Goal: Task Accomplishment & Management: Manage account settings

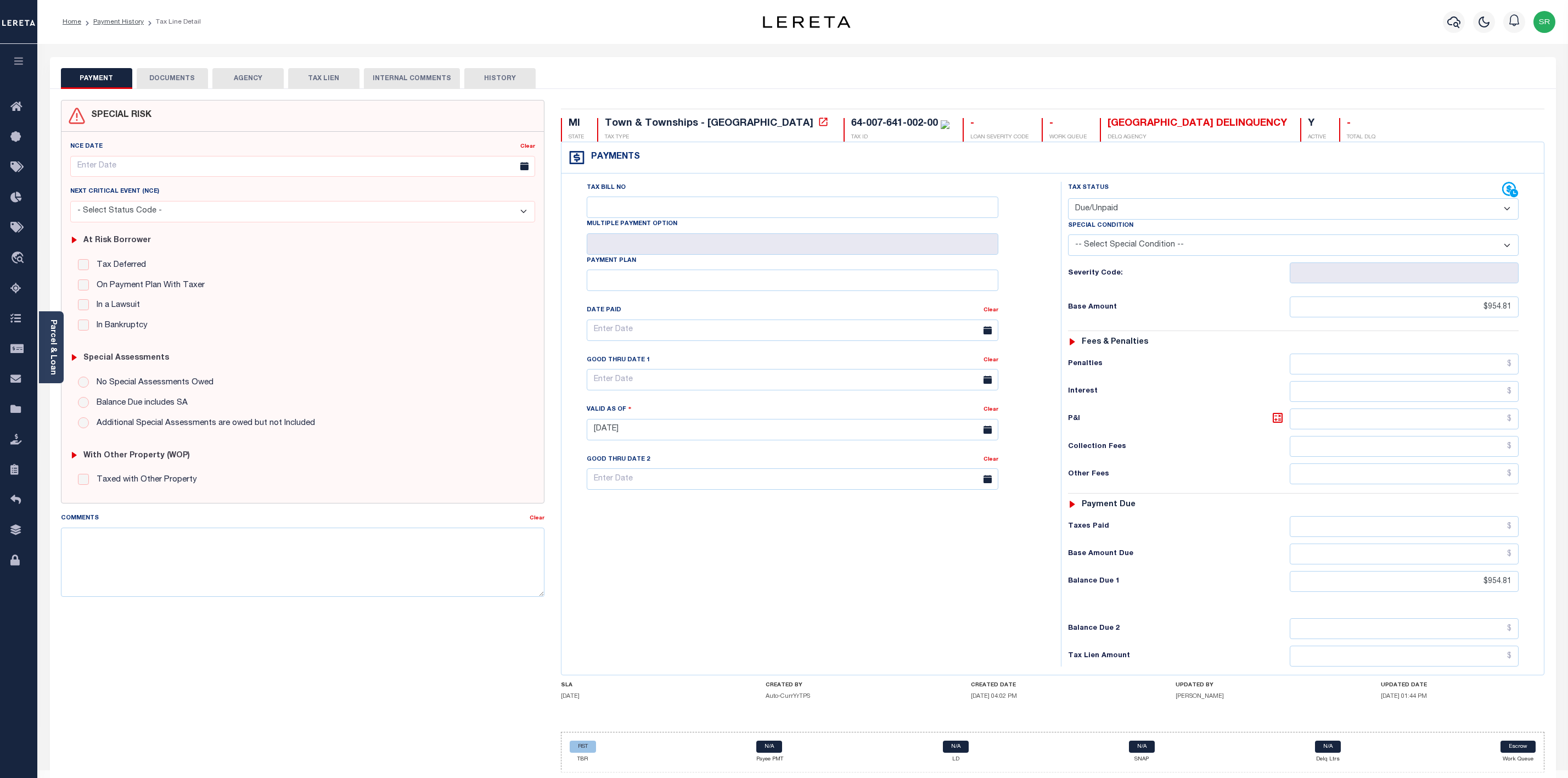
select select "DUE"
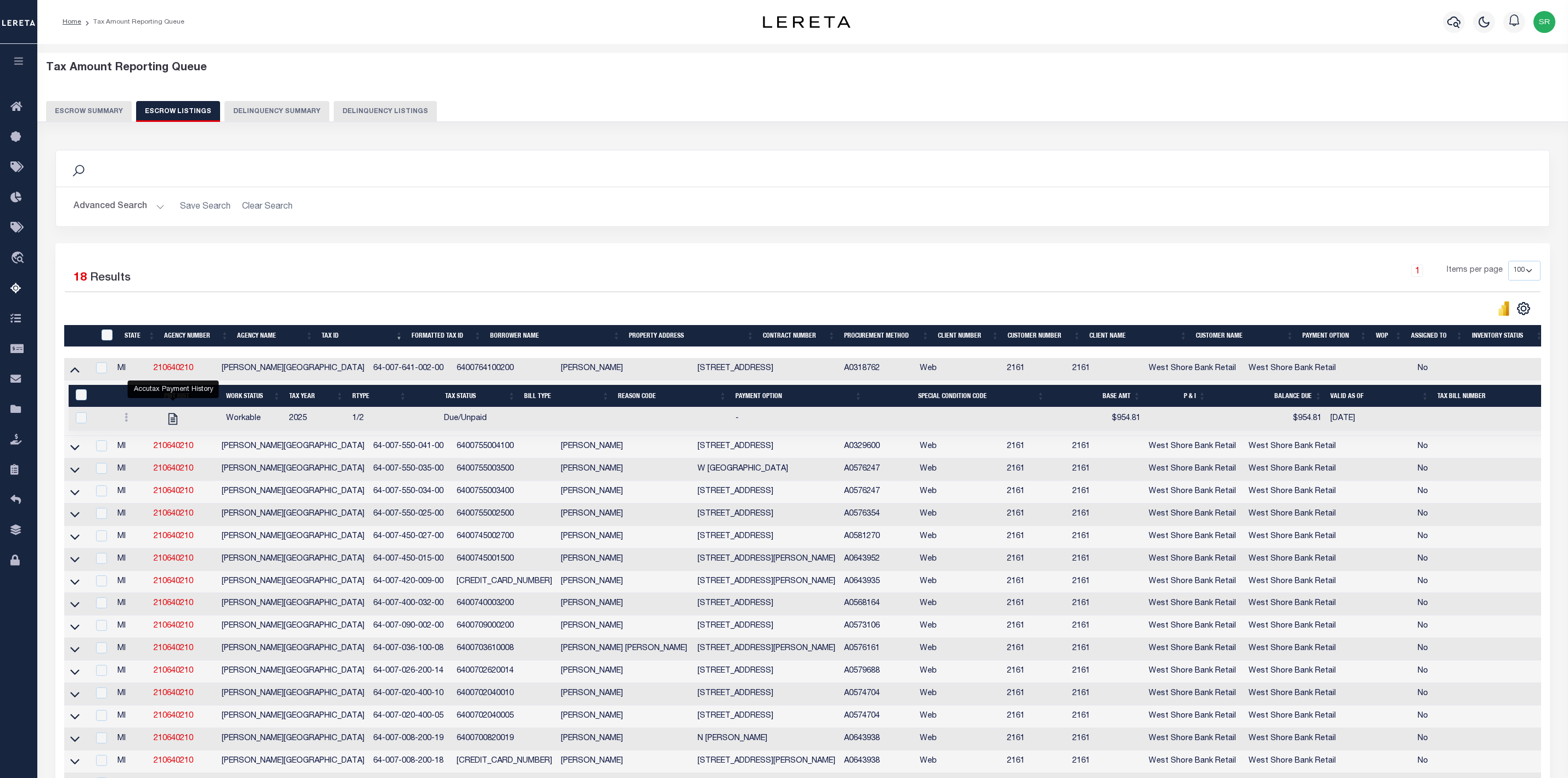
select select
select select "100"
click at [114, 111] on button "Escrow Summary" at bounding box center [89, 111] width 86 height 21
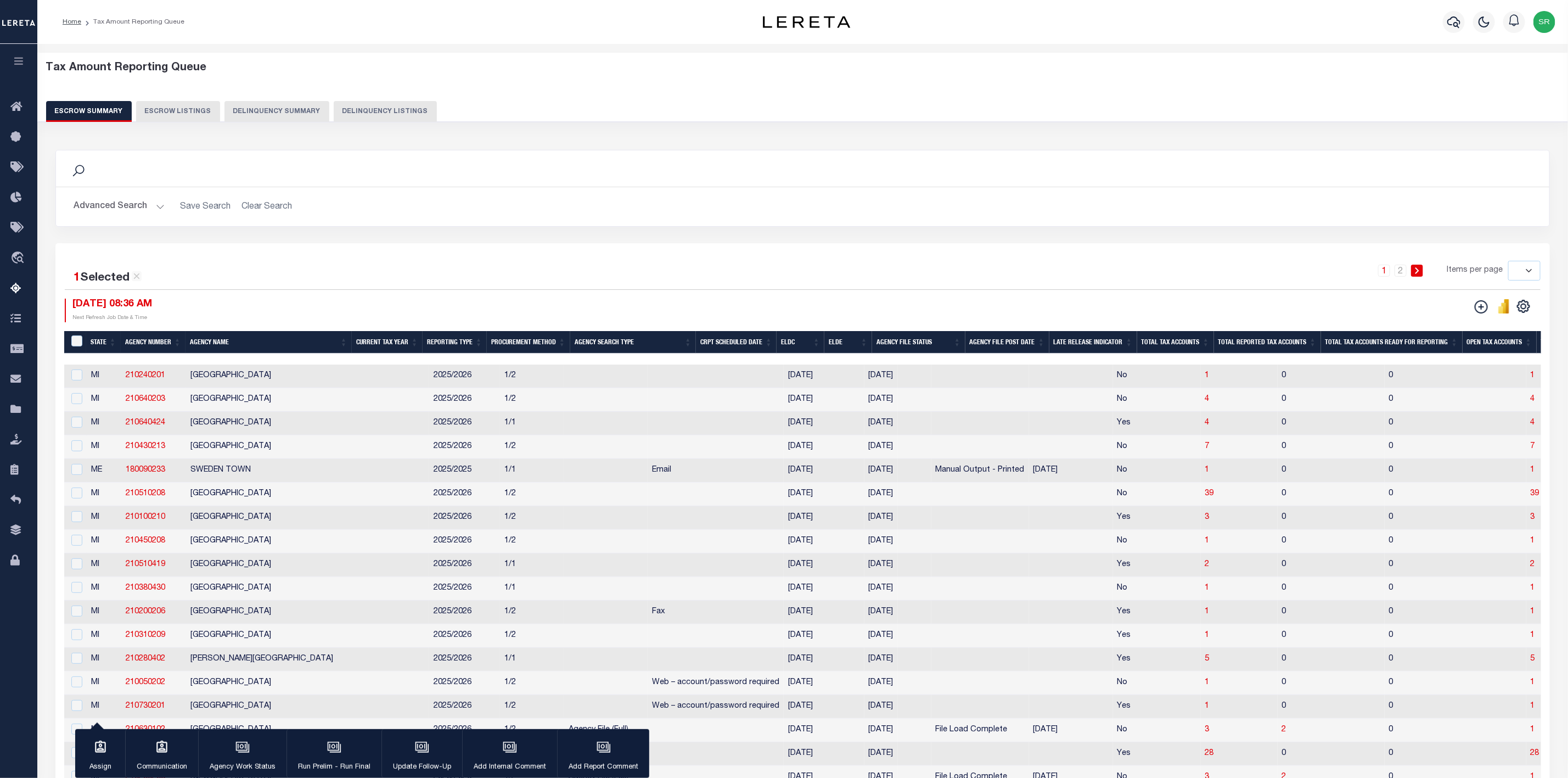
click at [1199, 78] on div "Tax Amount Reporting Queue Escrow Summary Escrow Listings Delinquency Summary" at bounding box center [803, 92] width 1514 height 60
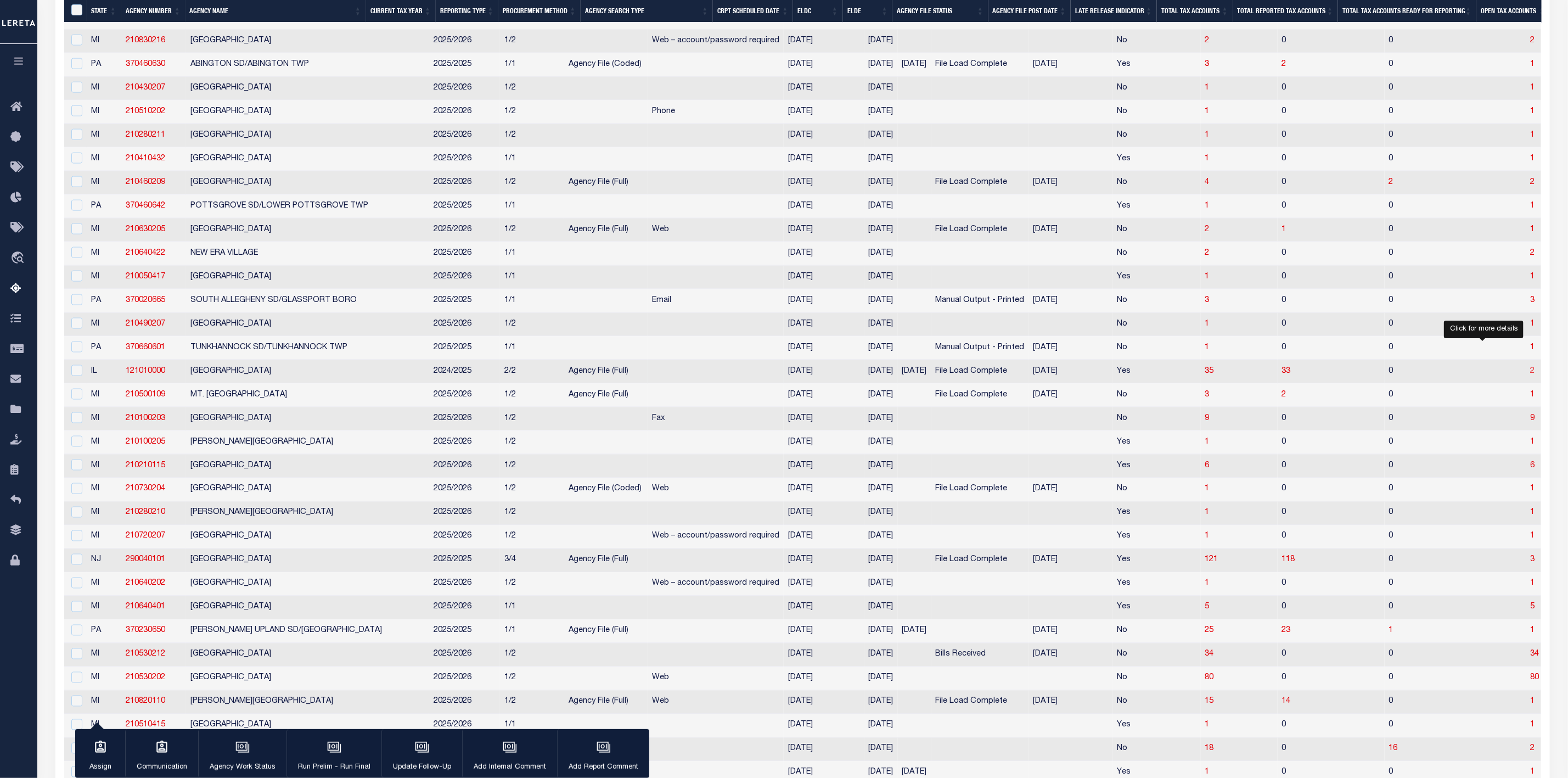
click at [1530, 375] on span "2" at bounding box center [1533, 371] width 5 height 7
select select "100"
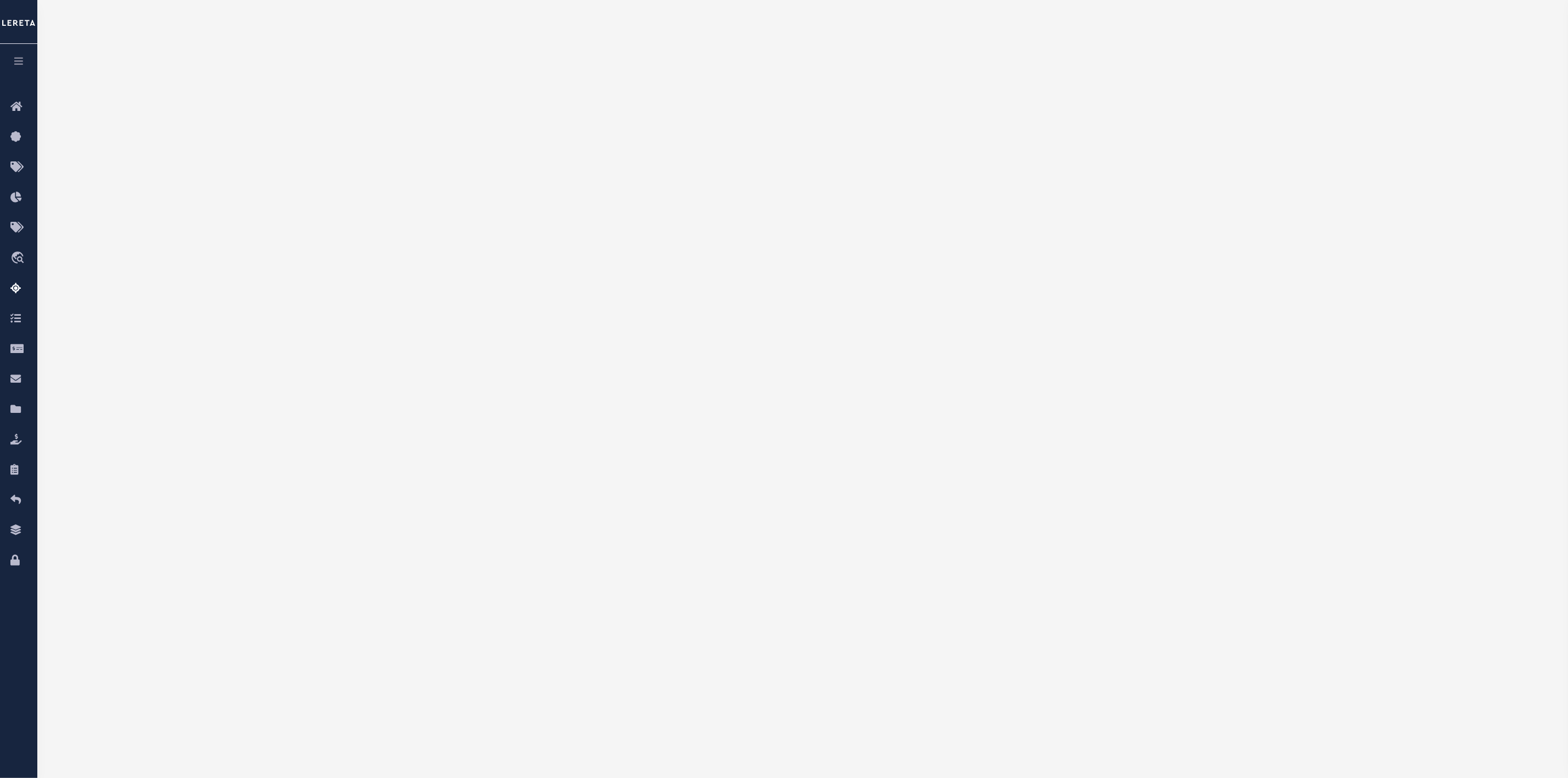
scroll to position [0, 0]
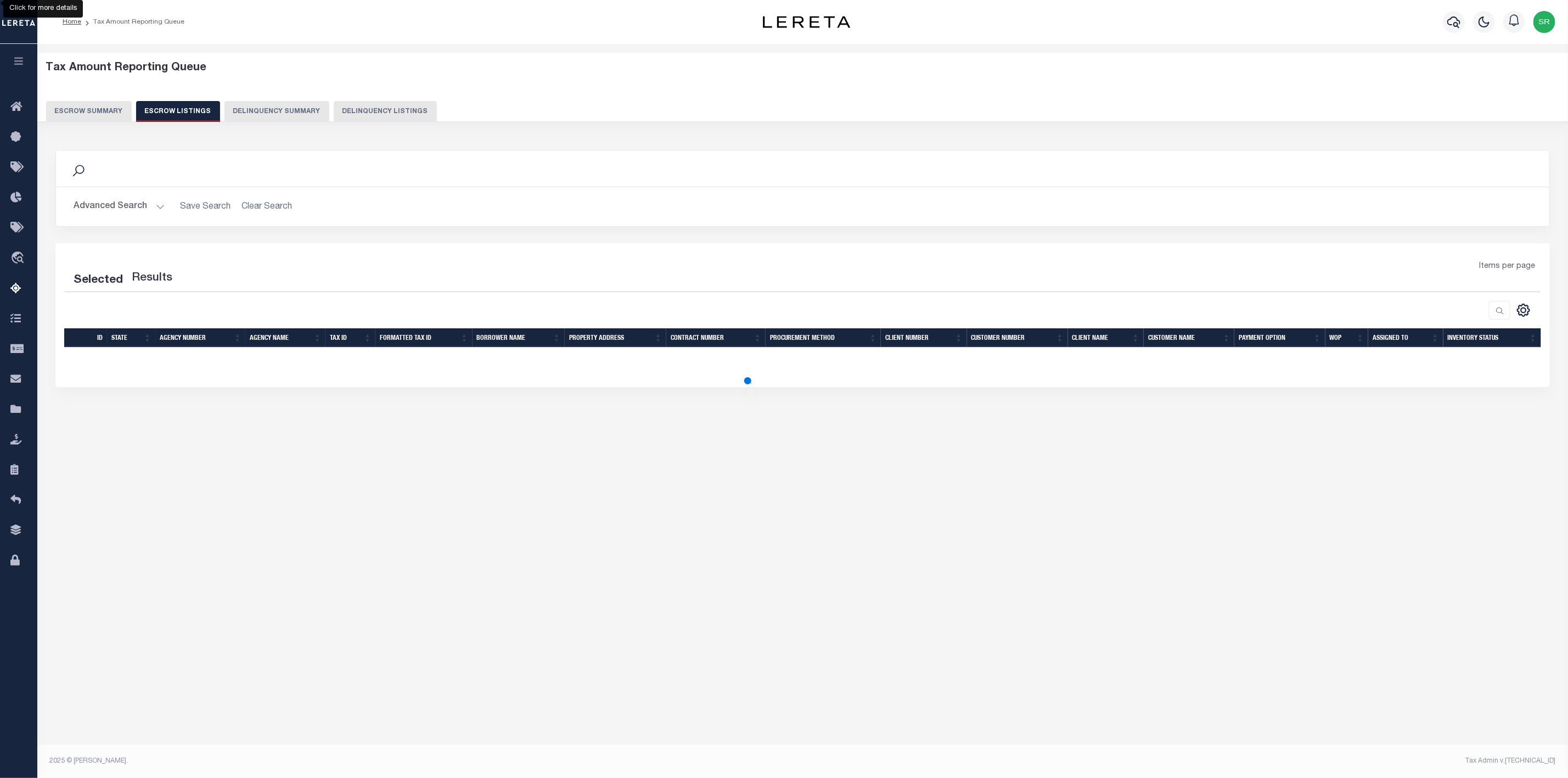
select select "100"
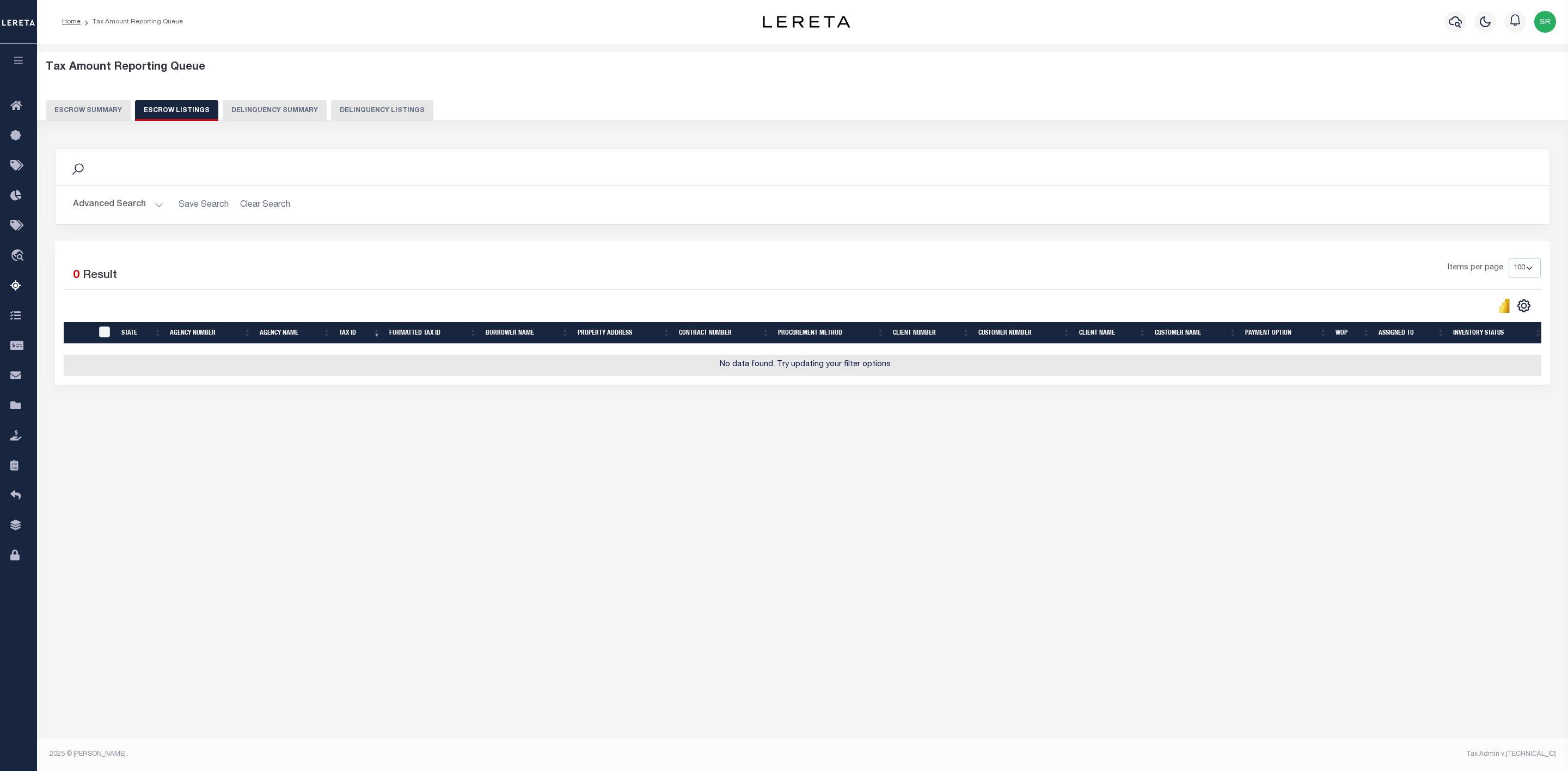
click at [107, 108] on button "Escrow Summary" at bounding box center [88, 110] width 85 height 21
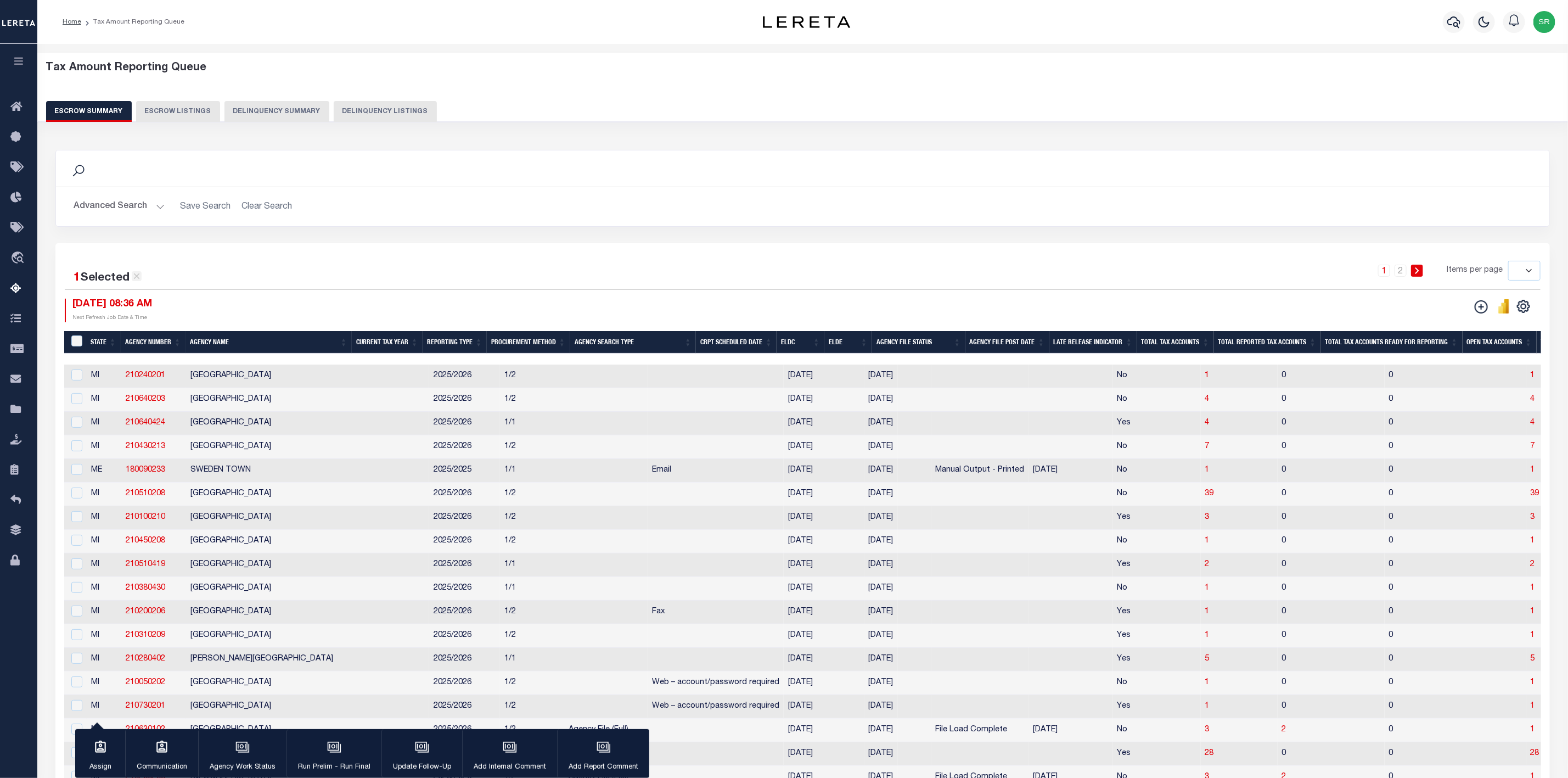
click at [138, 279] on icon at bounding box center [137, 276] width 6 height 6
checkbox input "false"
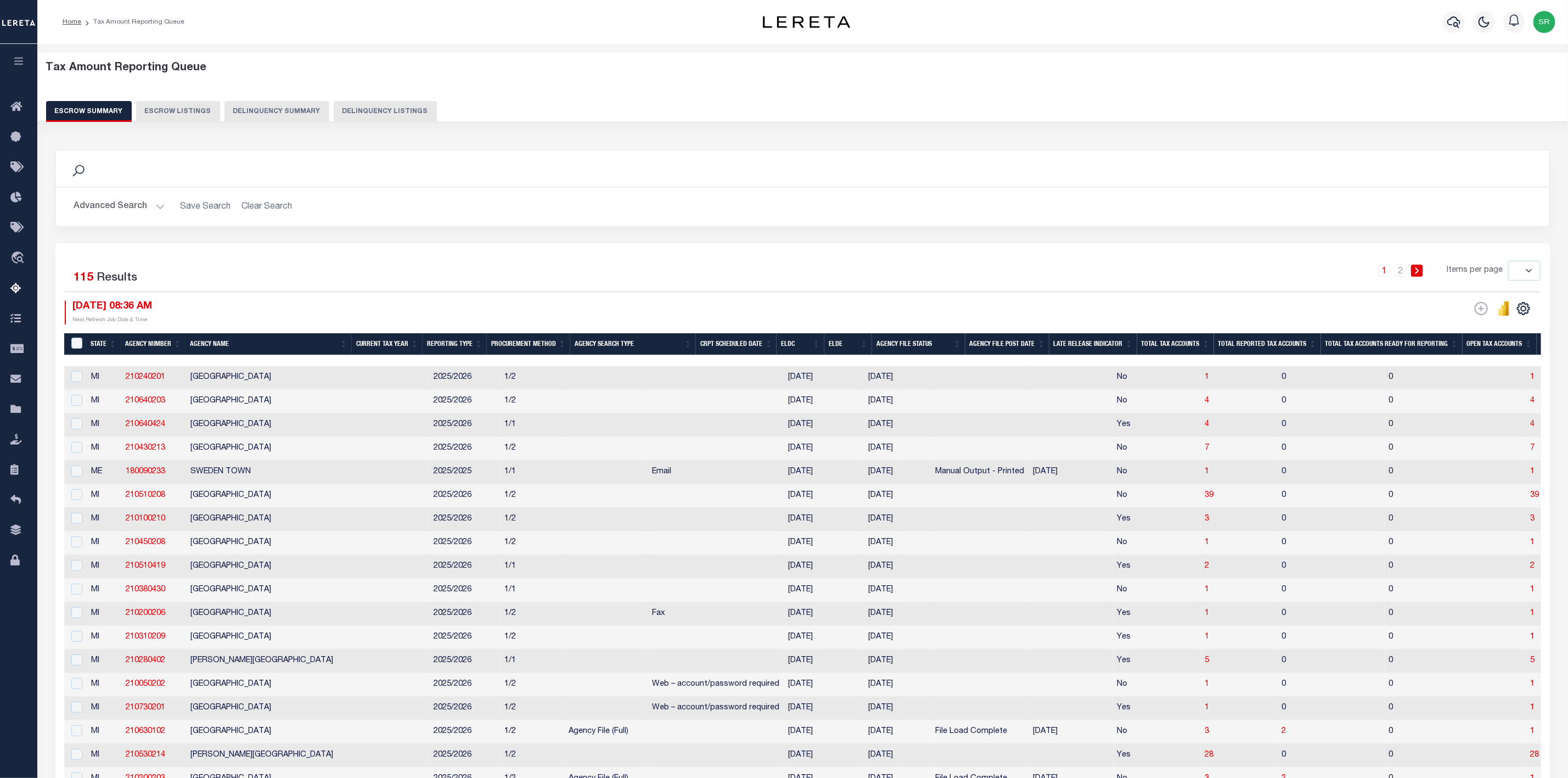
click at [491, 277] on div "1 2 Items per page 10 25 50 100 500" at bounding box center [989, 275] width 1102 height 29
click at [1524, 313] on icon "" at bounding box center [1523, 308] width 14 height 14
click at [1474, 324] on link "CSV" at bounding box center [1478, 327] width 107 height 21
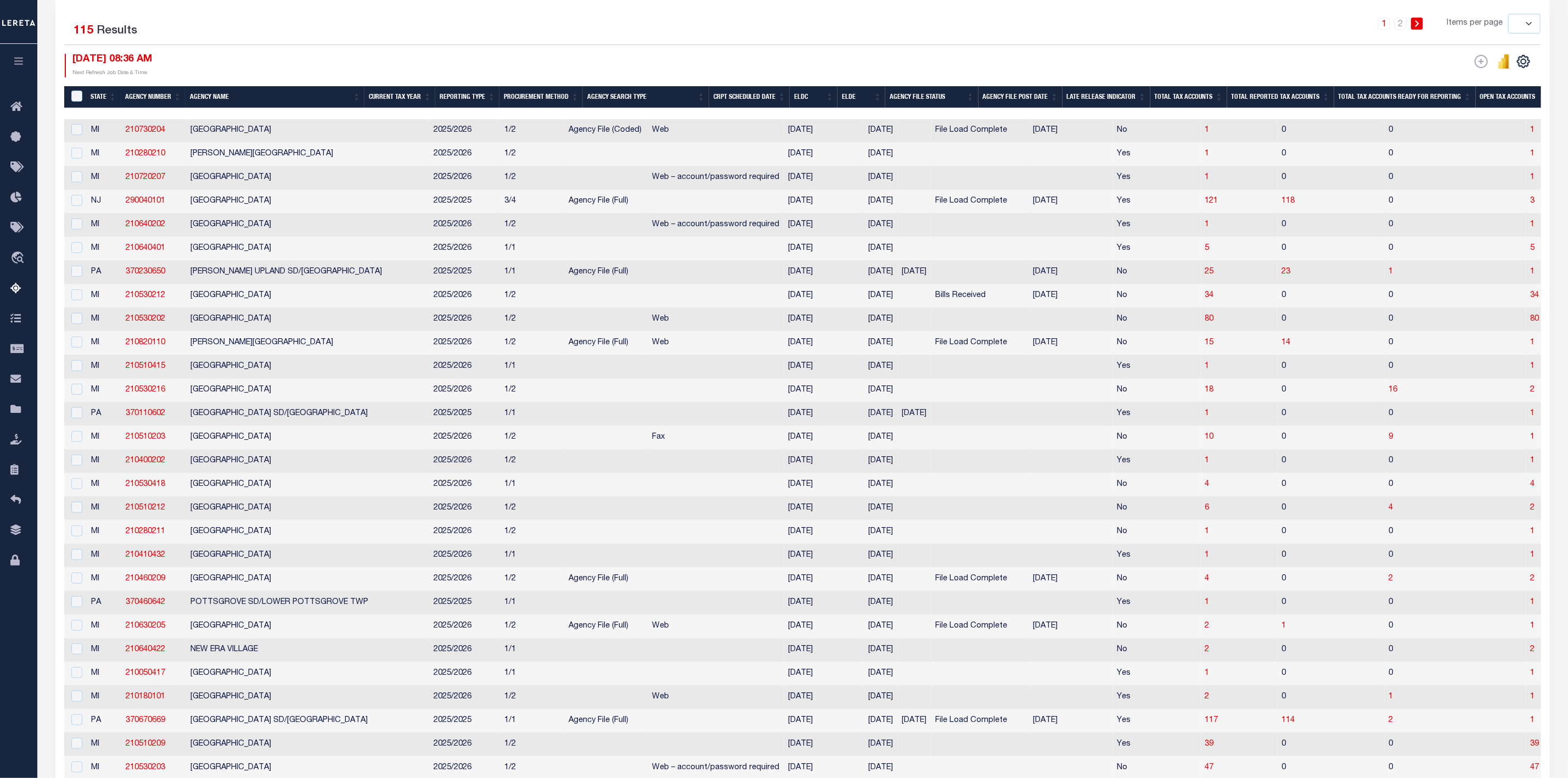
scroll to position [165, 0]
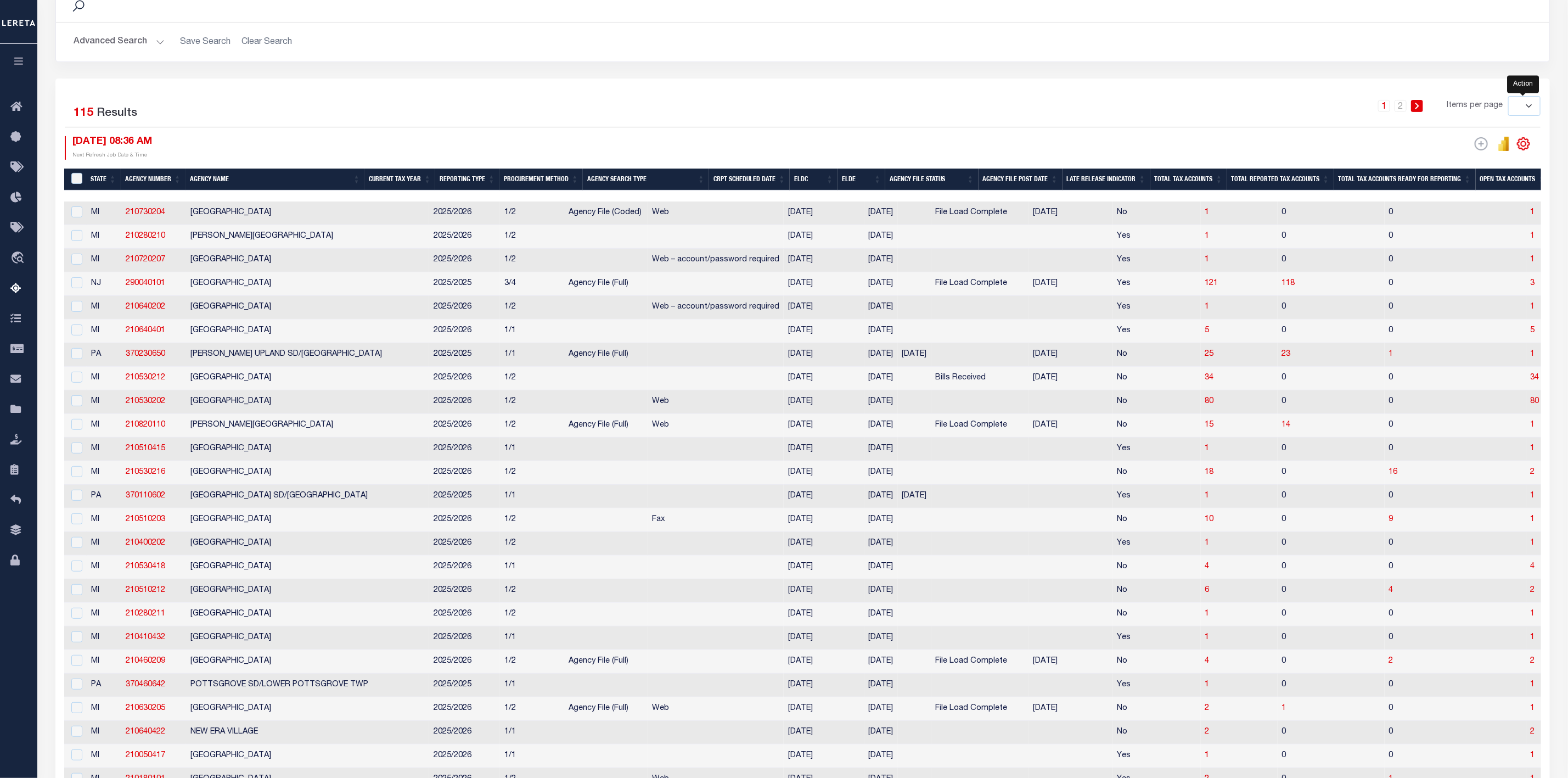
click at [1520, 143] on icon "" at bounding box center [1523, 143] width 14 height 14
click at [1459, 165] on link "CSV" at bounding box center [1478, 162] width 107 height 21
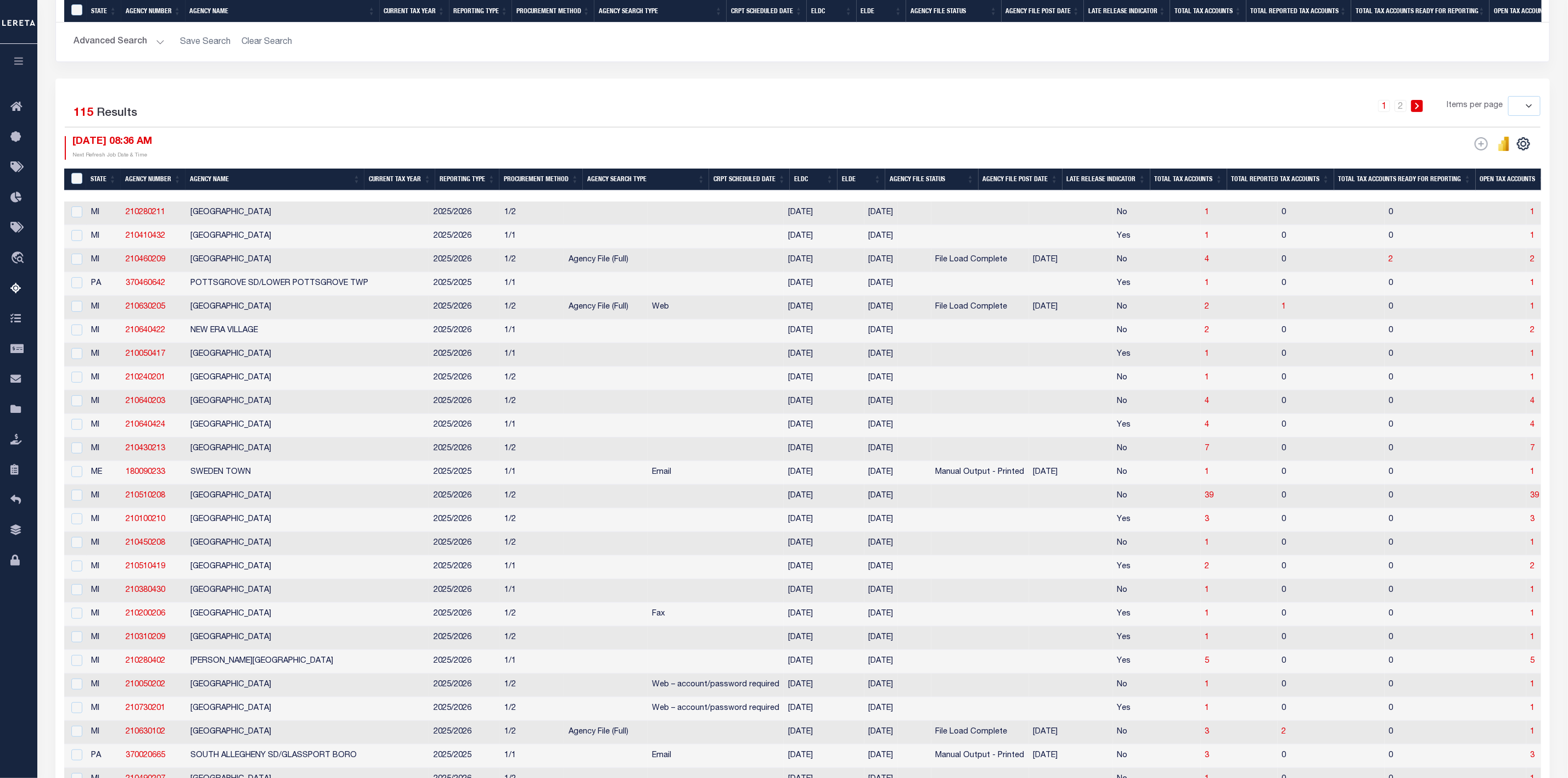
scroll to position [2003, 0]
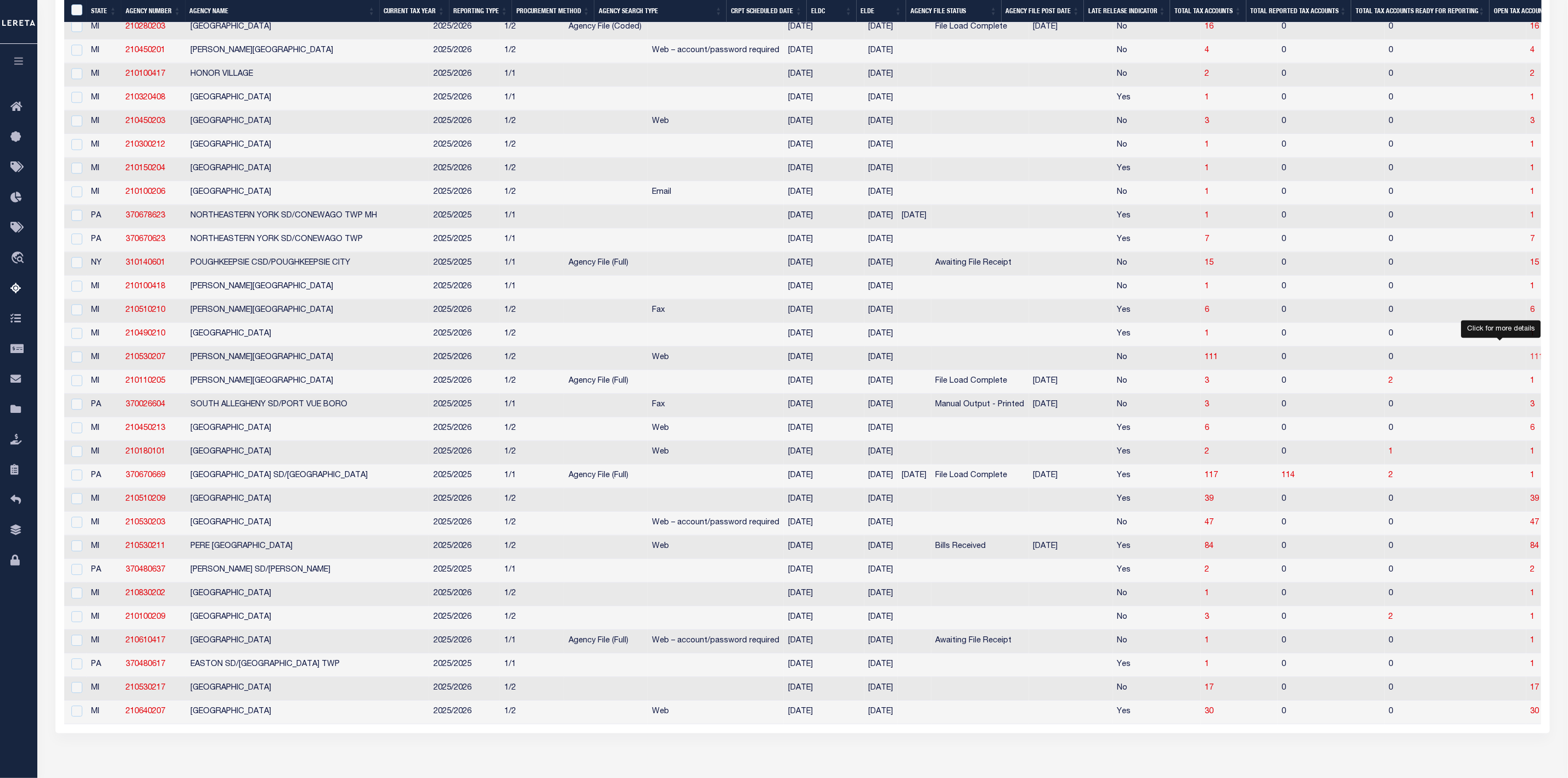
click at [1530, 361] on span "111" at bounding box center [1537, 357] width 13 height 7
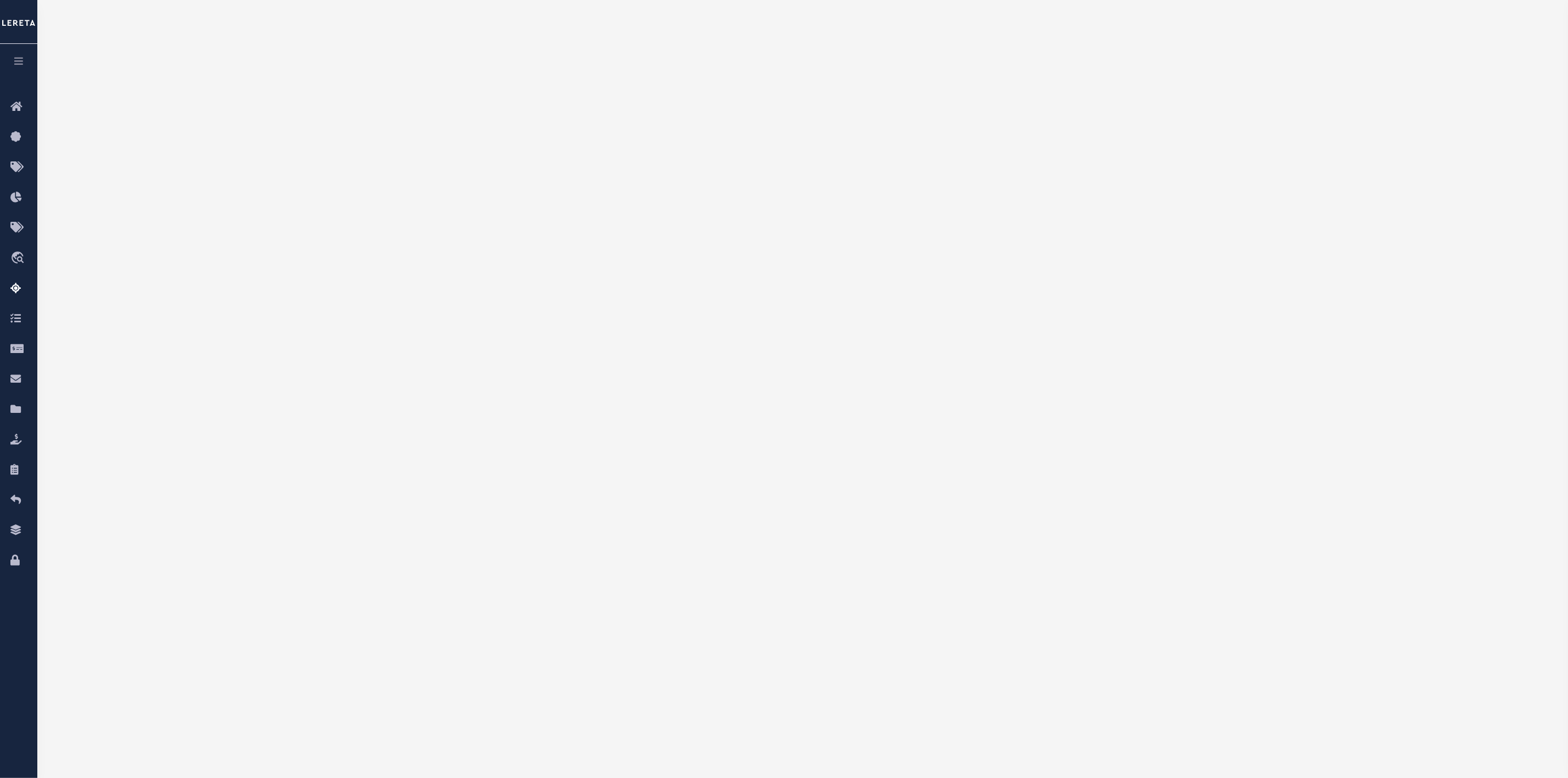
scroll to position [0, 0]
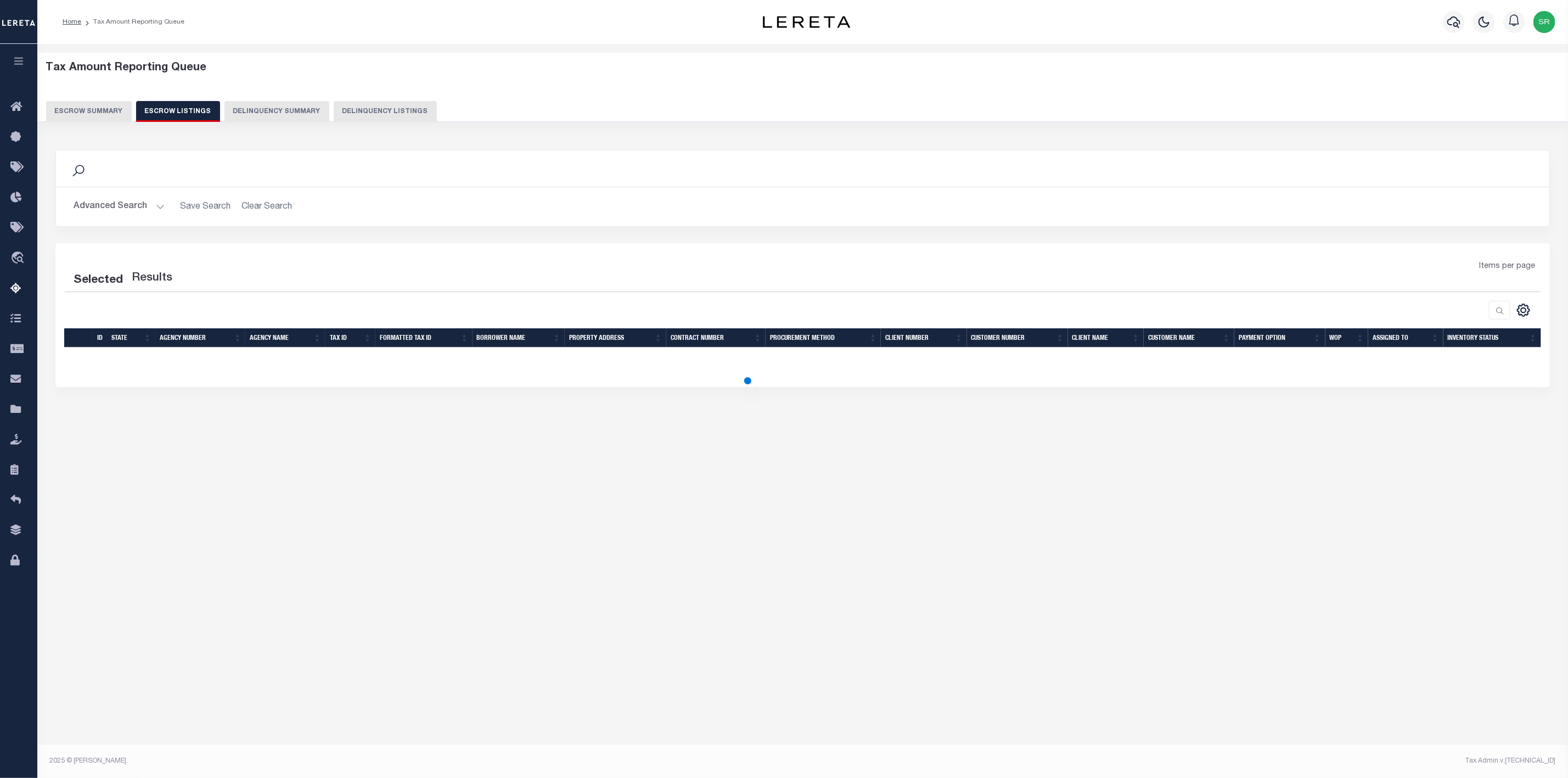
select select "100"
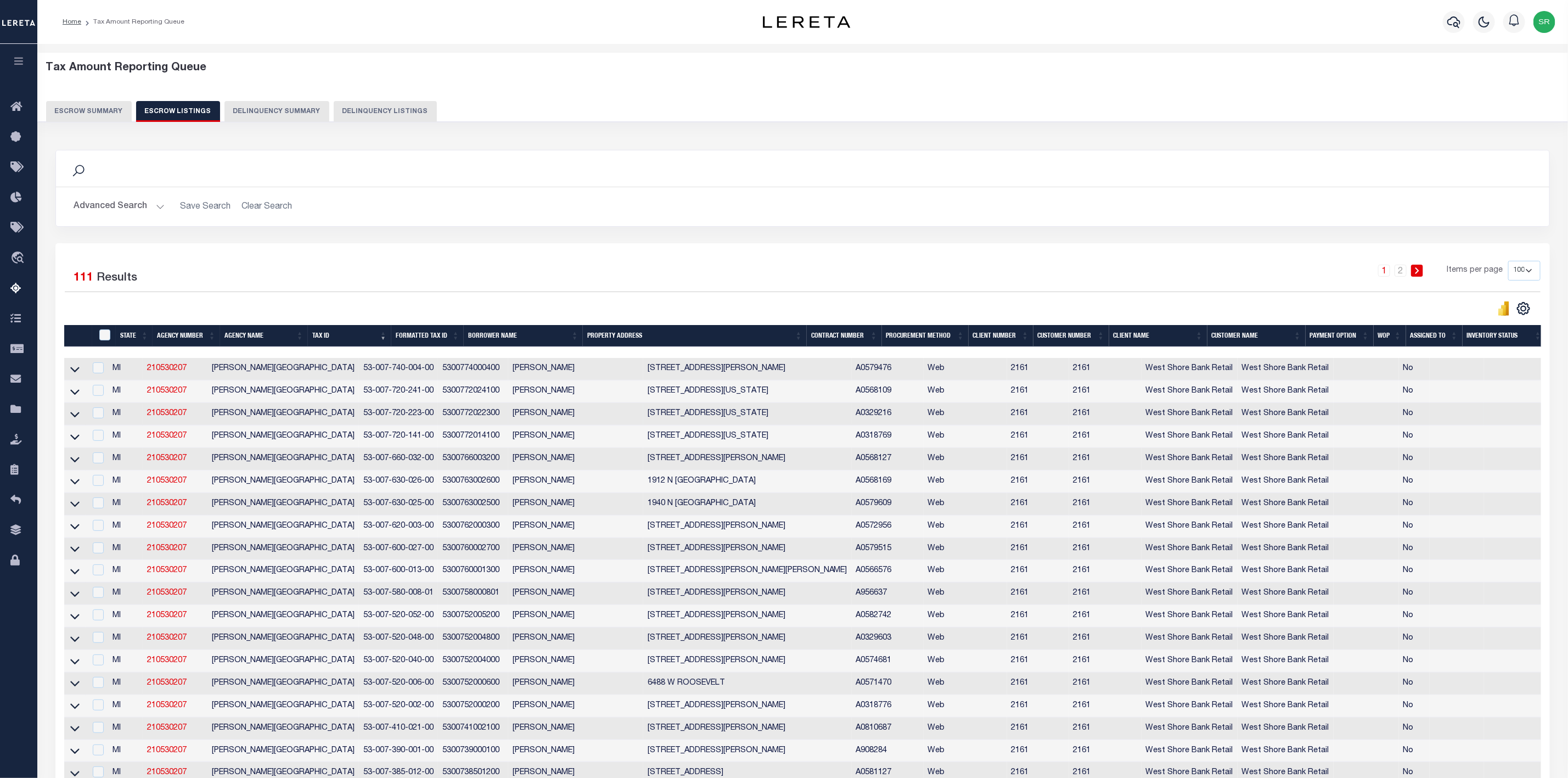
scroll to position [82, 0]
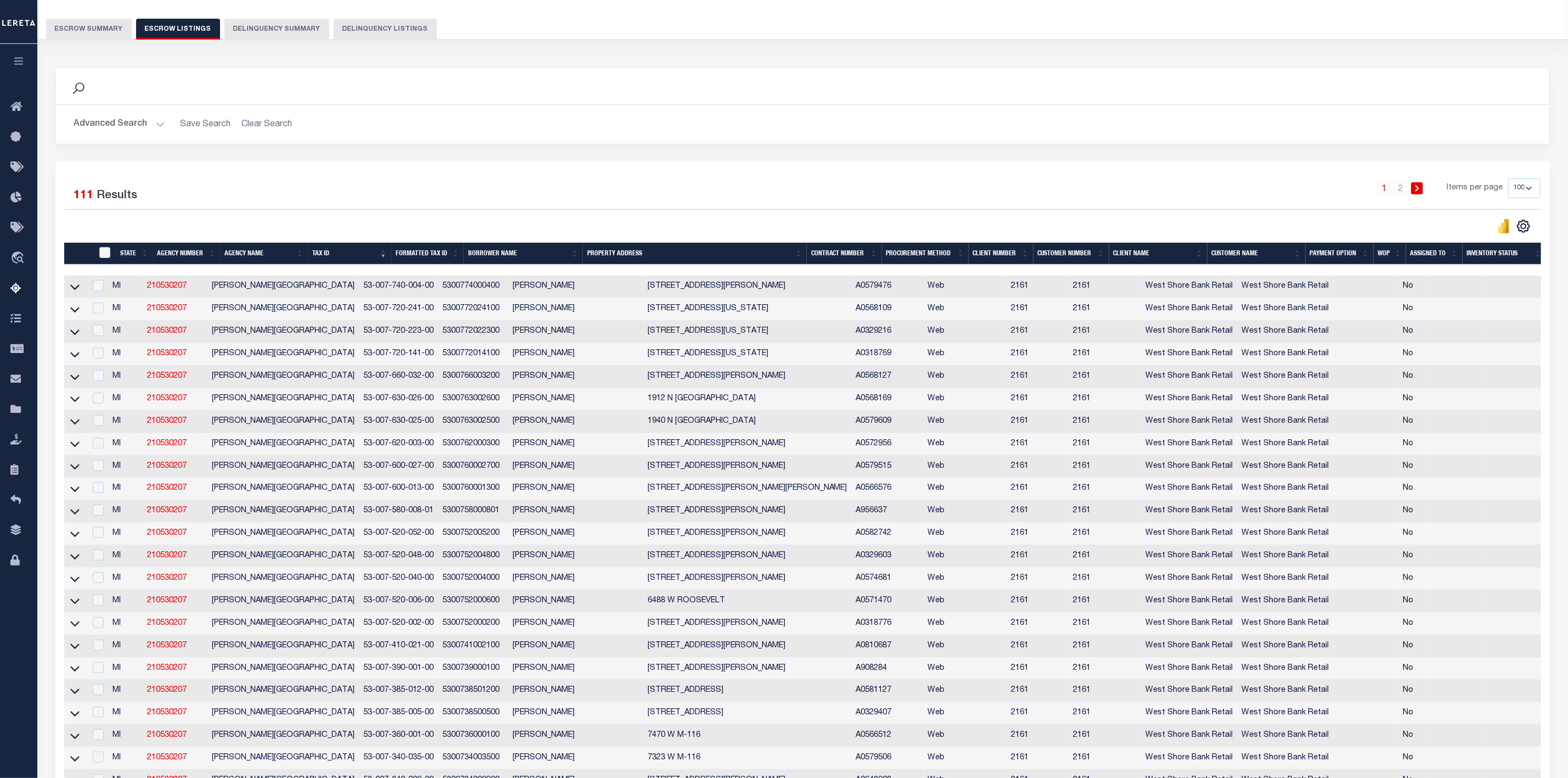
click at [82, 23] on button "Escrow Summary" at bounding box center [89, 29] width 86 height 21
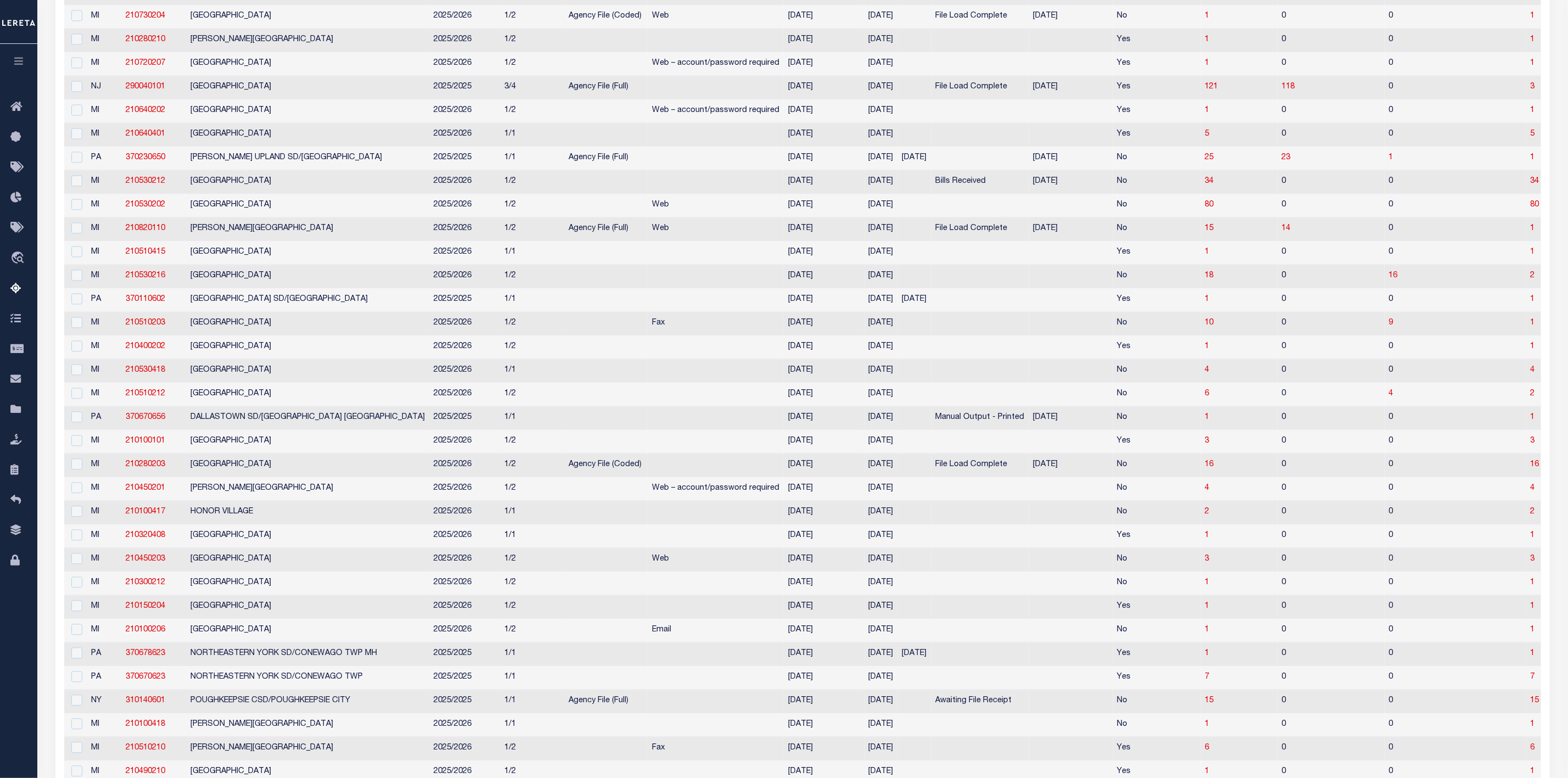
scroll to position [1894, 0]
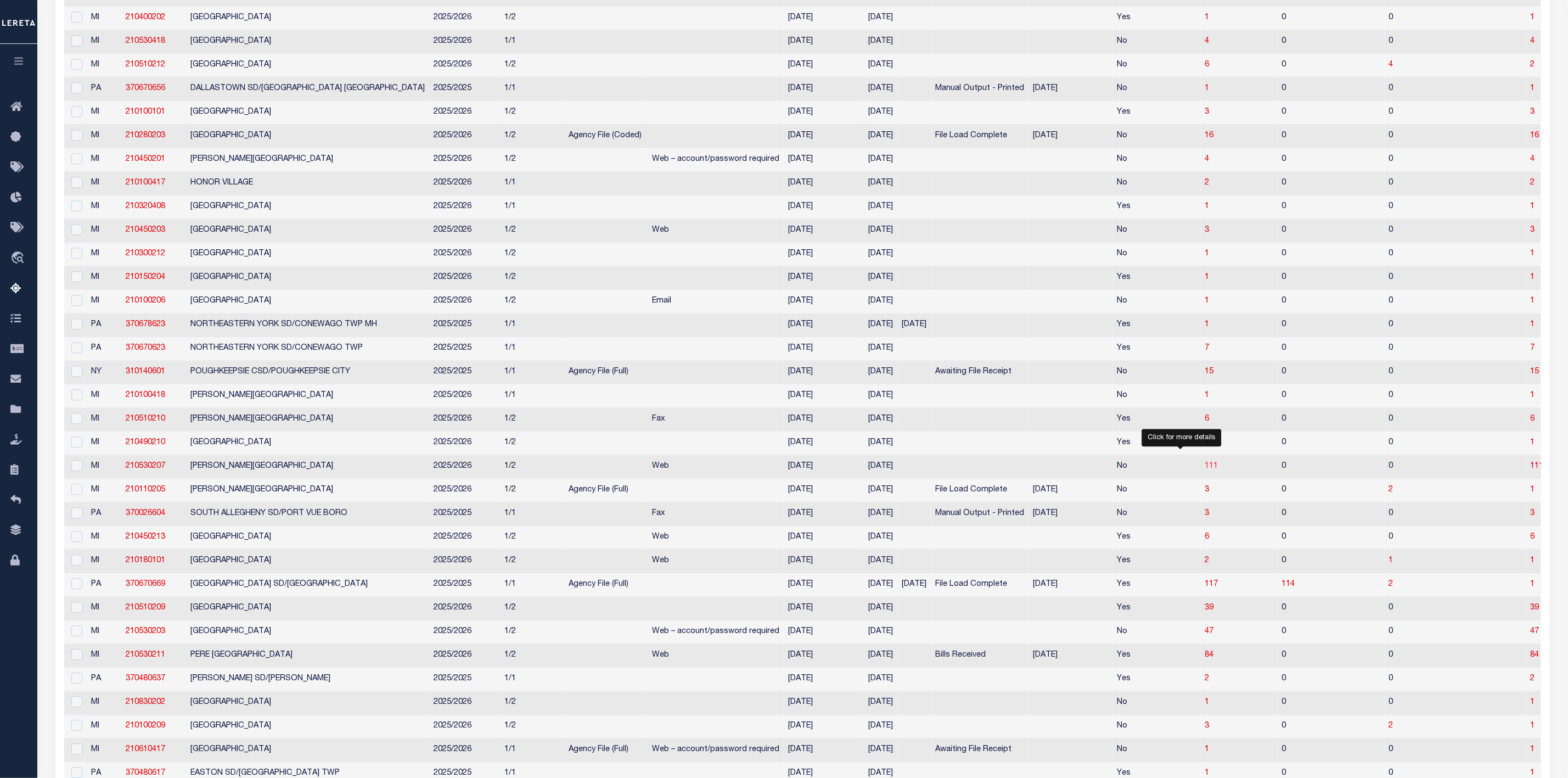
click at [1205, 470] on span "111" at bounding box center [1212, 466] width 13 height 7
select select "100"
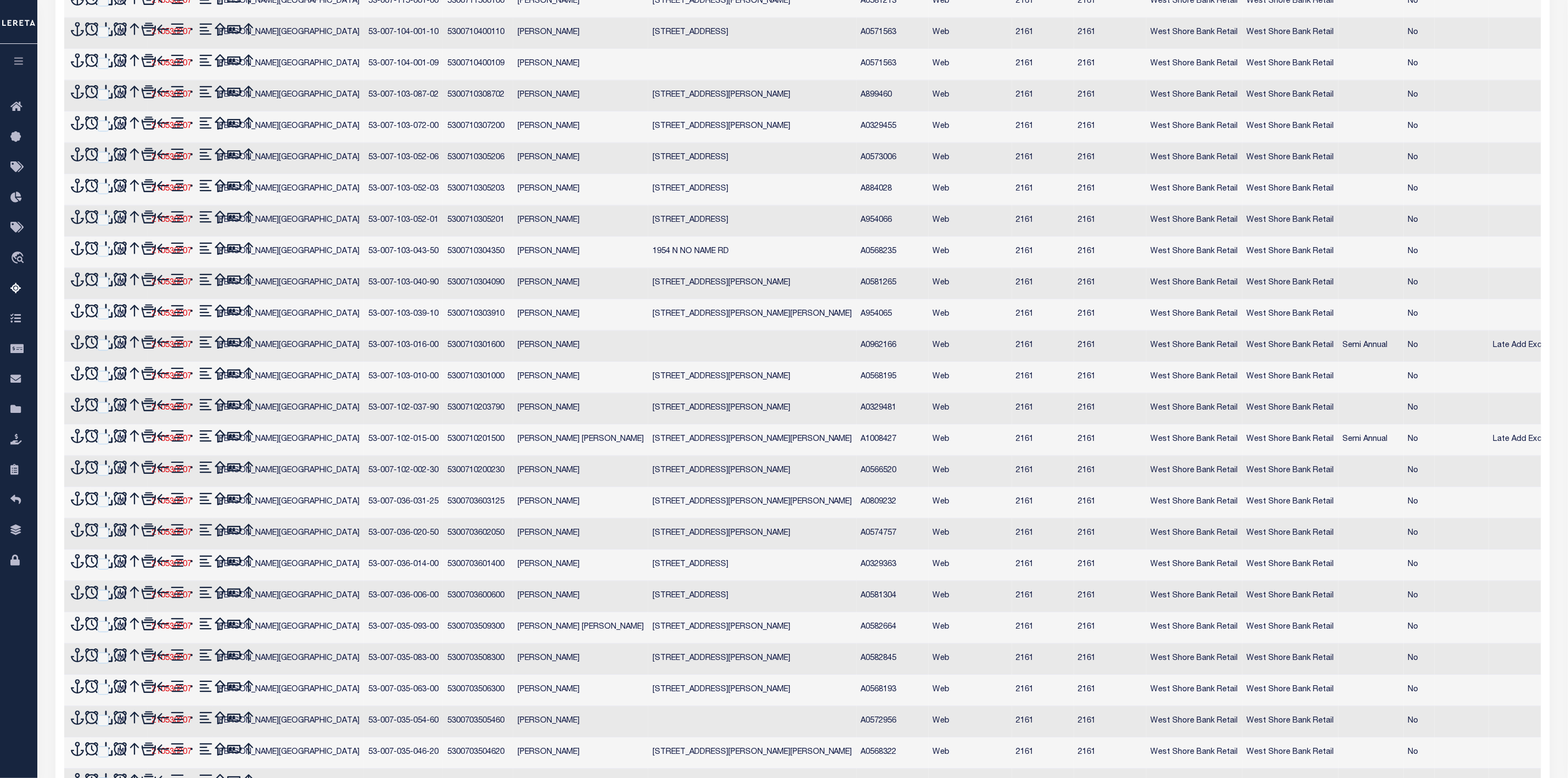
scroll to position [0, 0]
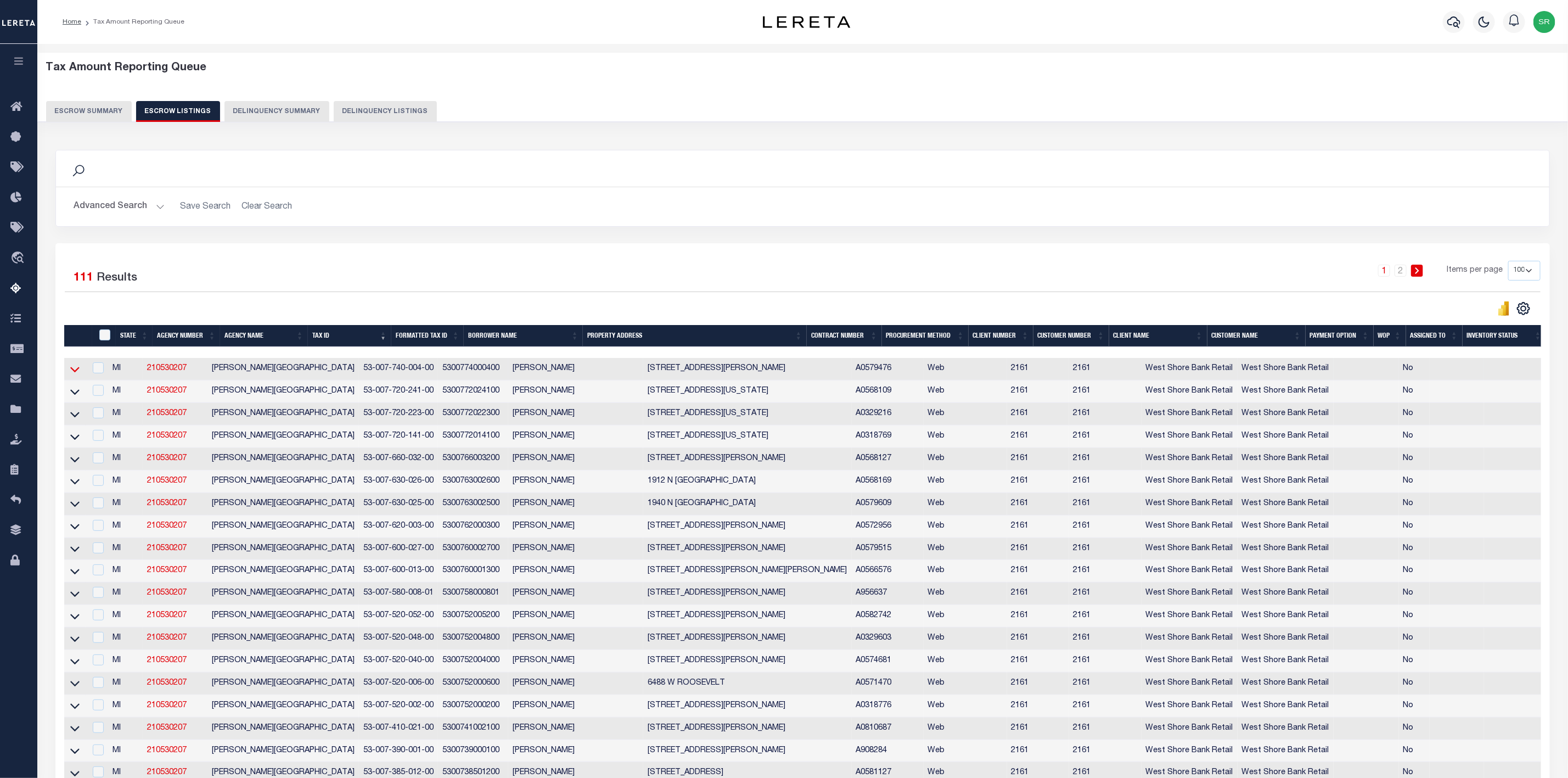
click at [78, 375] on icon at bounding box center [75, 369] width 9 height 11
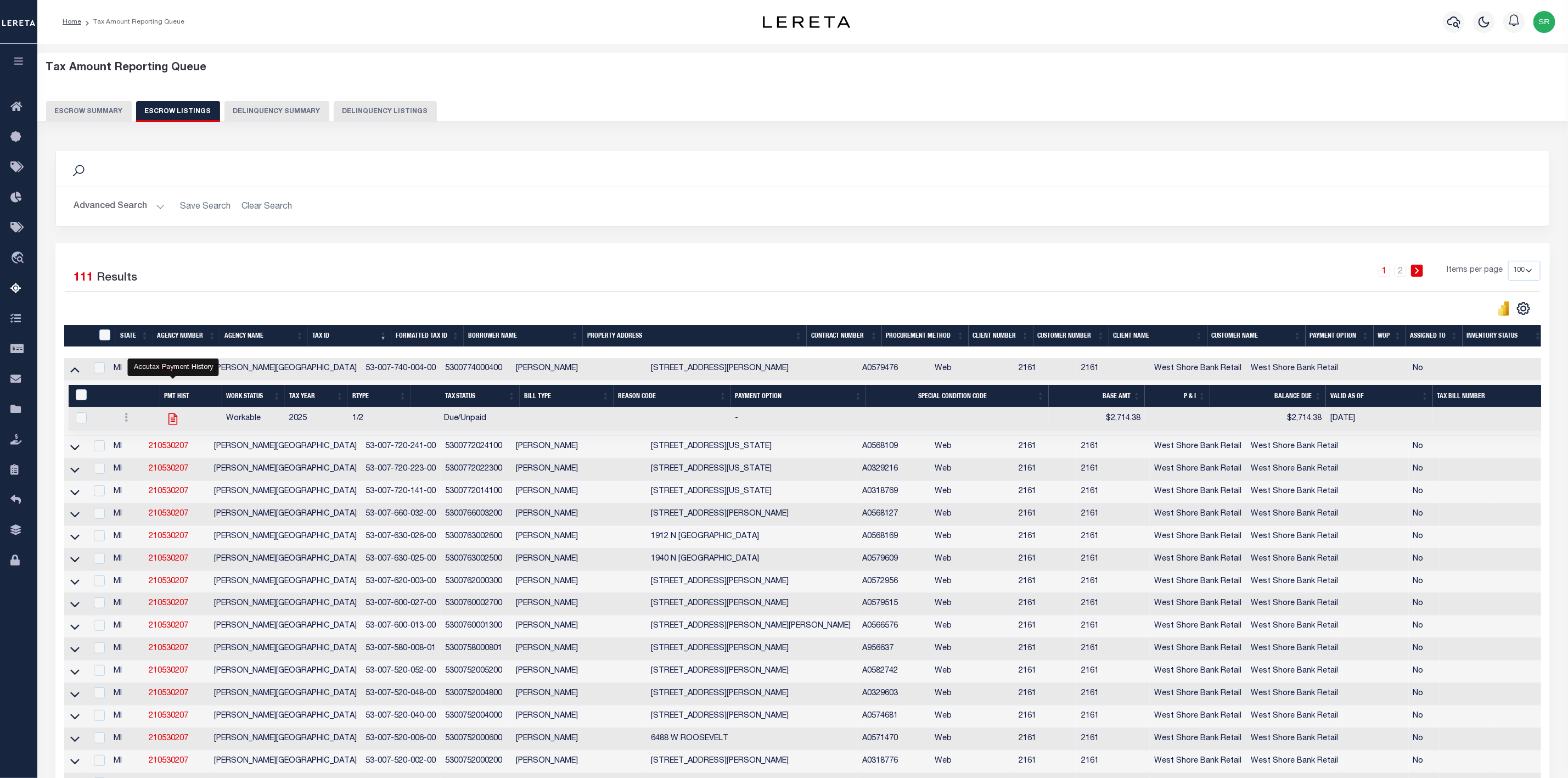
click at [176, 426] on icon "" at bounding box center [172, 419] width 14 height 14
checkbox input "true"
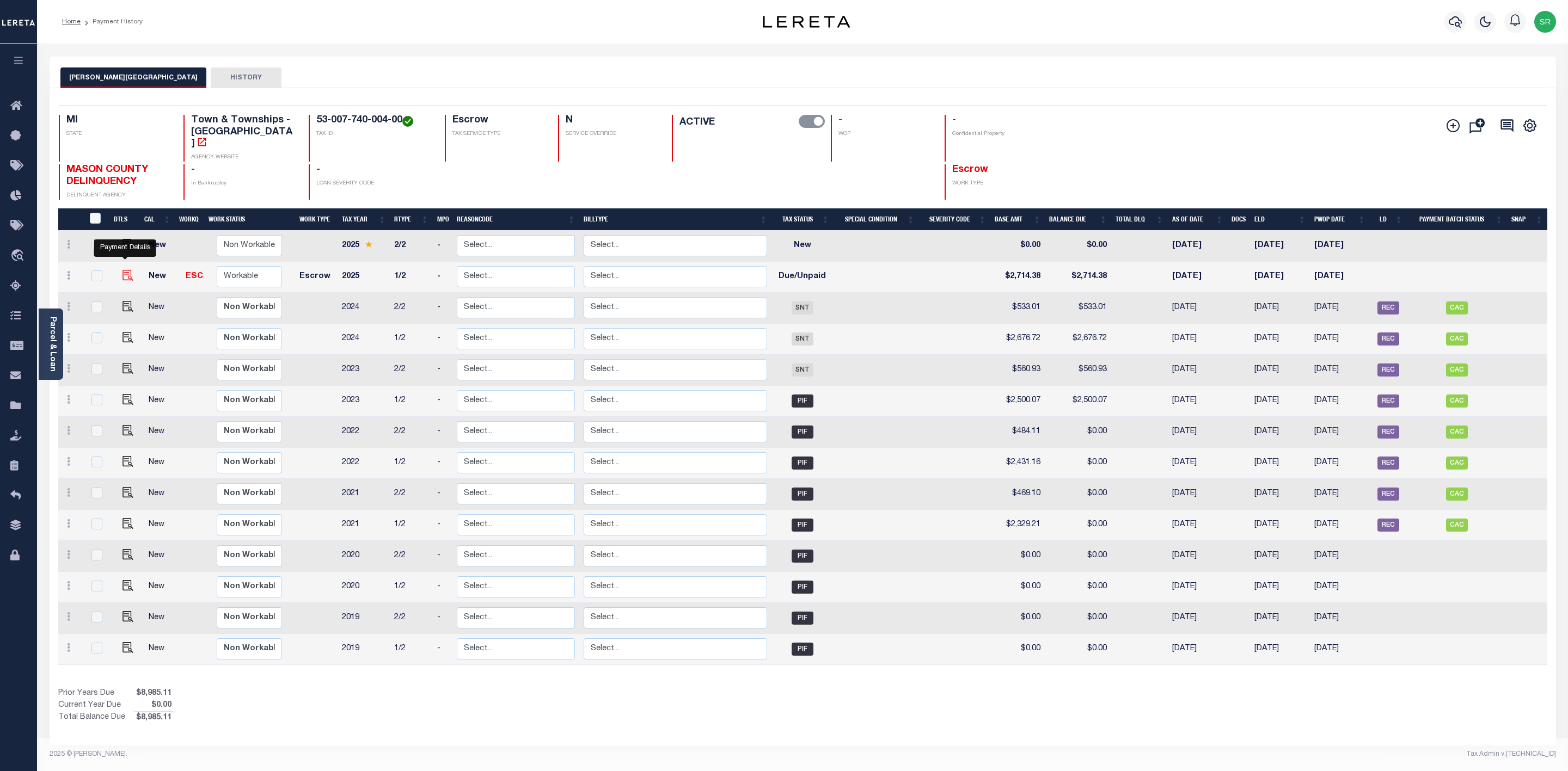
click at [128, 270] on img "" at bounding box center [128, 275] width 11 height 11
checkbox input "true"
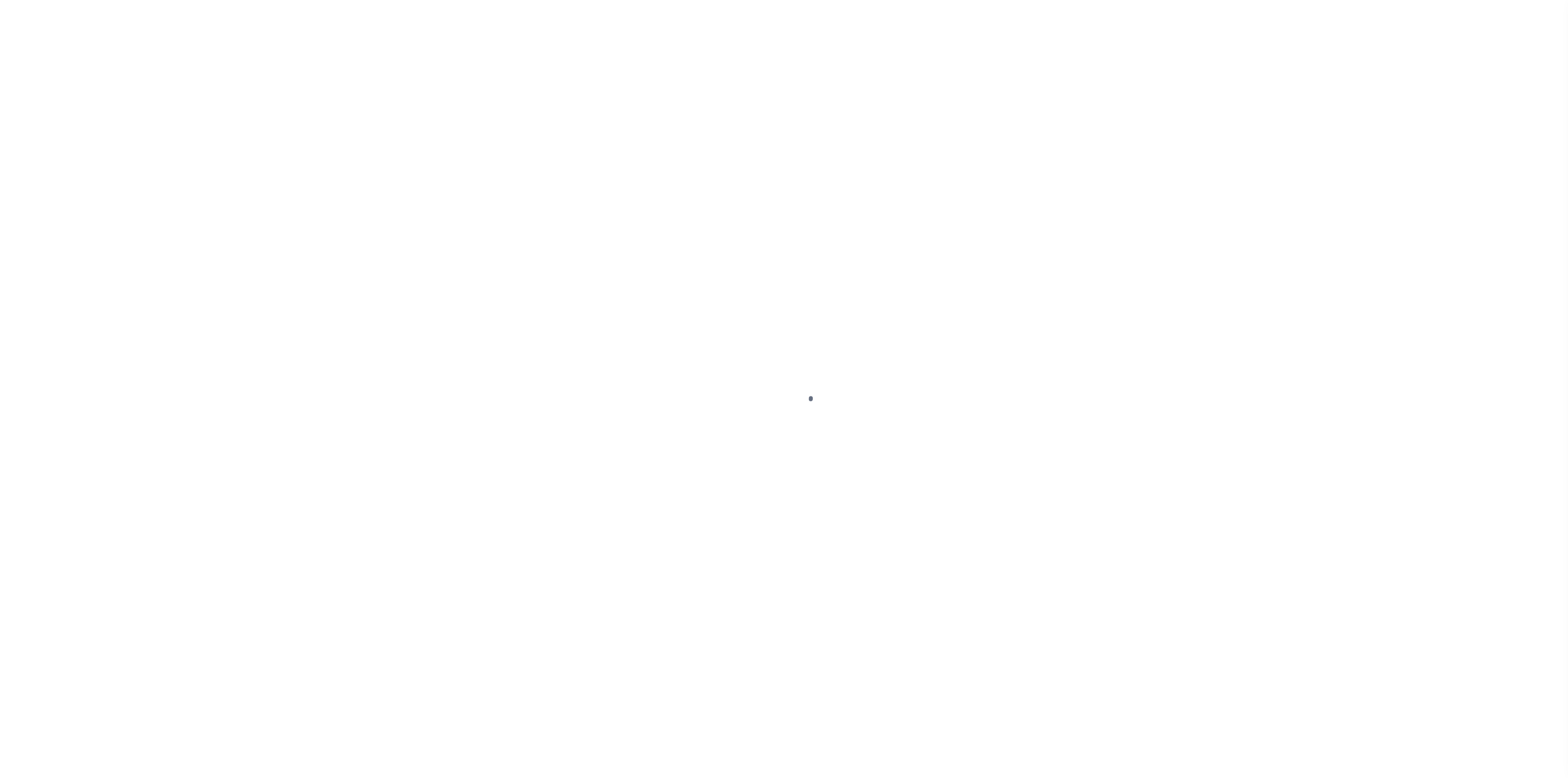
select select "DUE"
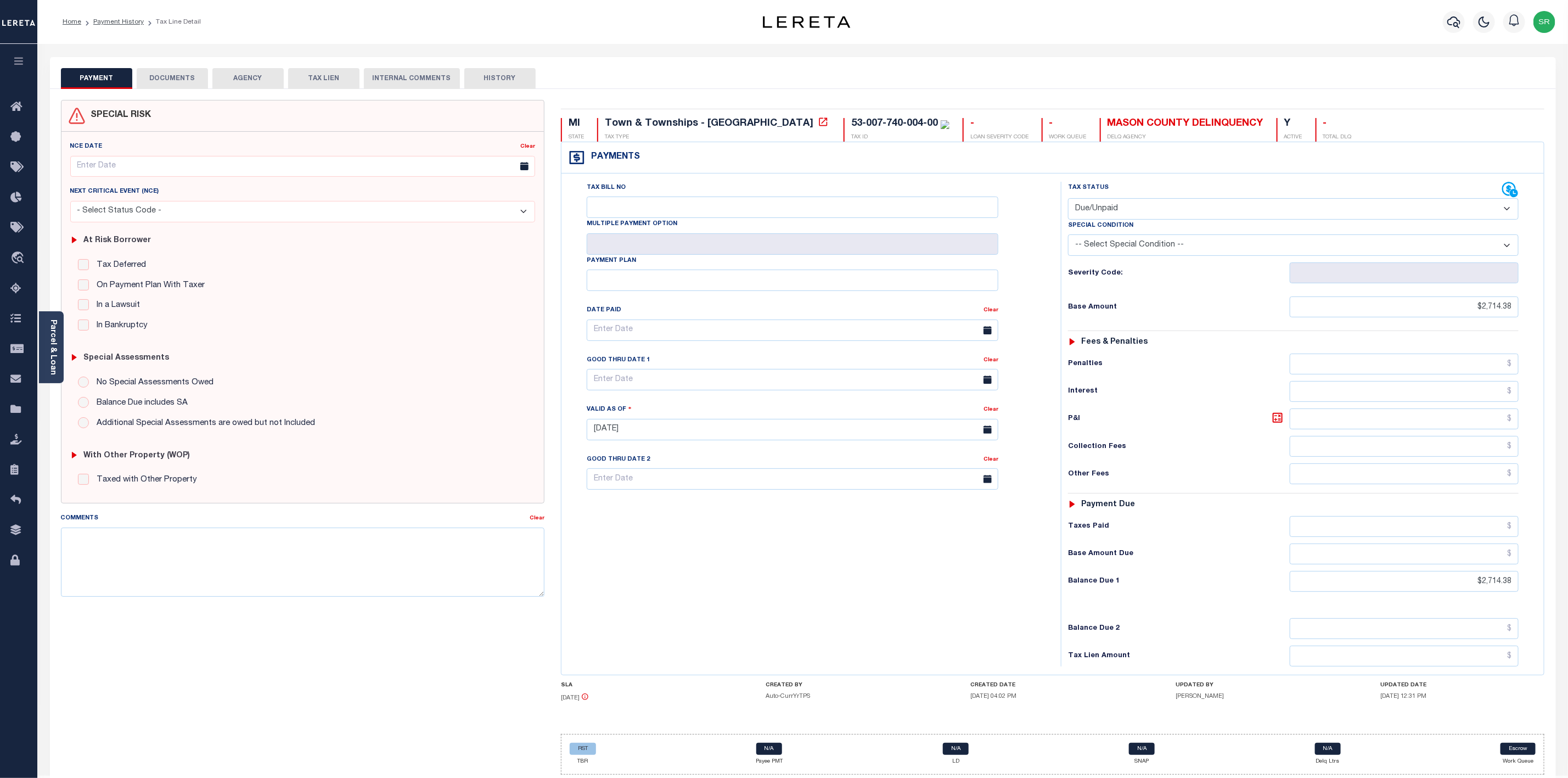
click at [169, 79] on button "DOCUMENTS" at bounding box center [172, 78] width 72 height 21
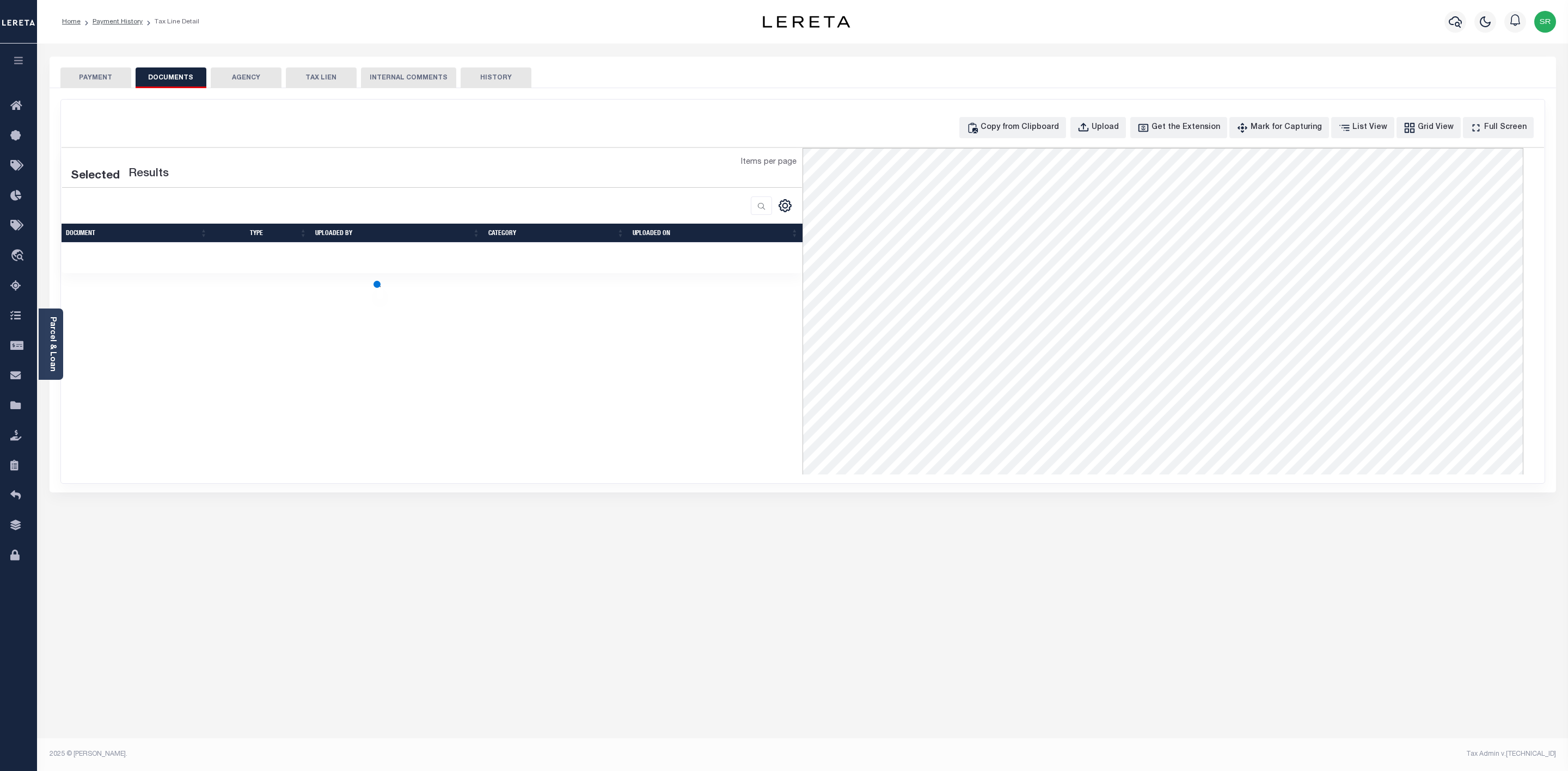
click at [167, 78] on button "DOCUMENTS" at bounding box center [171, 78] width 71 height 21
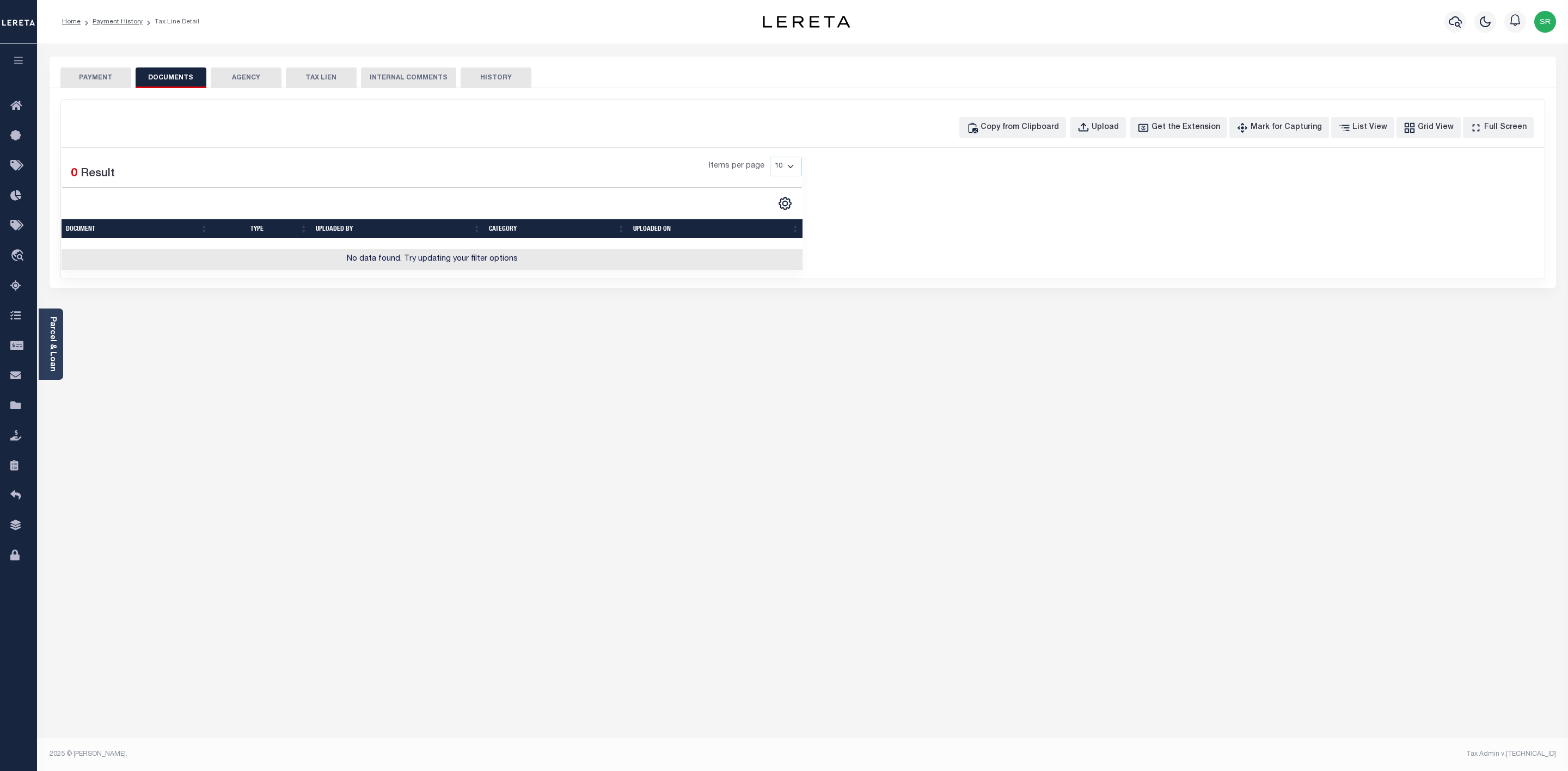
click at [111, 77] on button "PAYMENT" at bounding box center [96, 78] width 71 height 21
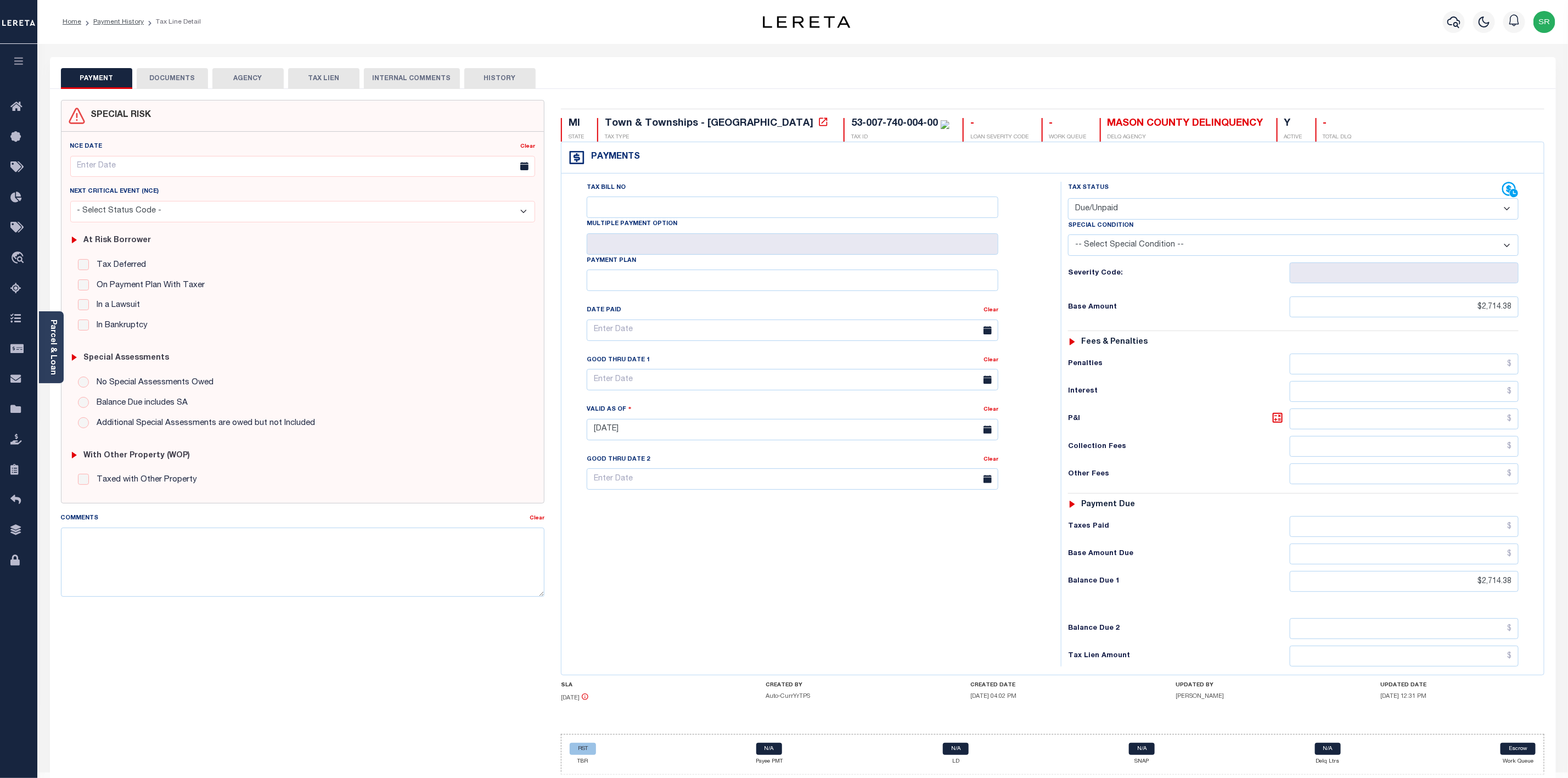
click at [112, 78] on button "PAYMENT" at bounding box center [96, 78] width 72 height 21
click at [79, 23] on link "Home" at bounding box center [72, 22] width 19 height 7
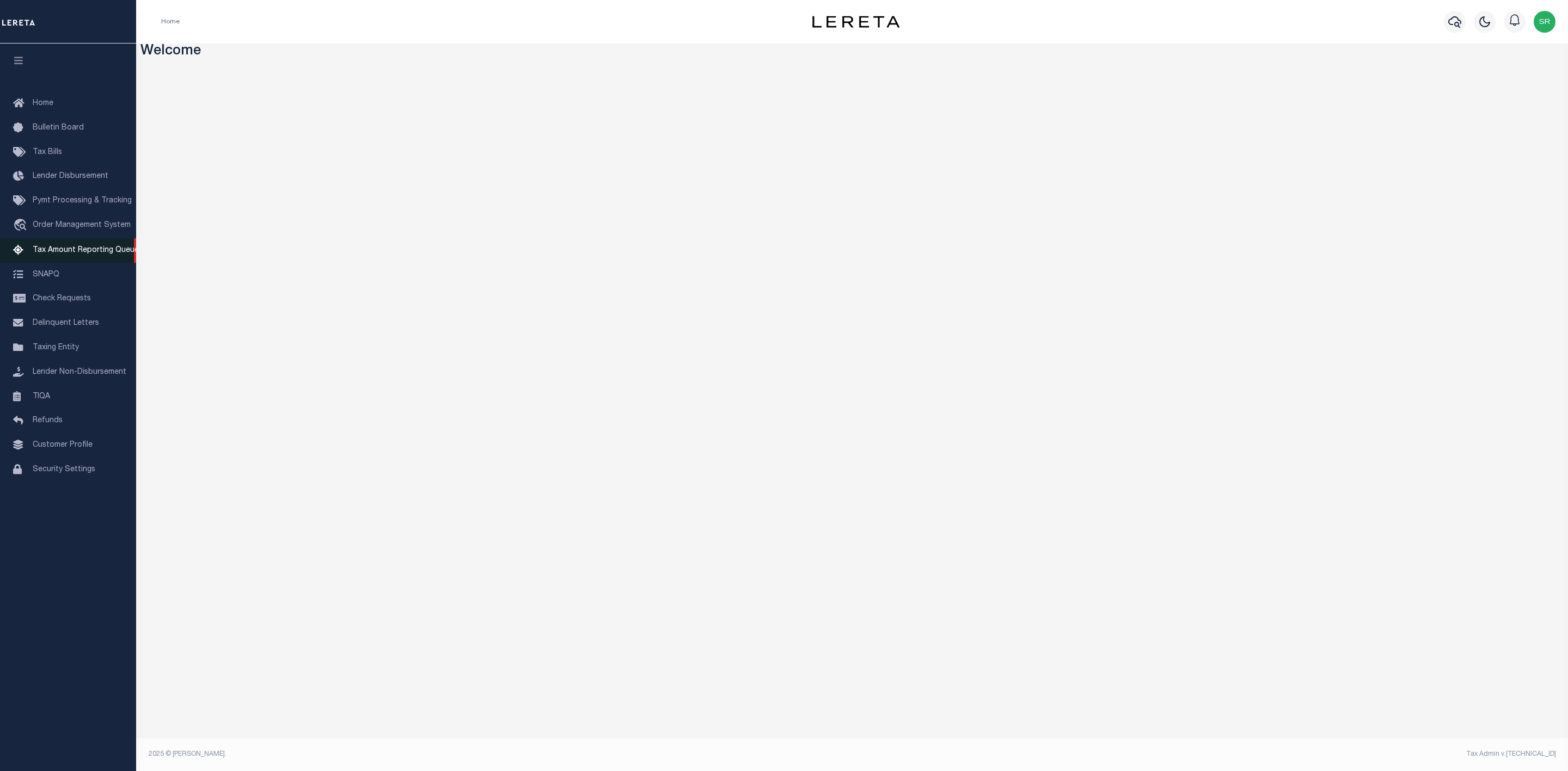
click at [95, 252] on span "Tax Amount Reporting Queue" at bounding box center [86, 250] width 106 height 7
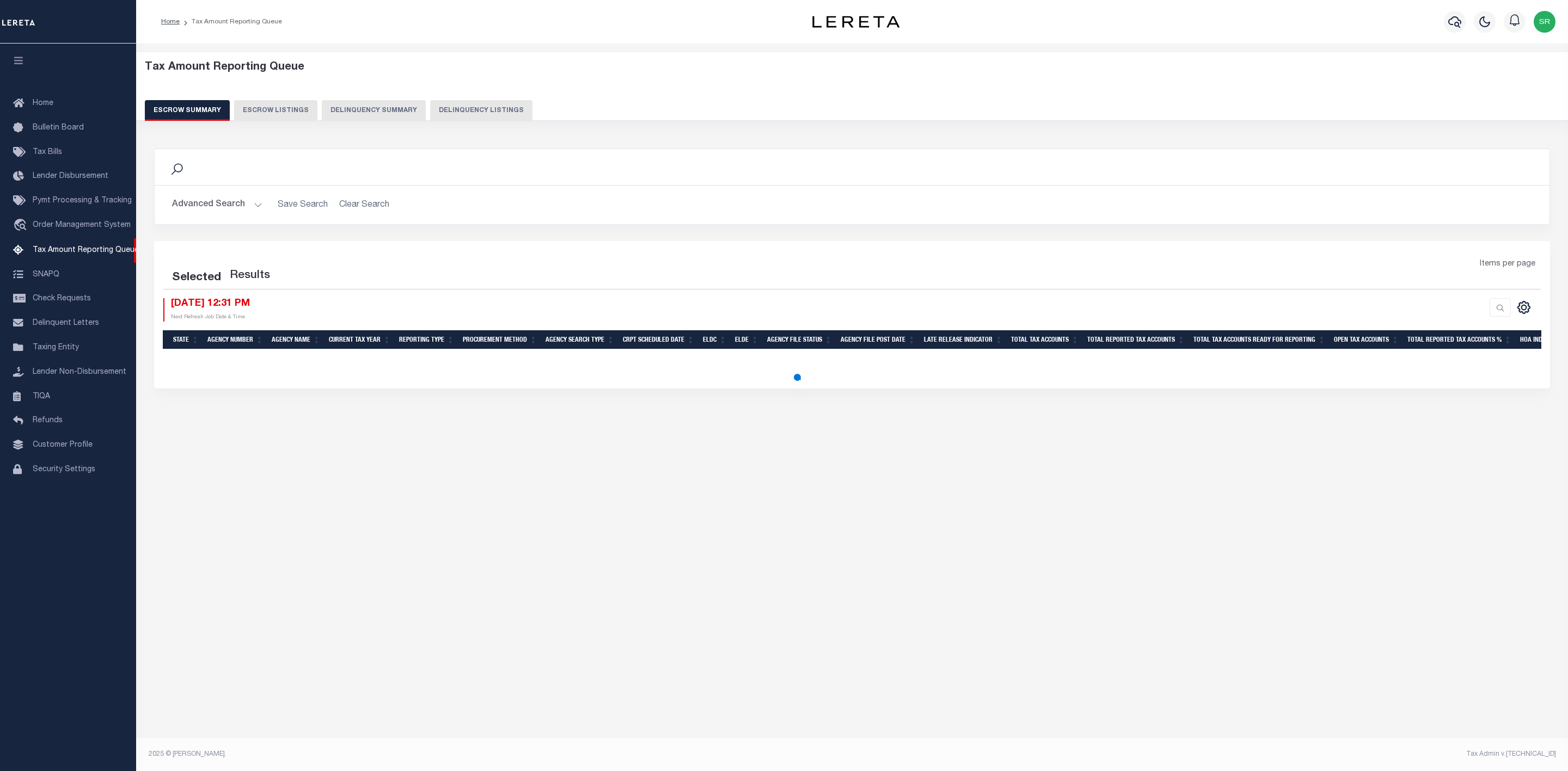
select select
select select "100"
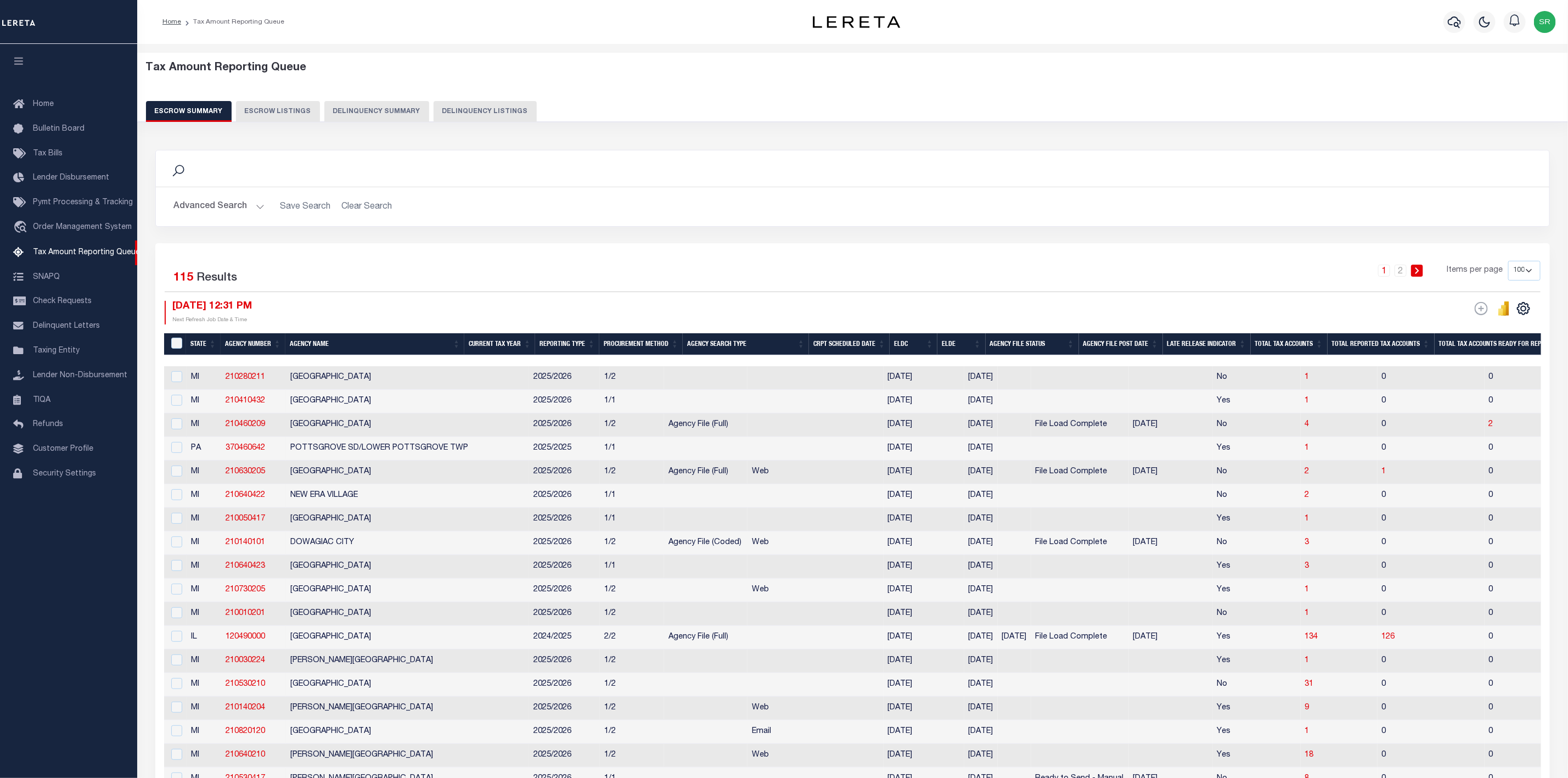
click at [184, 214] on button "Advanced Search" at bounding box center [219, 207] width 91 height 21
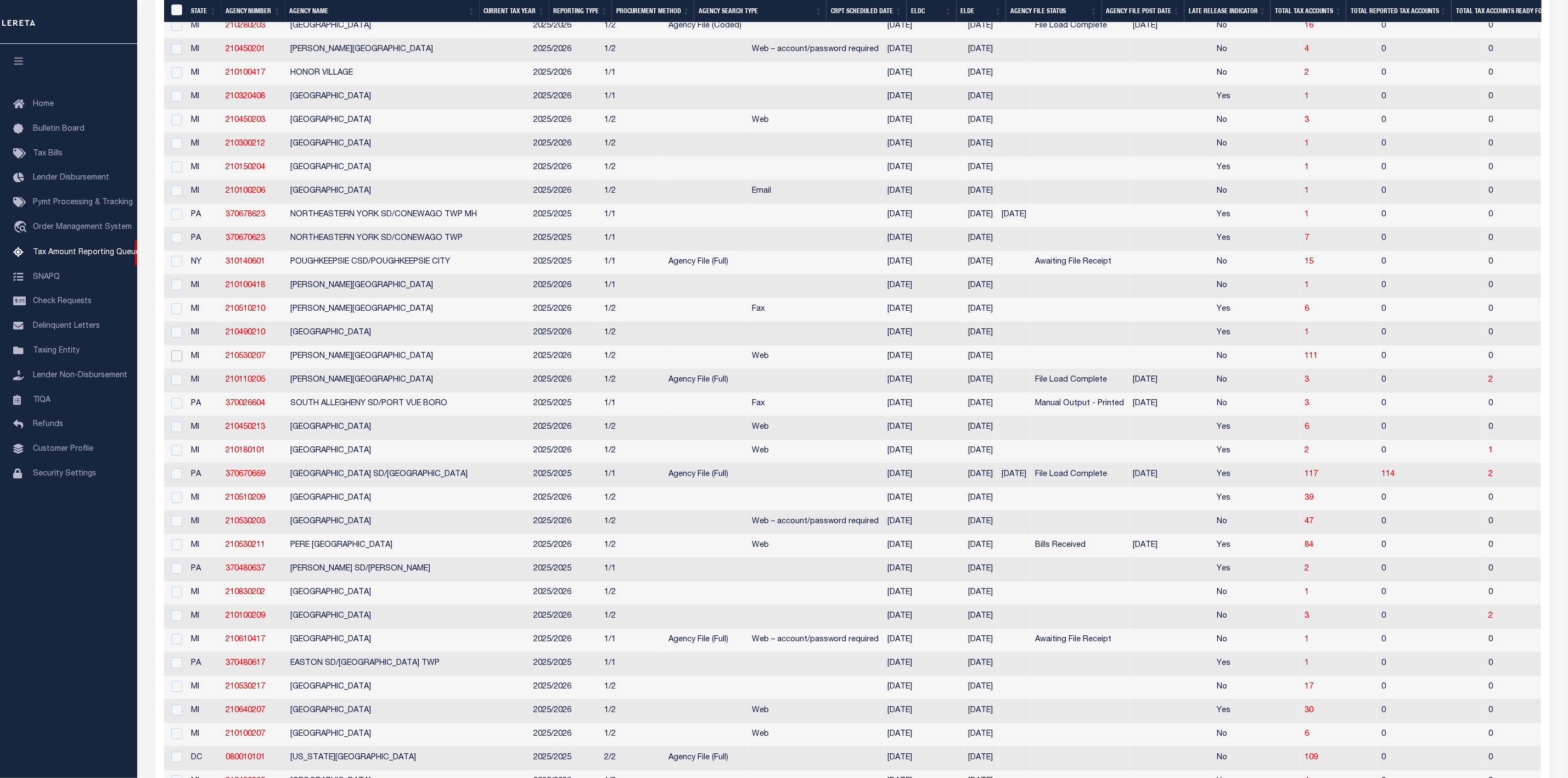
click at [177, 361] on input "checkbox" at bounding box center [177, 356] width 11 height 11
checkbox input "true"
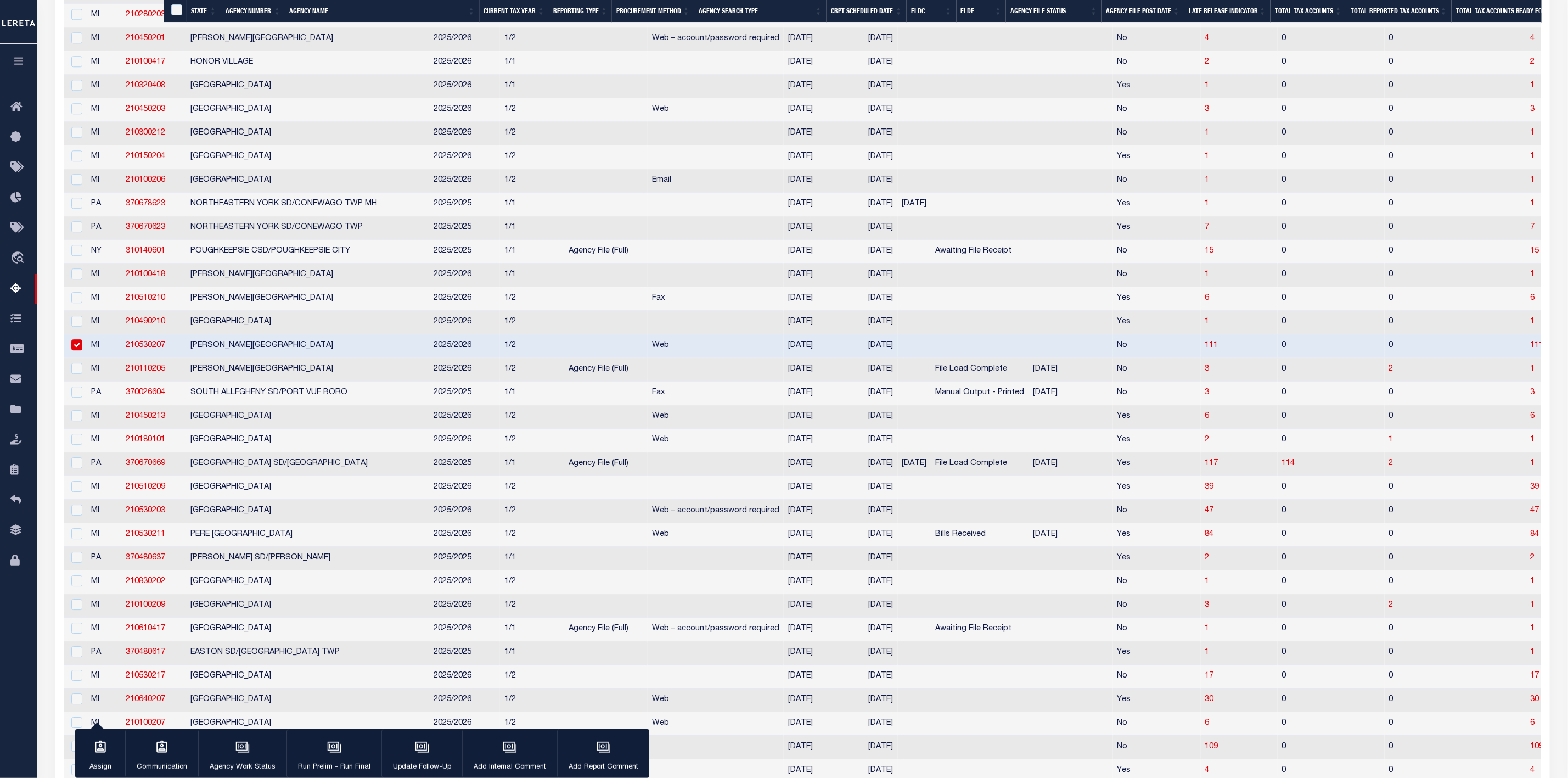
scroll to position [2198, 0]
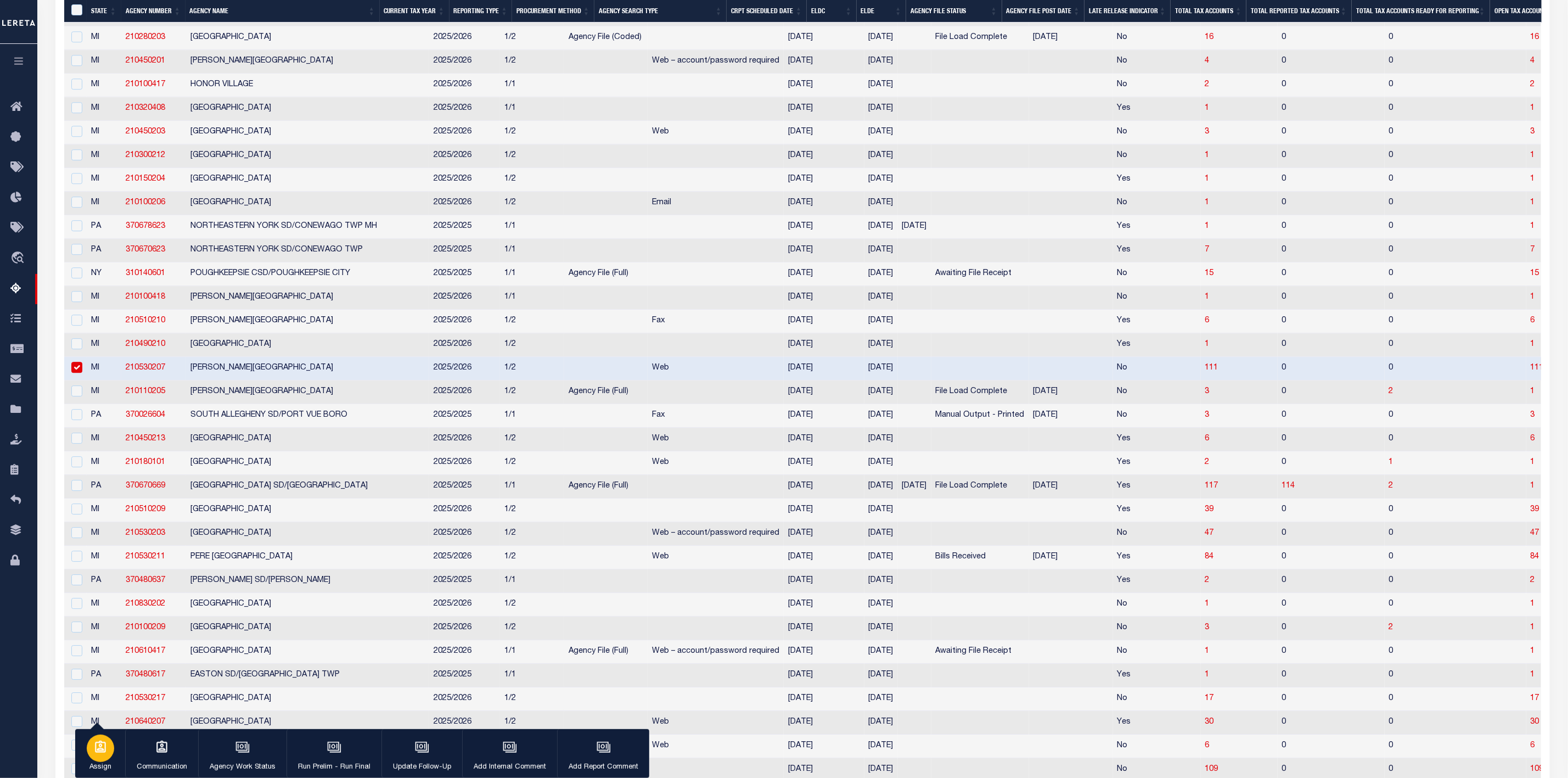
click at [105, 760] on div "button" at bounding box center [100, 748] width 27 height 27
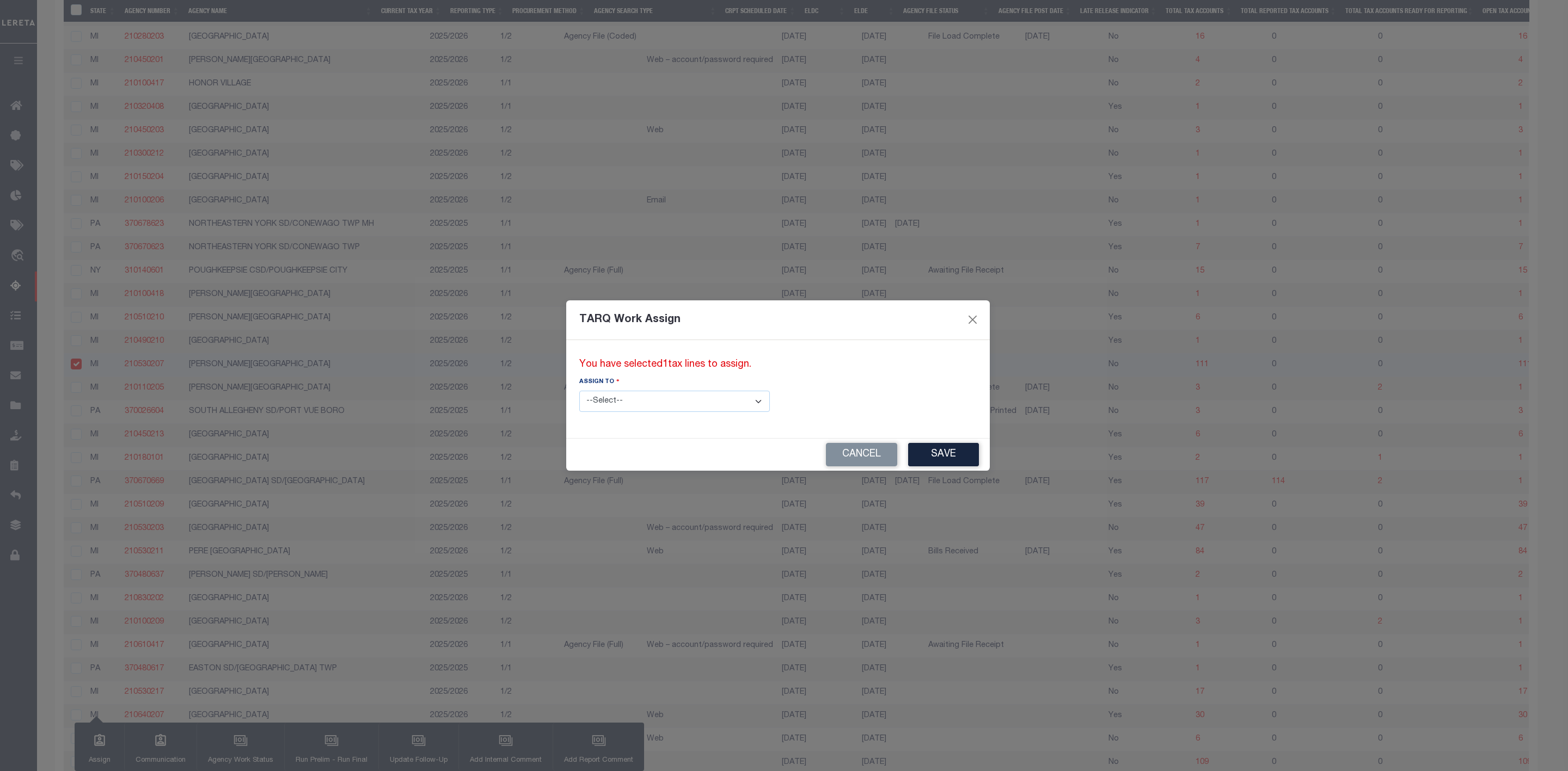
click at [668, 396] on select "--Select-- --Unassigned-- --Unassigned-- Adhikary Rinki Agustin Fernandez Agust…" at bounding box center [674, 401] width 191 height 21
select select "SreeVenkat Chandrashekar"
click at [579, 390] on select "--Select-- --Unassigned-- --Unassigned-- Adhikary Rinki Agustin Fernandez Agust…" at bounding box center [674, 401] width 191 height 21
click at [908, 457] on button "Save" at bounding box center [943, 454] width 71 height 23
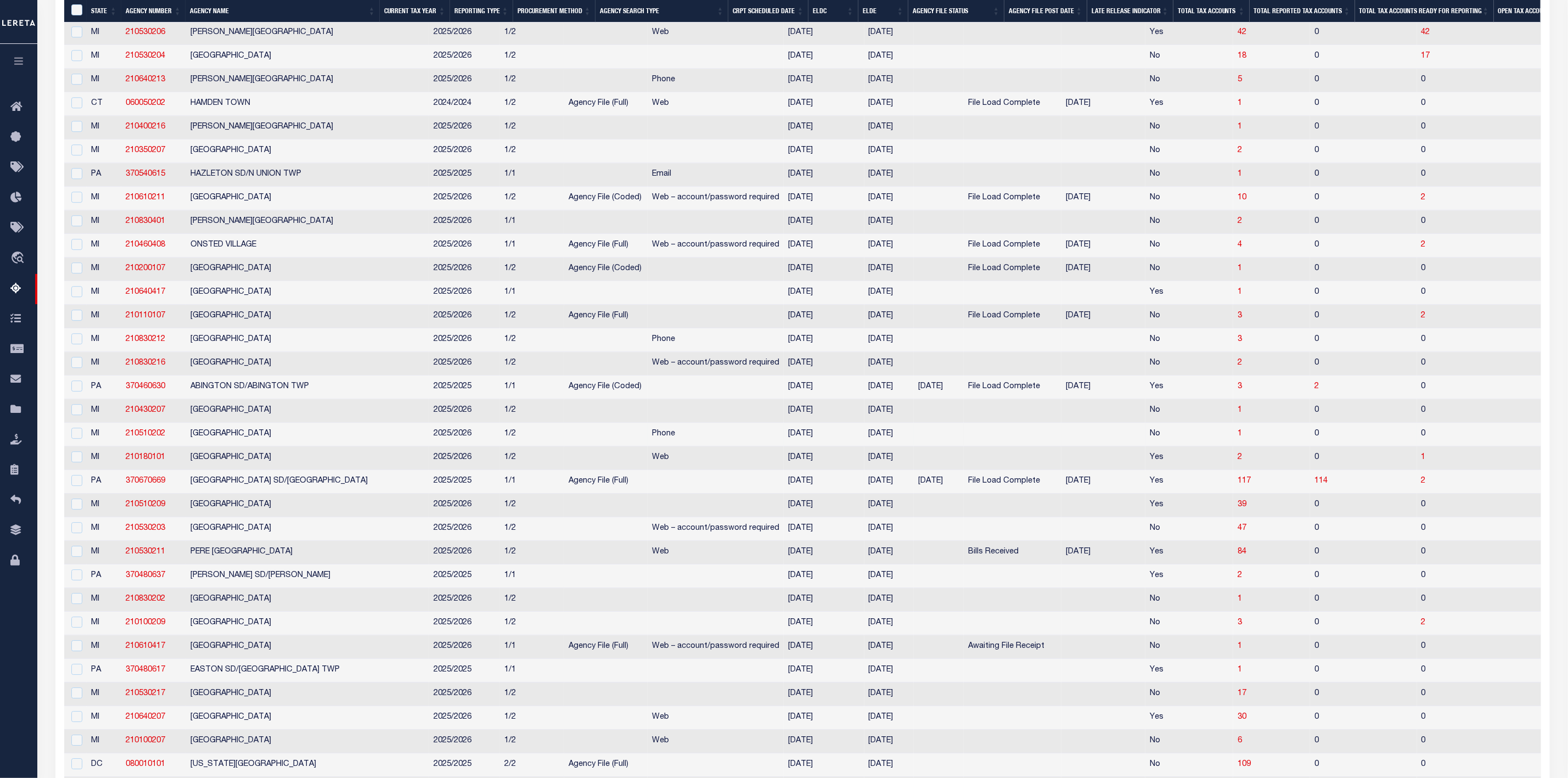
scroll to position [1935, 0]
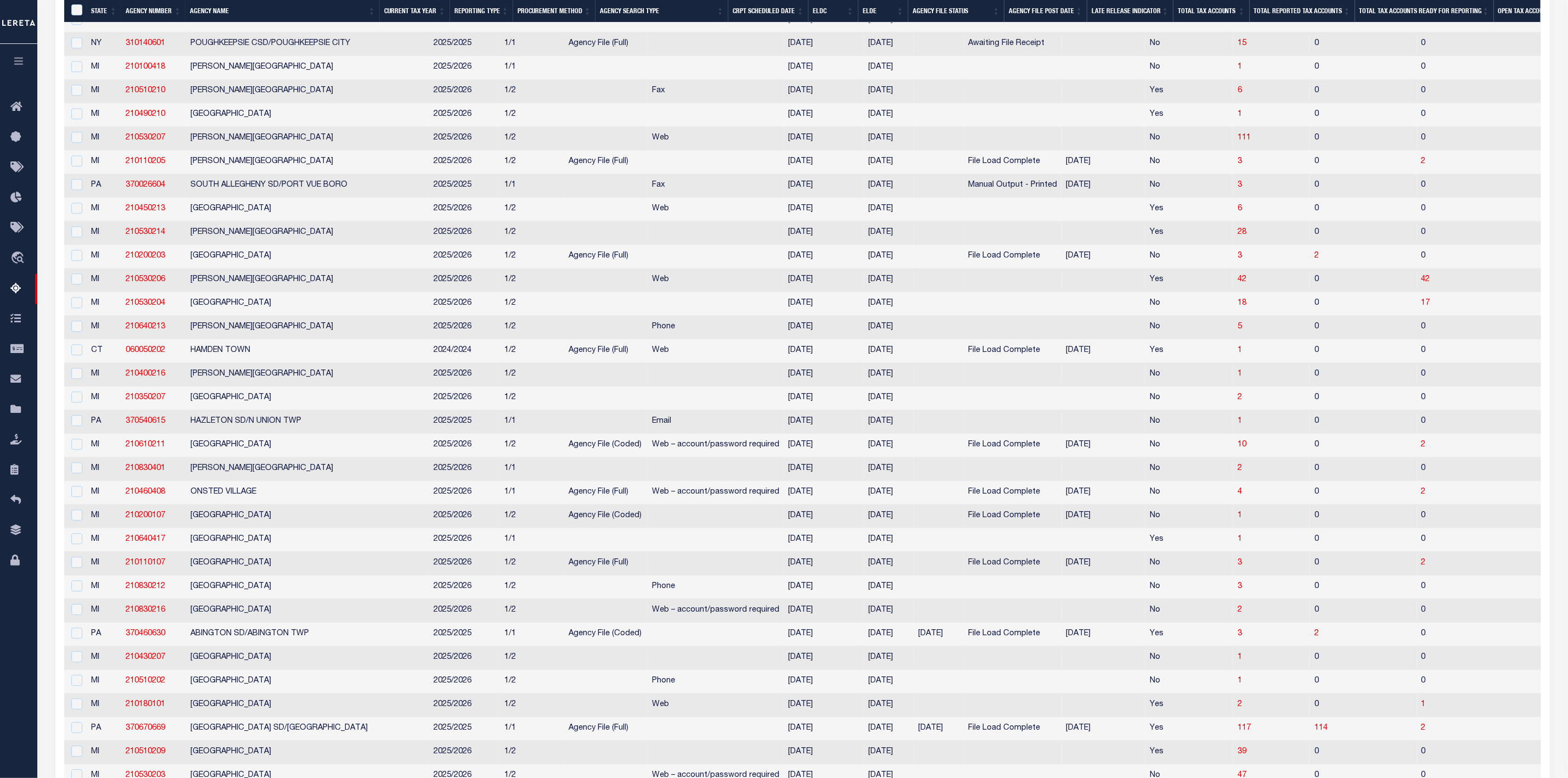
click at [1559, 339] on td "5" at bounding box center [1595, 327] width 74 height 23
checkbox input "true"
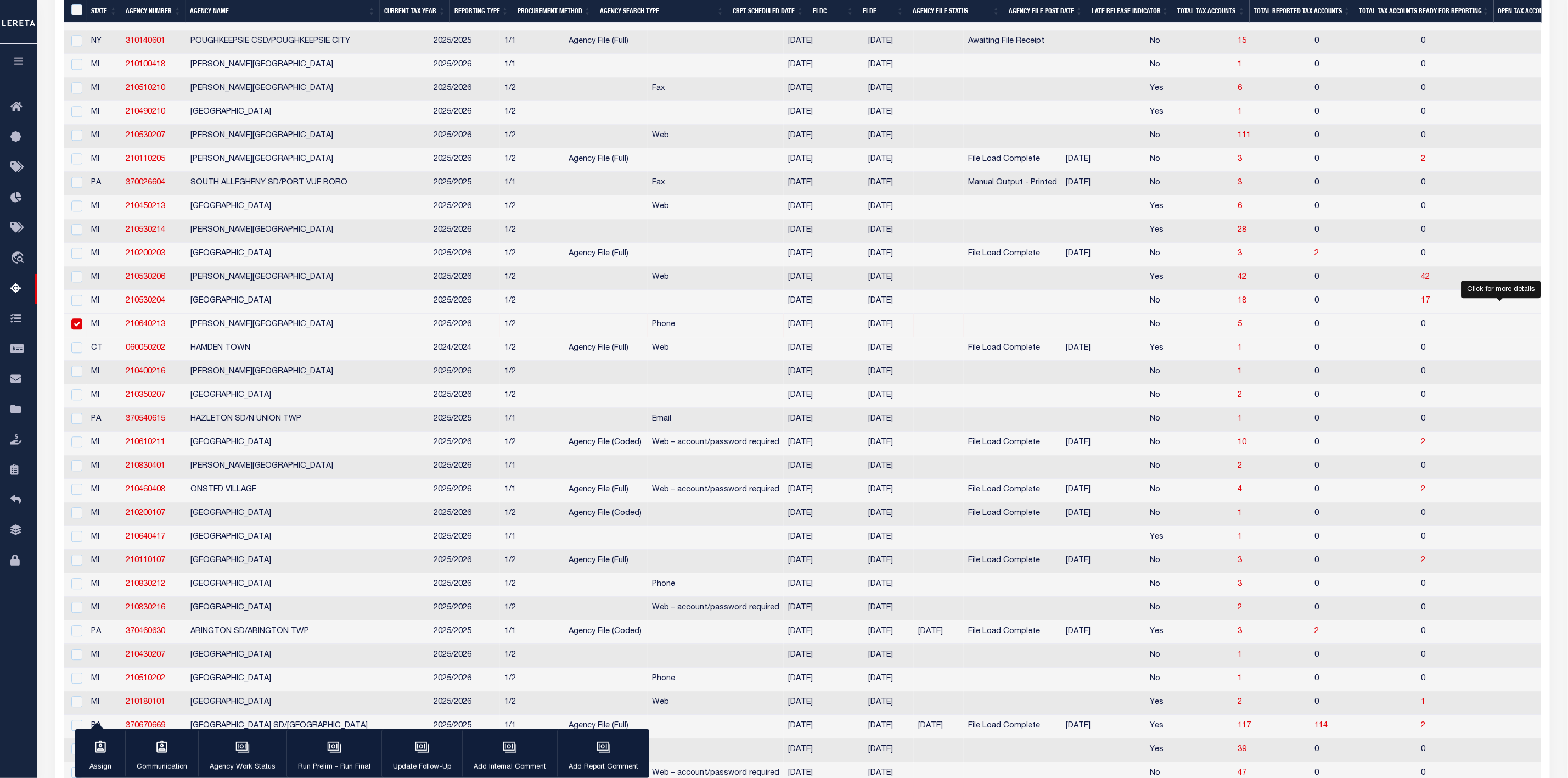
click at [1563, 328] on span "5" at bounding box center [1565, 324] width 5 height 7
select select "100"
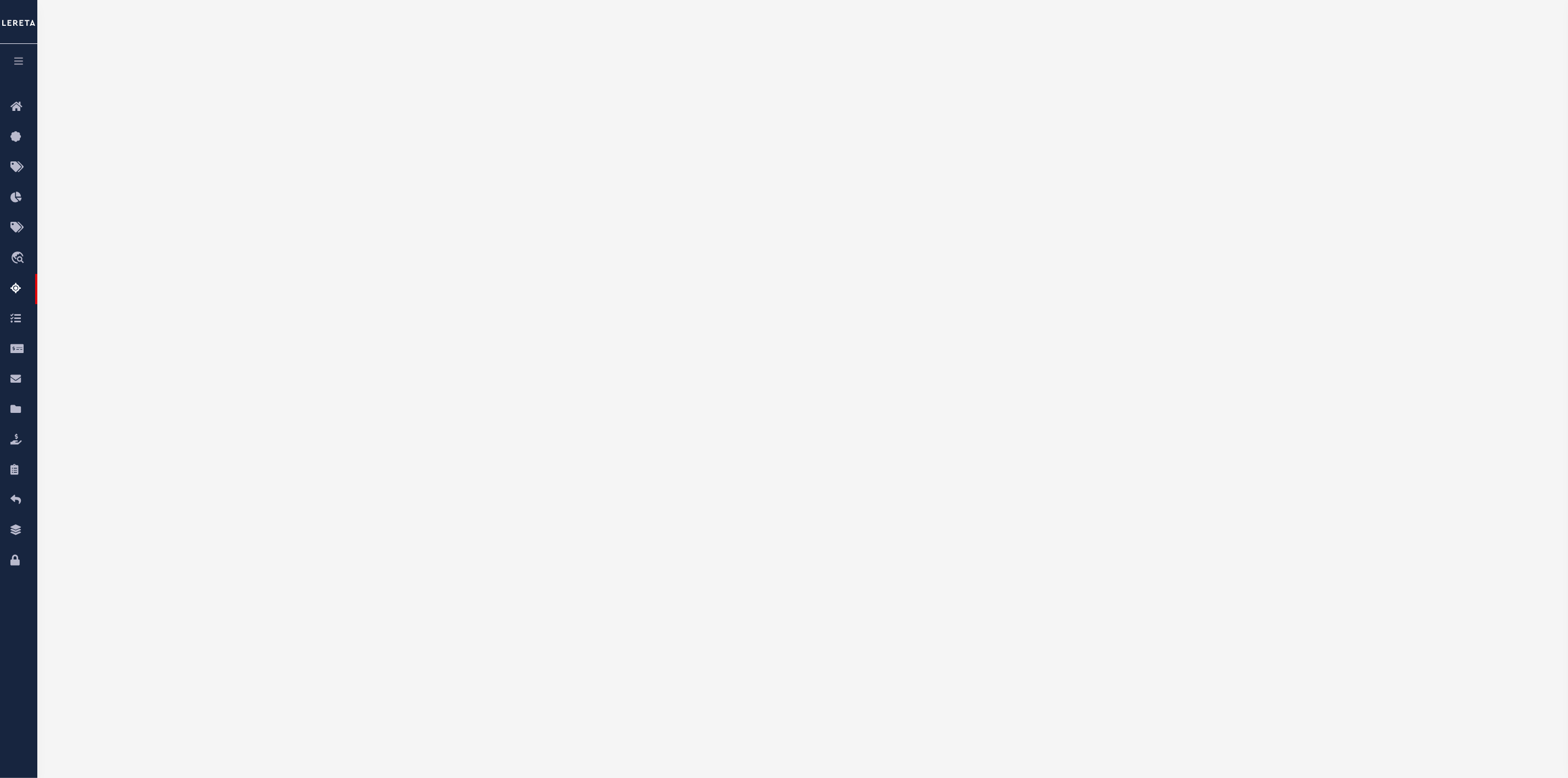
scroll to position [0, 0]
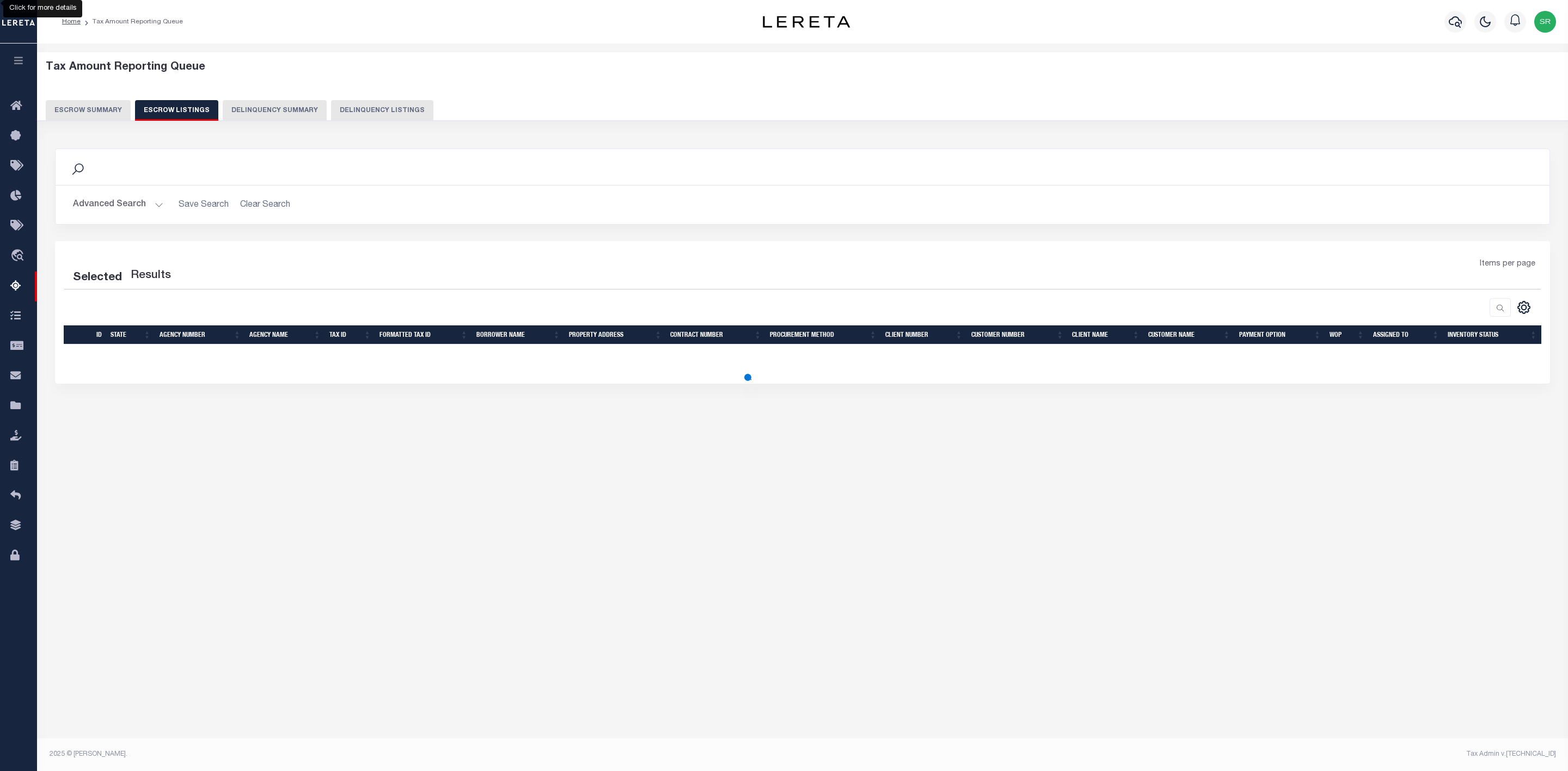
select select "100"
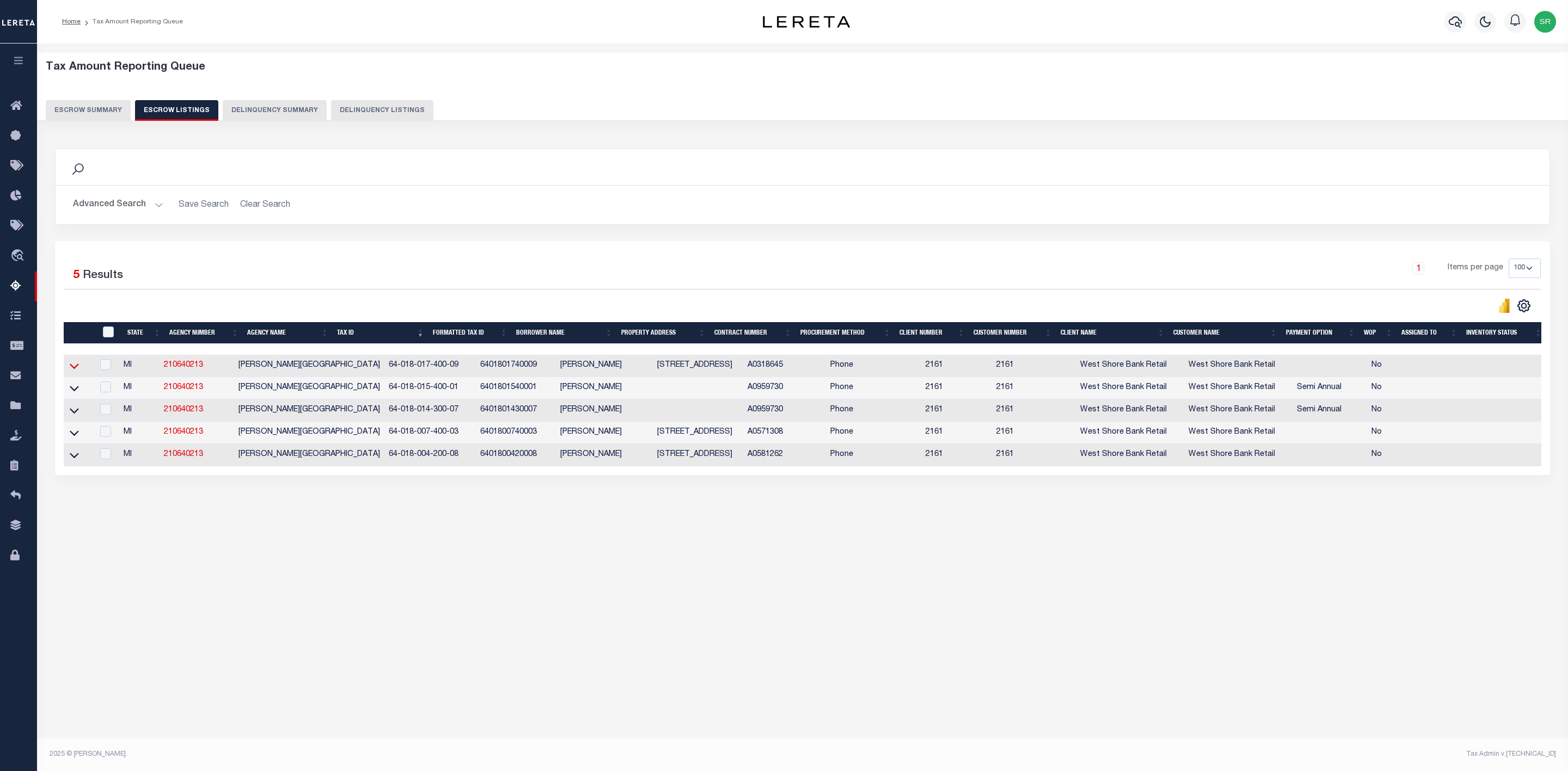
click at [77, 371] on icon at bounding box center [74, 365] width 9 height 11
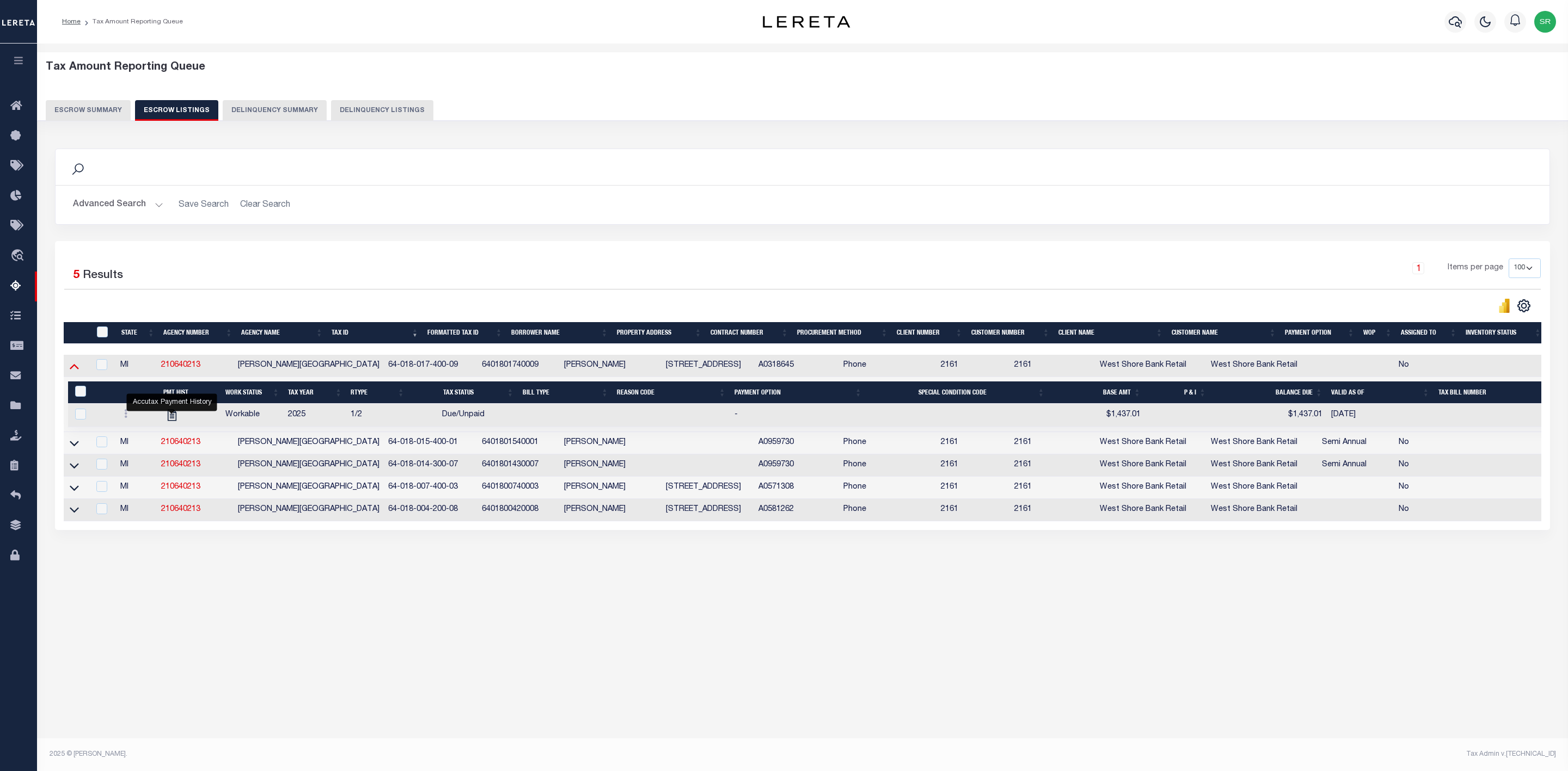
click at [77, 372] on icon at bounding box center [74, 365] width 9 height 11
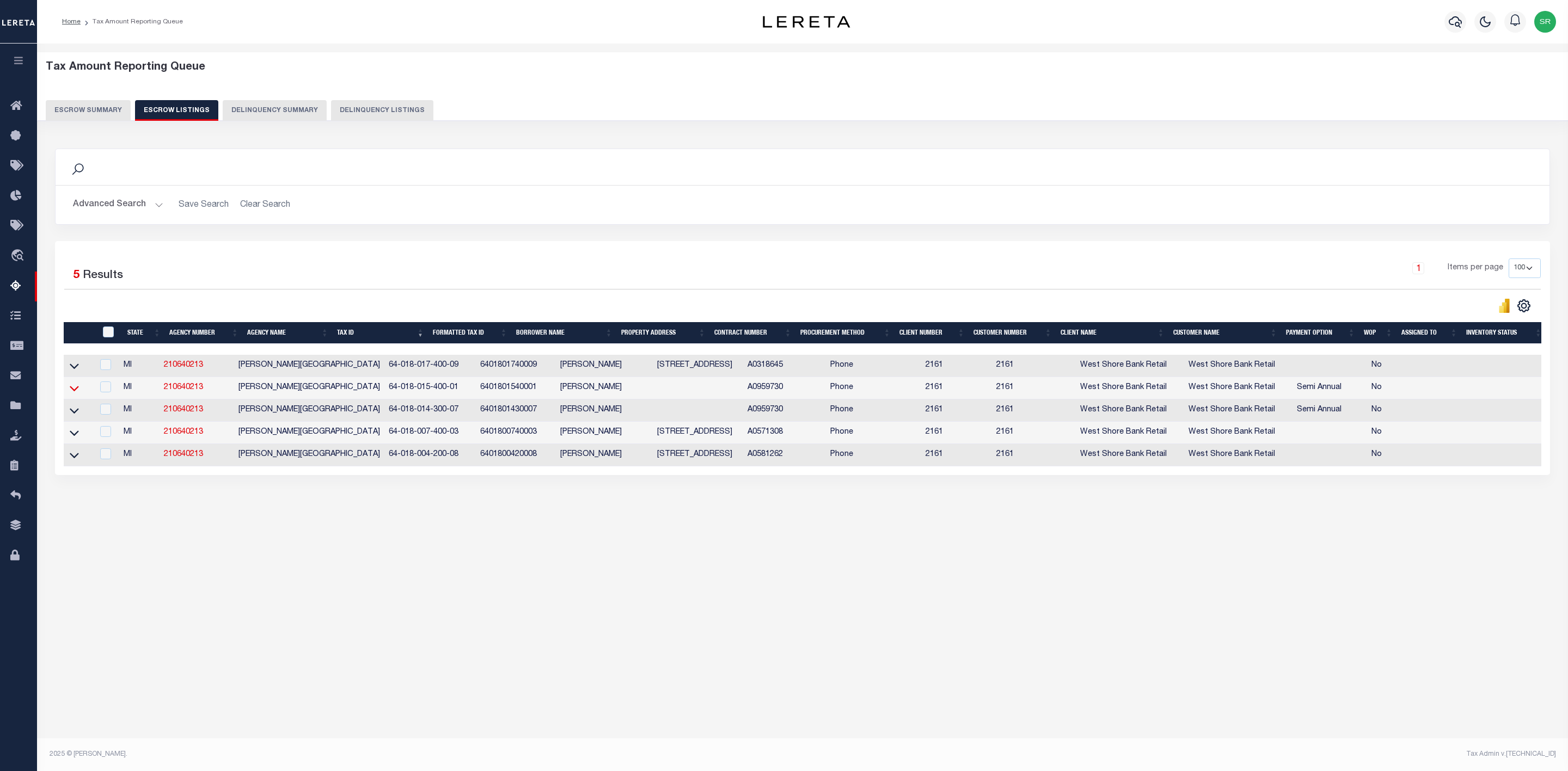
click at [77, 394] on icon at bounding box center [74, 388] width 9 height 11
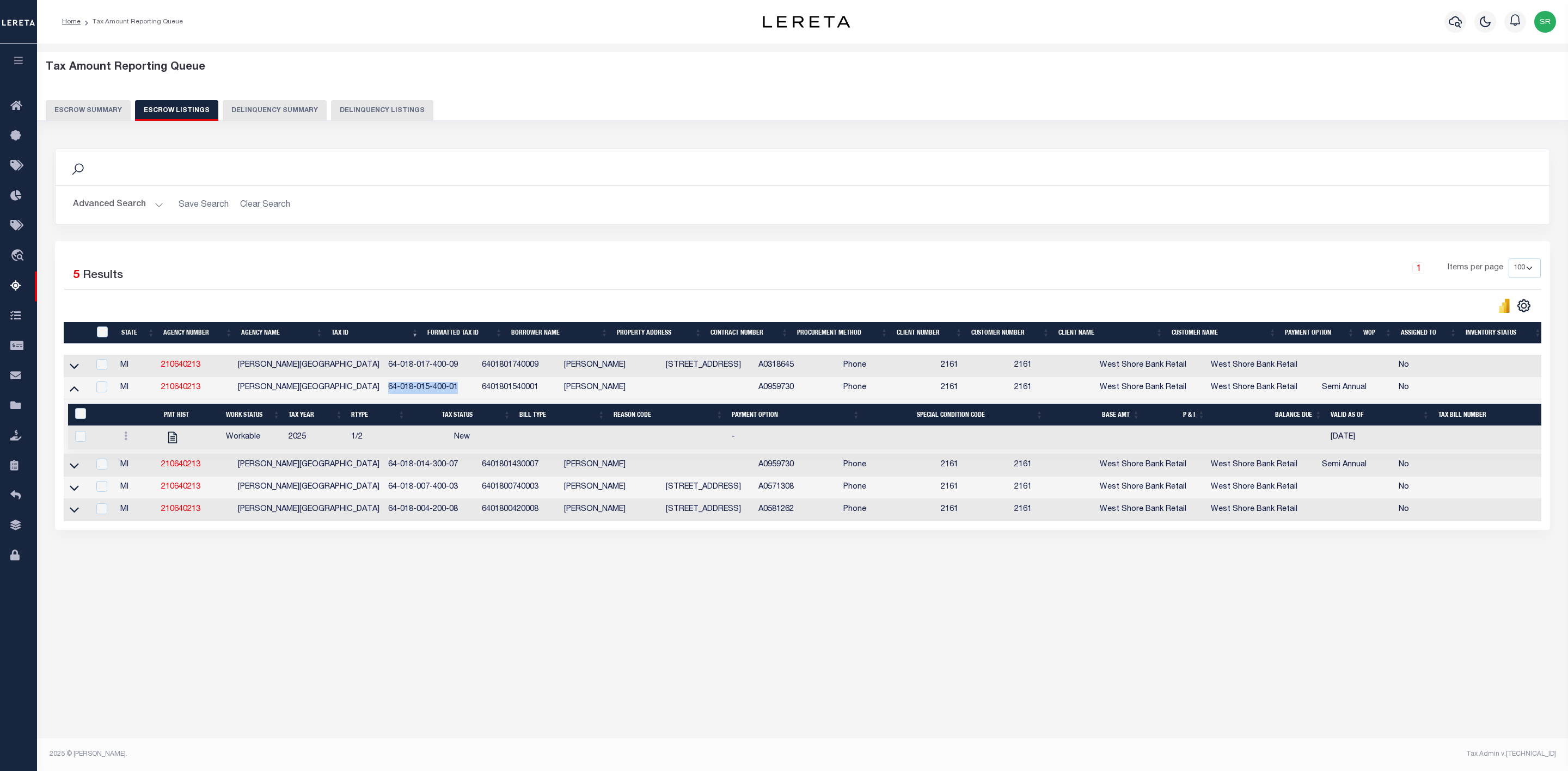
drag, startPoint x: 405, startPoint y: 390, endPoint x: 336, endPoint y: 402, distance: 70.0
click at [384, 399] on td "64-018-015-400-01" at bounding box center [431, 388] width 94 height 23
checkbox input "true"
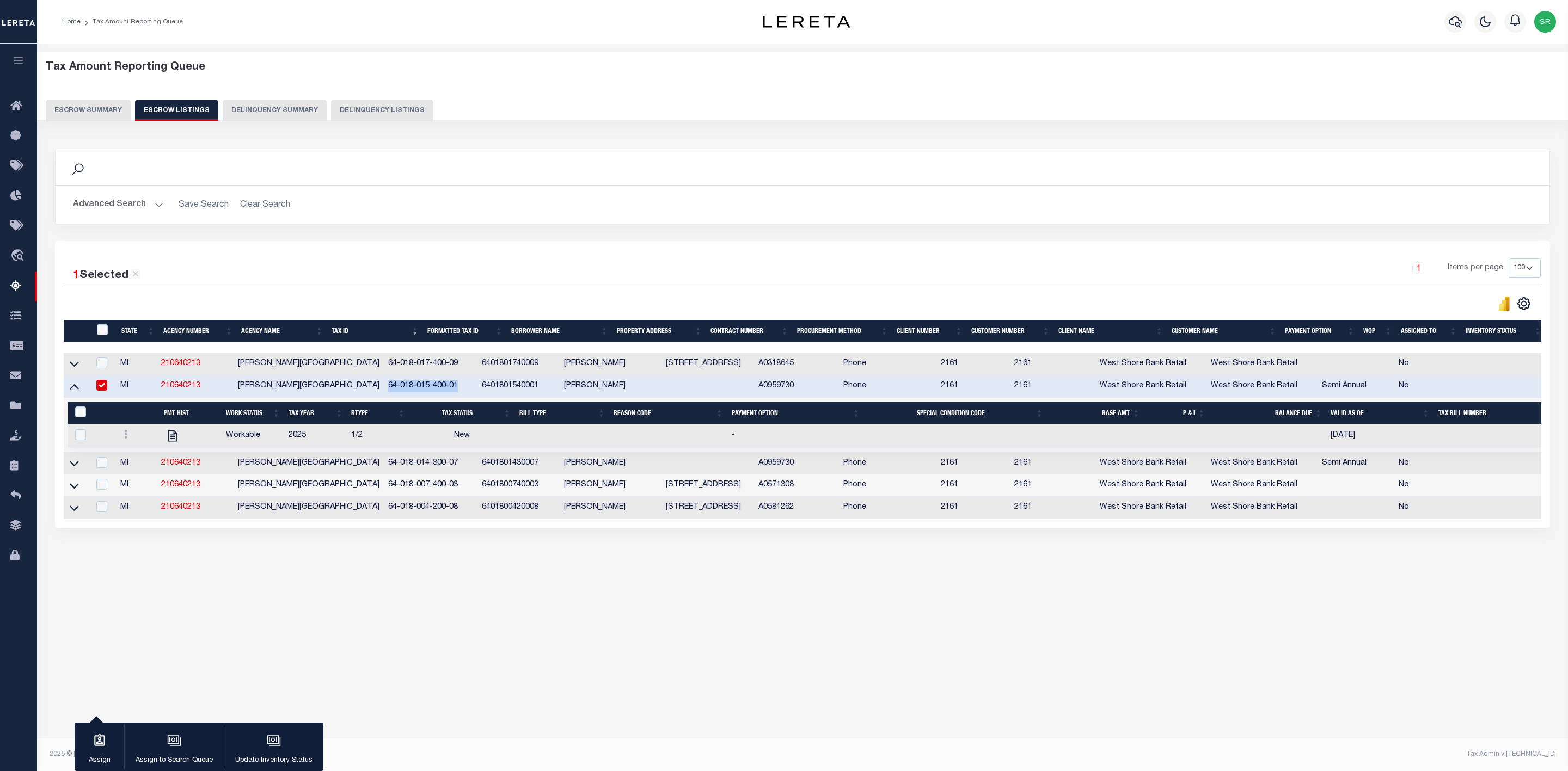
copy td "64-018-015-400-01"
drag, startPoint x: 407, startPoint y: 466, endPoint x: 326, endPoint y: 460, distance: 81.2
click at [326, 460] on tr "MI 210640213 OTTO TOWNSHIP 64-018-014-300-07 6401801430007 BRIAN S LACOMBE A095…" at bounding box center [821, 464] width 1514 height 23
copy tr "64-018-014-300-07"
drag, startPoint x: 405, startPoint y: 489, endPoint x: 322, endPoint y: 481, distance: 83.4
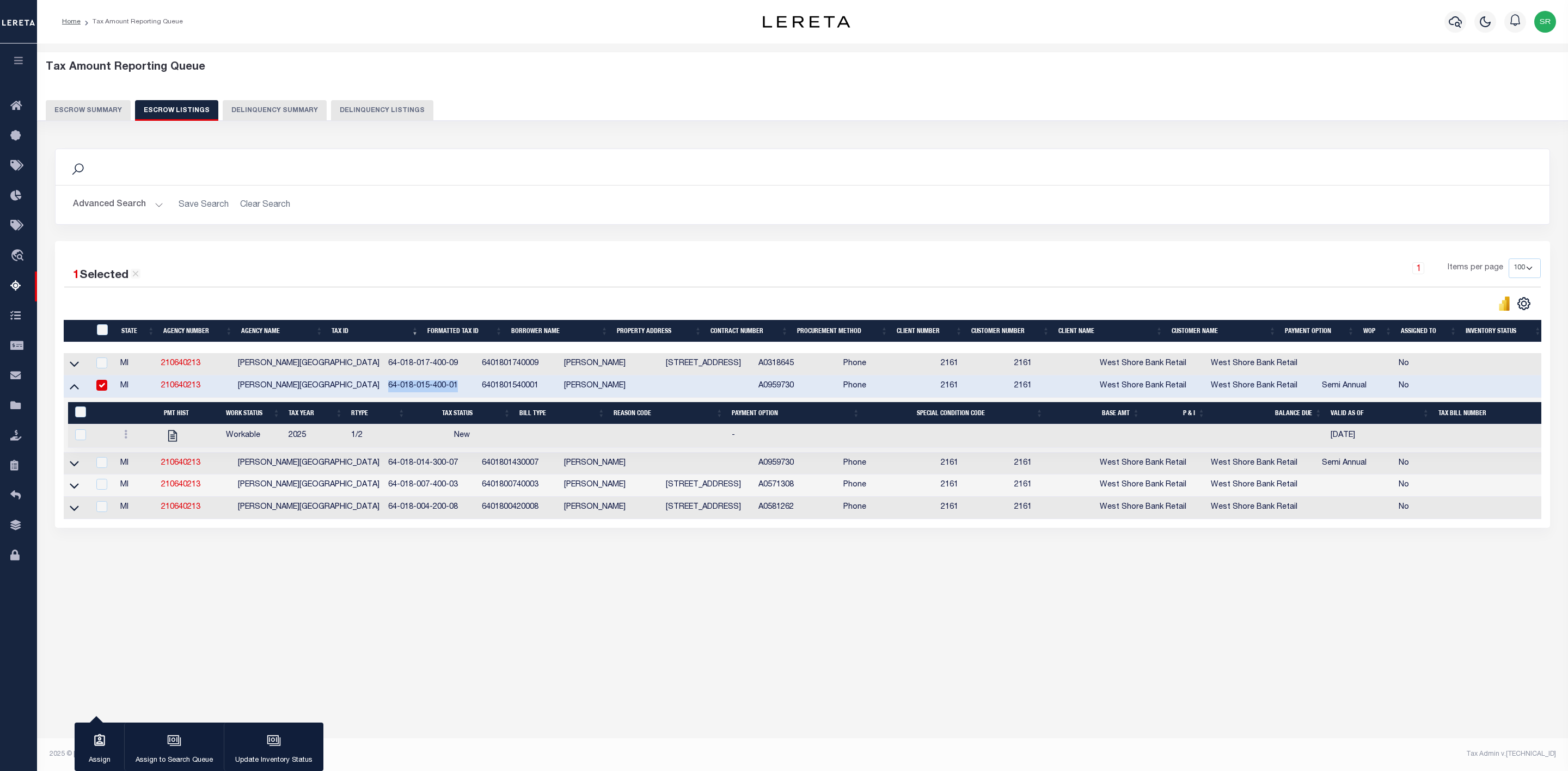
click at [322, 481] on tr "MI 210640213 OTTO TOWNSHIP 64-018-007-400-03 6401800740003 NICHOLAS A KIRWIN 71…" at bounding box center [821, 485] width 1514 height 23
copy tr "64-018-007-400-03"
drag, startPoint x: 413, startPoint y: 511, endPoint x: 310, endPoint y: 507, distance: 103.1
click at [310, 507] on tr "MI 210640213 OTTO TOWNSHIP 64-018-004-200-08 6401800420008 PATRICIA S ORR 5183 …" at bounding box center [821, 508] width 1514 height 23
copy tr "64-018-004-200-08"
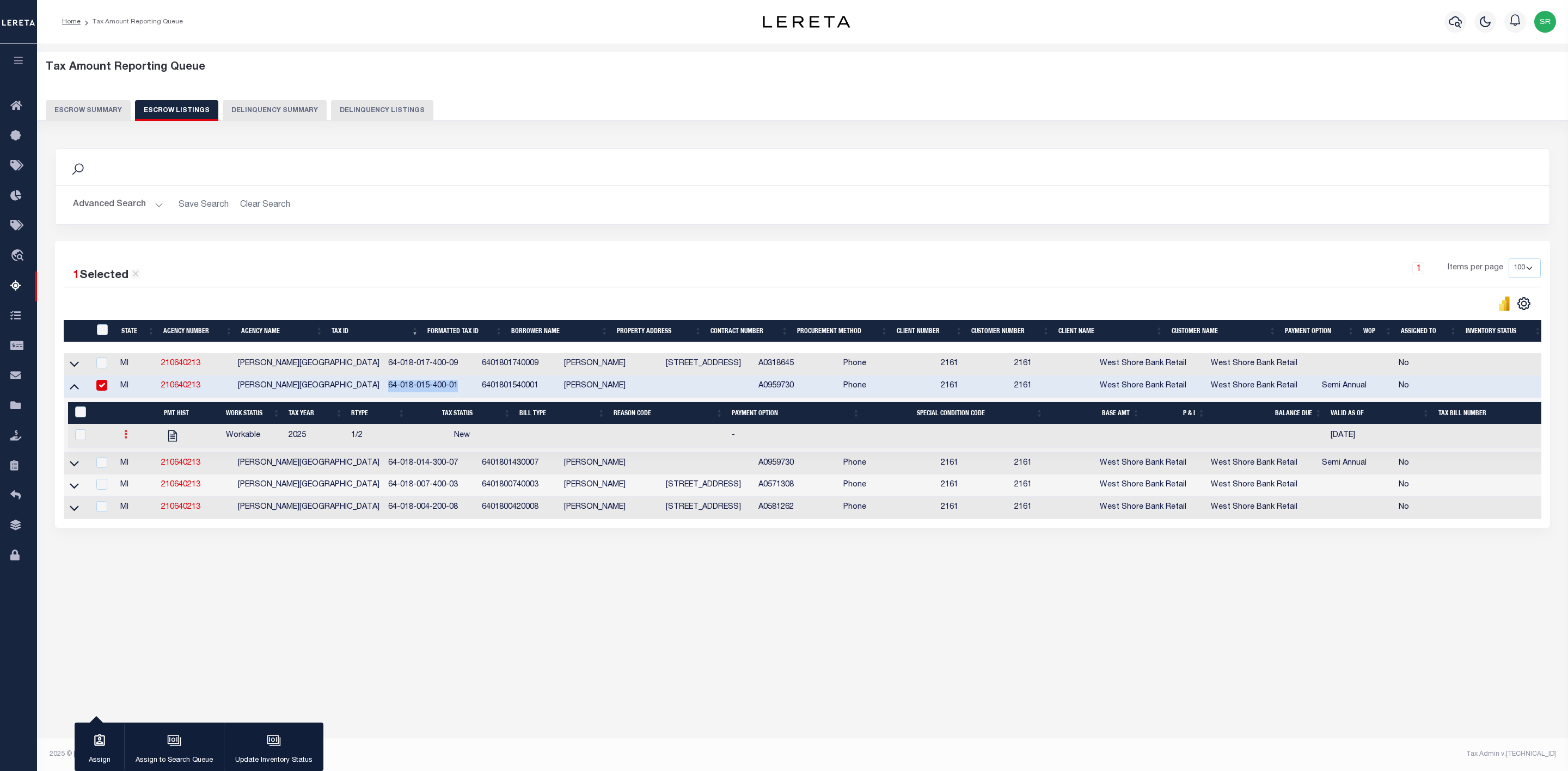
click at [128, 440] on link at bounding box center [126, 436] width 12 height 9
click at [141, 472] on img "" at bounding box center [139, 470] width 11 height 11
checkbox input "true"
select select "NW2"
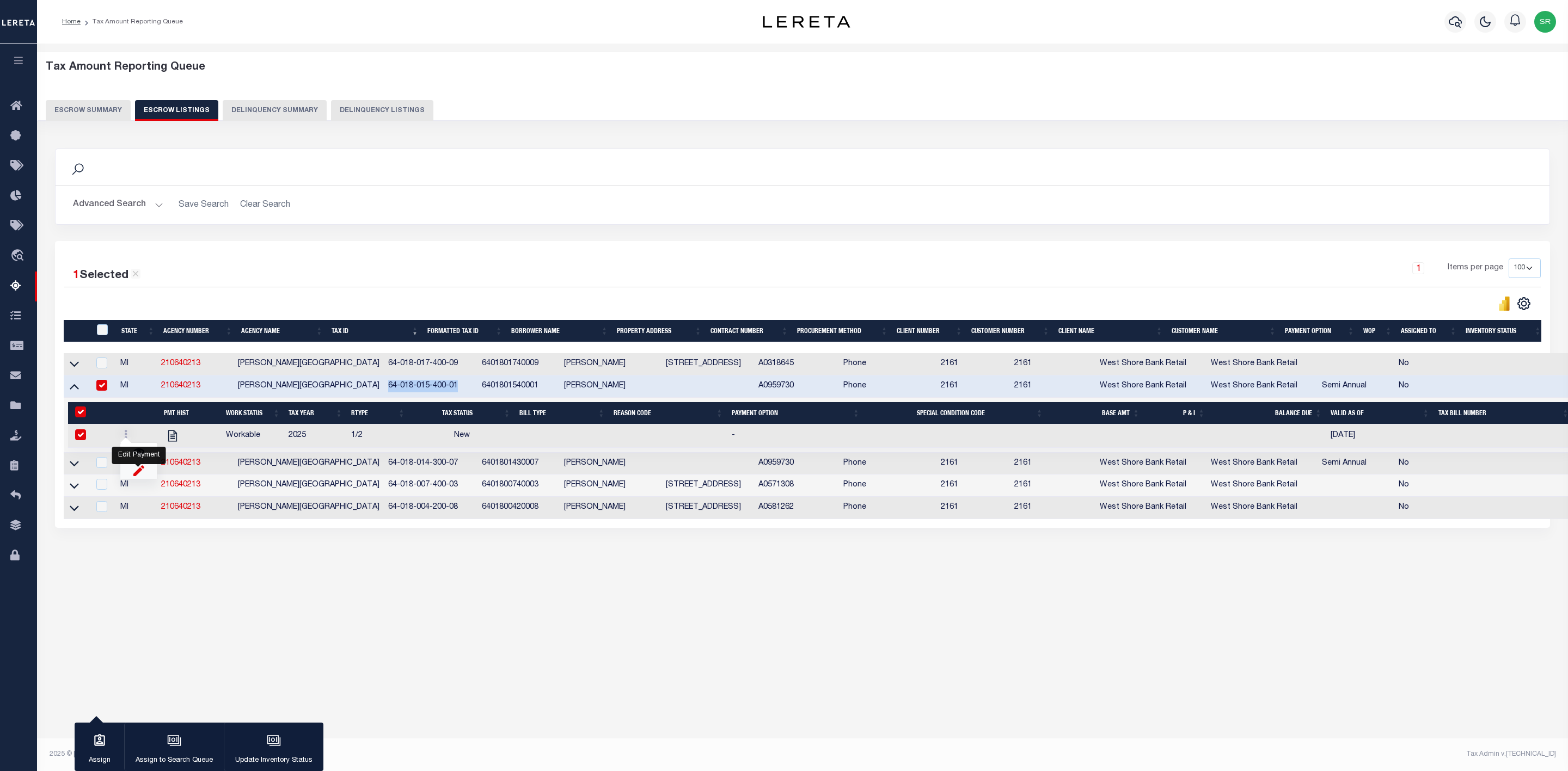
select select
type input "08/21/2025"
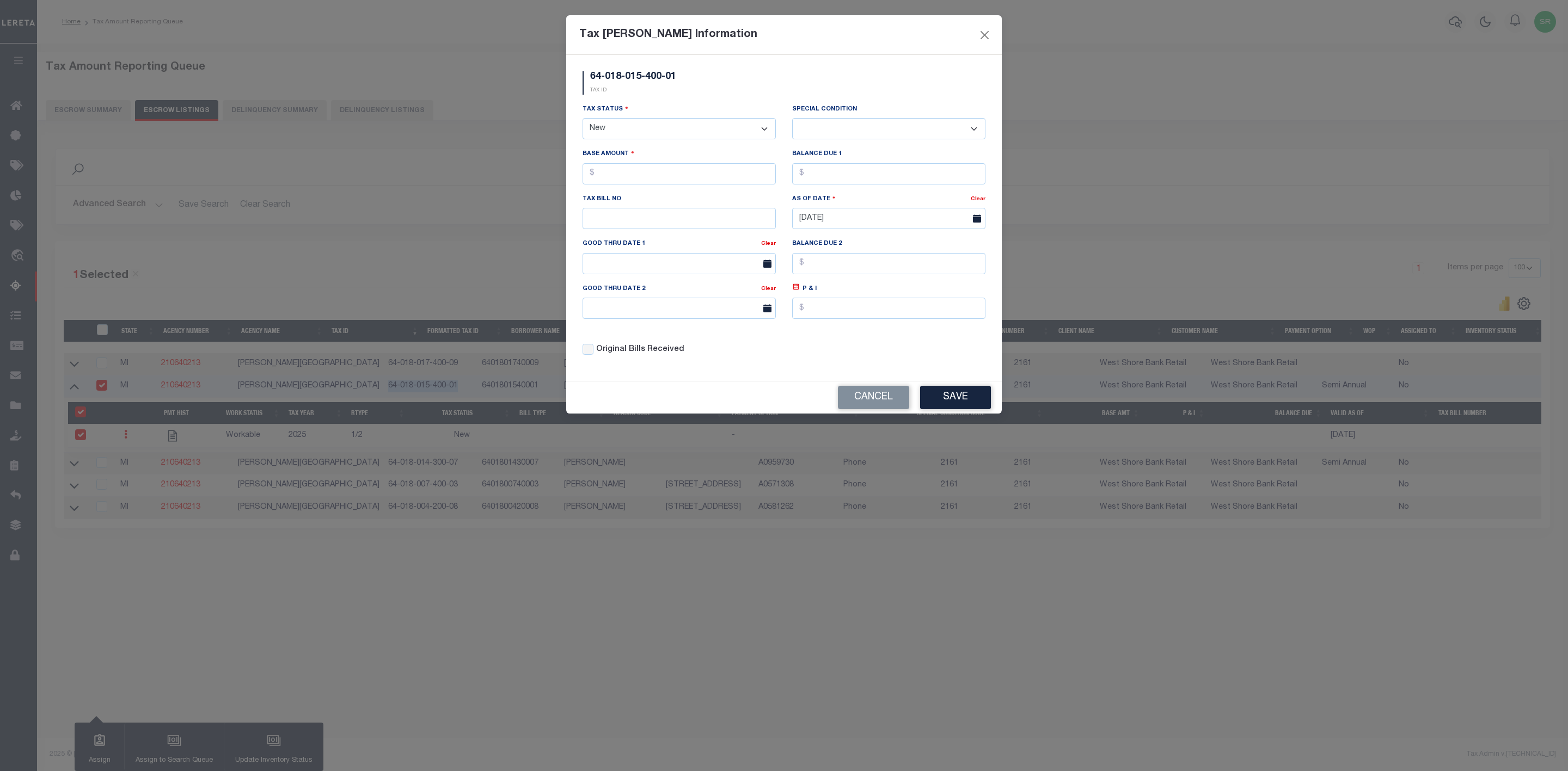
click at [598, 131] on select "- Select Status - Open Due/Unpaid Paid Incomplete No Tax Due Internal Refund Pr…" at bounding box center [679, 129] width 193 height 21
select select "DUE"
click at [583, 119] on select "- Select Status - Open Due/Unpaid Paid Incomplete No Tax Due Internal Refund Pr…" at bounding box center [679, 129] width 193 height 21
select select "0"
click at [615, 167] on input "text" at bounding box center [679, 174] width 193 height 21
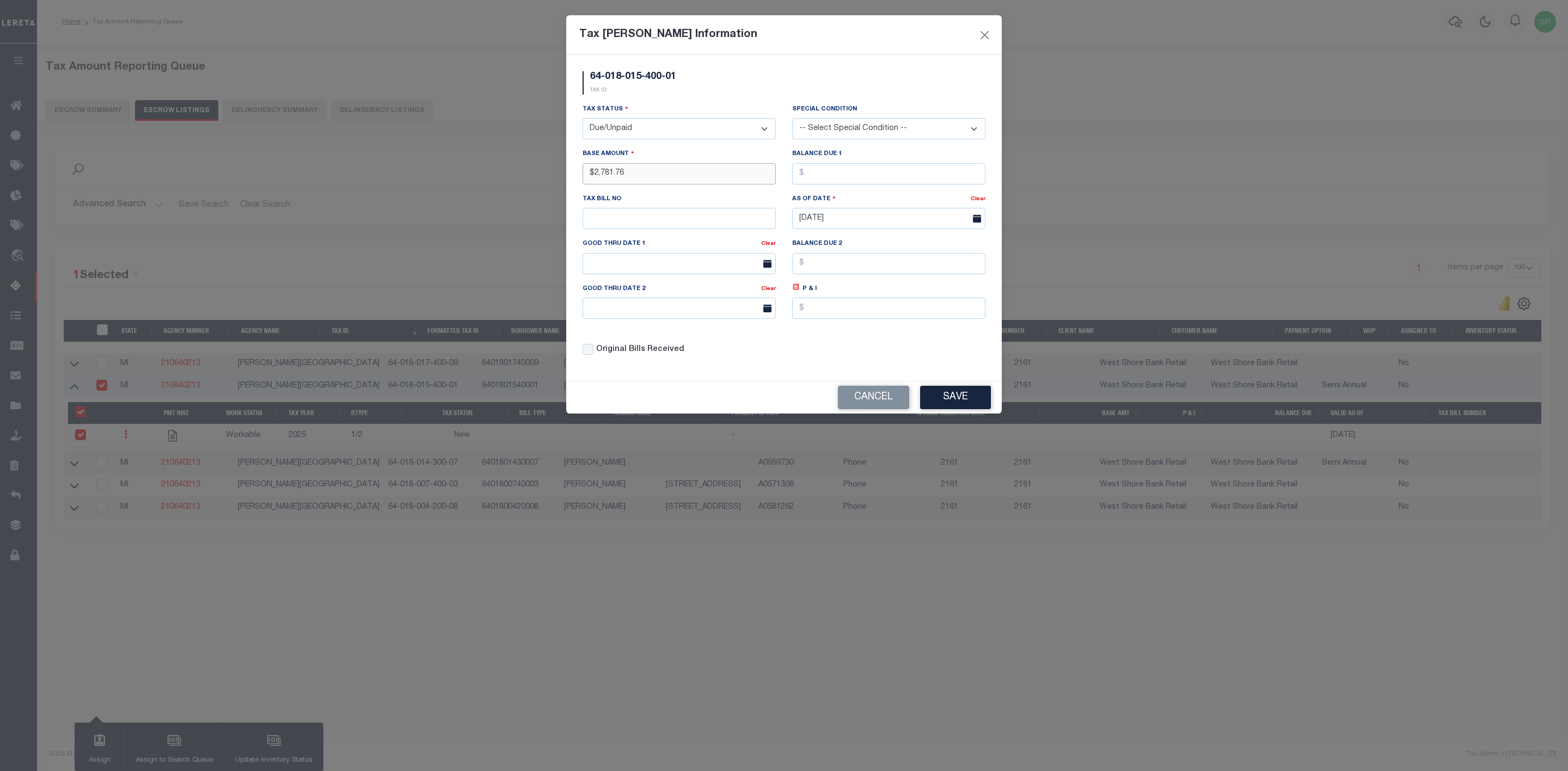
type input "$2,781.76"
click at [838, 180] on input "text" at bounding box center [888, 174] width 193 height 21
type input "$2,781.76"
click at [931, 404] on button "Save" at bounding box center [955, 397] width 71 height 23
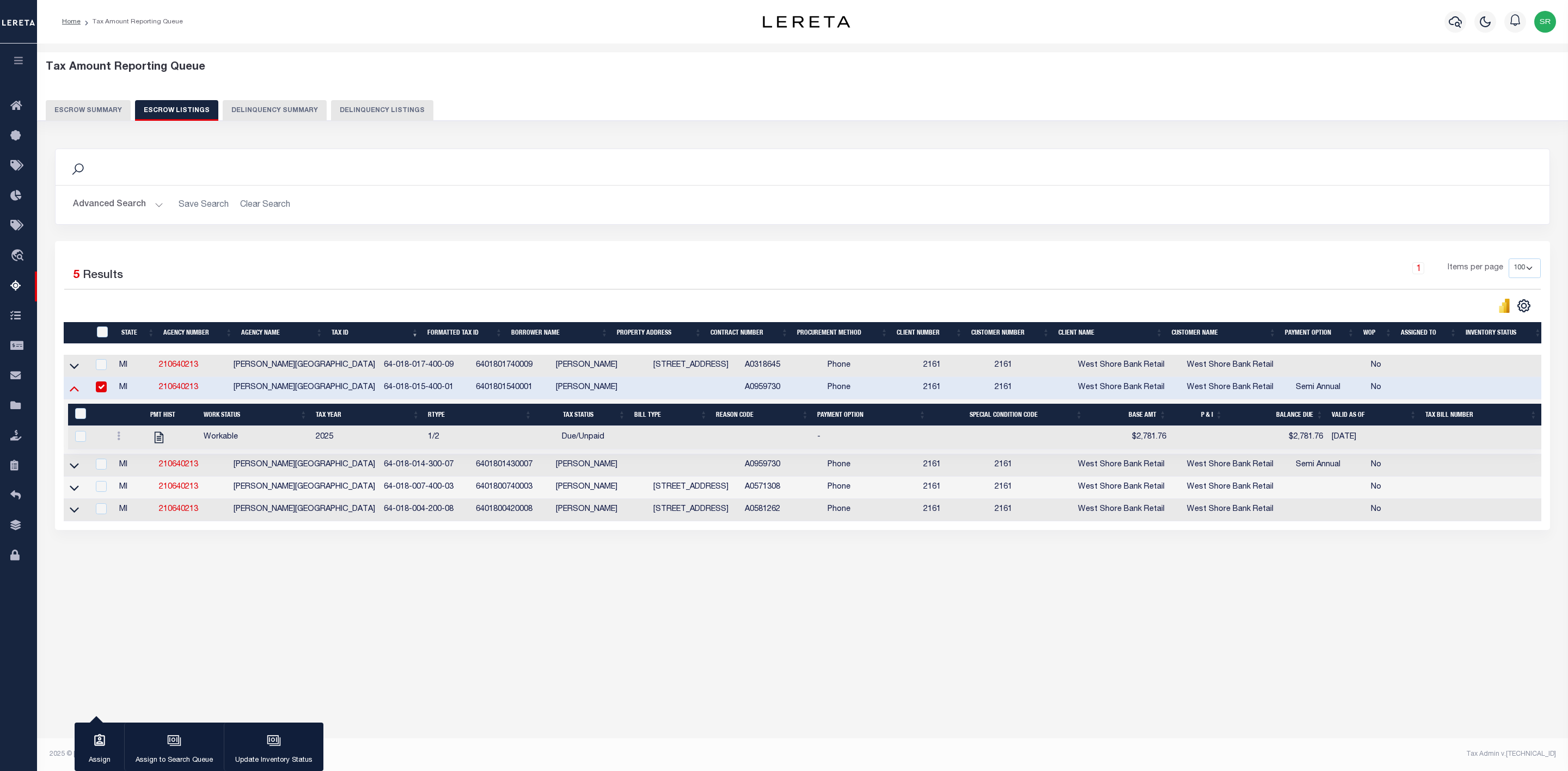
click at [77, 394] on icon at bounding box center [74, 388] width 9 height 11
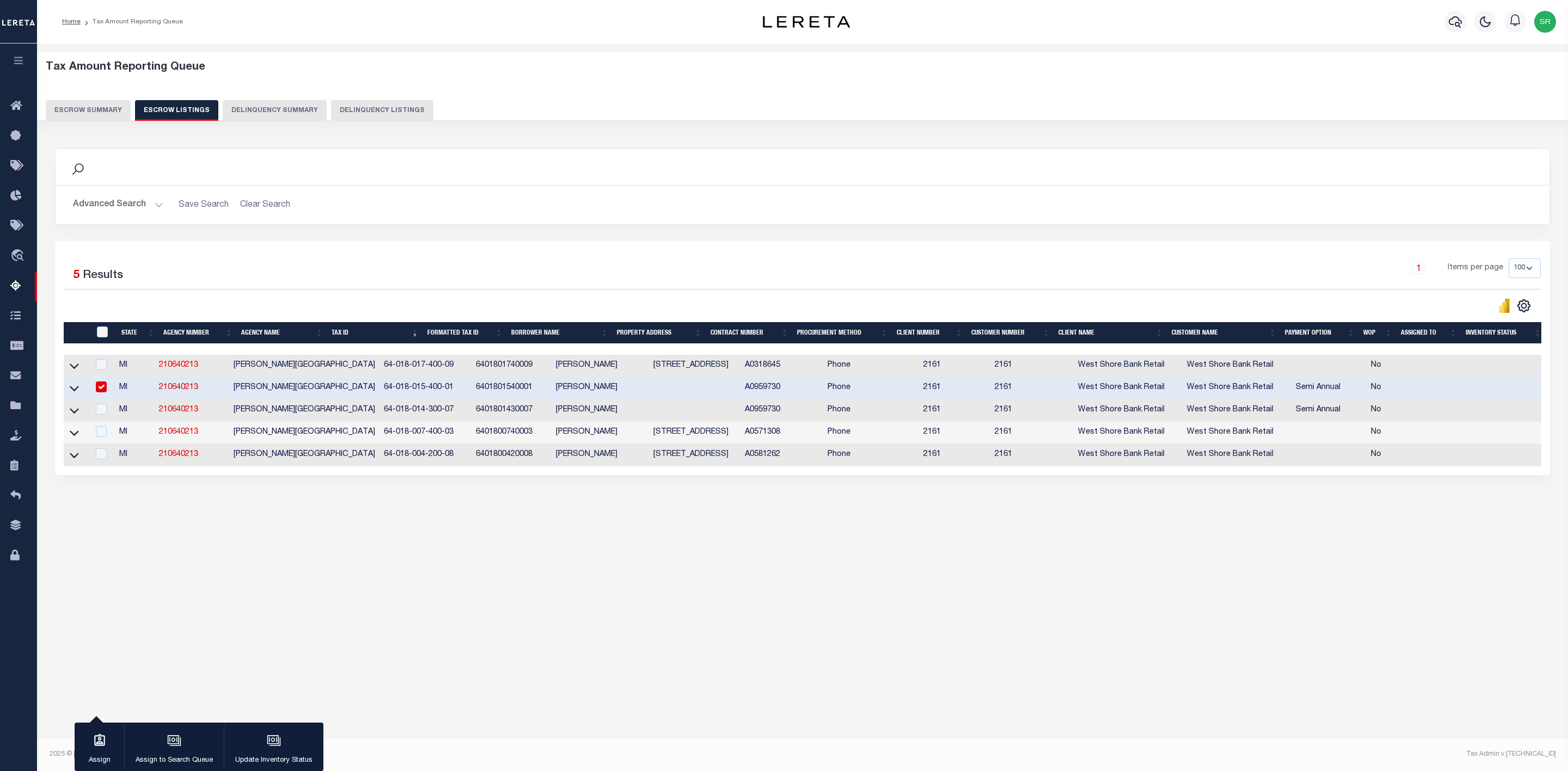
click at [79, 411] on link at bounding box center [74, 409] width 13 height 7
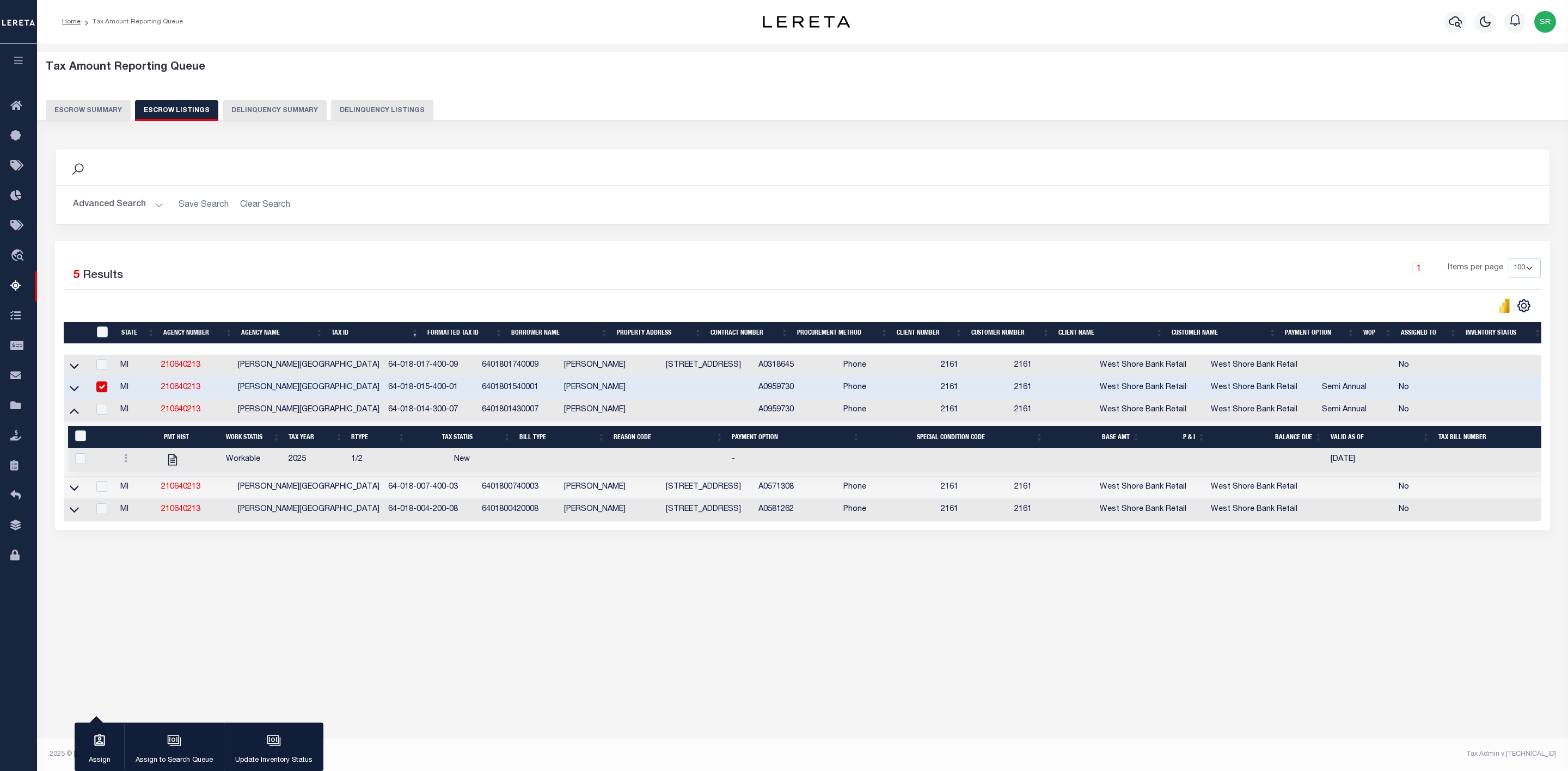
click at [104, 392] on input "checkbox" at bounding box center [102, 386] width 11 height 11
checkbox input "false"
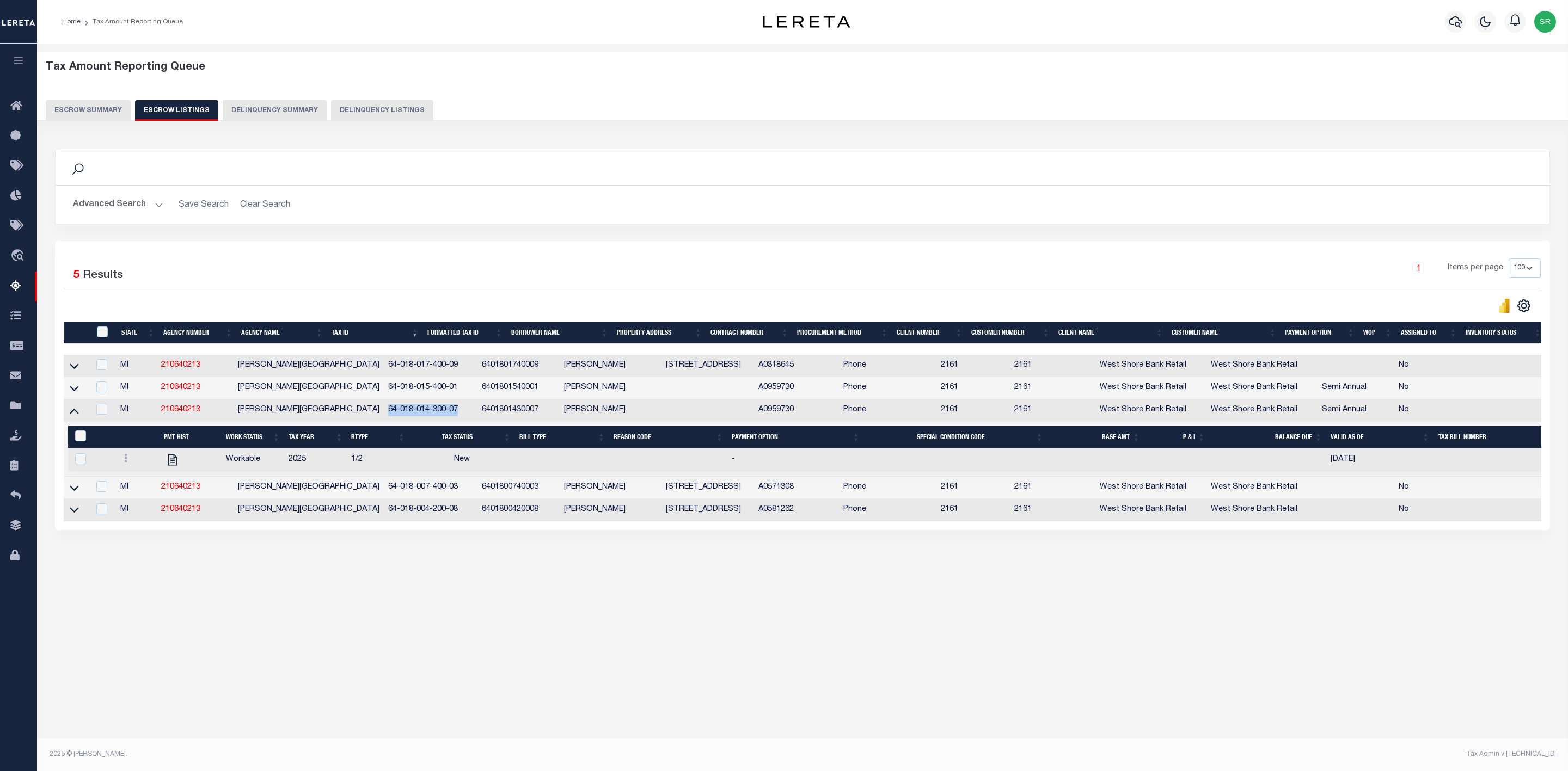
drag, startPoint x: 407, startPoint y: 413, endPoint x: 337, endPoint y: 416, distance: 70.1
click at [384, 416] on td "64-018-014-300-07" at bounding box center [431, 410] width 94 height 23
checkbox input "true"
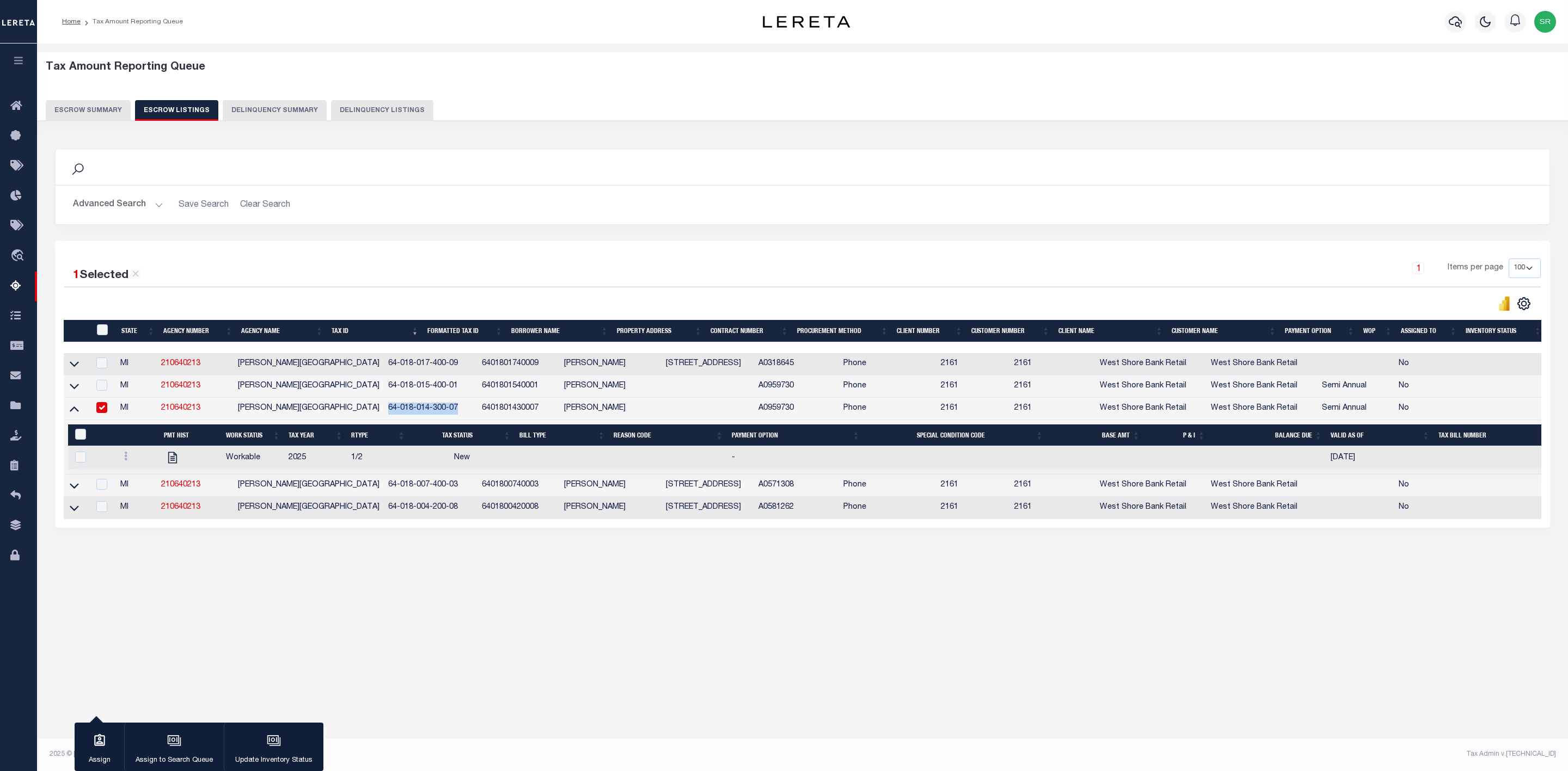
copy td "64-018-014-300-07"
click at [126, 460] on icon at bounding box center [126, 456] width 3 height 9
click at [137, 499] on img "" at bounding box center [139, 492] width 11 height 11
checkbox input "true"
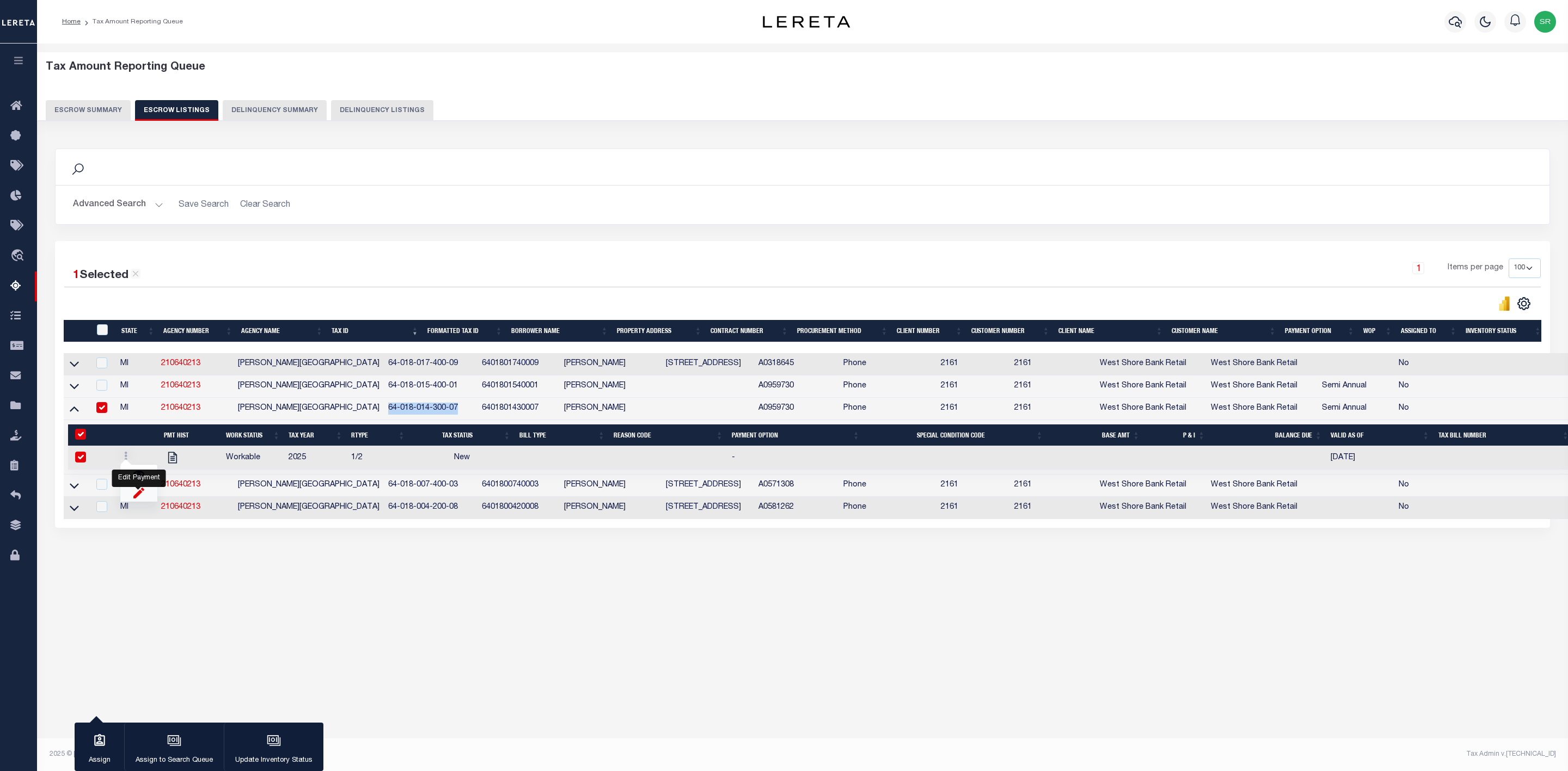
select select
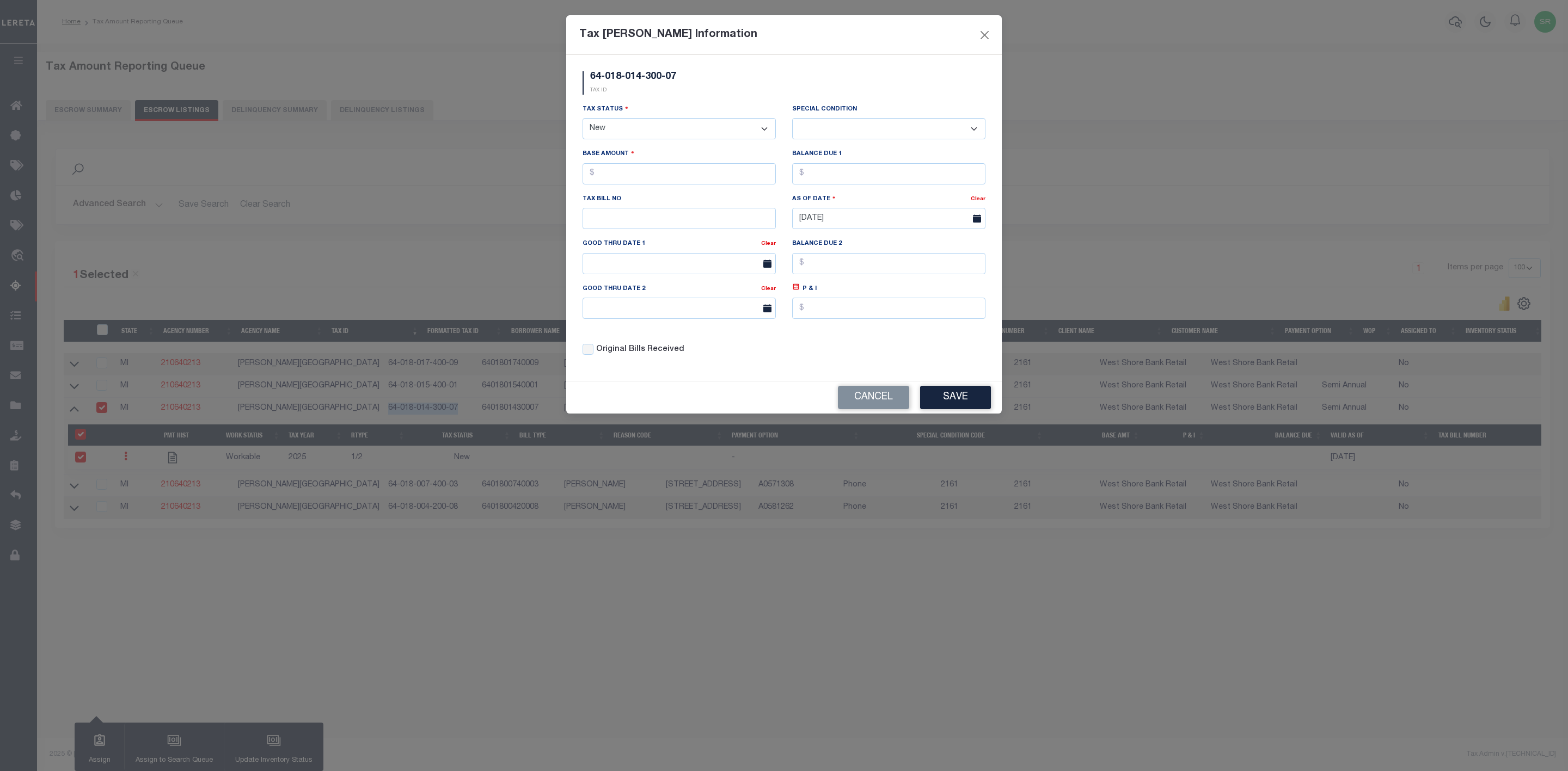
click at [643, 131] on select "- Select Status - Open Due/Unpaid Paid Incomplete No Tax Due Internal Refund Pr…" at bounding box center [679, 129] width 193 height 21
select select "DUE"
click at [583, 119] on select "- Select Status - Open Due/Unpaid Paid Incomplete No Tax Due Internal Refund Pr…" at bounding box center [679, 129] width 193 height 21
select select "0"
click at [614, 170] on input "text" at bounding box center [679, 174] width 193 height 21
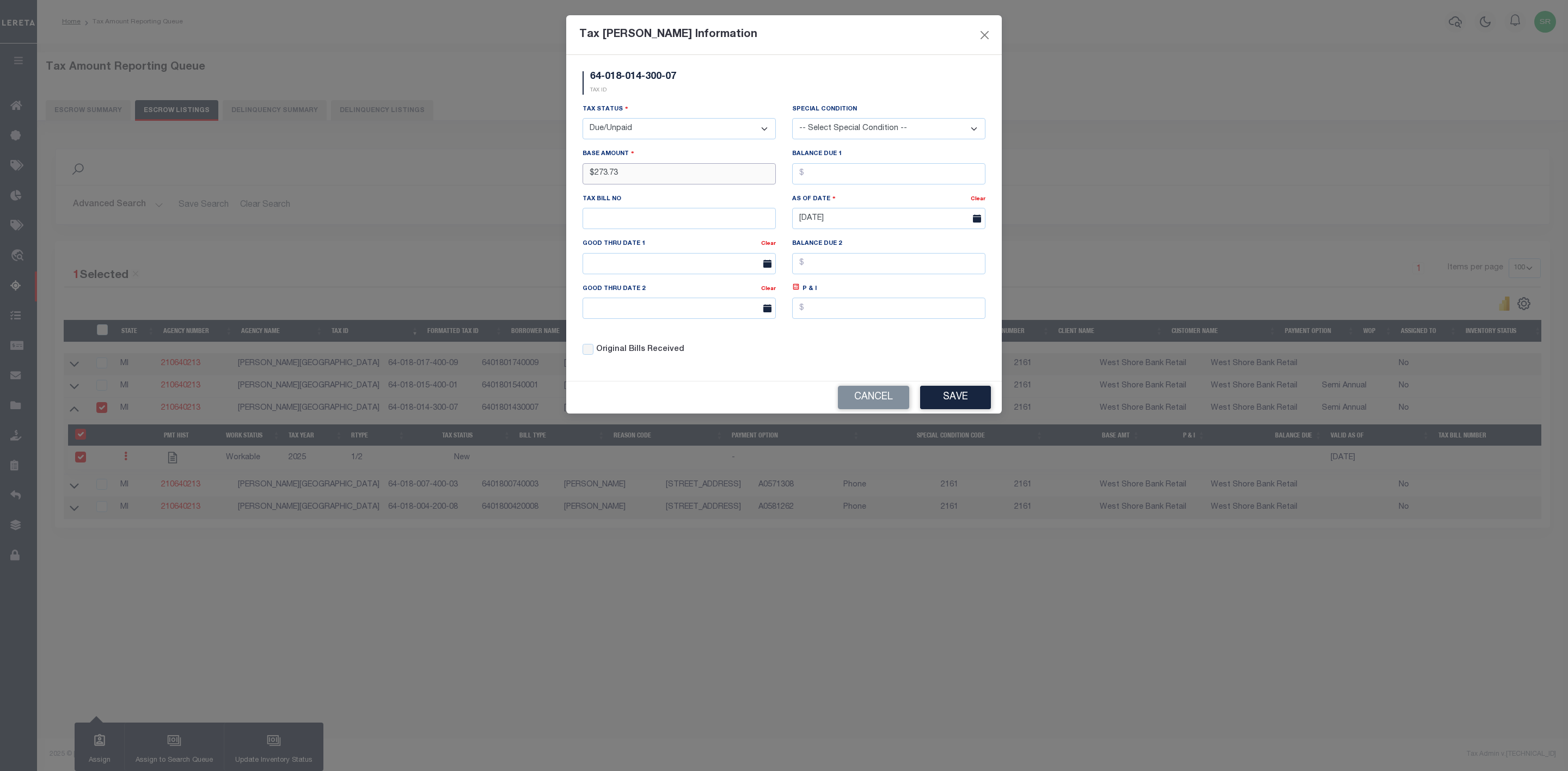
type input "$273.73"
click at [817, 175] on input "text" at bounding box center [888, 174] width 193 height 21
type input "$273.73"
click at [941, 405] on button "Save" at bounding box center [955, 397] width 71 height 23
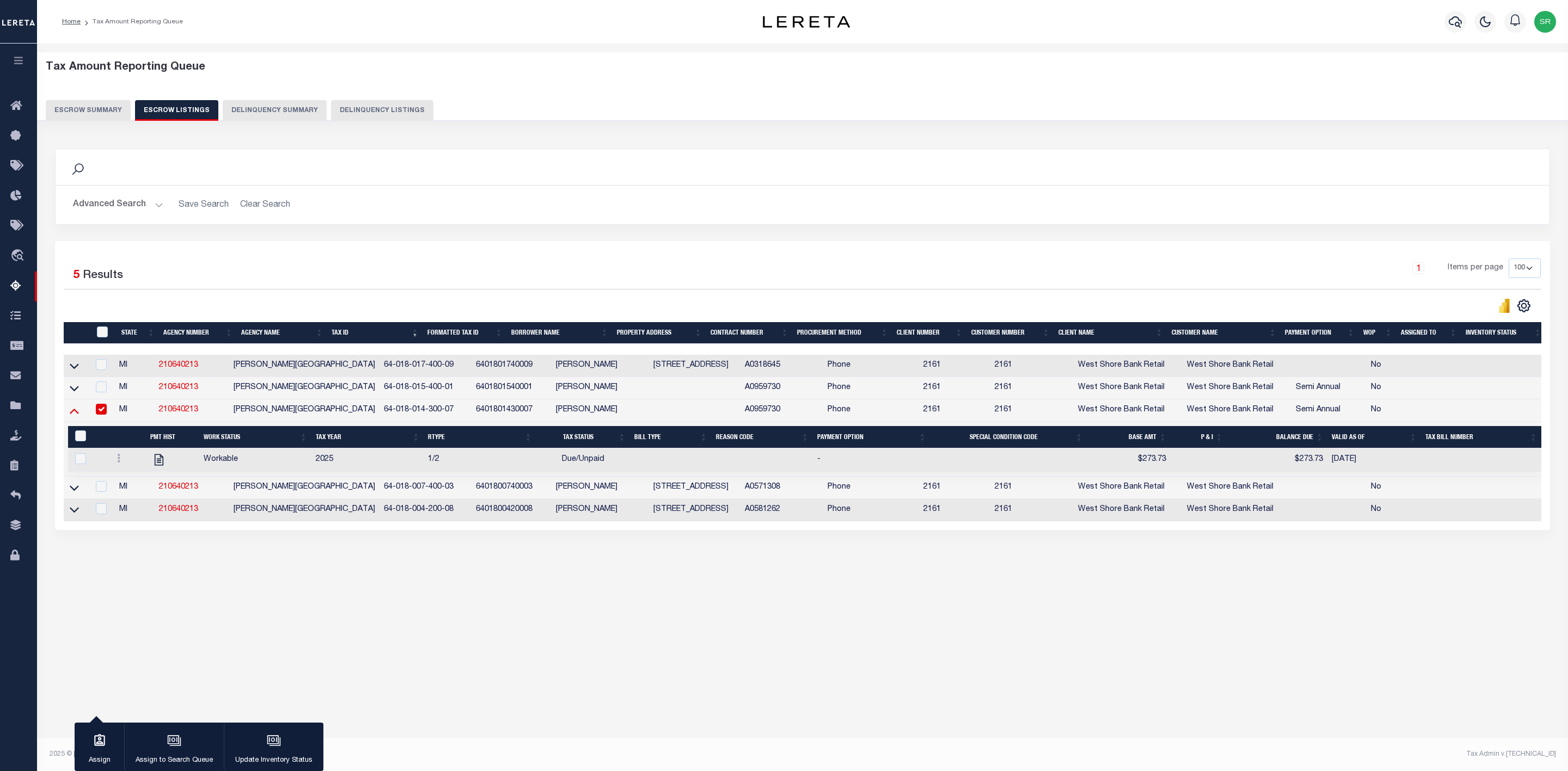
click at [75, 413] on icon at bounding box center [74, 410] width 9 height 11
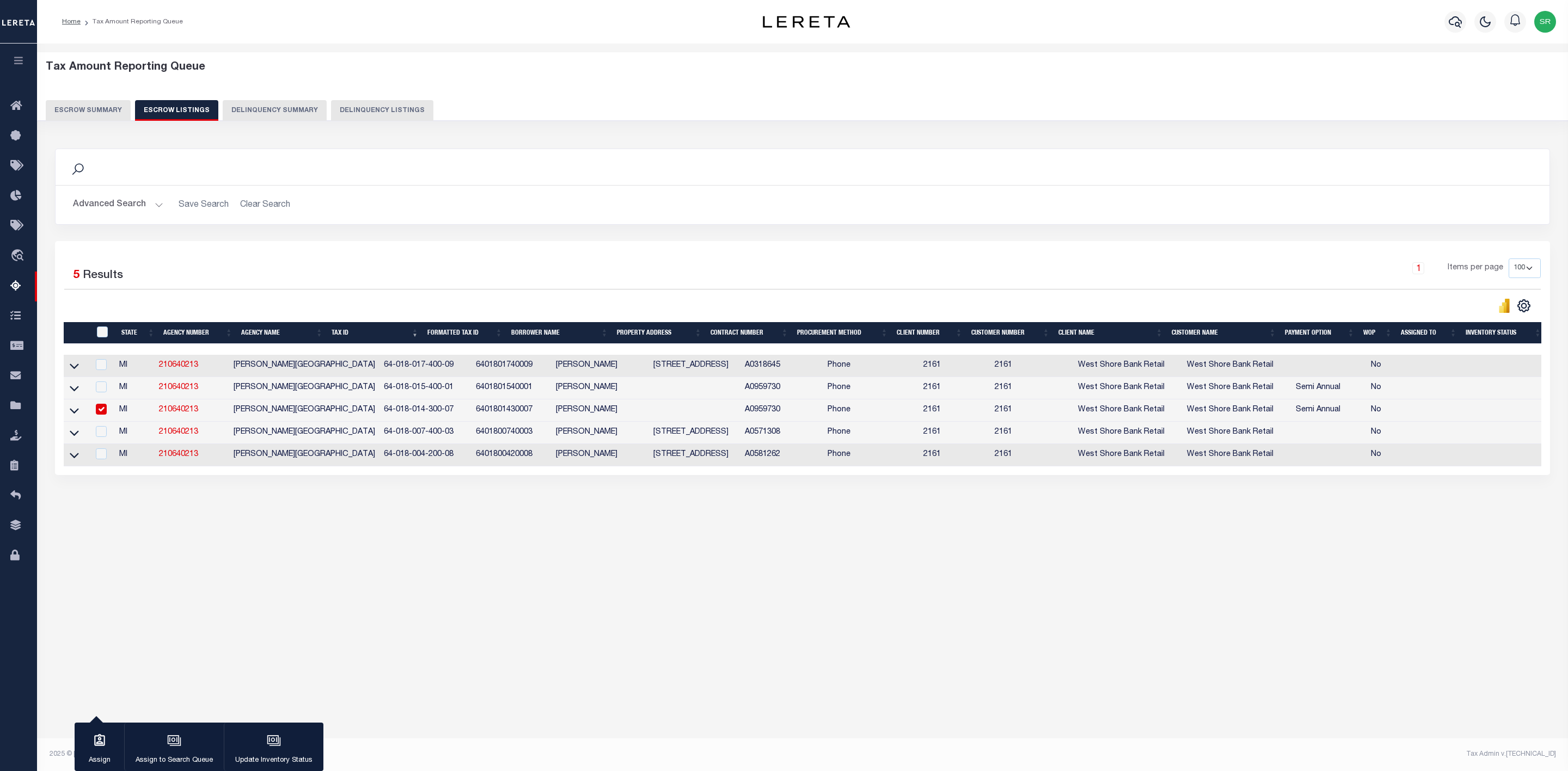
click at [96, 412] on input "checkbox" at bounding box center [101, 409] width 11 height 11
checkbox input "false"
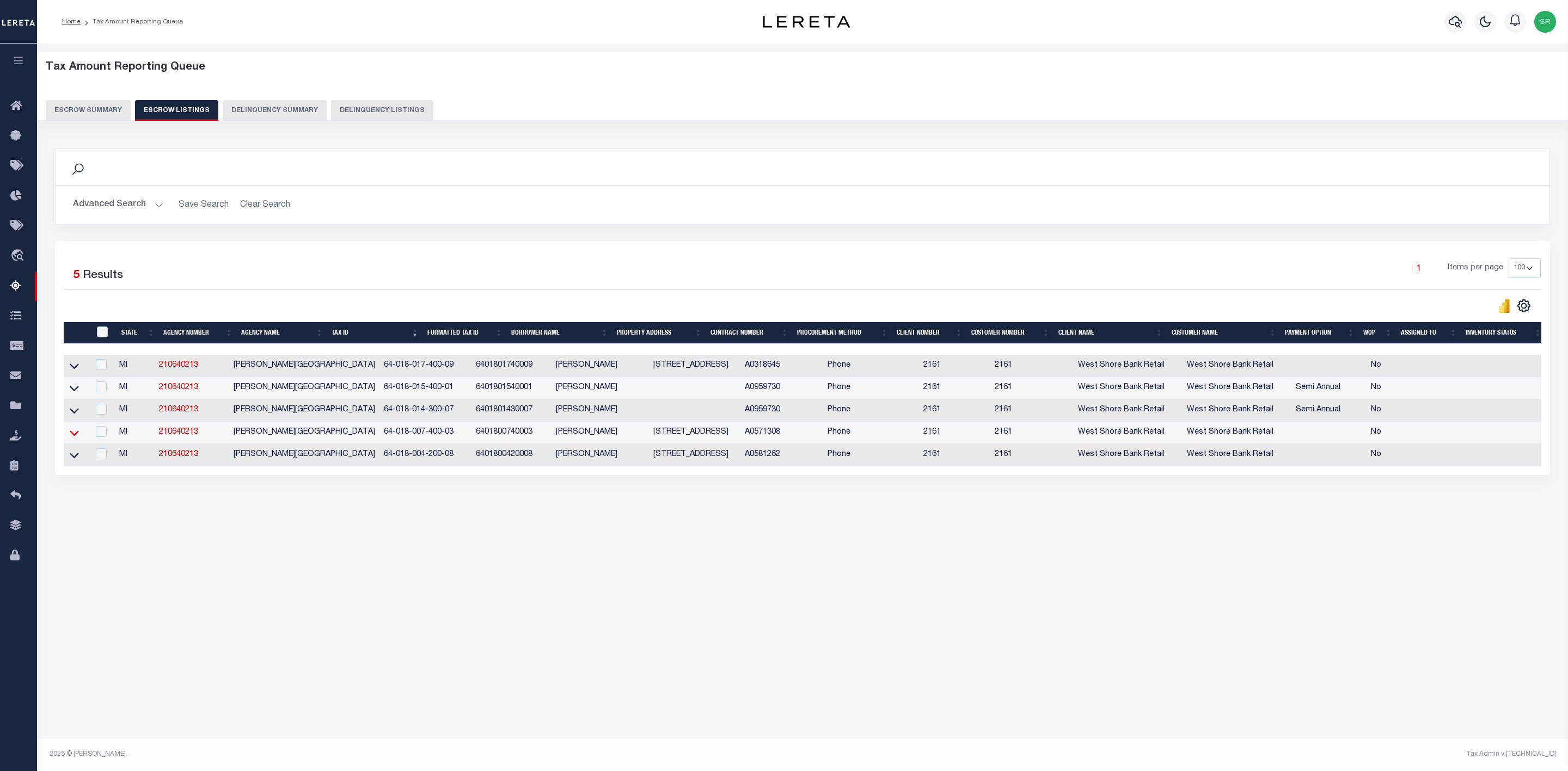
click at [70, 438] on icon at bounding box center [74, 432] width 9 height 11
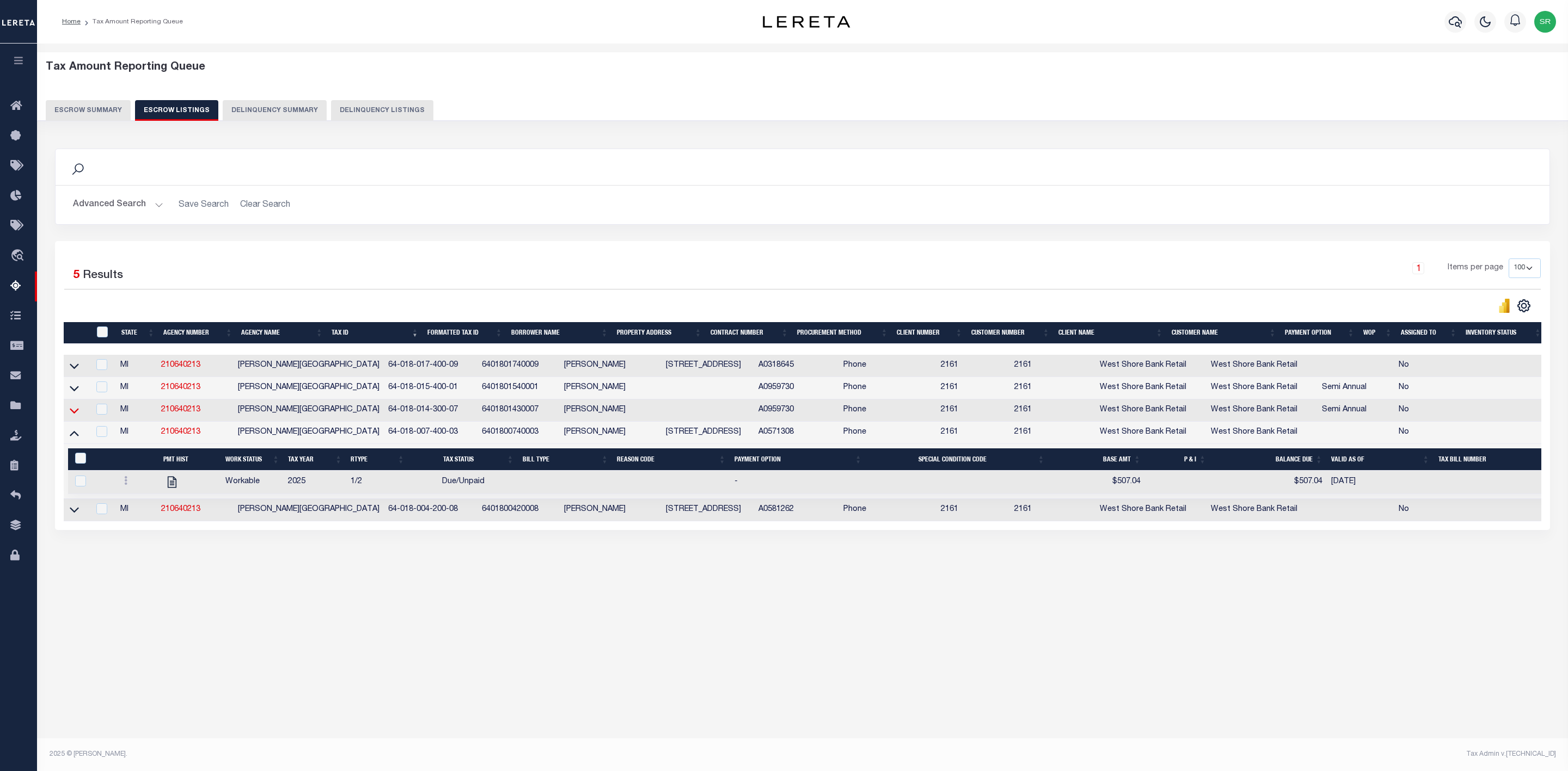
click at [70, 415] on icon at bounding box center [74, 410] width 9 height 11
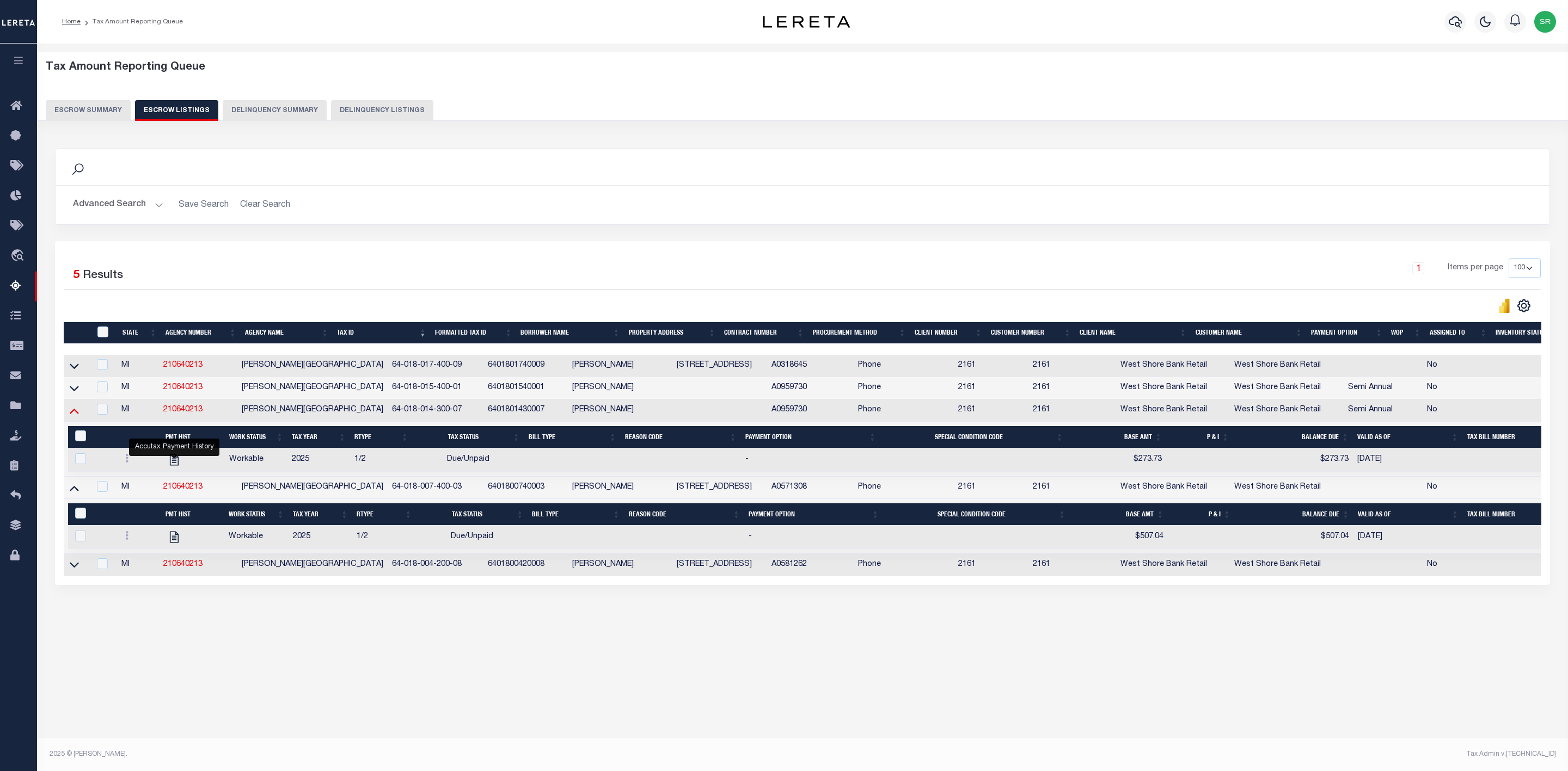
click at [76, 416] on icon at bounding box center [74, 410] width 9 height 11
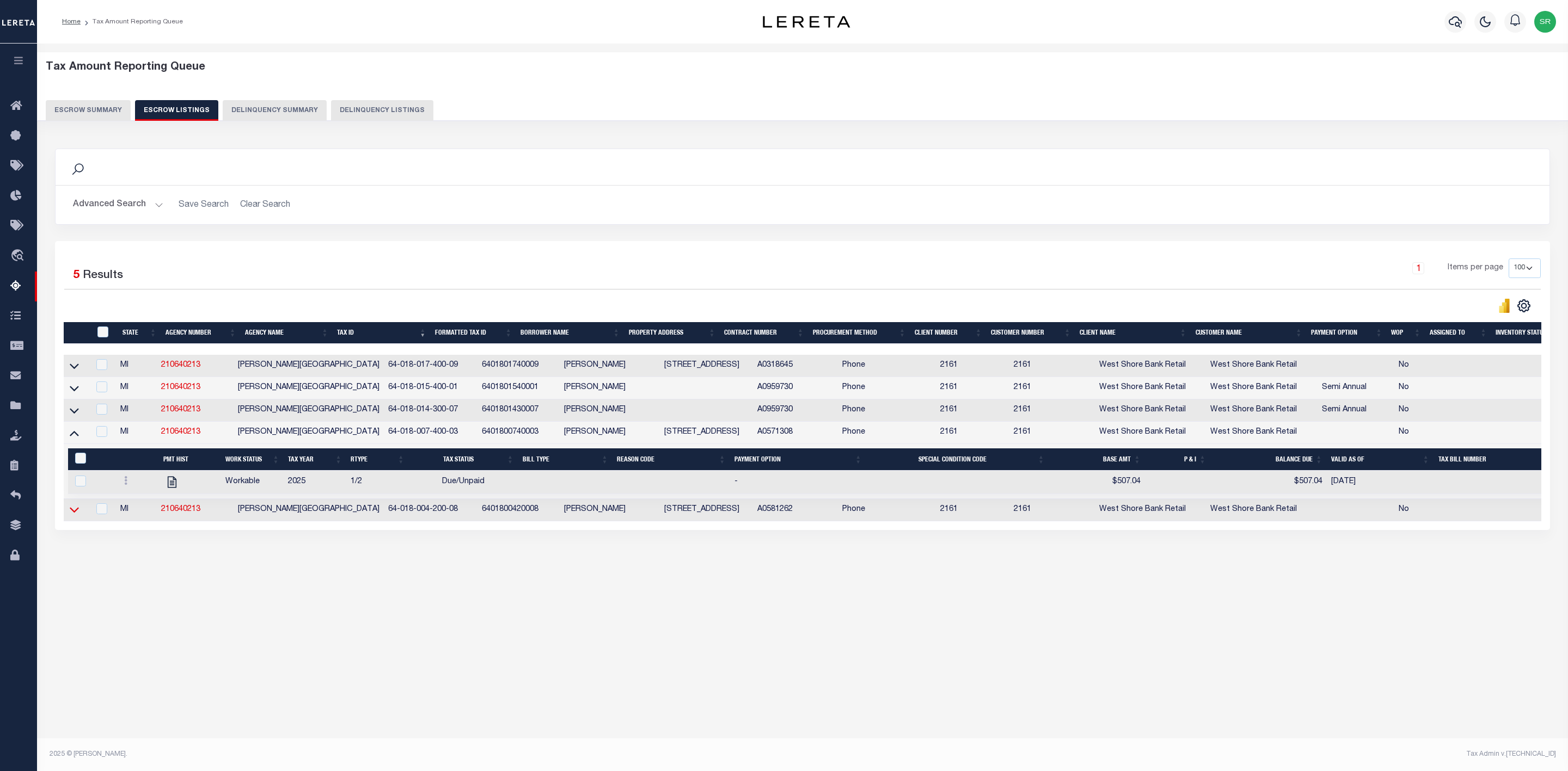
click at [71, 515] on icon at bounding box center [74, 509] width 9 height 11
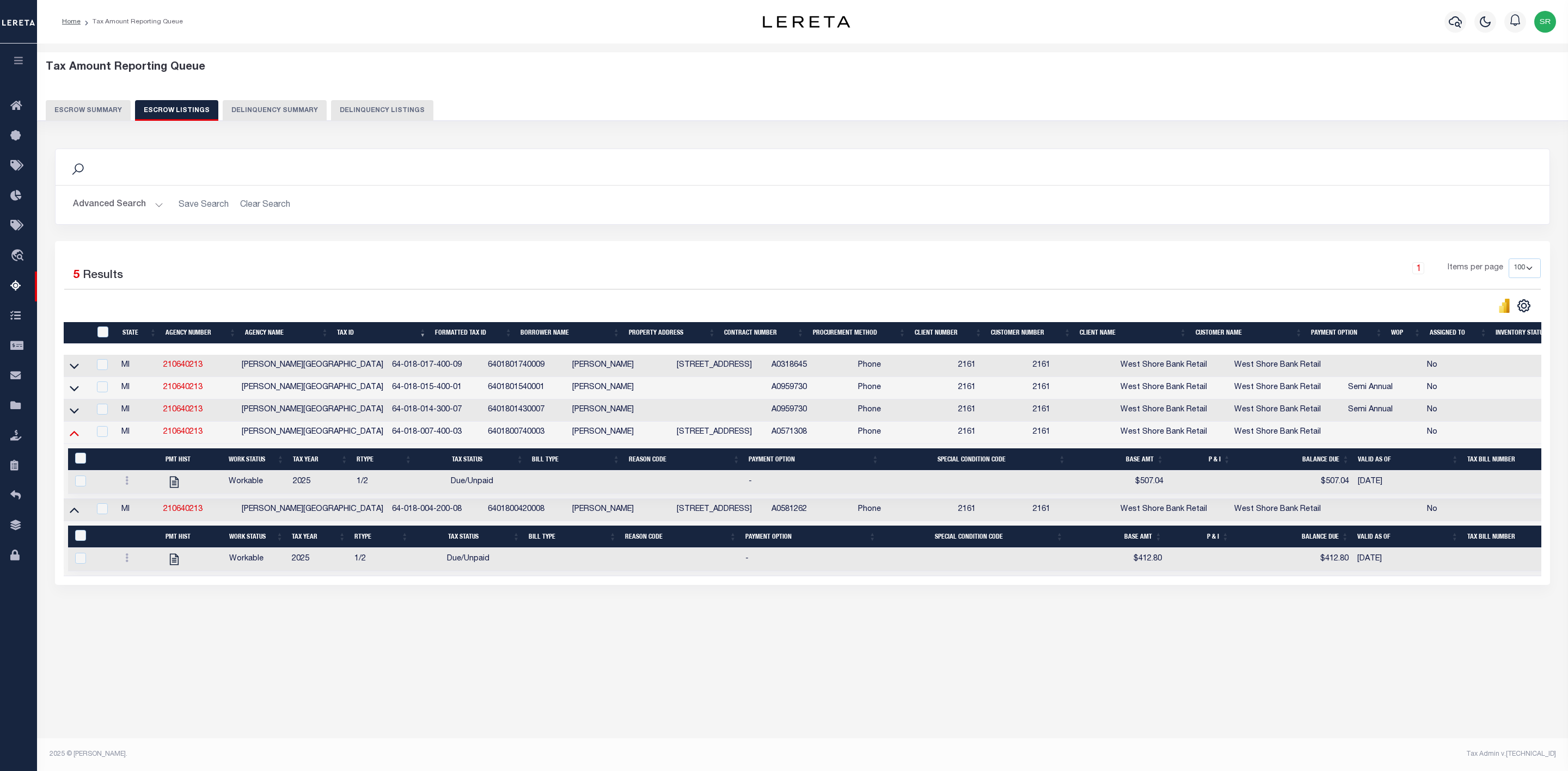
click at [75, 438] on icon at bounding box center [74, 432] width 9 height 11
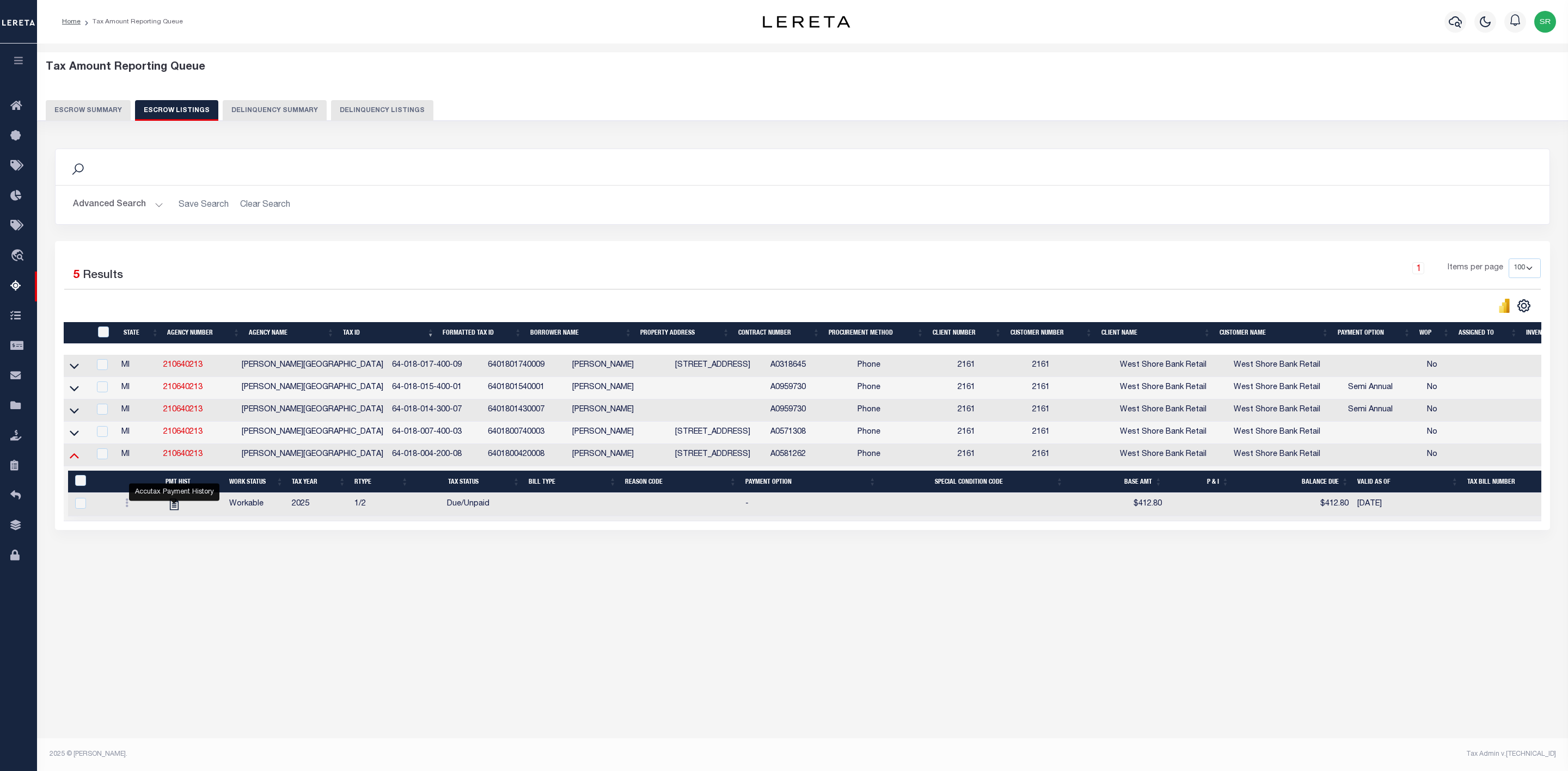
click at [75, 461] on icon at bounding box center [74, 455] width 9 height 11
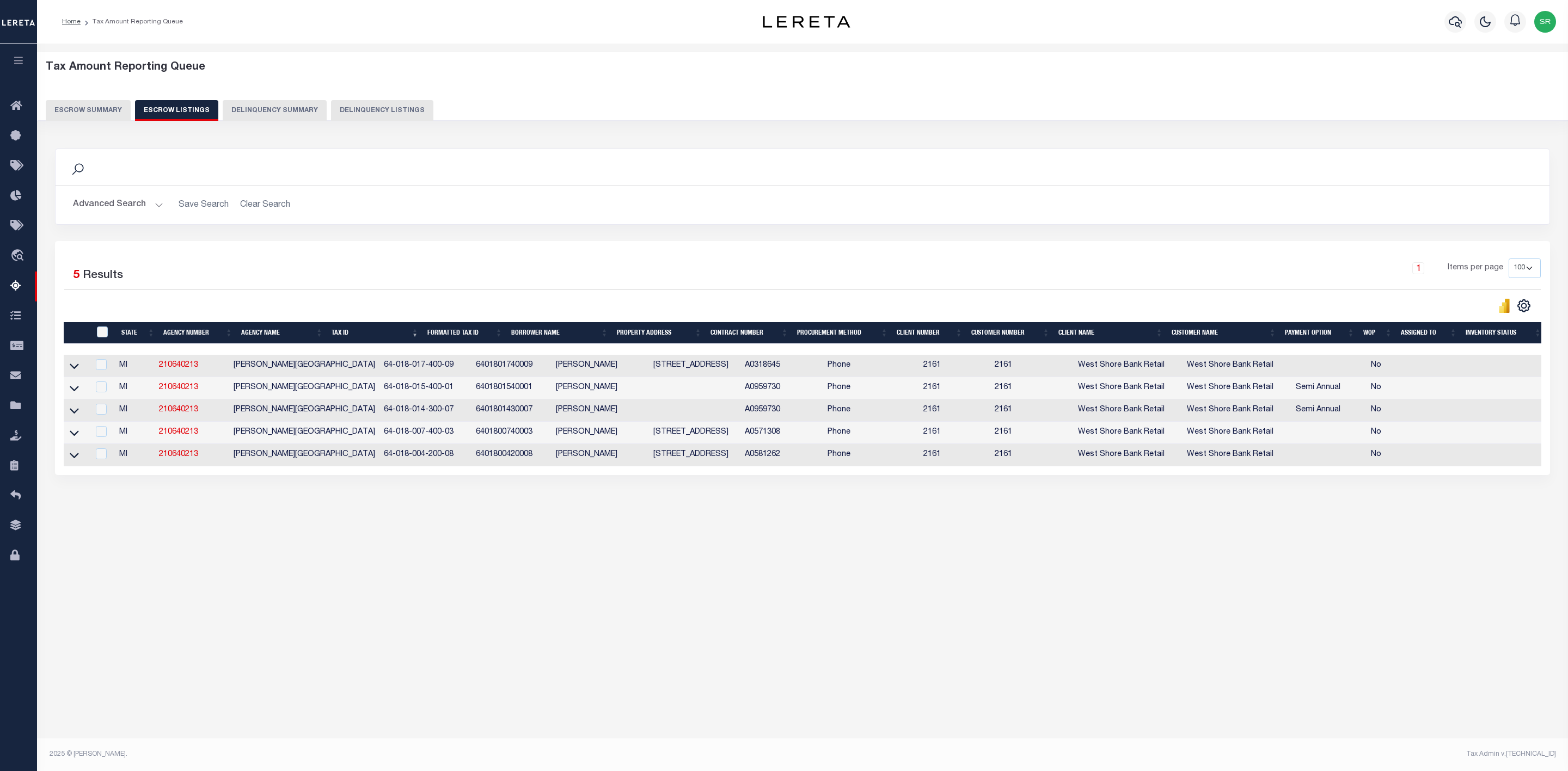
click at [133, 573] on div "Tax Amount Reporting Queue Escrow Summary Escrow Listings" at bounding box center [803, 308] width 1531 height 529
drag, startPoint x: 204, startPoint y: 460, endPoint x: 161, endPoint y: 462, distance: 43.0
click at [161, 462] on td "210640213" at bounding box center [192, 456] width 74 height 23
checkbox input "true"
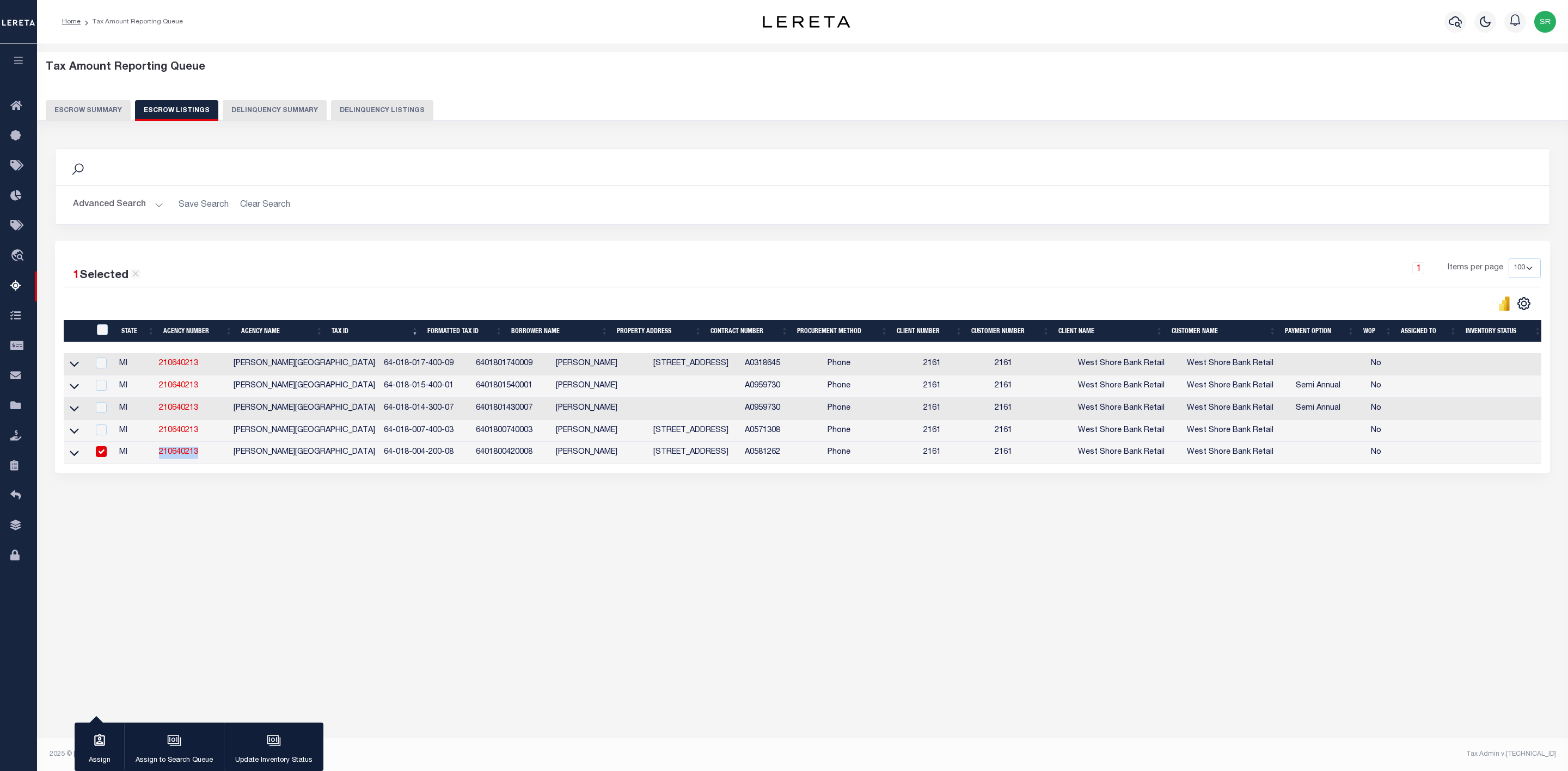
copy link "210640213"
click at [98, 365] on input "checkbox" at bounding box center [101, 363] width 11 height 11
checkbox input "true"
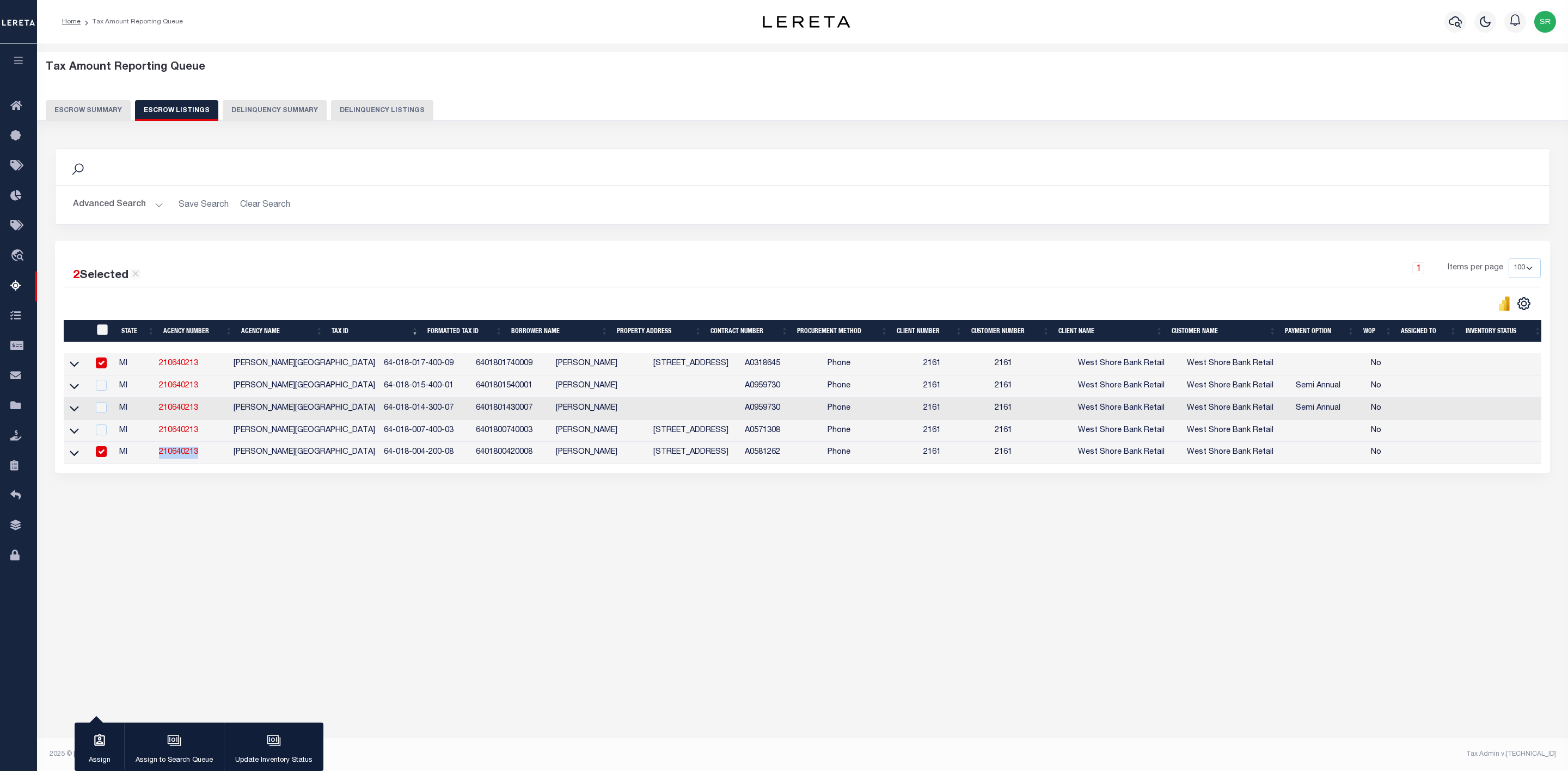
click at [101, 327] on input "ID" at bounding box center [102, 329] width 11 height 11
checkbox input "true"
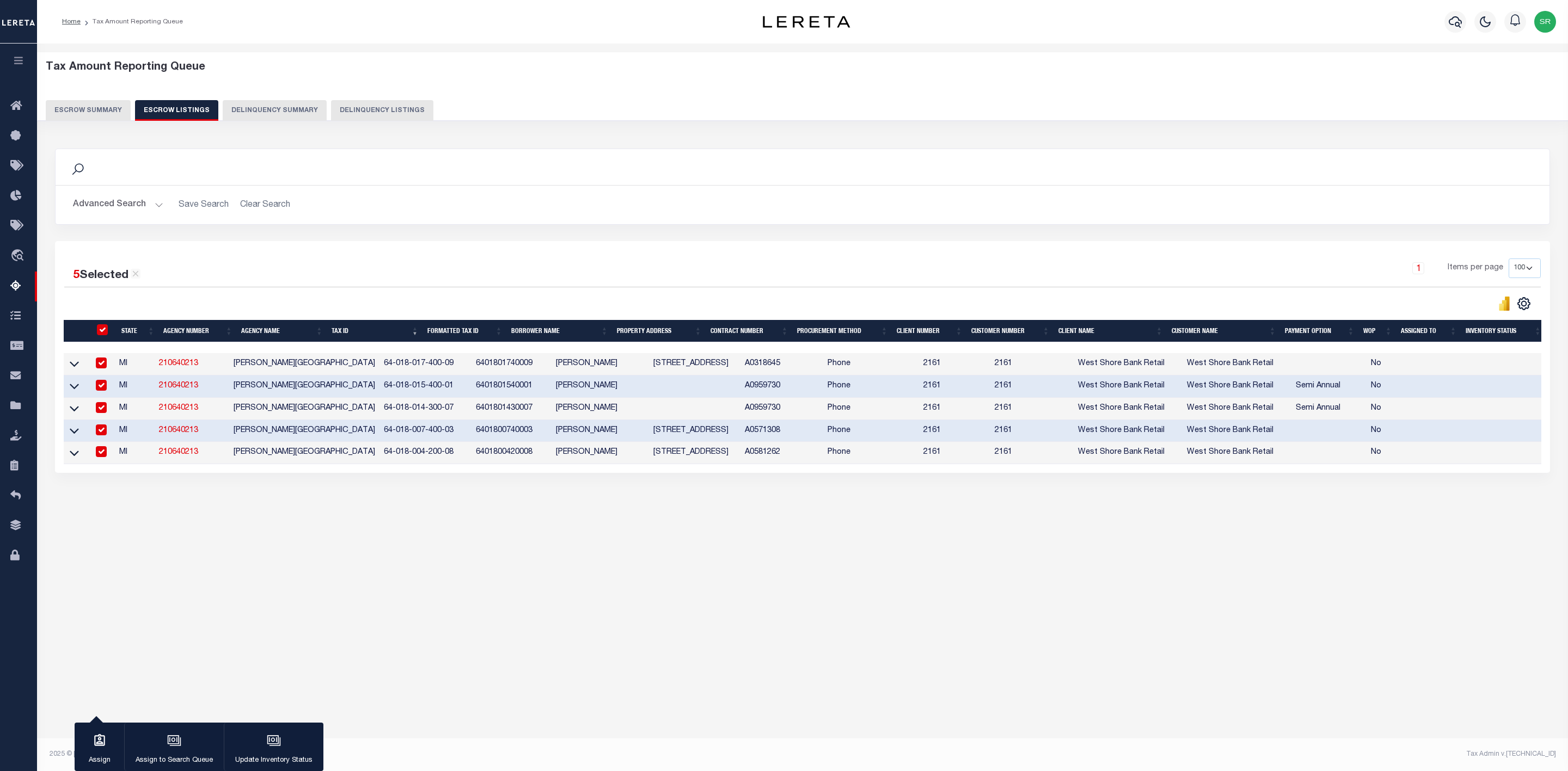
click at [183, 485] on div "Search Advanced Search Save Search Clear Search In In AK AL AR AZ CA CO CT" at bounding box center [803, 321] width 1510 height 368
click at [107, 748] on div "button" at bounding box center [99, 741] width 27 height 27
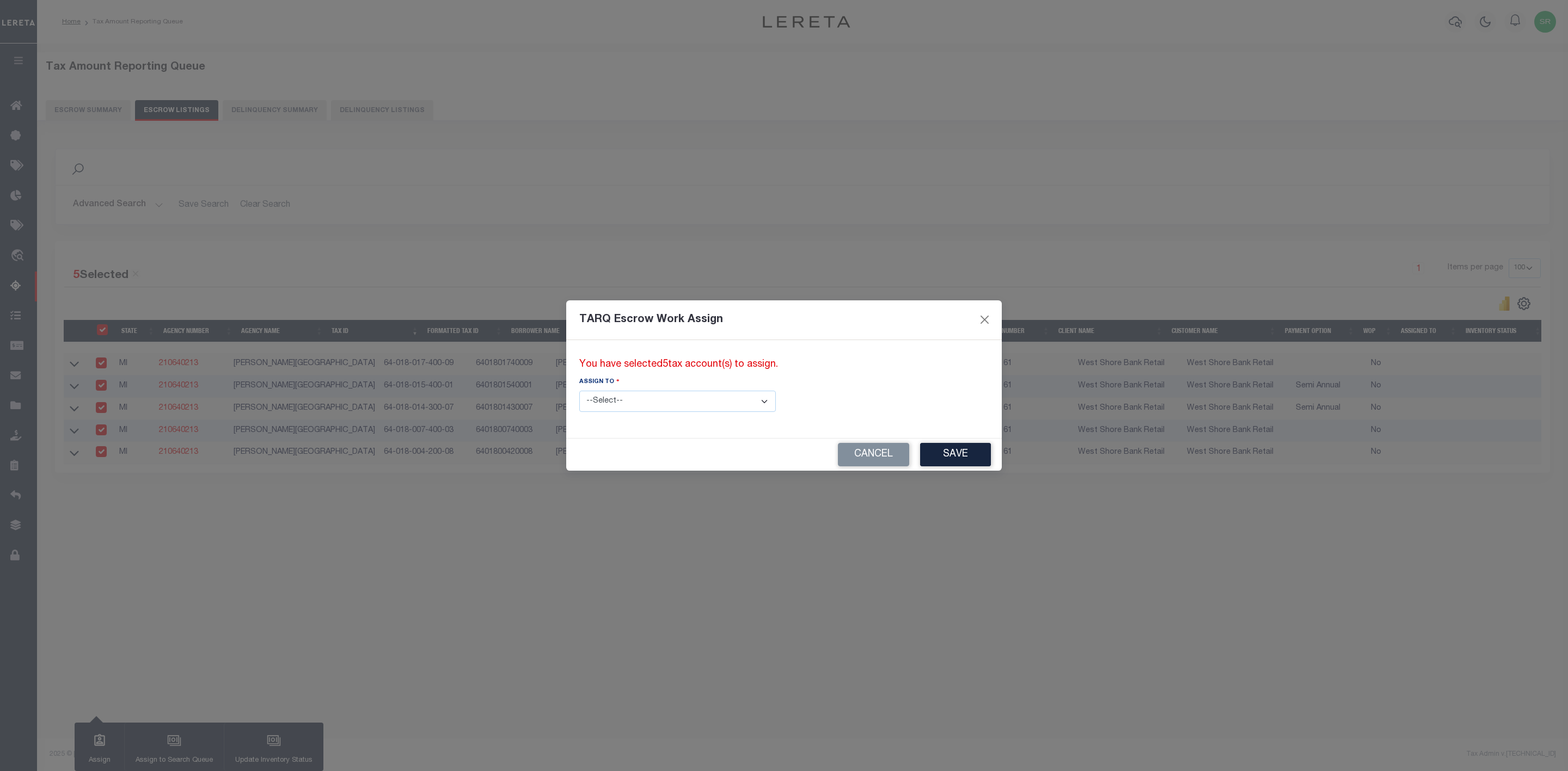
click at [728, 405] on select "--Select-- --Unassigned-- --Unassigned-- Adhikary Rinki Agustin Fernandez Agust…" at bounding box center [678, 401] width 197 height 21
select select "SreeVenkat Chandrashekar"
click at [579, 390] on select "--Select-- --Unassigned-- --Unassigned-- Adhikary Rinki Agustin Fernandez Agust…" at bounding box center [678, 401] width 197 height 21
click at [920, 459] on button "Save" at bounding box center [955, 454] width 71 height 23
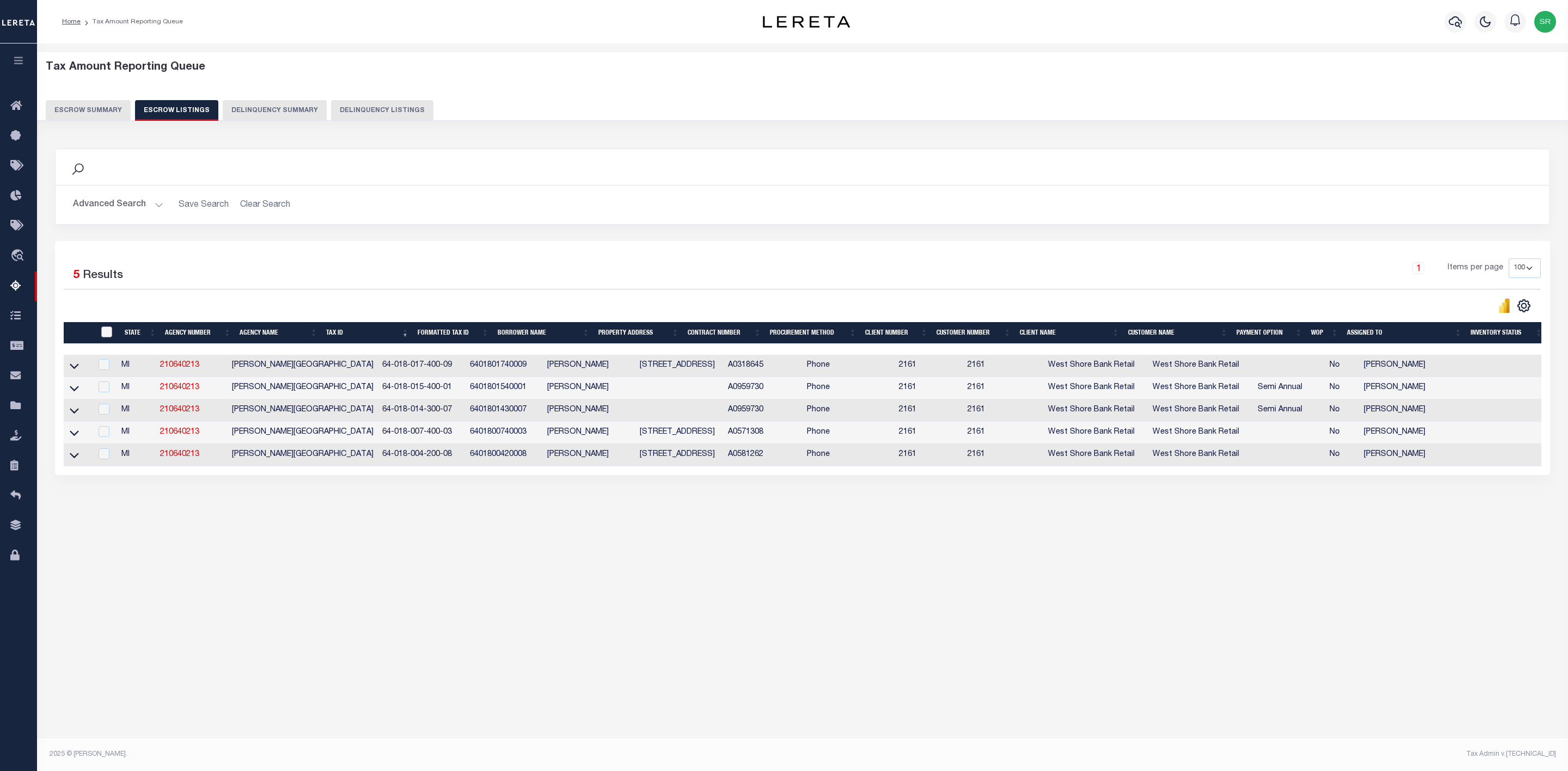
click at [108, 332] on input "ID" at bounding box center [106, 332] width 11 height 11
checkbox input "true"
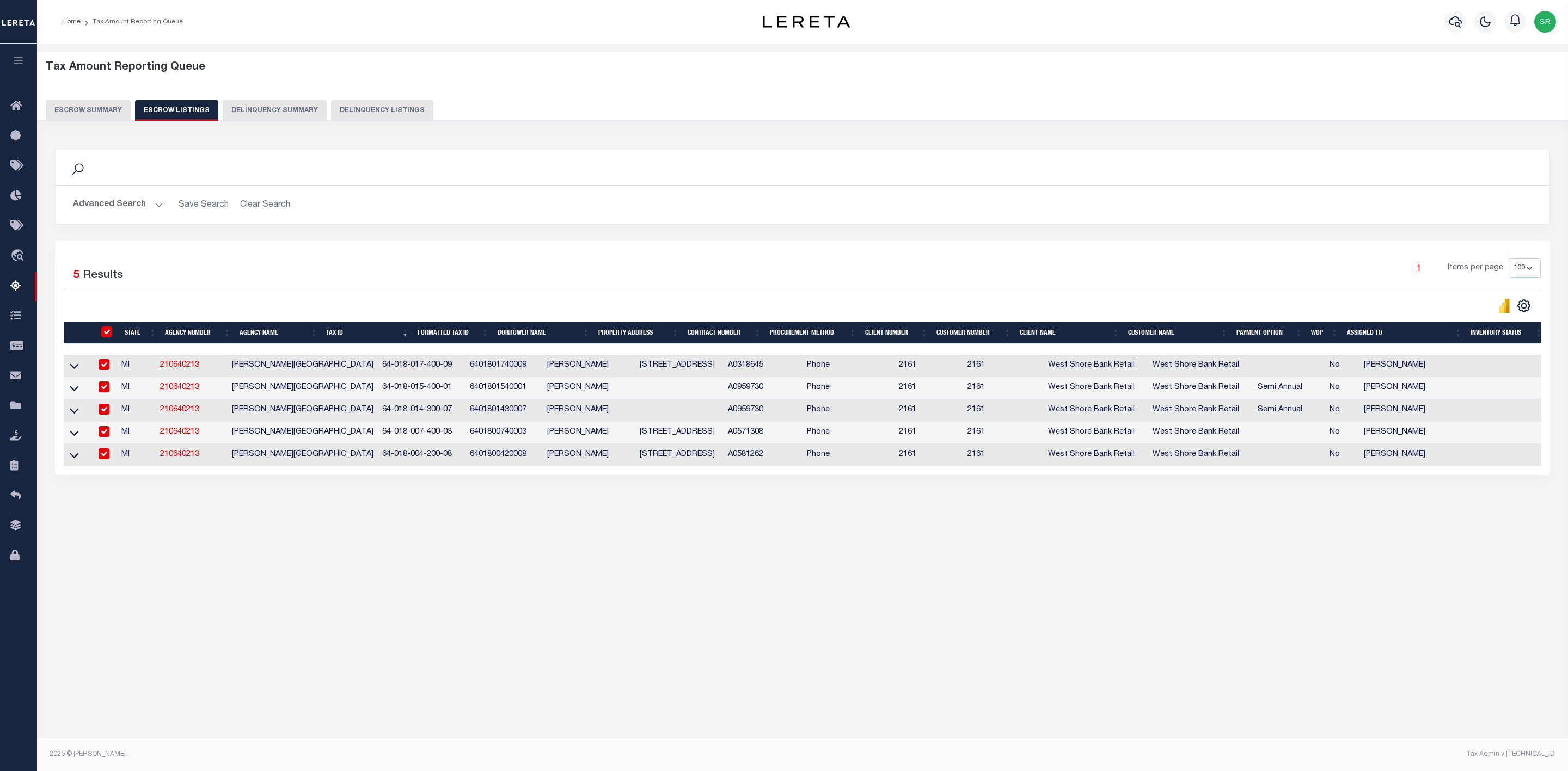
checkbox input "true"
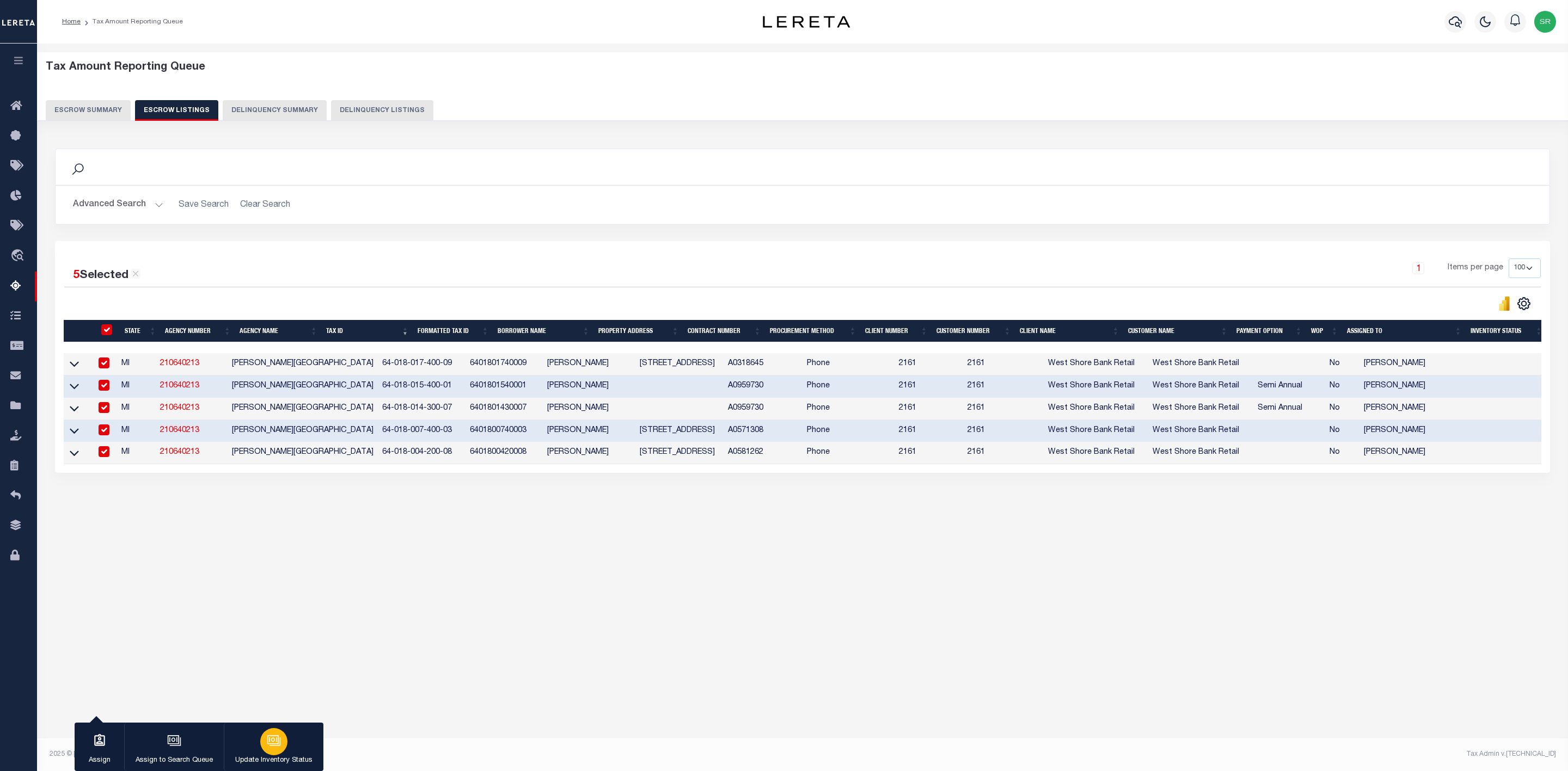
click at [278, 746] on icon "button" at bounding box center [273, 740] width 14 height 14
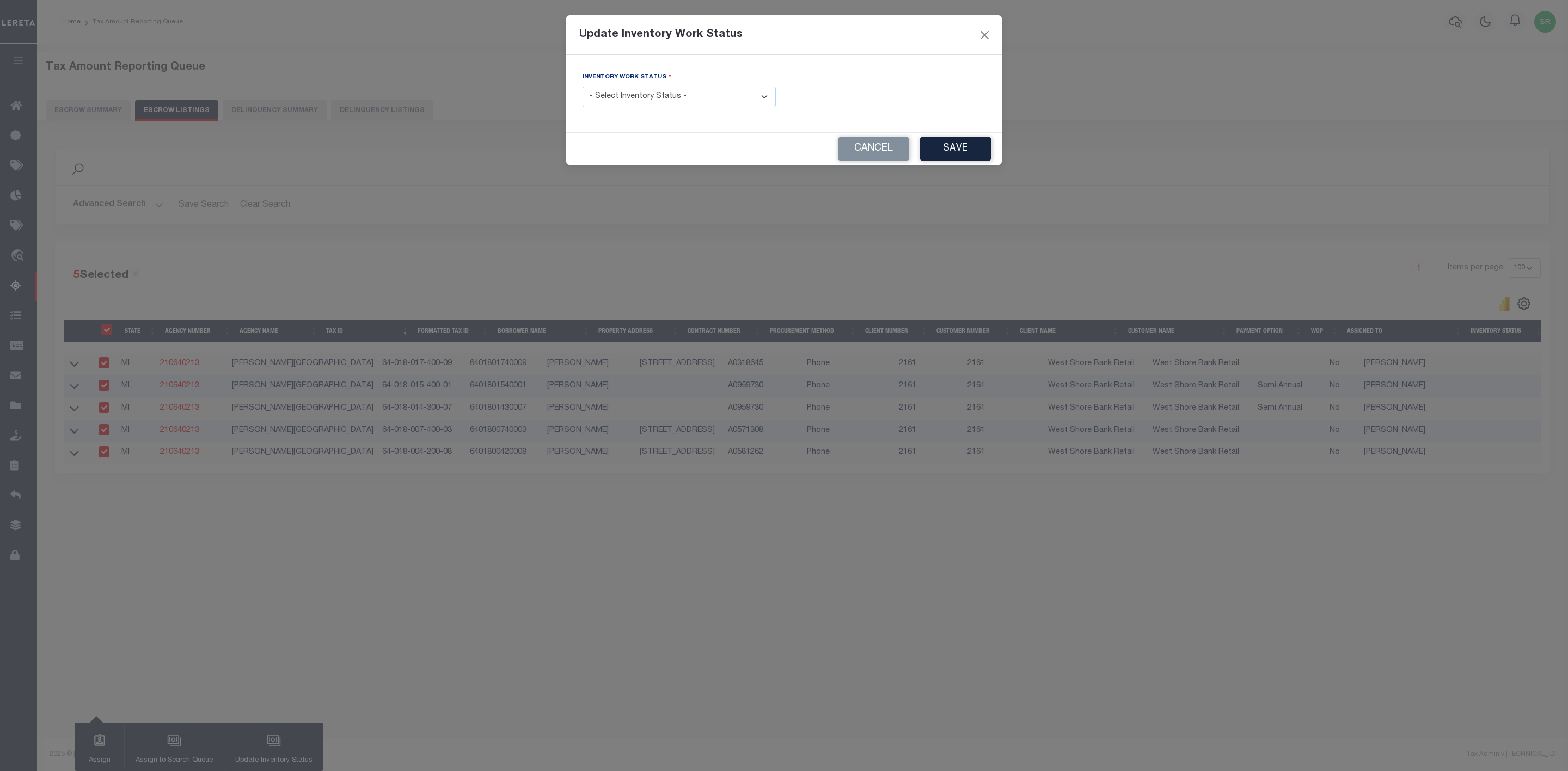
click at [710, 100] on select "- Select Inventory Status - Manual - Exception Pended - Awaiting Search Late Ad…" at bounding box center [679, 97] width 193 height 21
select select "4"
click at [583, 87] on select "- Select Inventory Status - Manual - Exception Pended - Awaiting Search Late Ad…" at bounding box center [679, 97] width 193 height 21
click at [946, 144] on button "Save" at bounding box center [955, 148] width 71 height 23
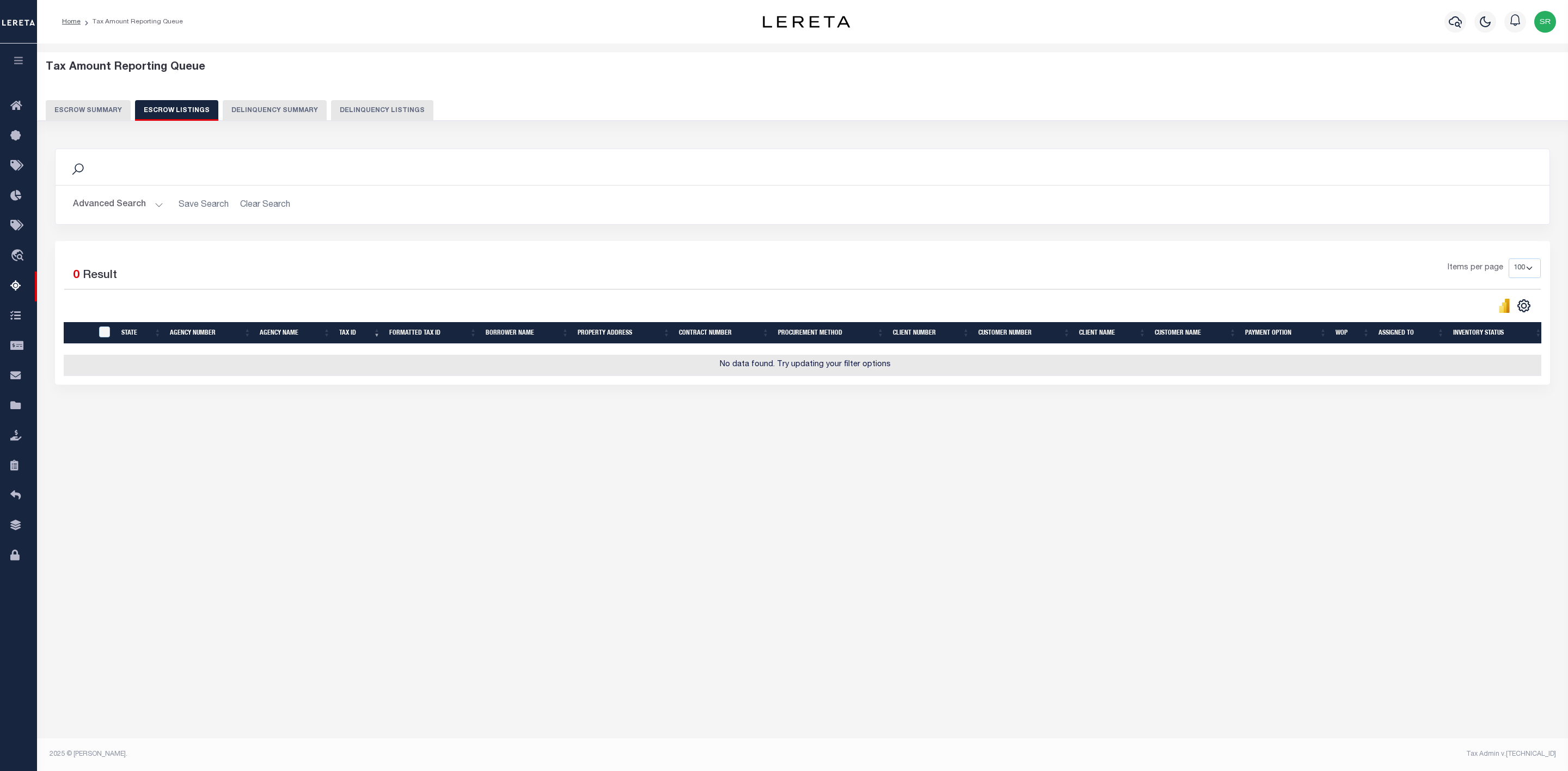
click at [108, 108] on button "Escrow Summary" at bounding box center [88, 110] width 85 height 21
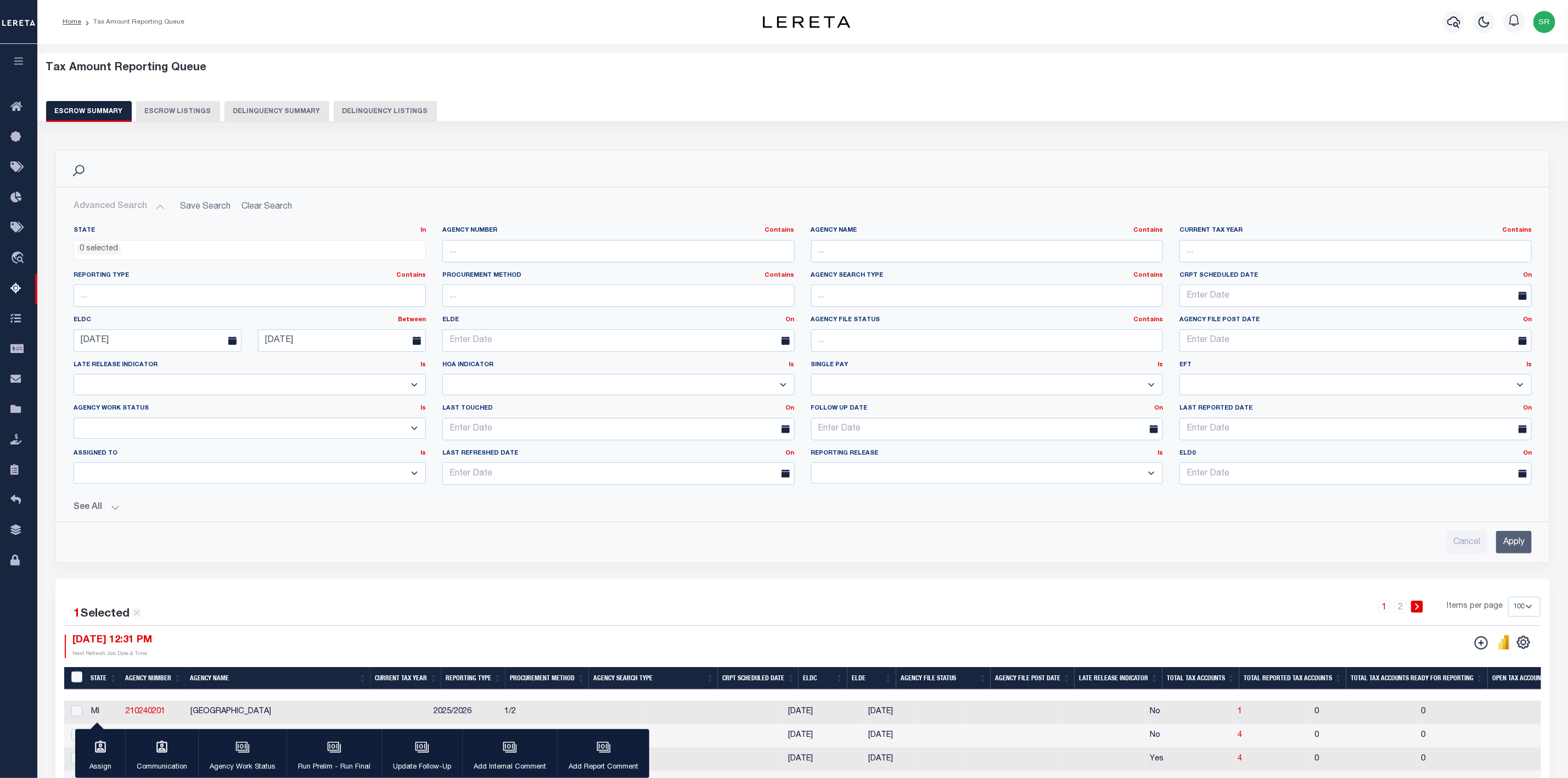
click at [109, 109] on button "Escrow Summary" at bounding box center [89, 111] width 86 height 21
click at [137, 203] on button "Advanced Search" at bounding box center [119, 207] width 91 height 21
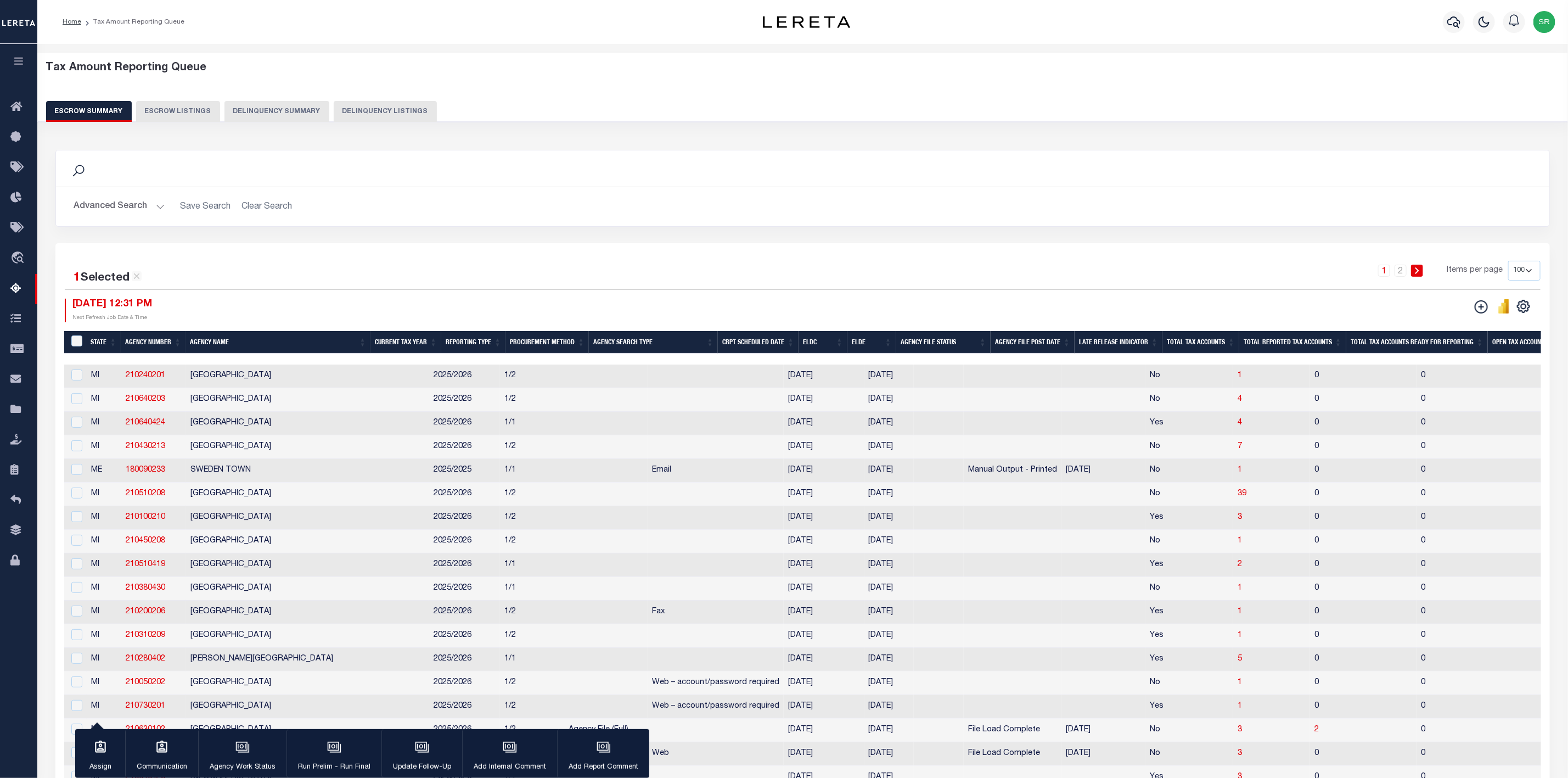
click at [123, 205] on button "Advanced Search" at bounding box center [119, 207] width 91 height 21
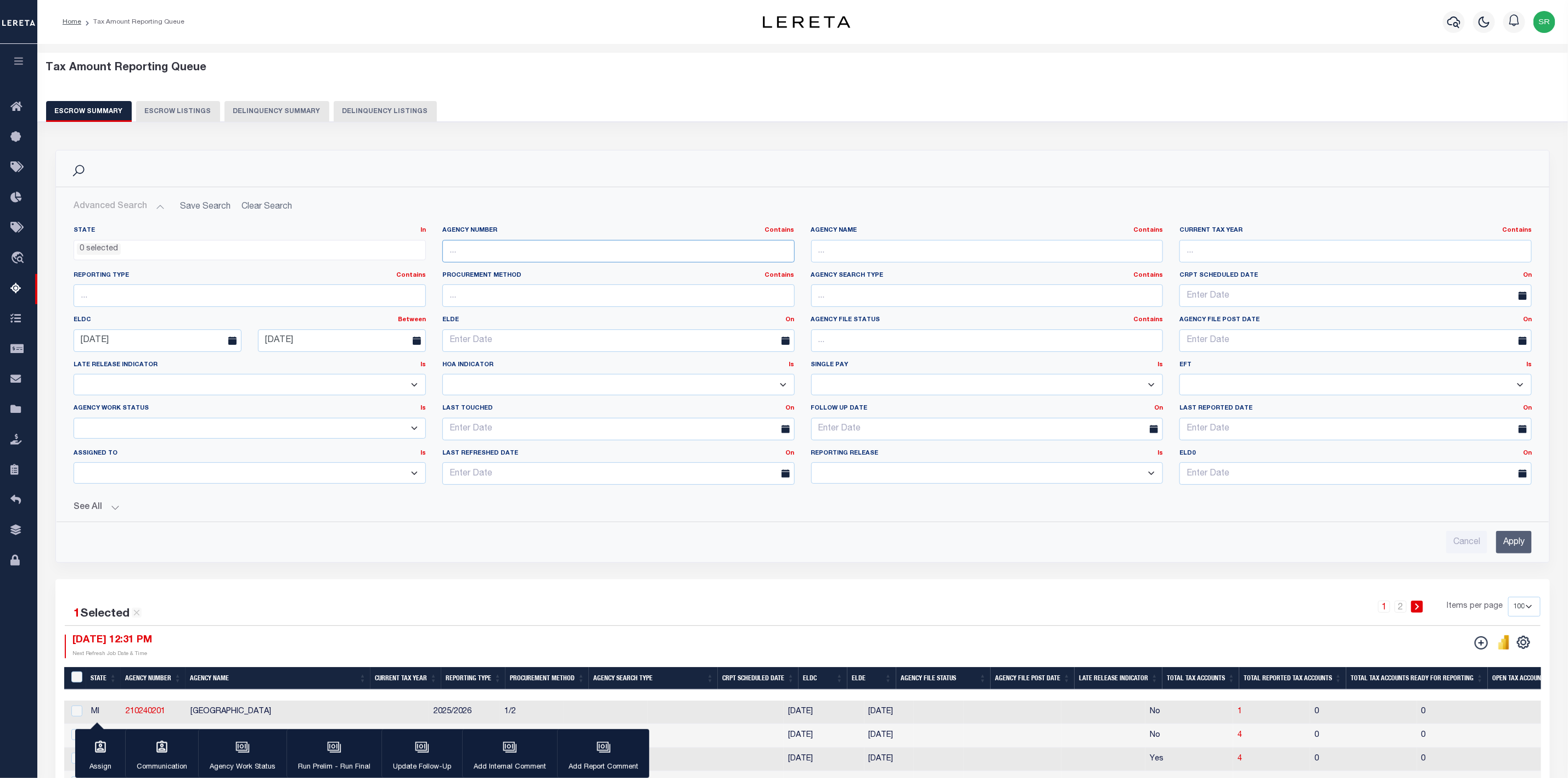
click at [503, 249] on input "text" at bounding box center [618, 251] width 352 height 23
paste input "210530202"
type input "210530202"
click at [1508, 549] on input "Apply" at bounding box center [1514, 542] width 35 height 23
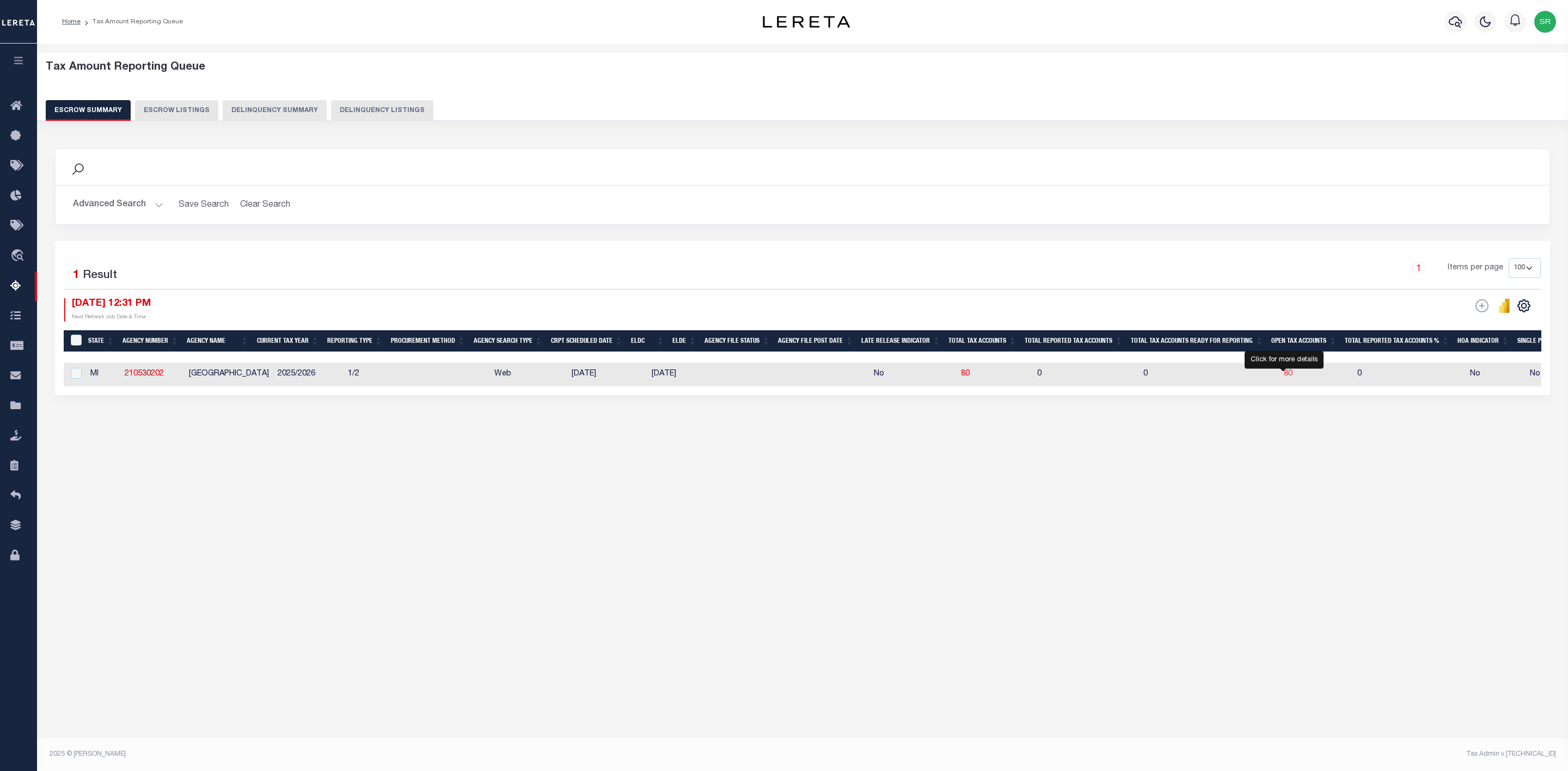
click at [1284, 376] on span "80" at bounding box center [1288, 373] width 9 height 7
select select "100"
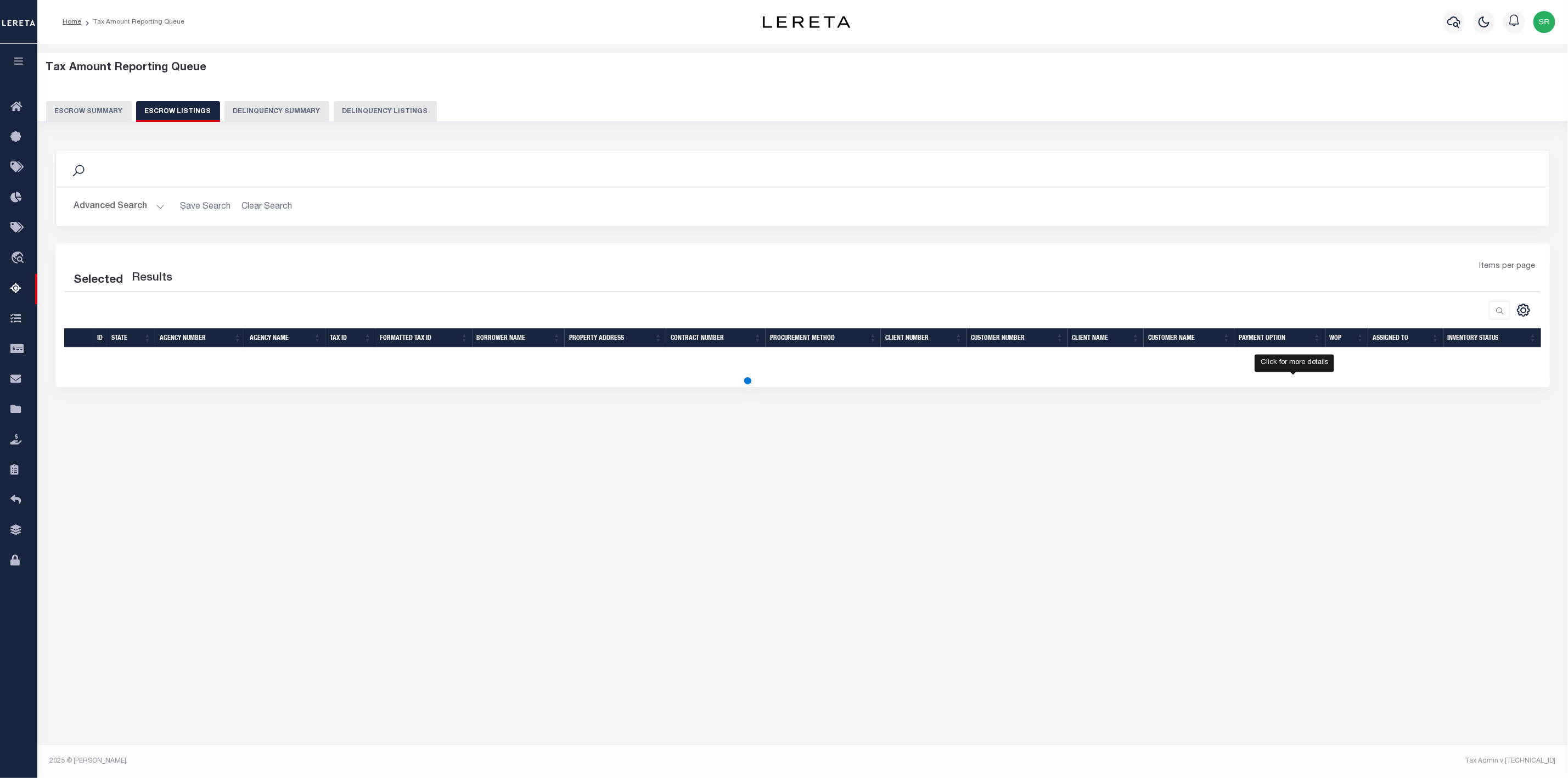
select select "100"
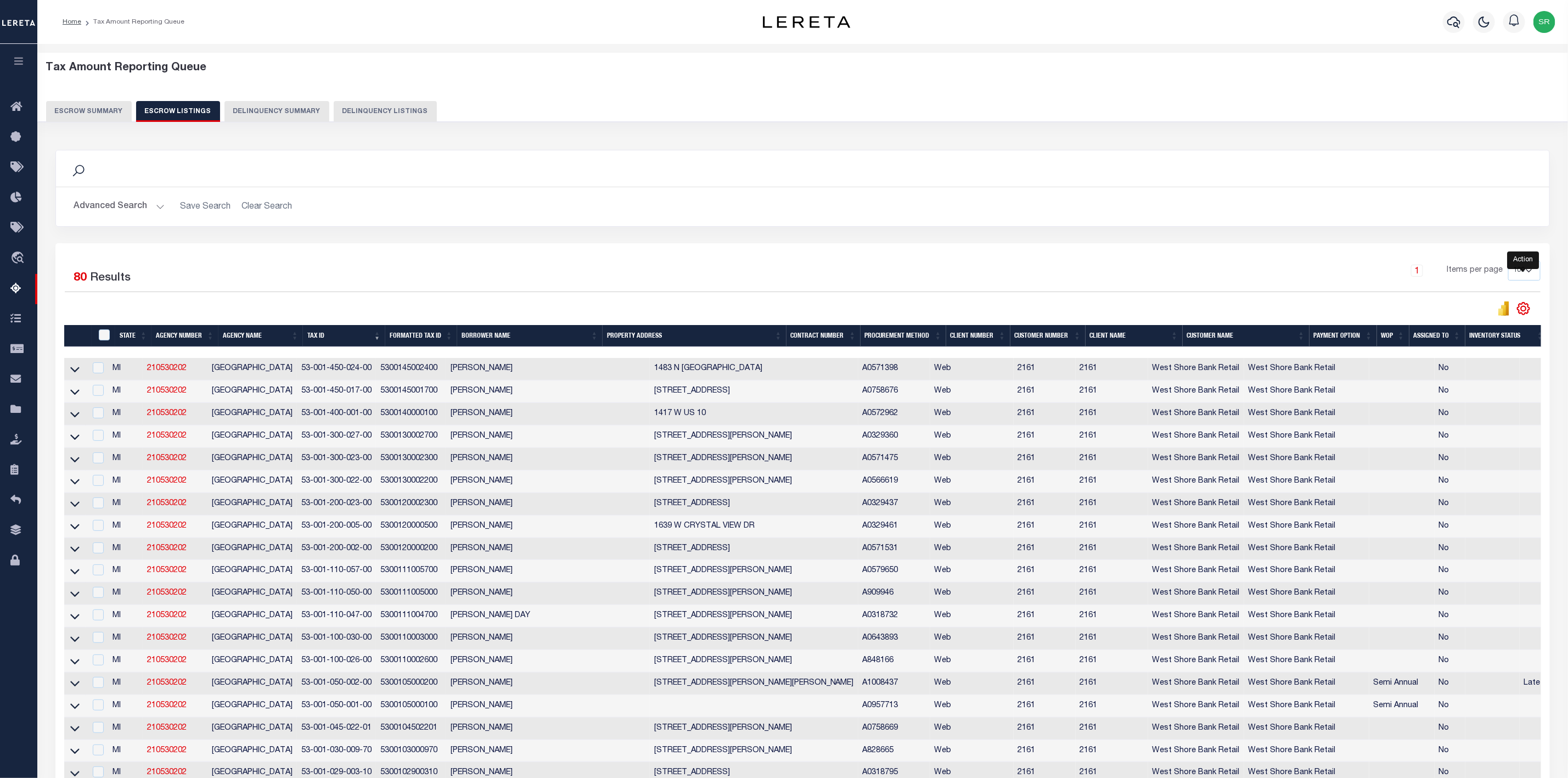
click at [1521, 314] on icon "" at bounding box center [1523, 308] width 14 height 14
click at [1447, 320] on link "CSV" at bounding box center [1478, 327] width 107 height 21
click at [524, 226] on div "Advanced Search Save Search Clear Search State In" at bounding box center [802, 206] width 1493 height 39
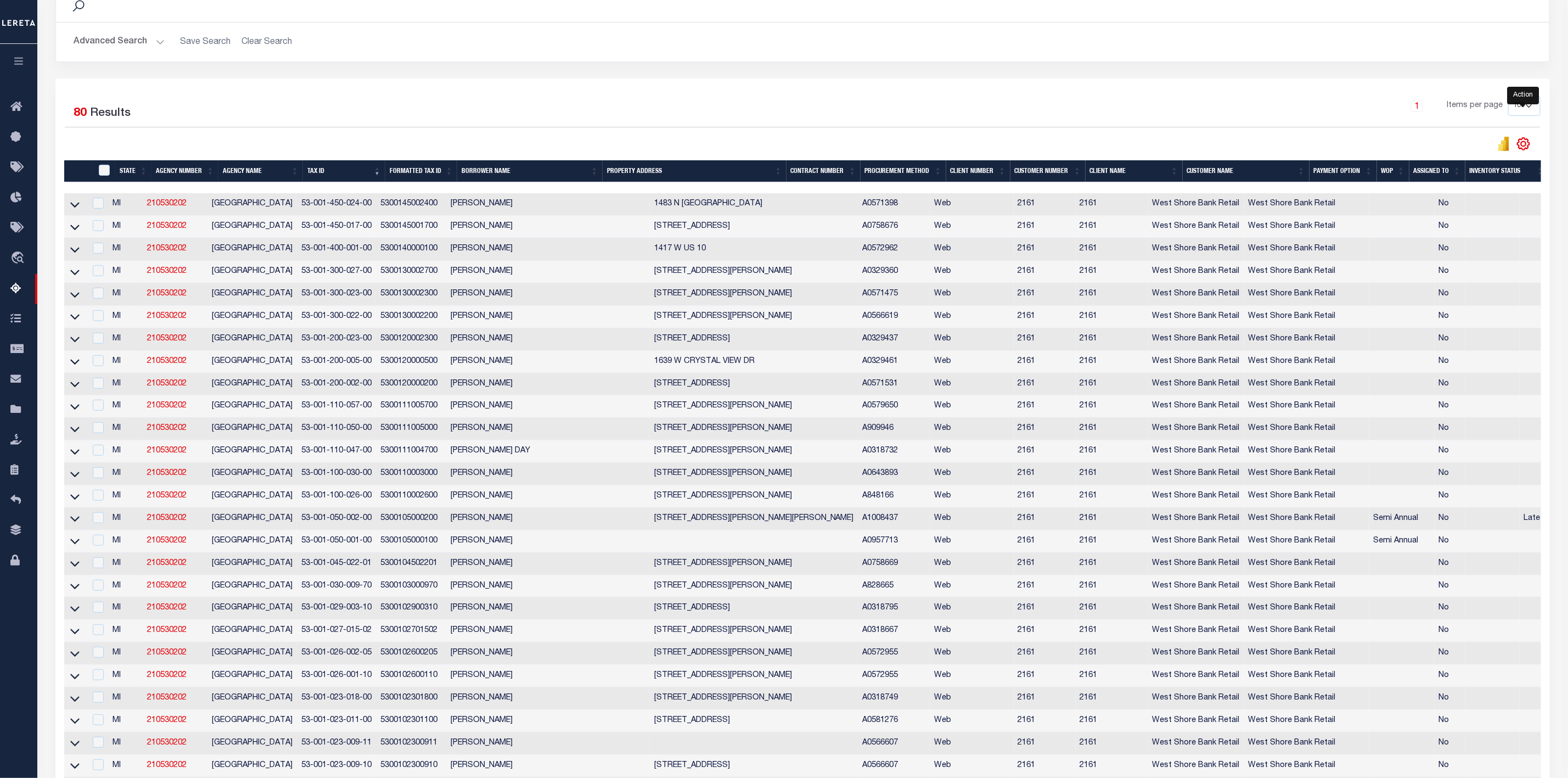
click at [1517, 145] on icon "" at bounding box center [1523, 143] width 14 height 14
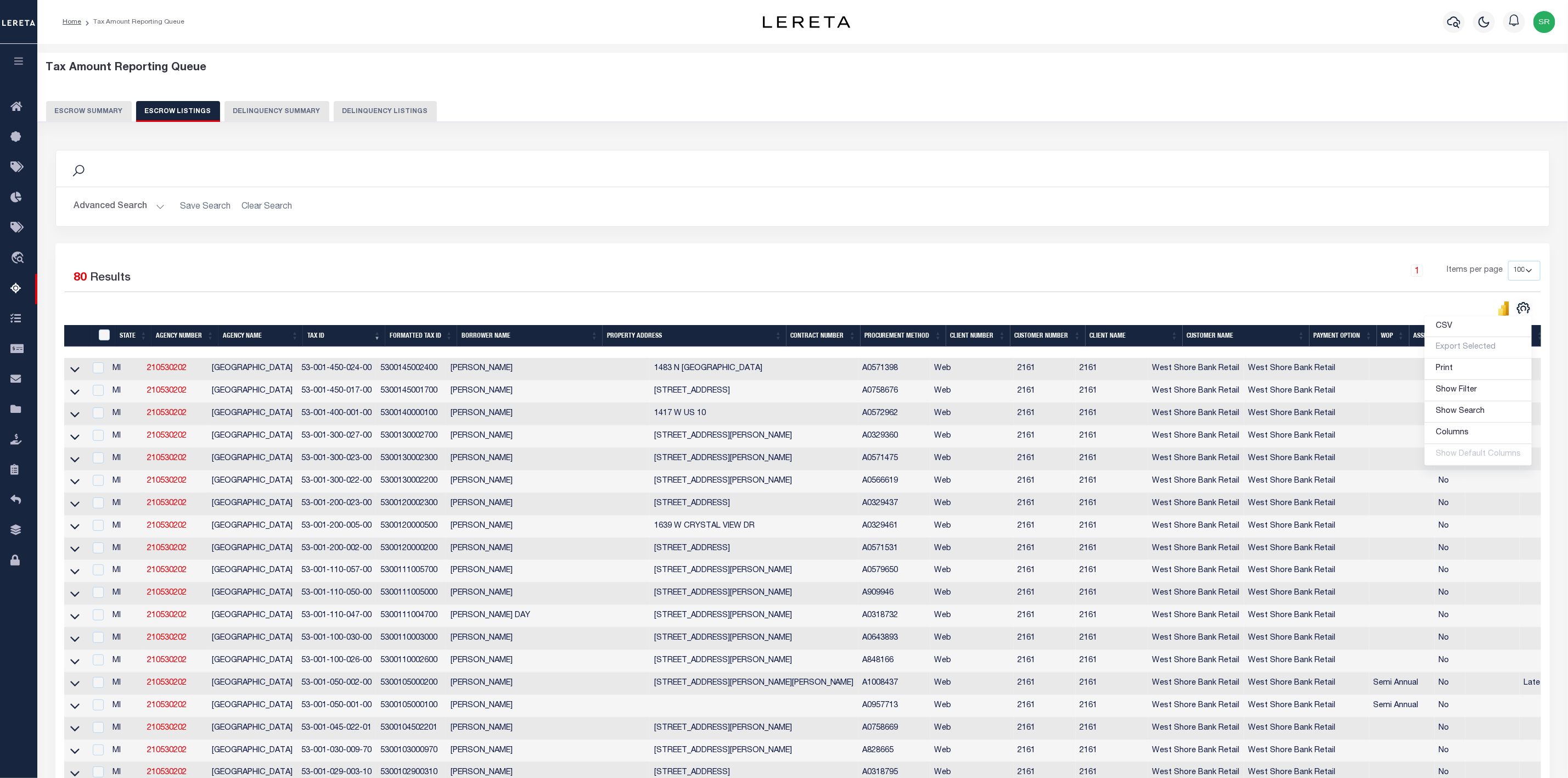
click at [224, 278] on div "Selected 80 Results" at bounding box center [243, 276] width 357 height 31
click at [105, 111] on button "Escrow Summary" at bounding box center [89, 111] width 86 height 21
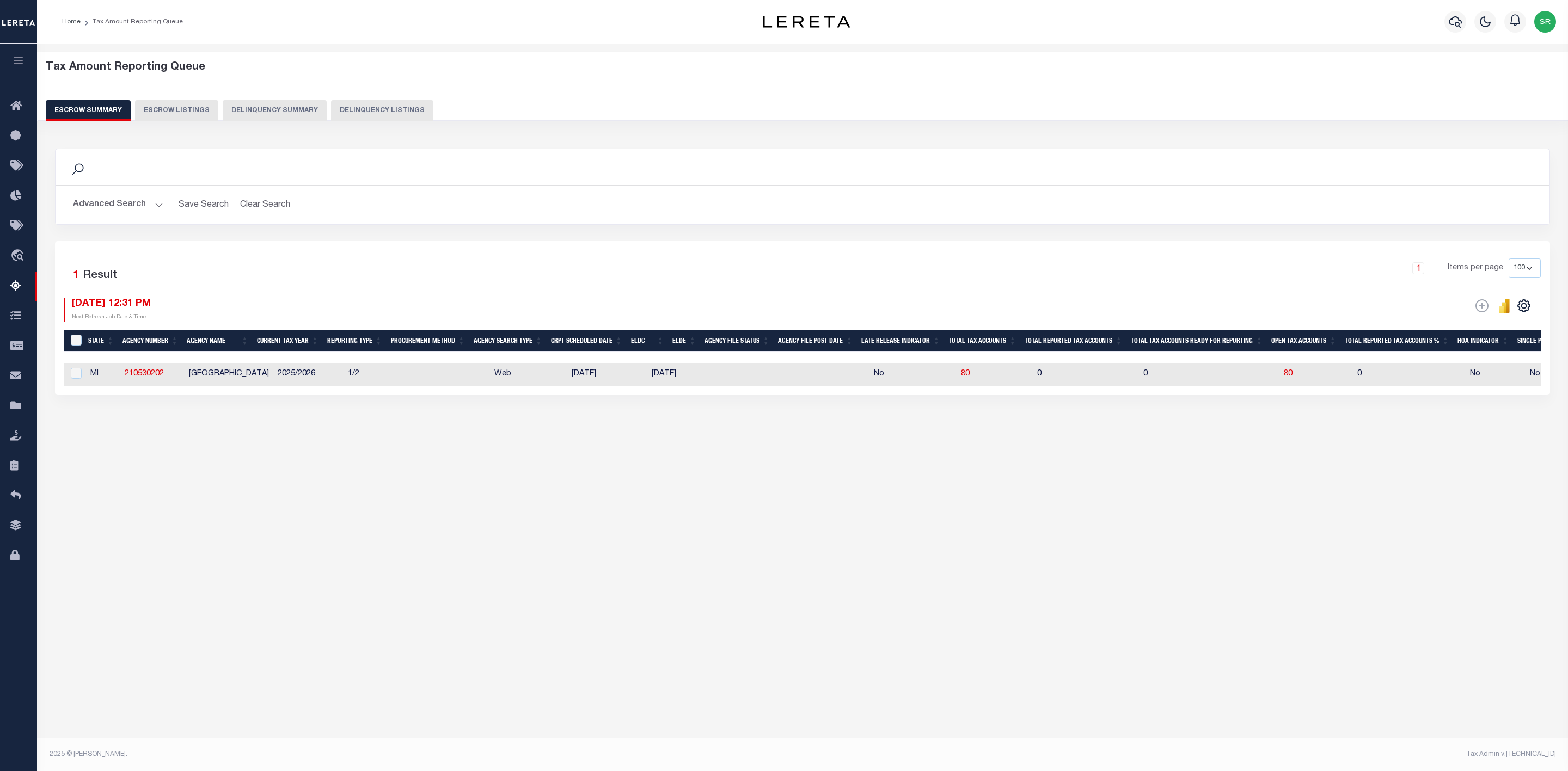
click at [709, 183] on div "Search" at bounding box center [803, 167] width 1494 height 36
click at [158, 205] on button "Advanced Search" at bounding box center [118, 205] width 90 height 21
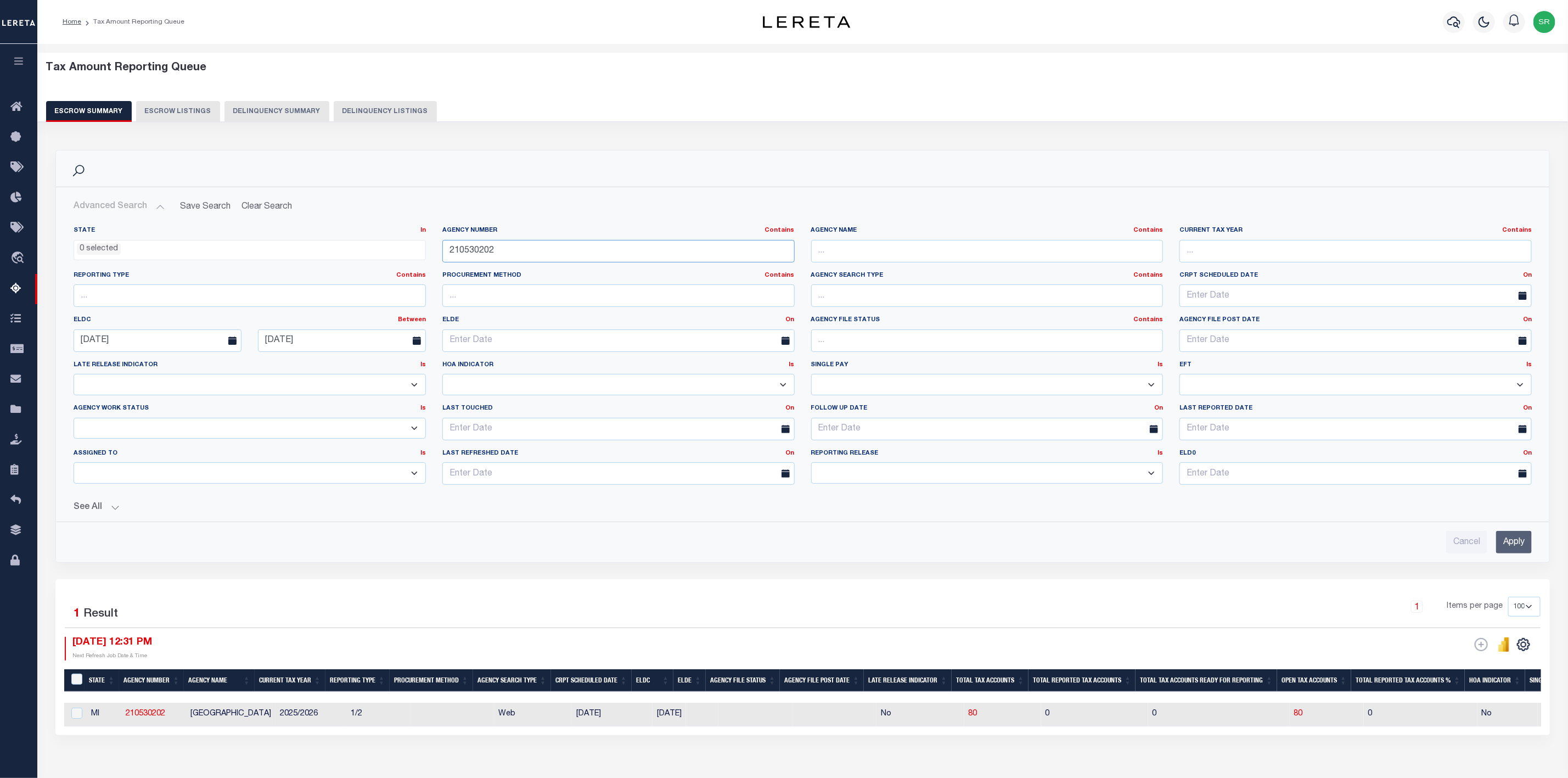
drag, startPoint x: 512, startPoint y: 257, endPoint x: 358, endPoint y: 253, distance: 154.1
click at [358, 253] on div "State In In AK AL AR AZ CA CO CT DC DE FL GA GU HI IA ID IL IN KS KY LA MA MD M…" at bounding box center [803, 360] width 1475 height 267
click at [1513, 551] on input "Apply" at bounding box center [1514, 542] width 35 height 23
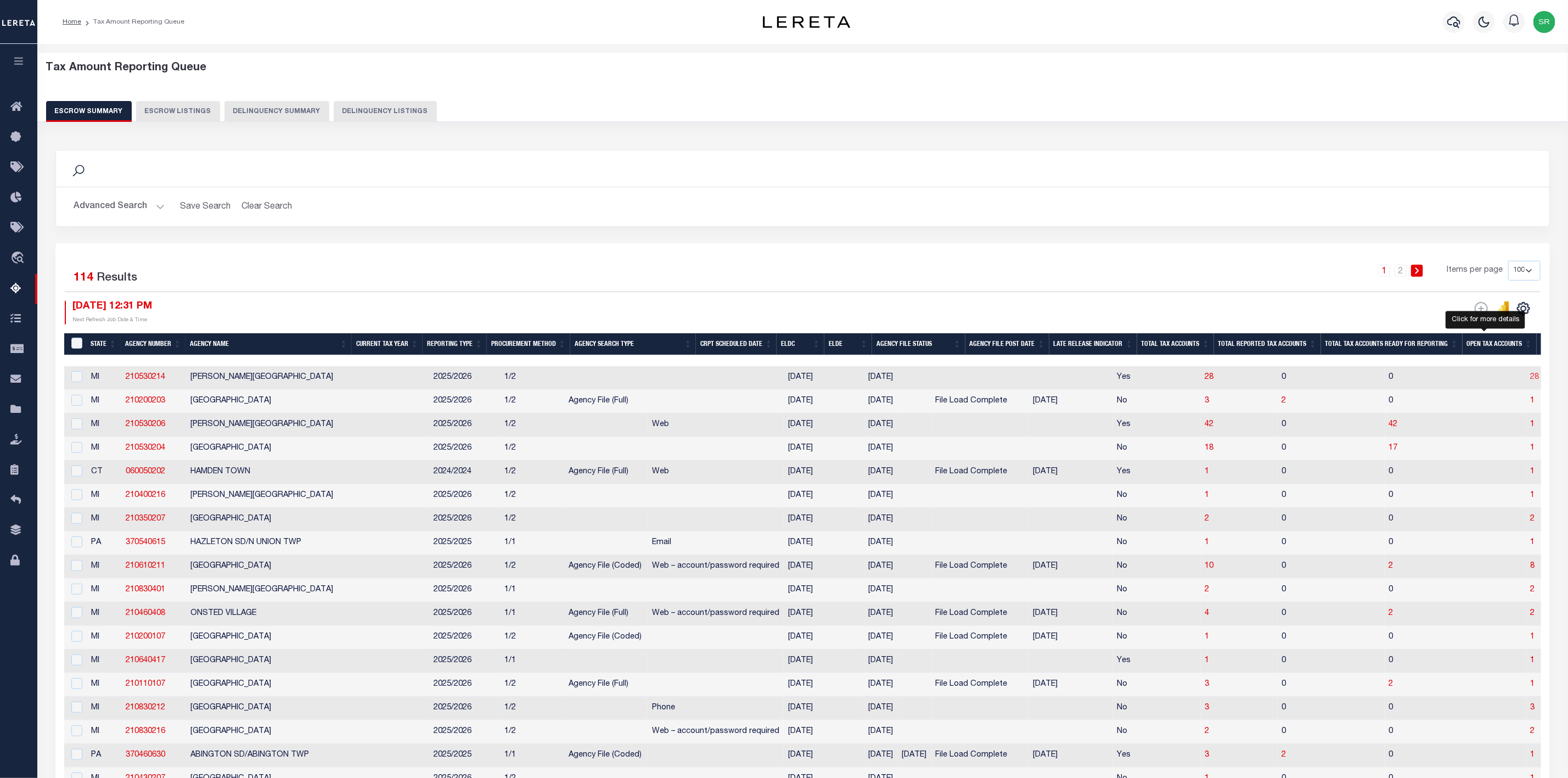
click at [1530, 379] on span "28" at bounding box center [1535, 377] width 9 height 7
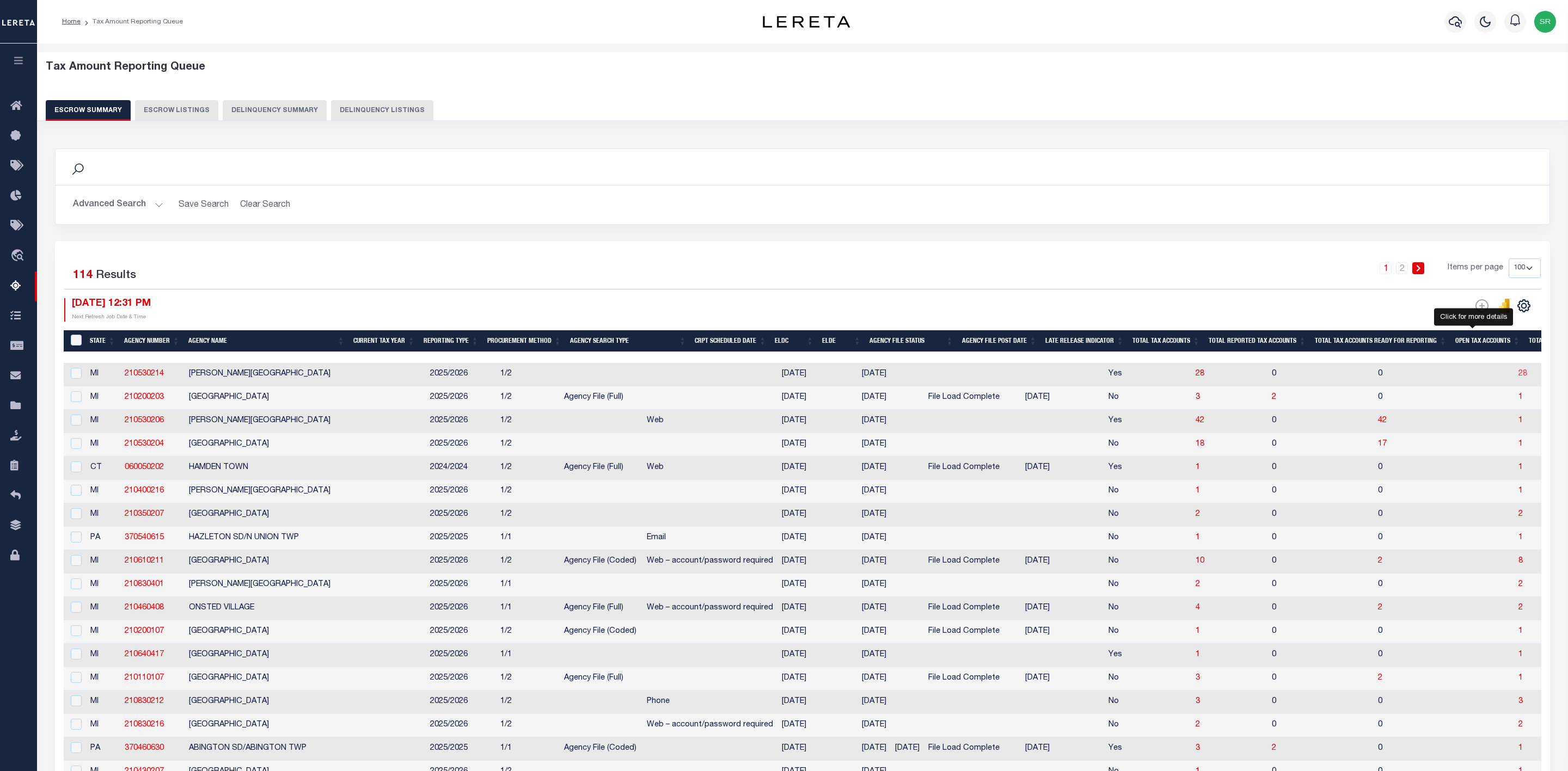
select select "100"
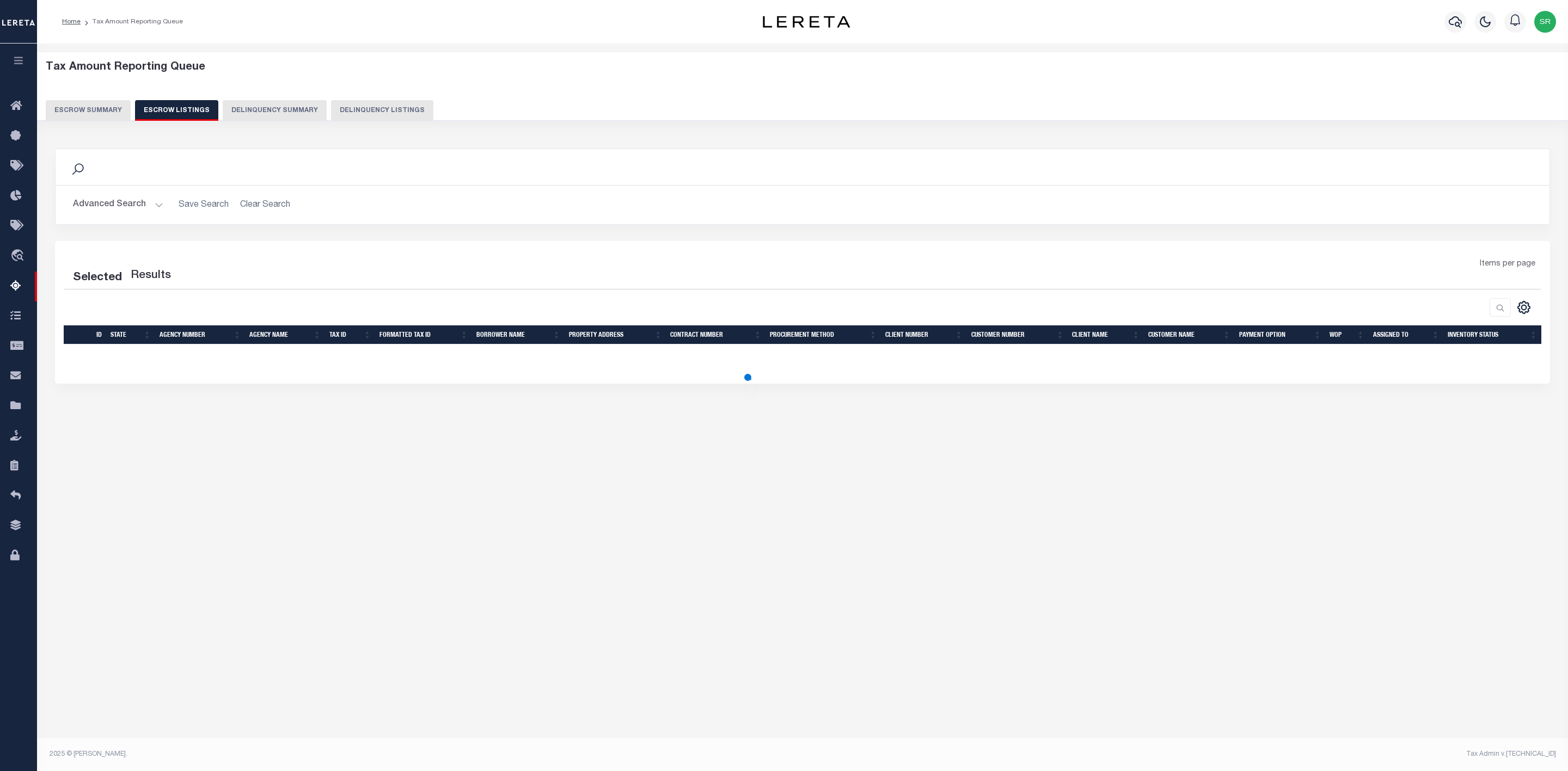
select select "100"
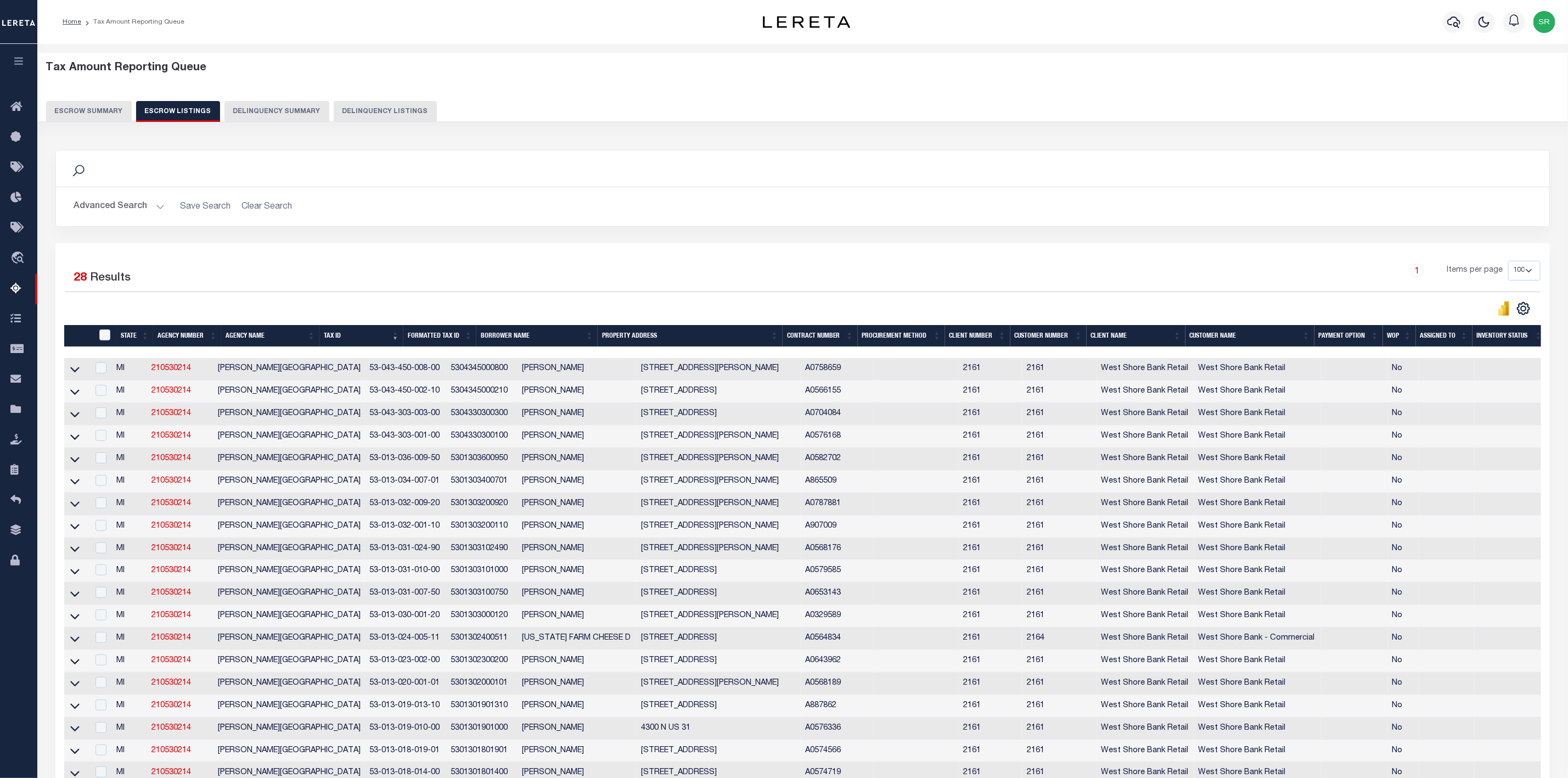
scroll to position [165, 0]
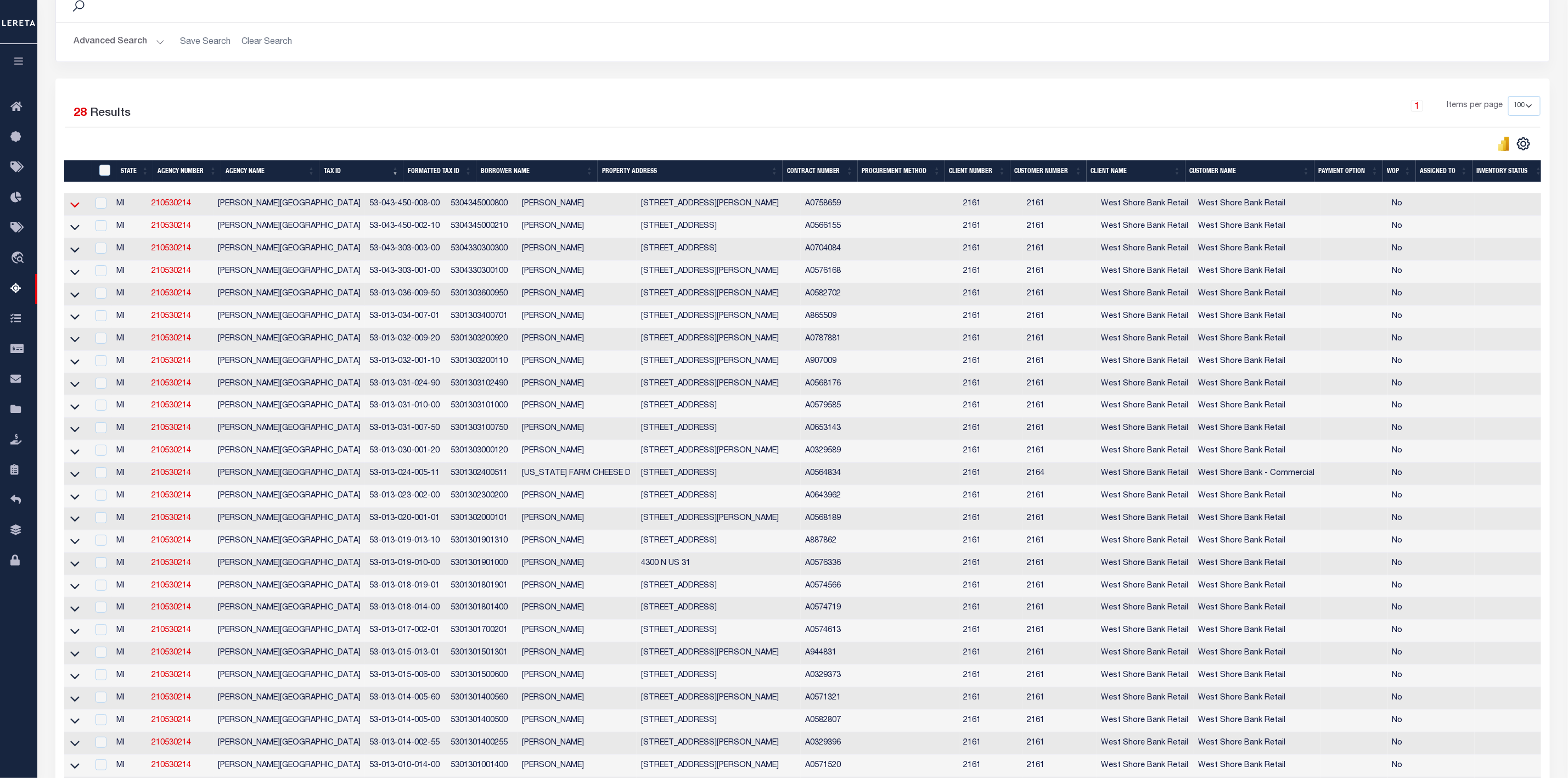
click at [78, 210] on icon at bounding box center [75, 204] width 9 height 11
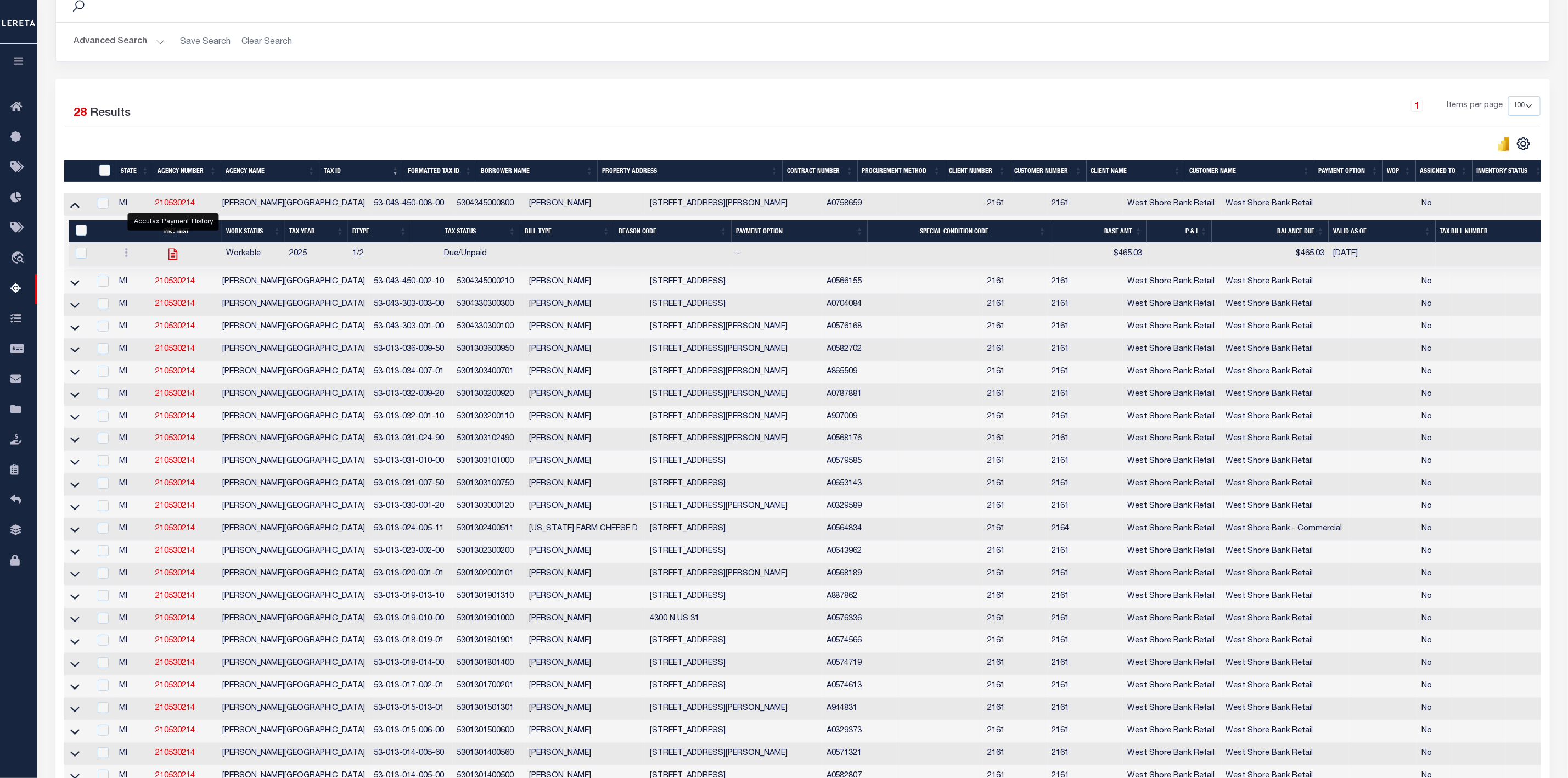
click at [171, 260] on icon "" at bounding box center [173, 254] width 9 height 11
checkbox input "true"
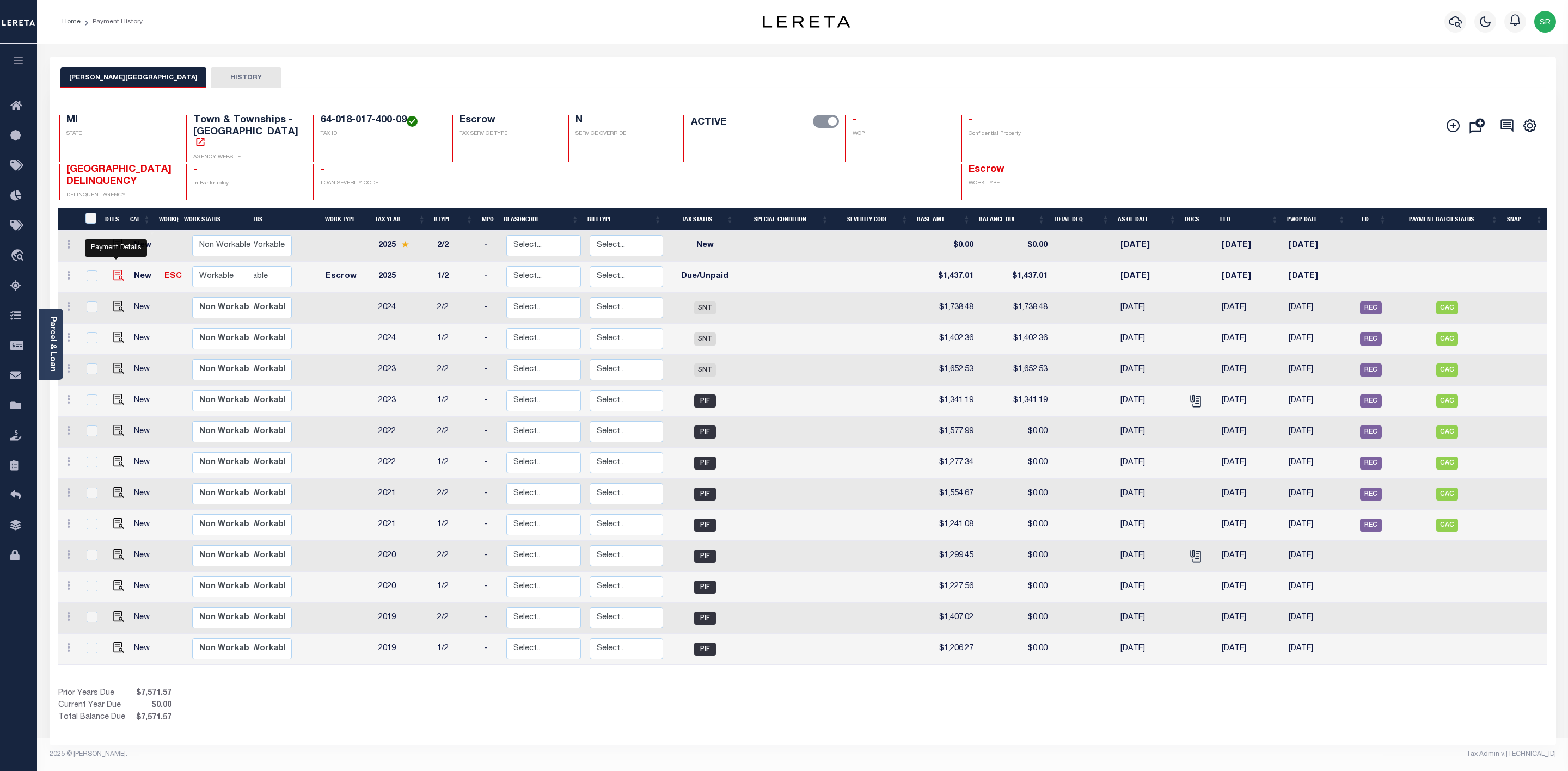
click at [118, 270] on img "" at bounding box center [118, 275] width 11 height 11
checkbox input "true"
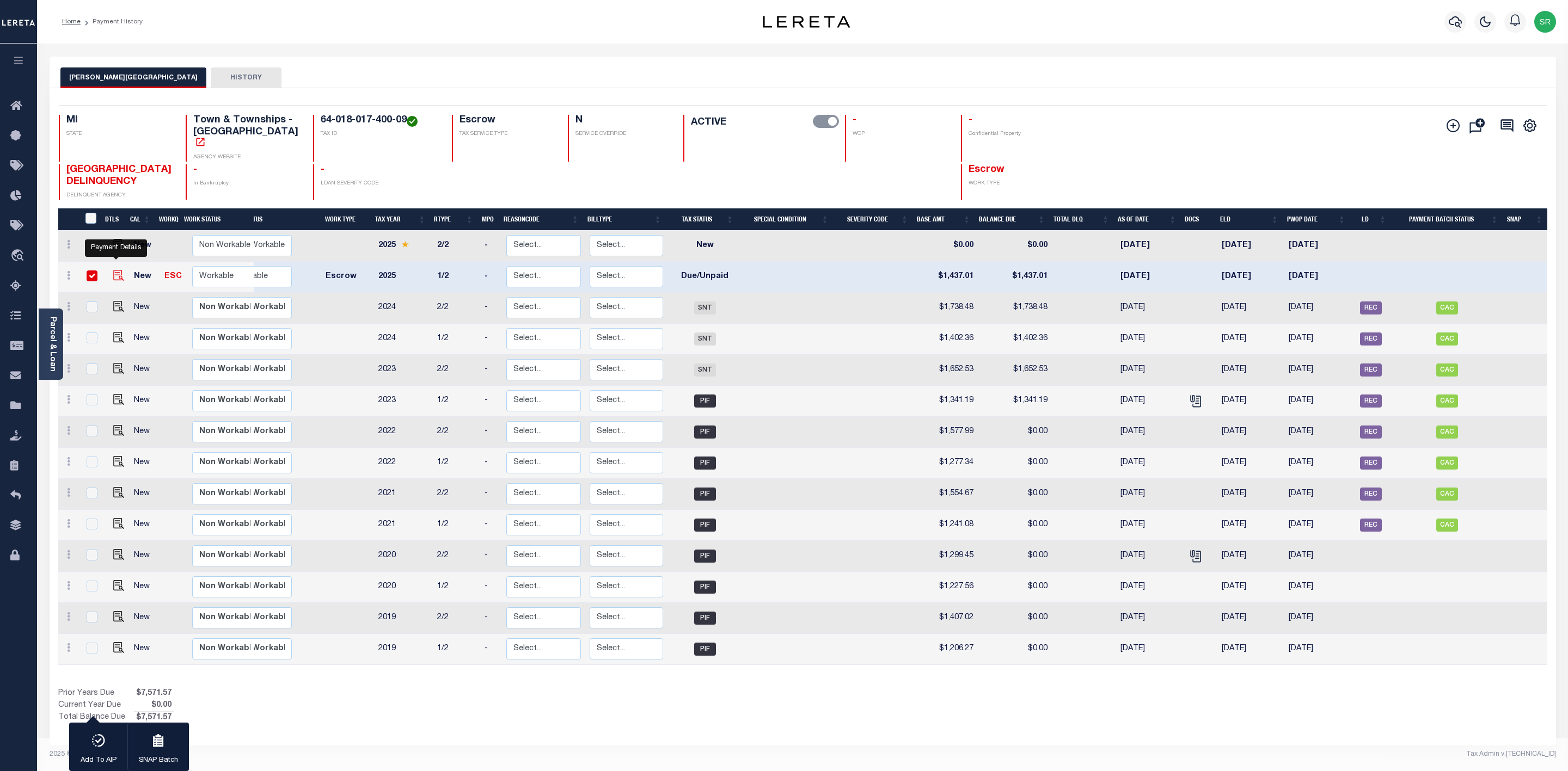
click at [116, 270] on img "" at bounding box center [118, 275] width 11 height 11
checkbox input "false"
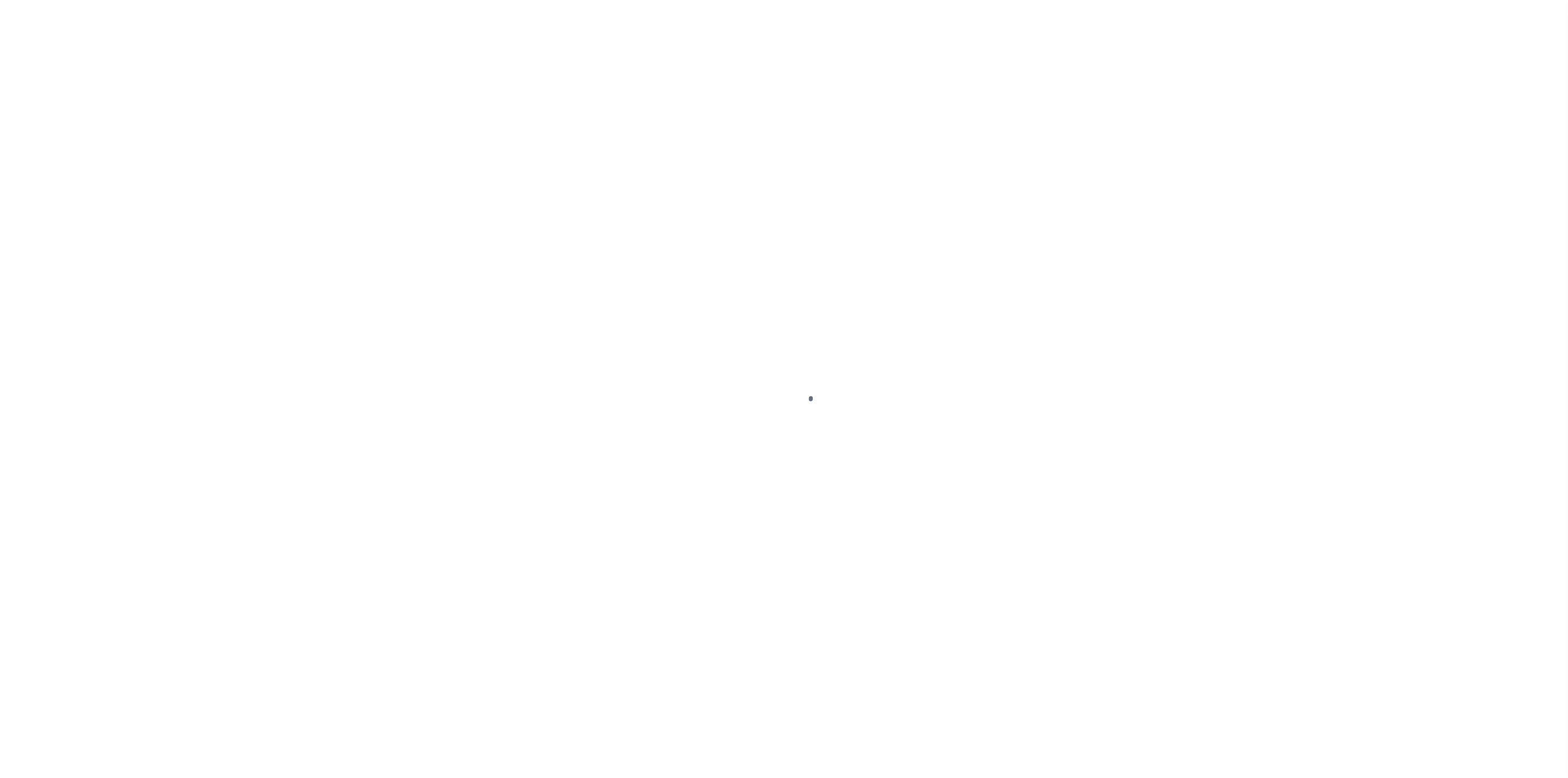
select select "DUE"
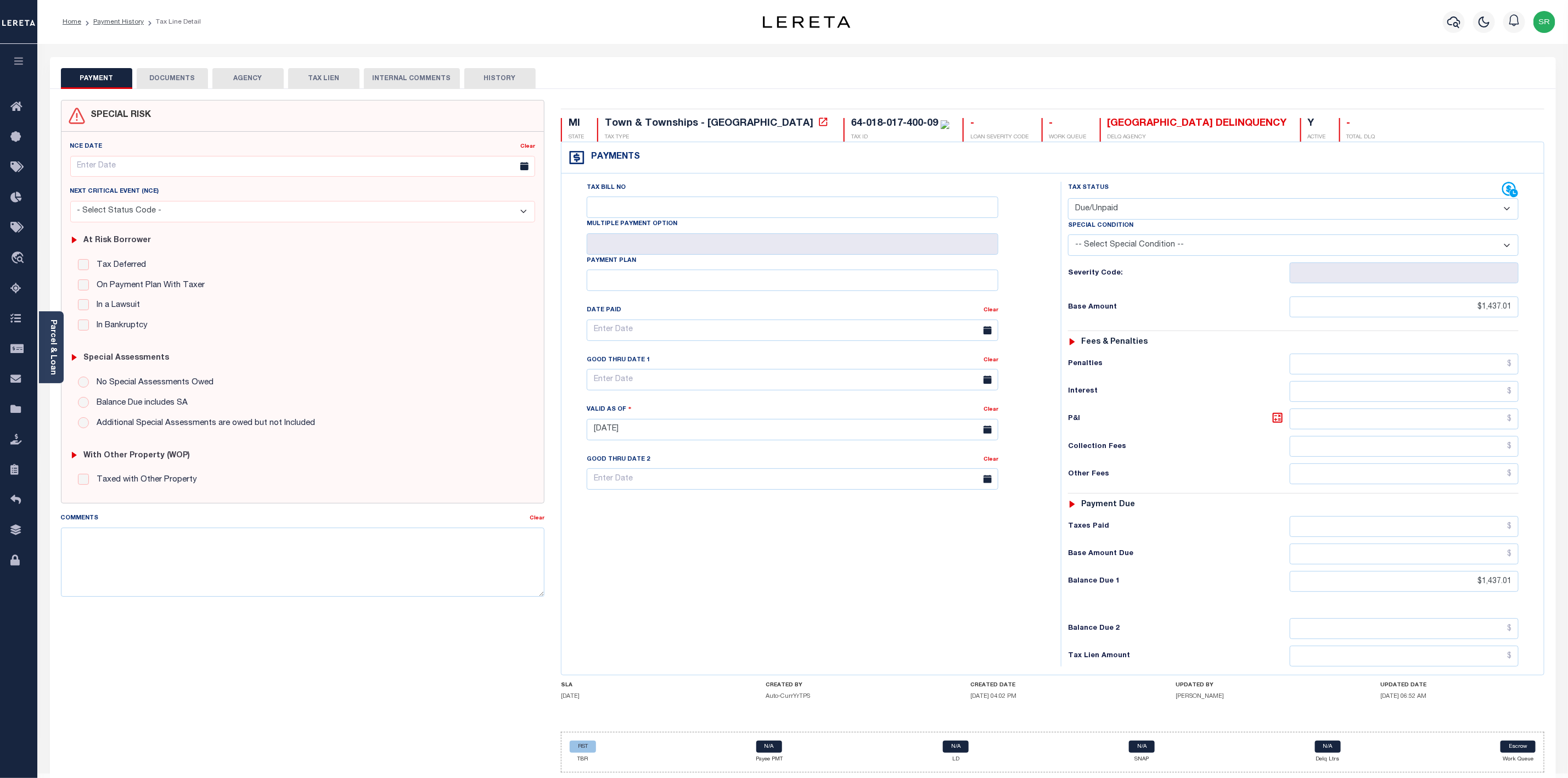
click at [165, 80] on button "DOCUMENTS" at bounding box center [172, 78] width 72 height 21
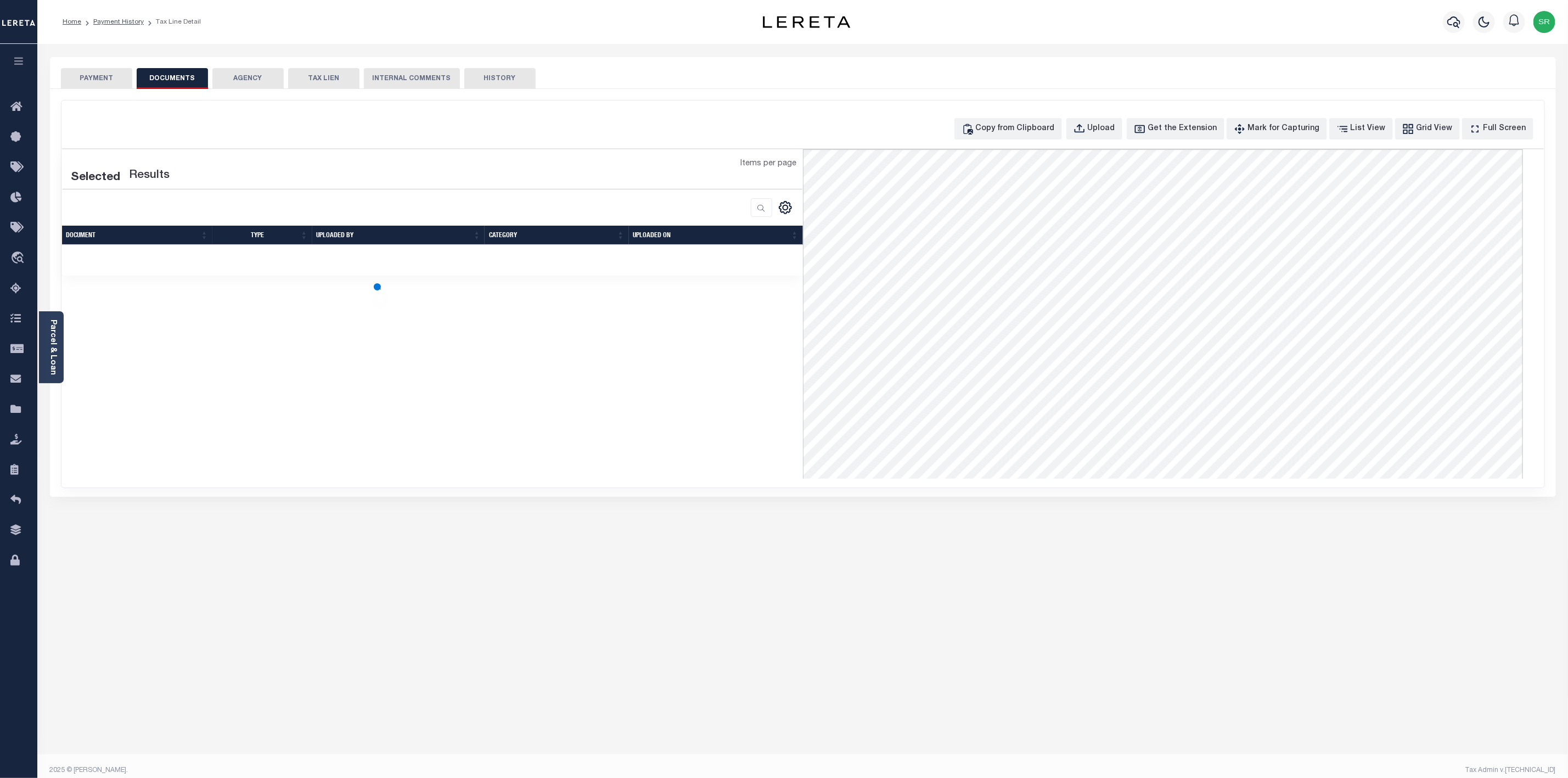
click at [165, 80] on button "DOCUMENTS" at bounding box center [172, 78] width 72 height 21
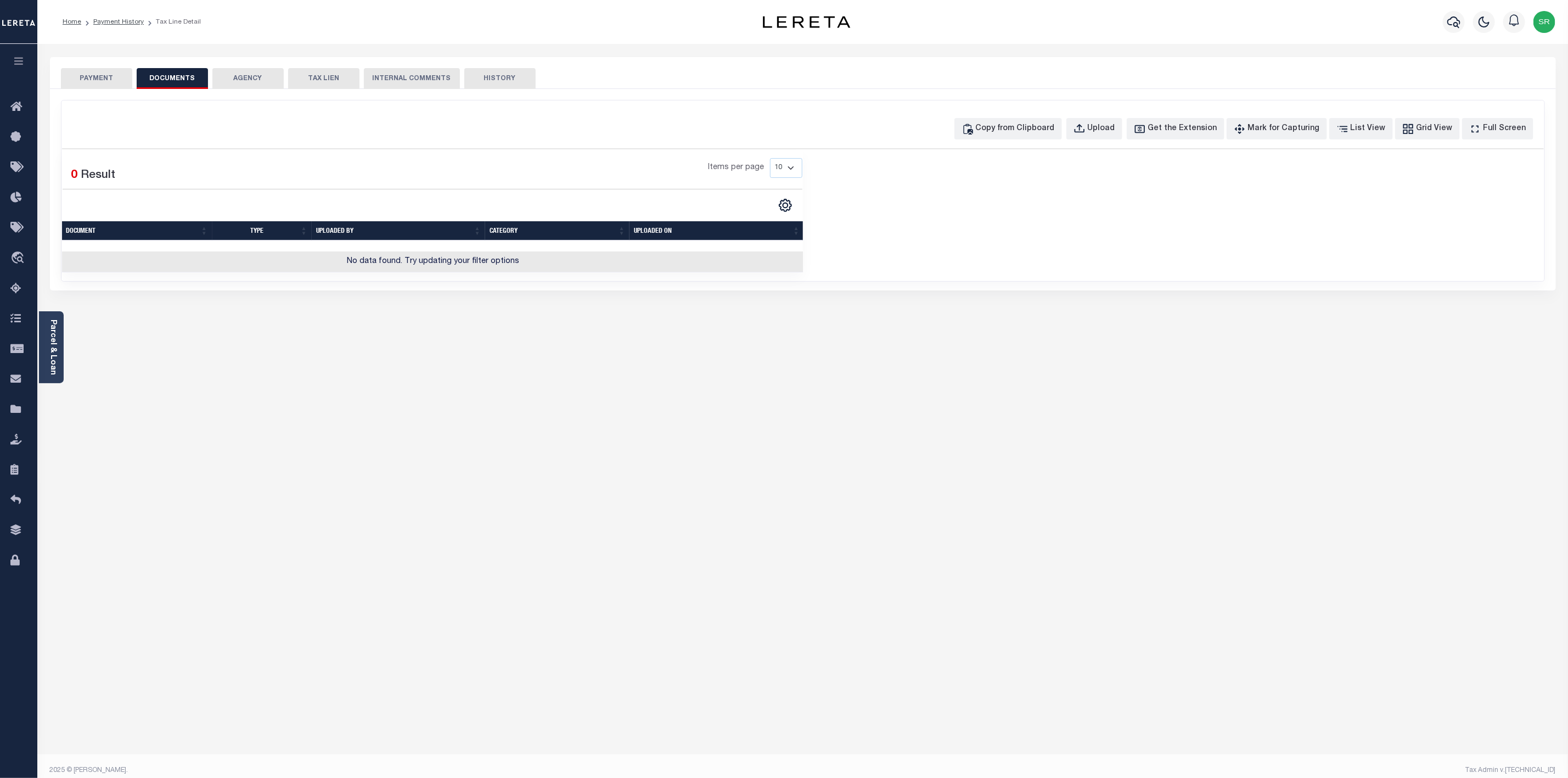
click at [82, 72] on button "PAYMENT" at bounding box center [96, 78] width 72 height 21
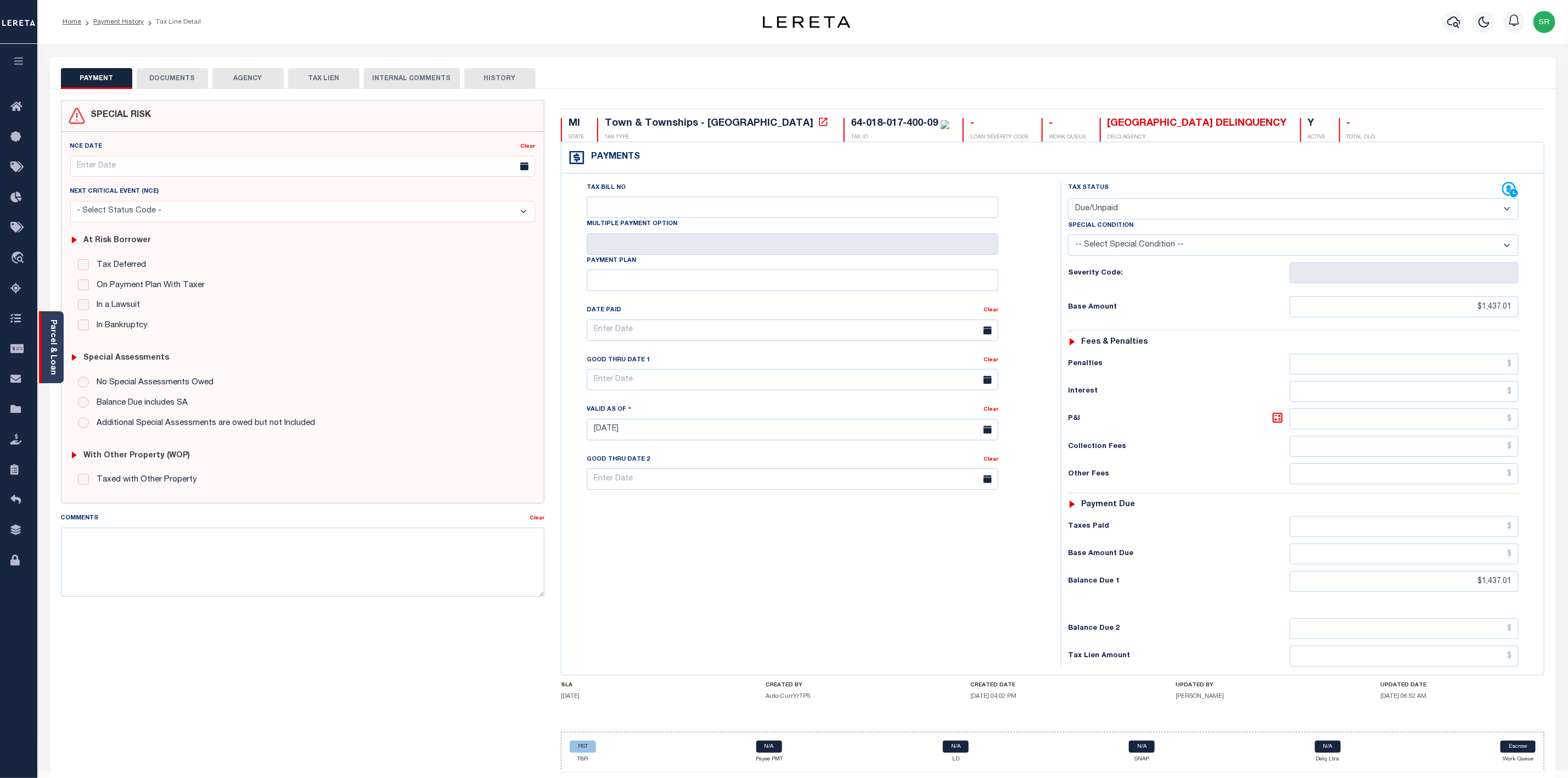
click at [59, 363] on div "Parcel & Loan" at bounding box center [51, 347] width 25 height 72
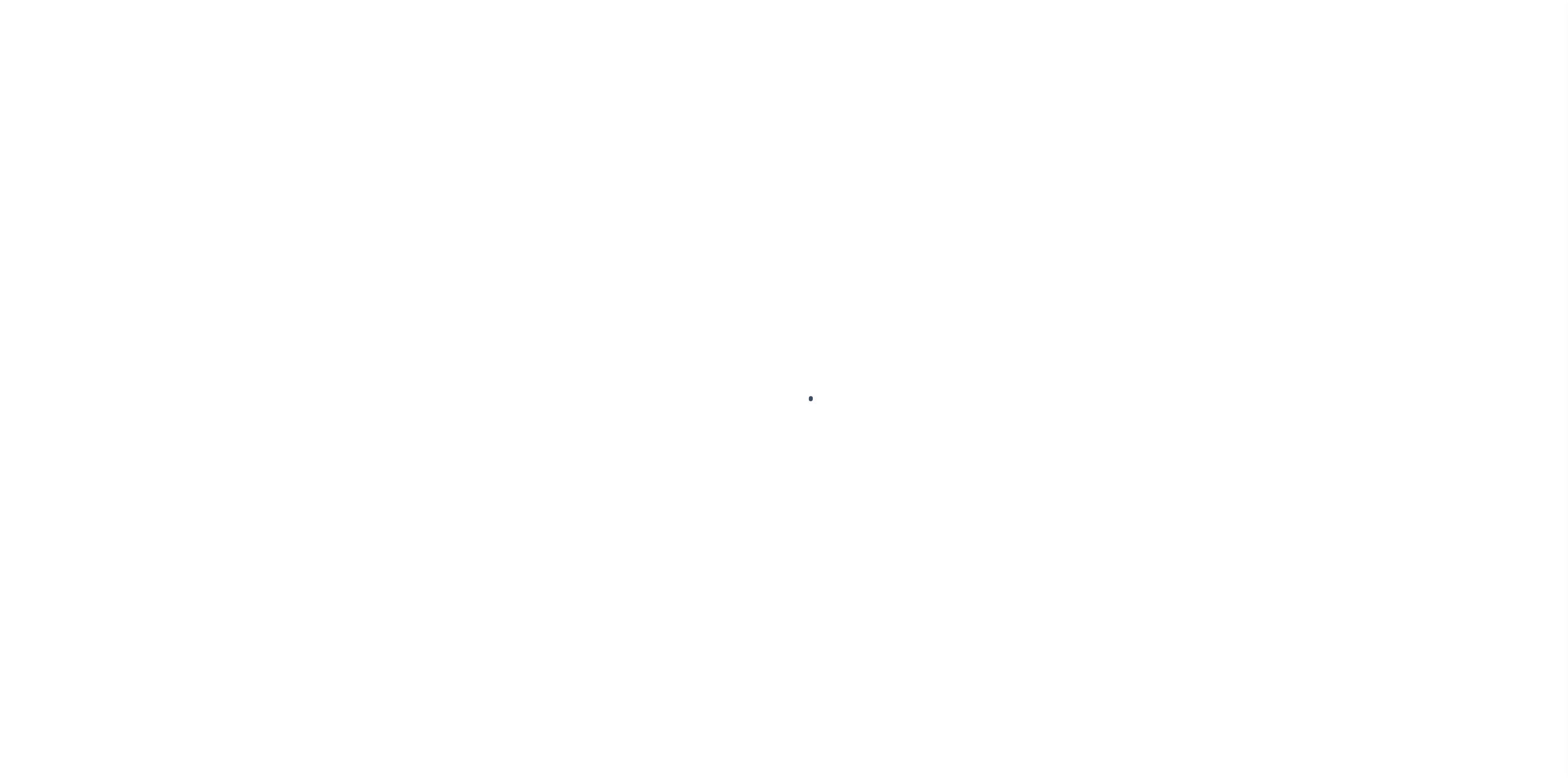
select select "DUE"
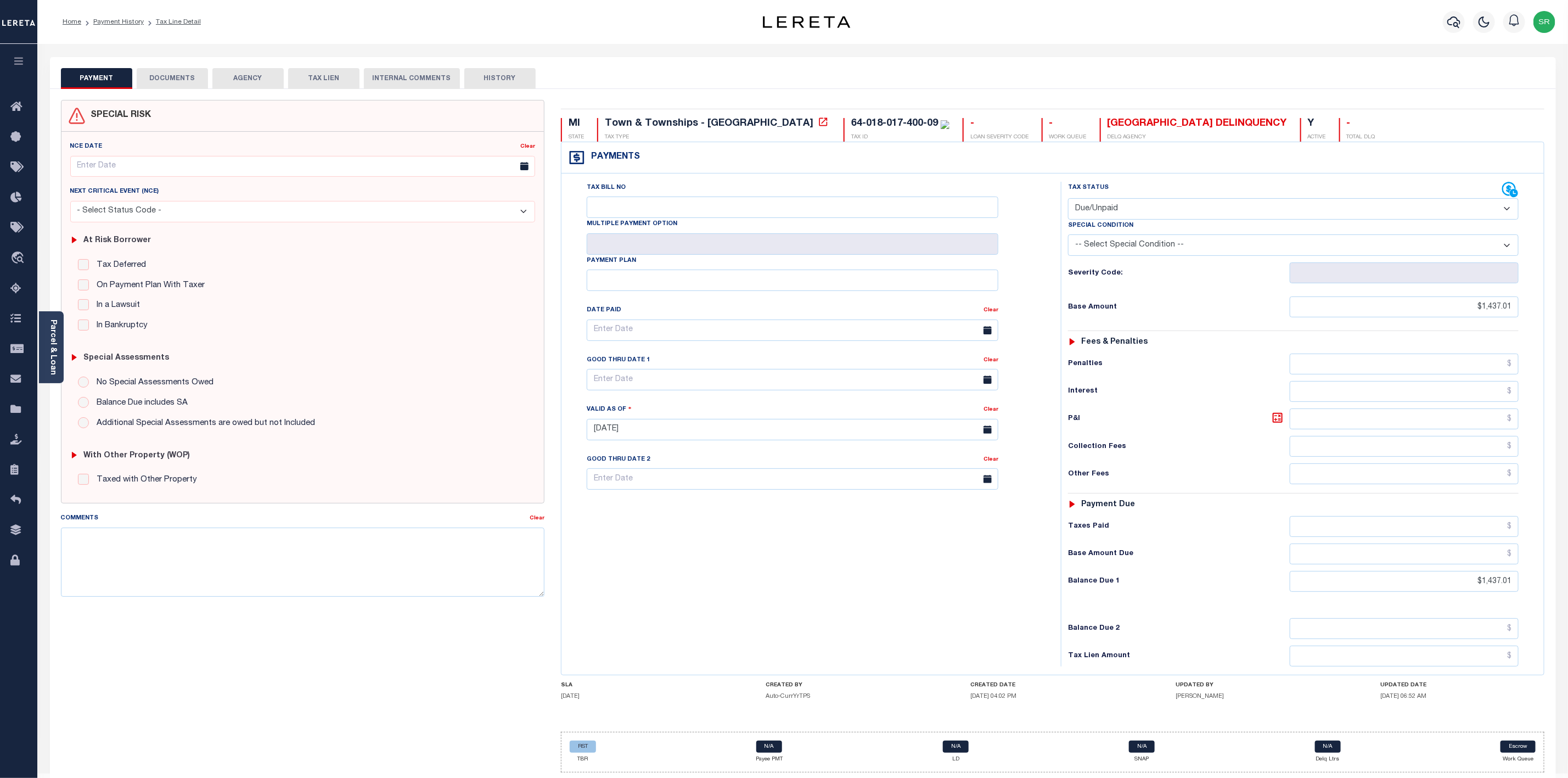
click at [183, 81] on button "DOCUMENTS" at bounding box center [172, 78] width 72 height 21
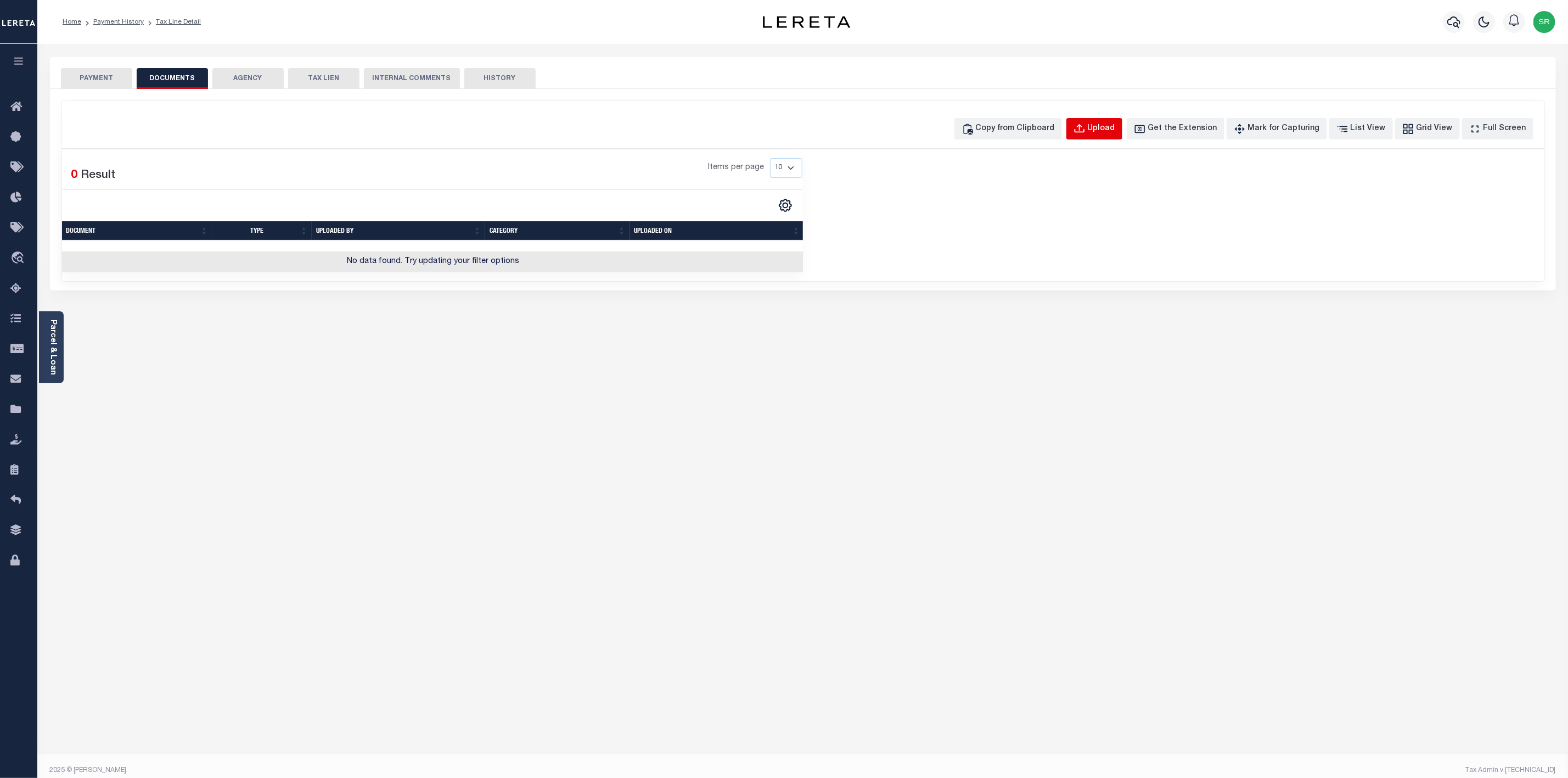
click at [1107, 134] on div "Upload" at bounding box center [1101, 129] width 27 height 12
select select "POP"
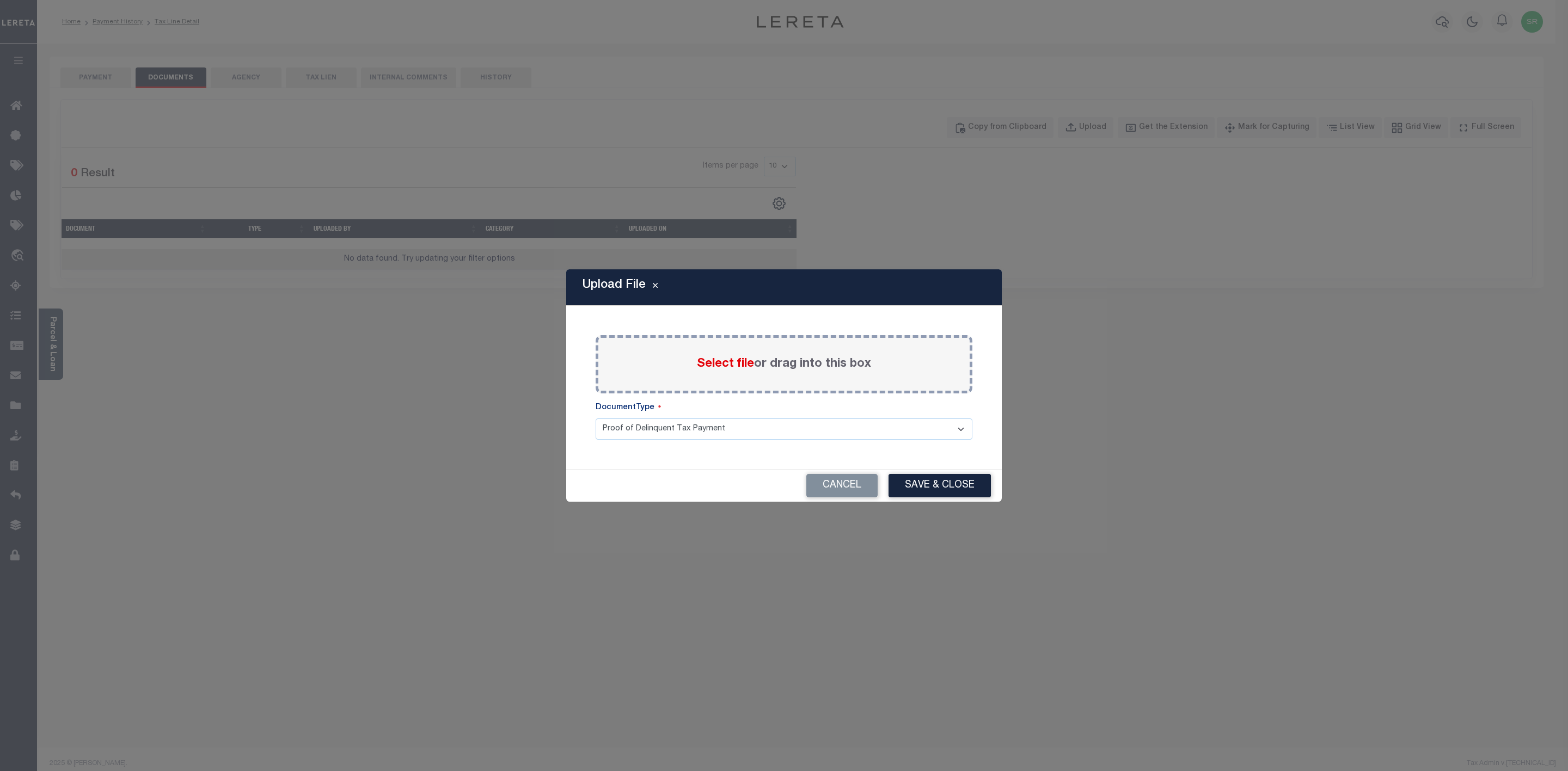
click at [724, 361] on span "Select file" at bounding box center [726, 364] width 57 height 12
click at [0, 0] on input "Select file or drag into this box" at bounding box center [0, 0] width 0 height 0
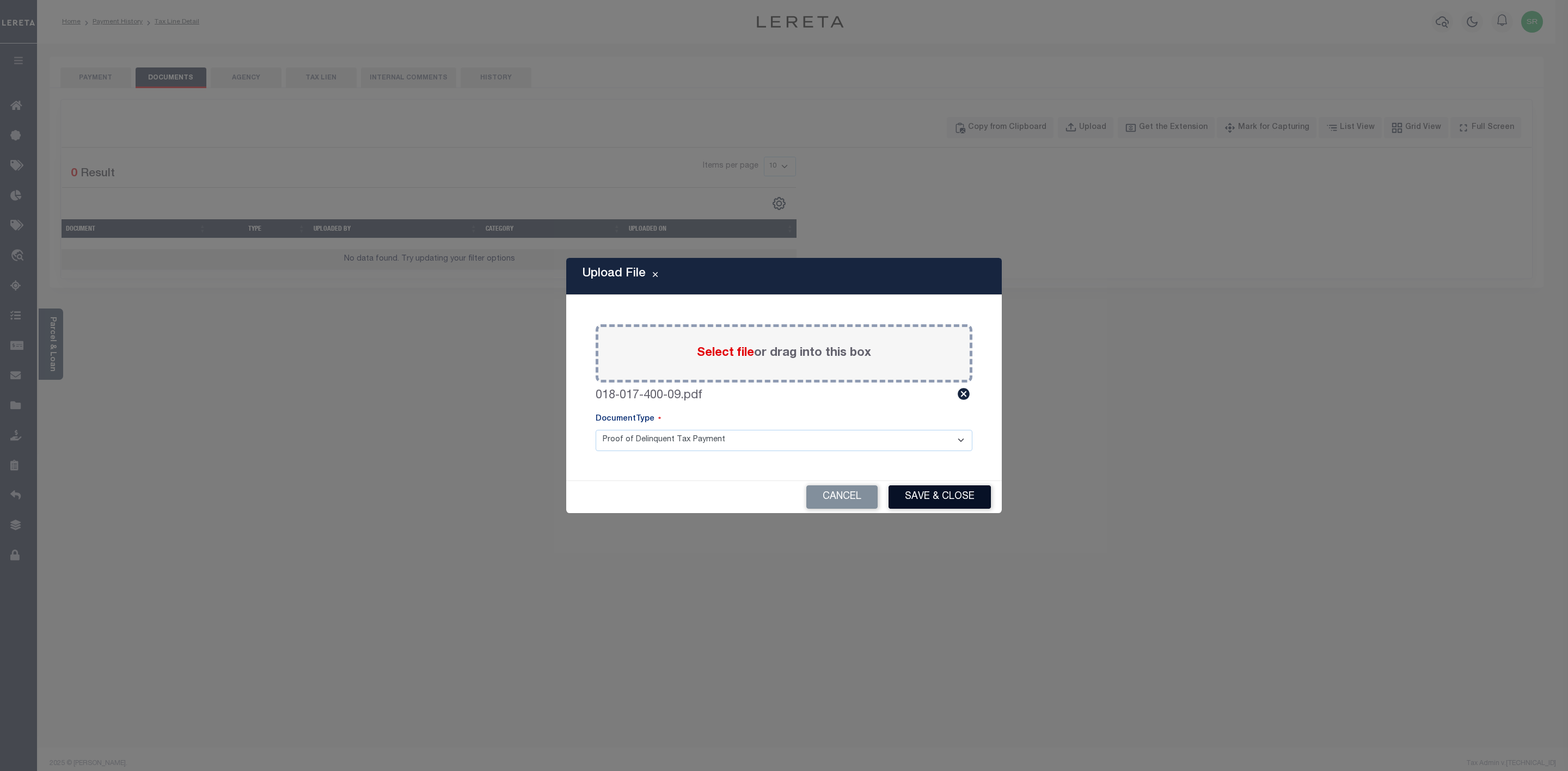
click at [930, 500] on button "Save & Close" at bounding box center [939, 497] width 102 height 23
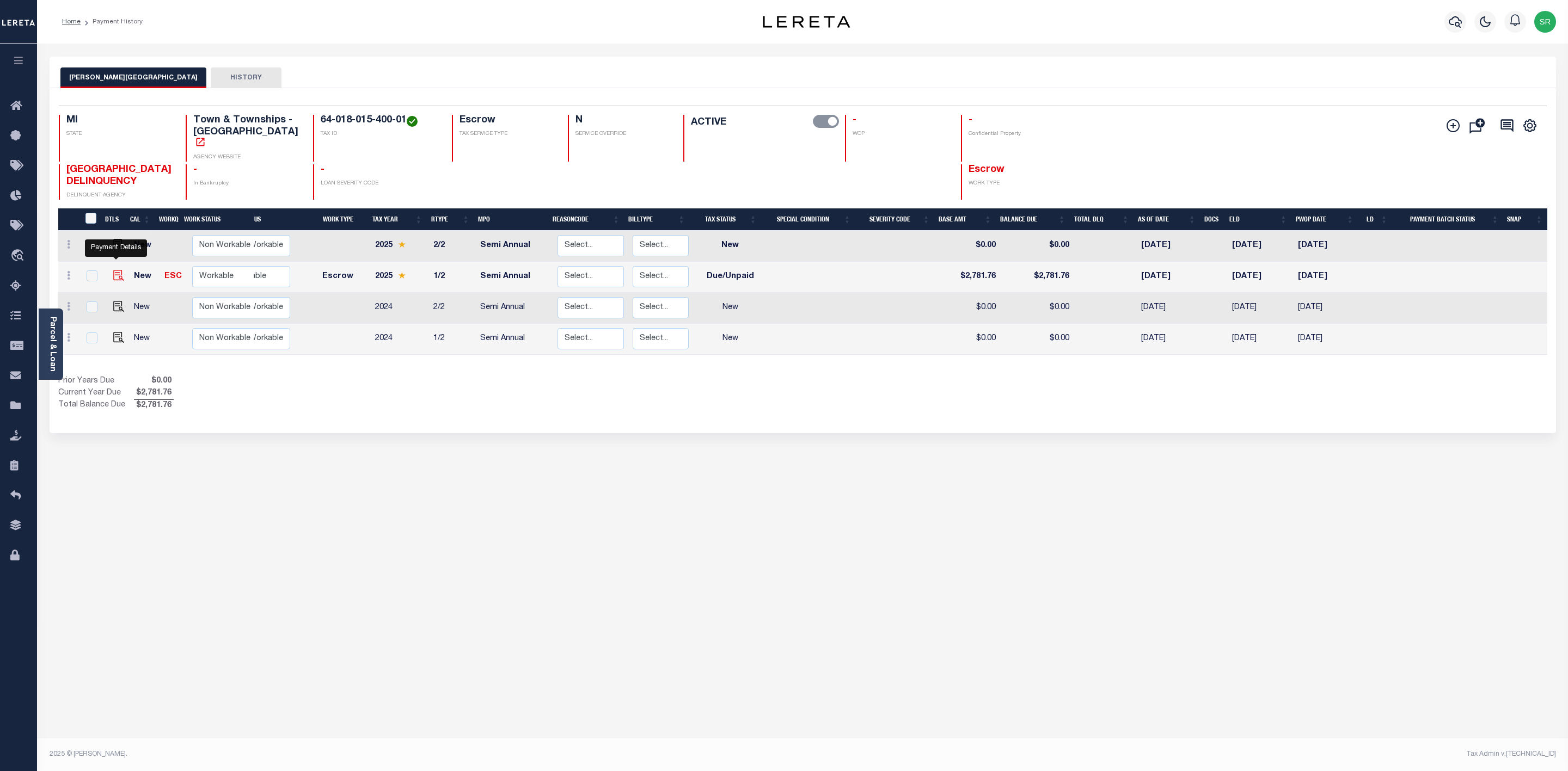
click at [115, 270] on img "" at bounding box center [118, 275] width 11 height 11
checkbox input "true"
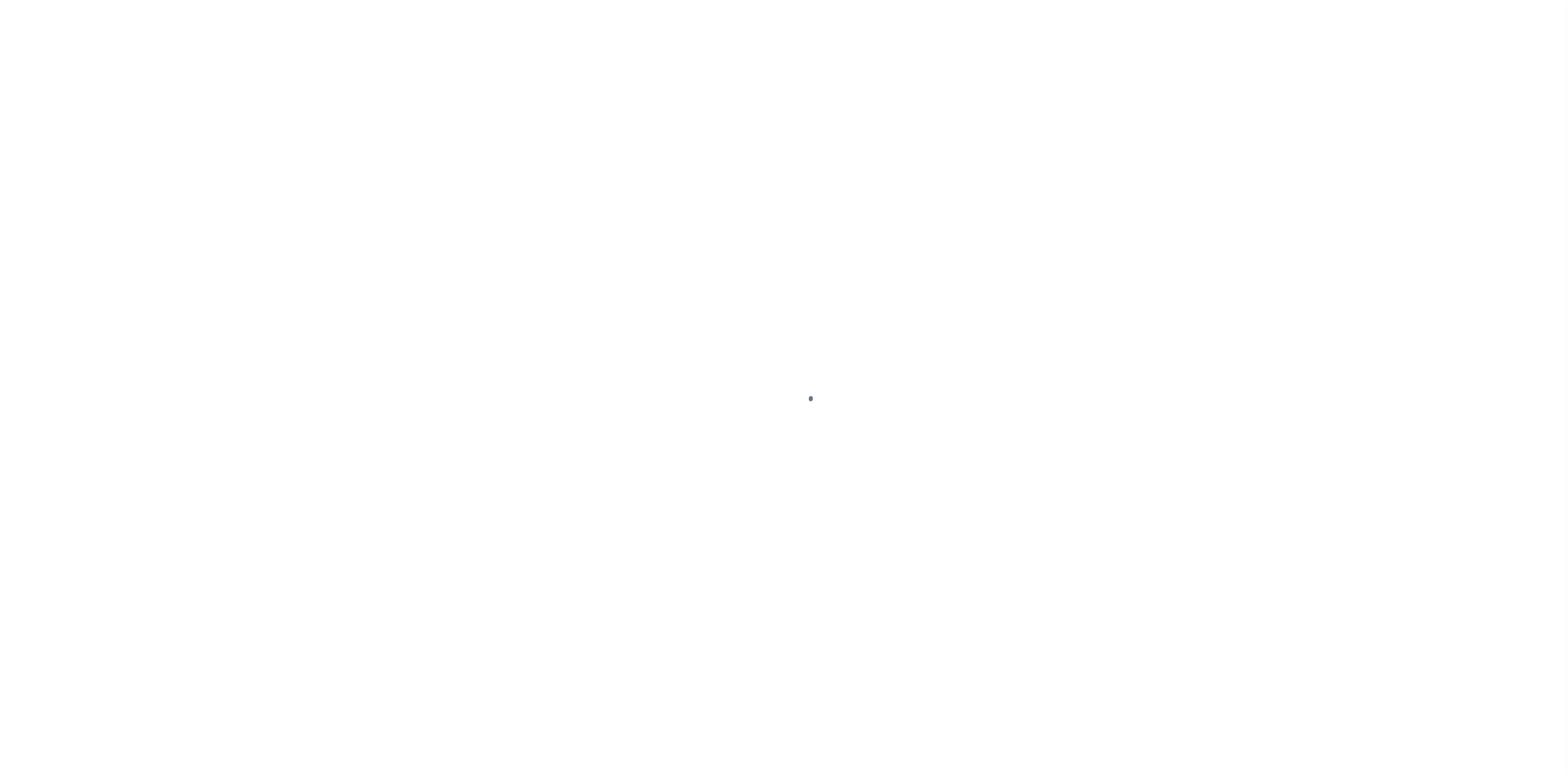
select select "DUE"
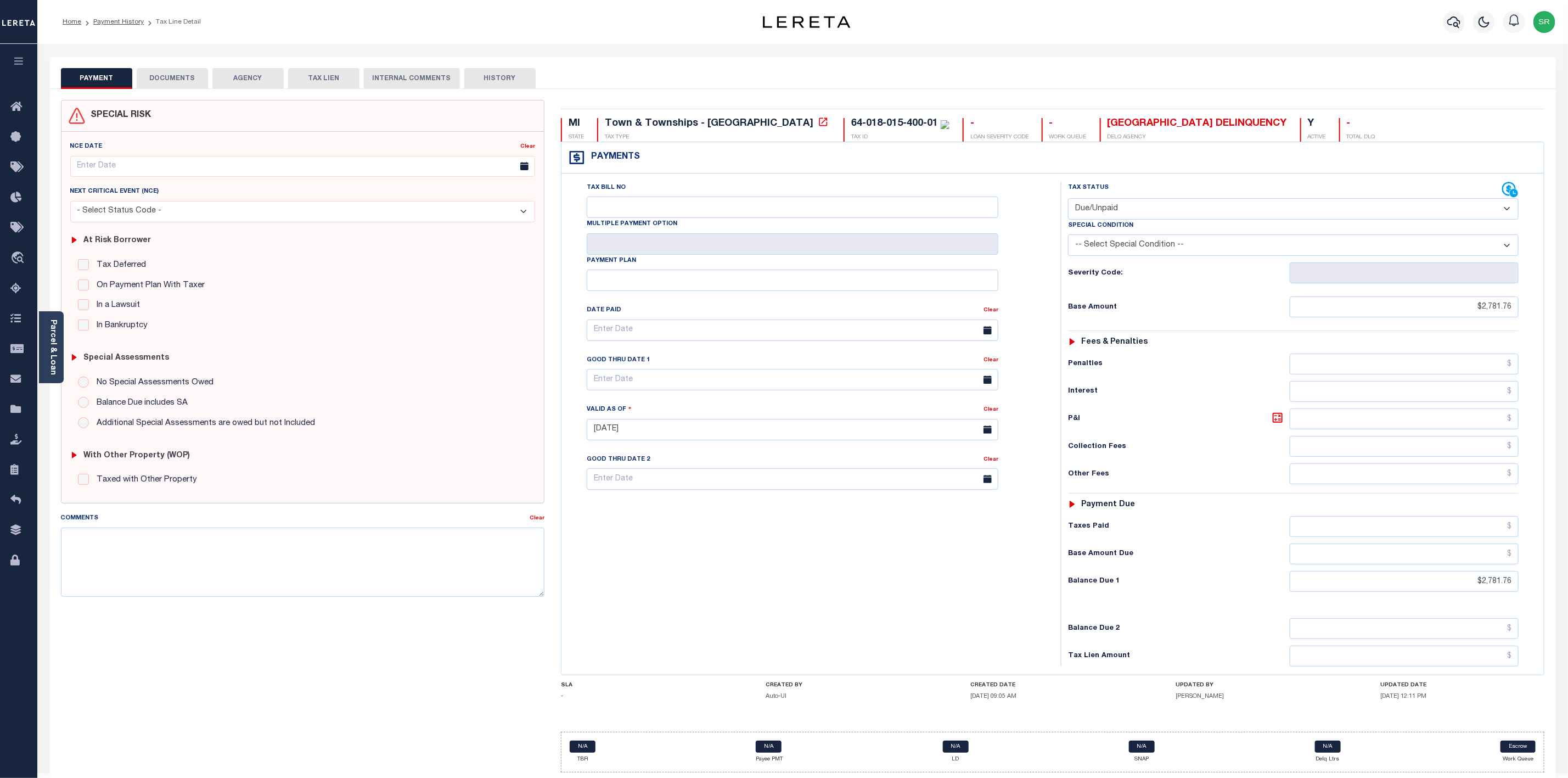
click at [175, 83] on button "DOCUMENTS" at bounding box center [172, 78] width 72 height 21
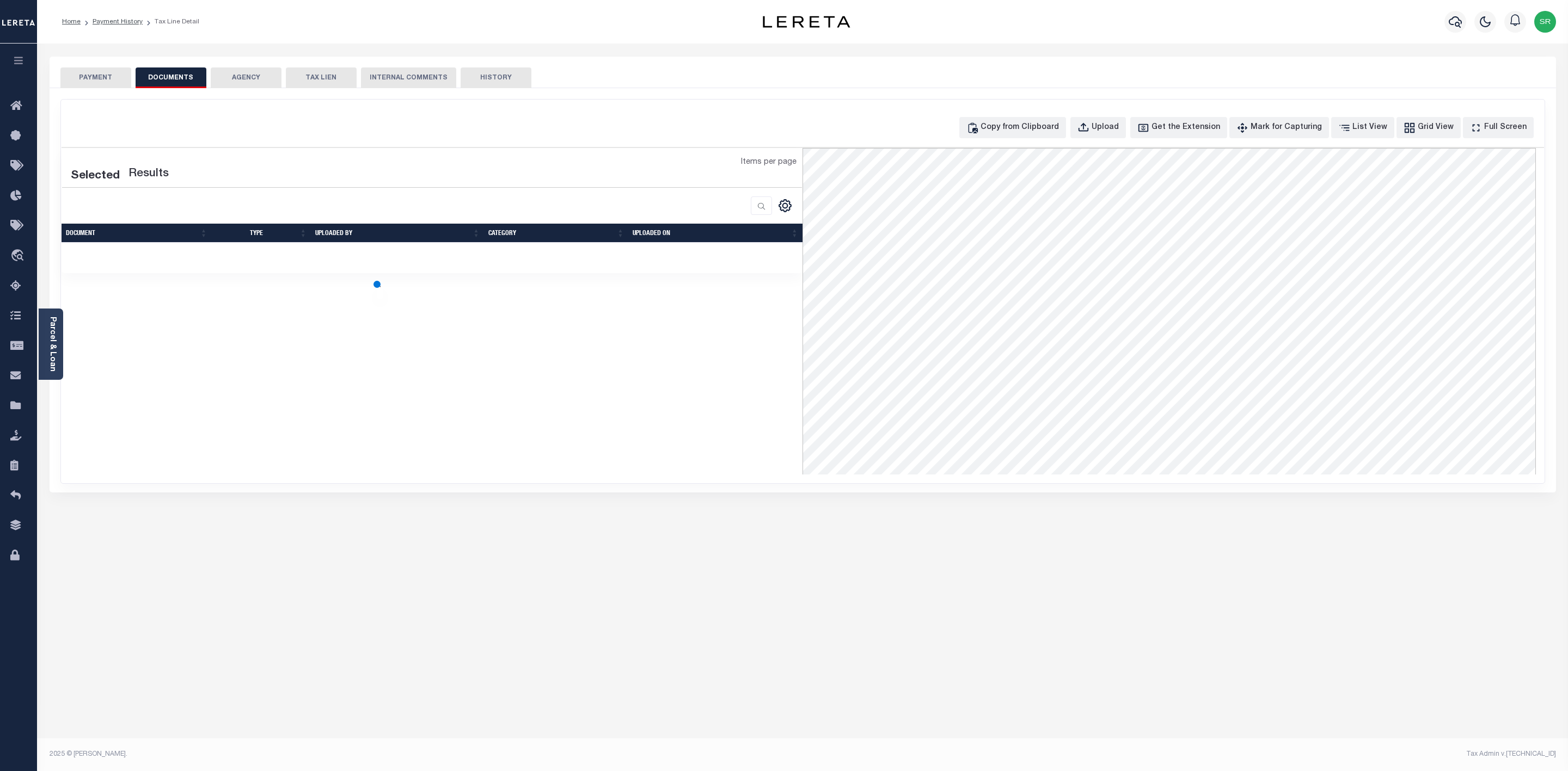
click at [173, 82] on button "DOCUMENTS" at bounding box center [171, 78] width 71 height 21
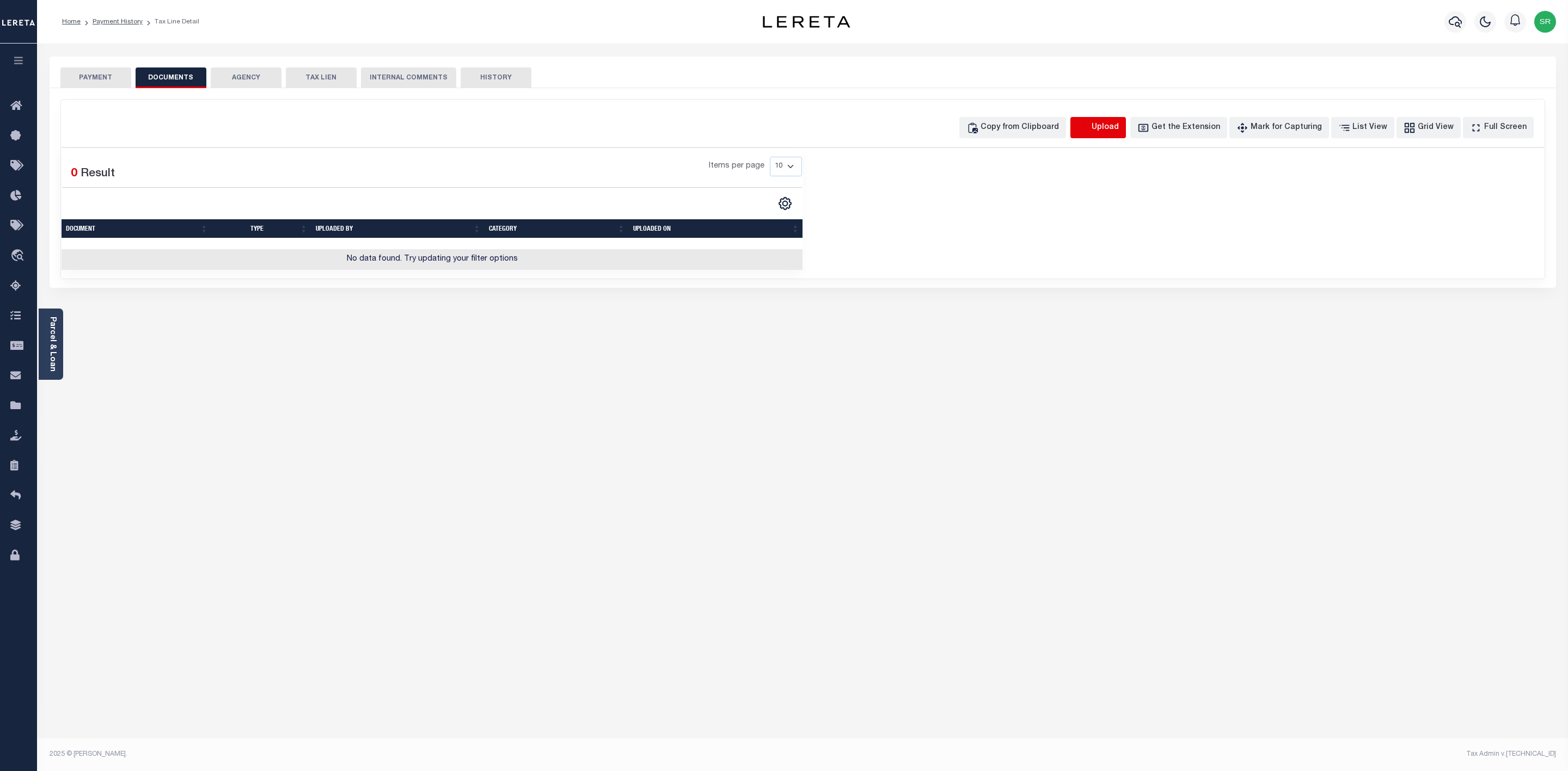
click at [1090, 131] on icon "button" at bounding box center [1084, 128] width 12 height 12
select select "POP"
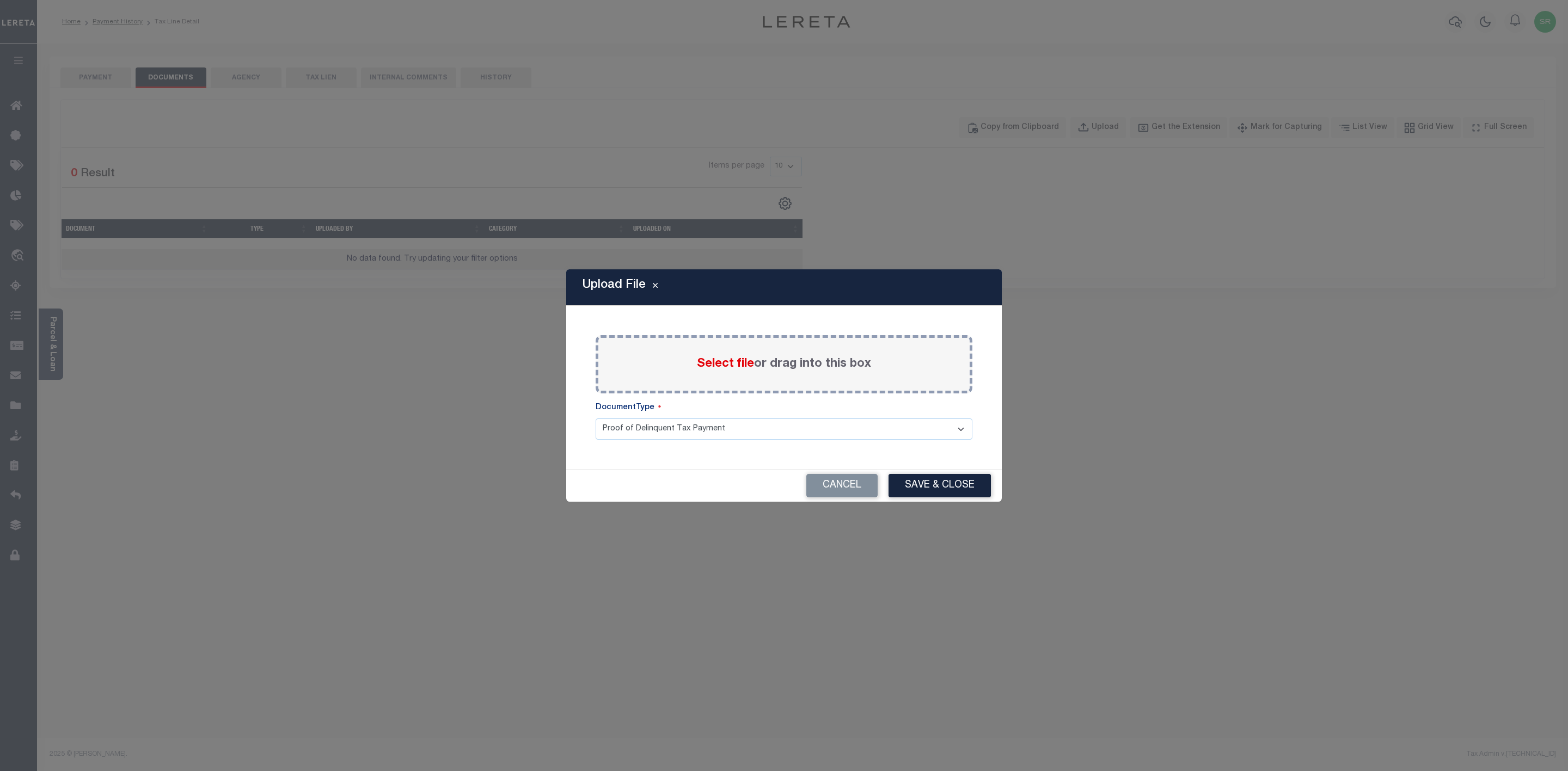
click at [721, 368] on span "Select file" at bounding box center [726, 364] width 57 height 12
click at [0, 0] on input "Select file or drag into this box" at bounding box center [0, 0] width 0 height 0
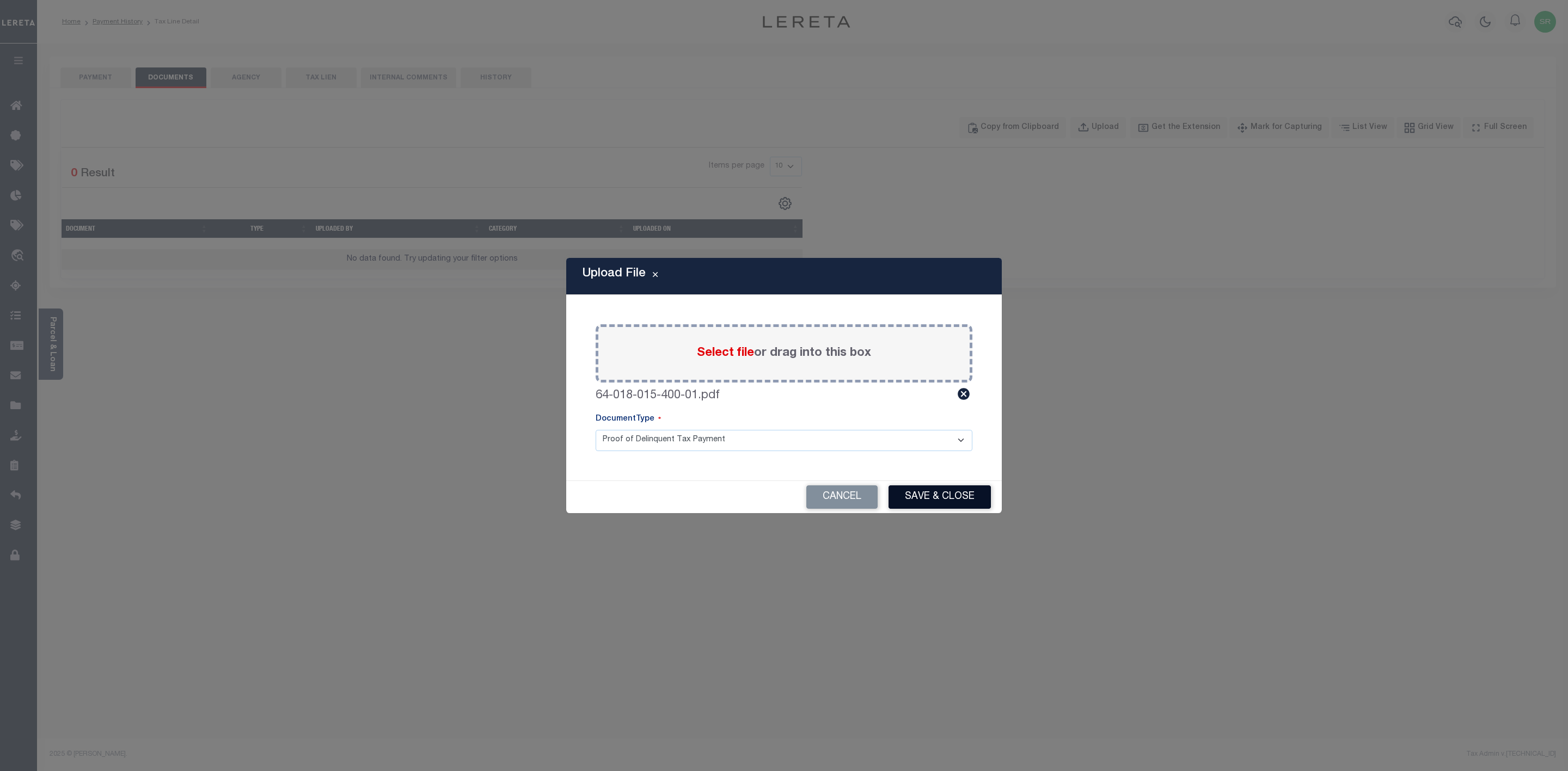
click at [930, 488] on button "Save & Close" at bounding box center [939, 497] width 102 height 23
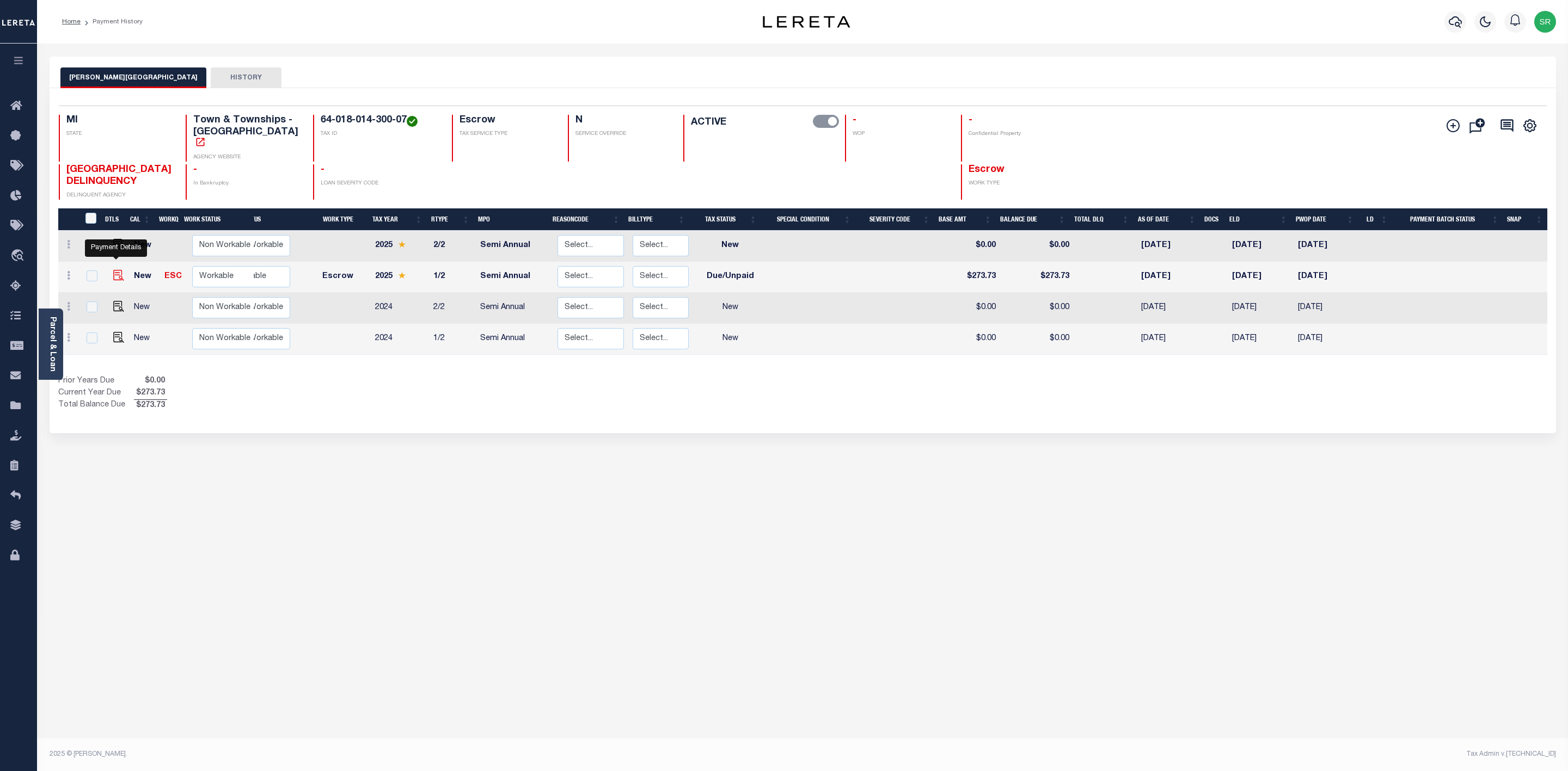
click at [116, 270] on img "" at bounding box center [118, 275] width 11 height 11
checkbox input "true"
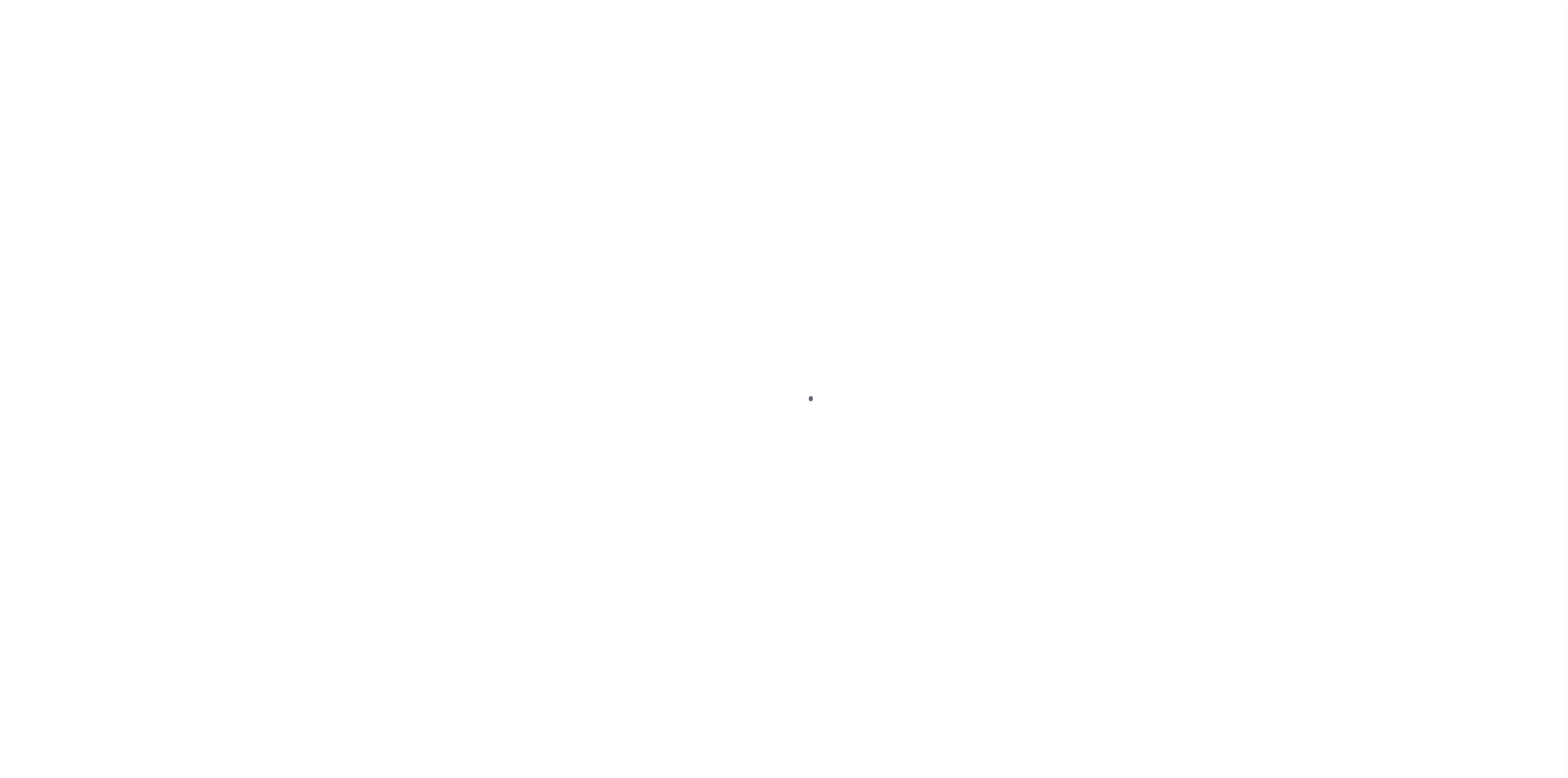
select select "DUE"
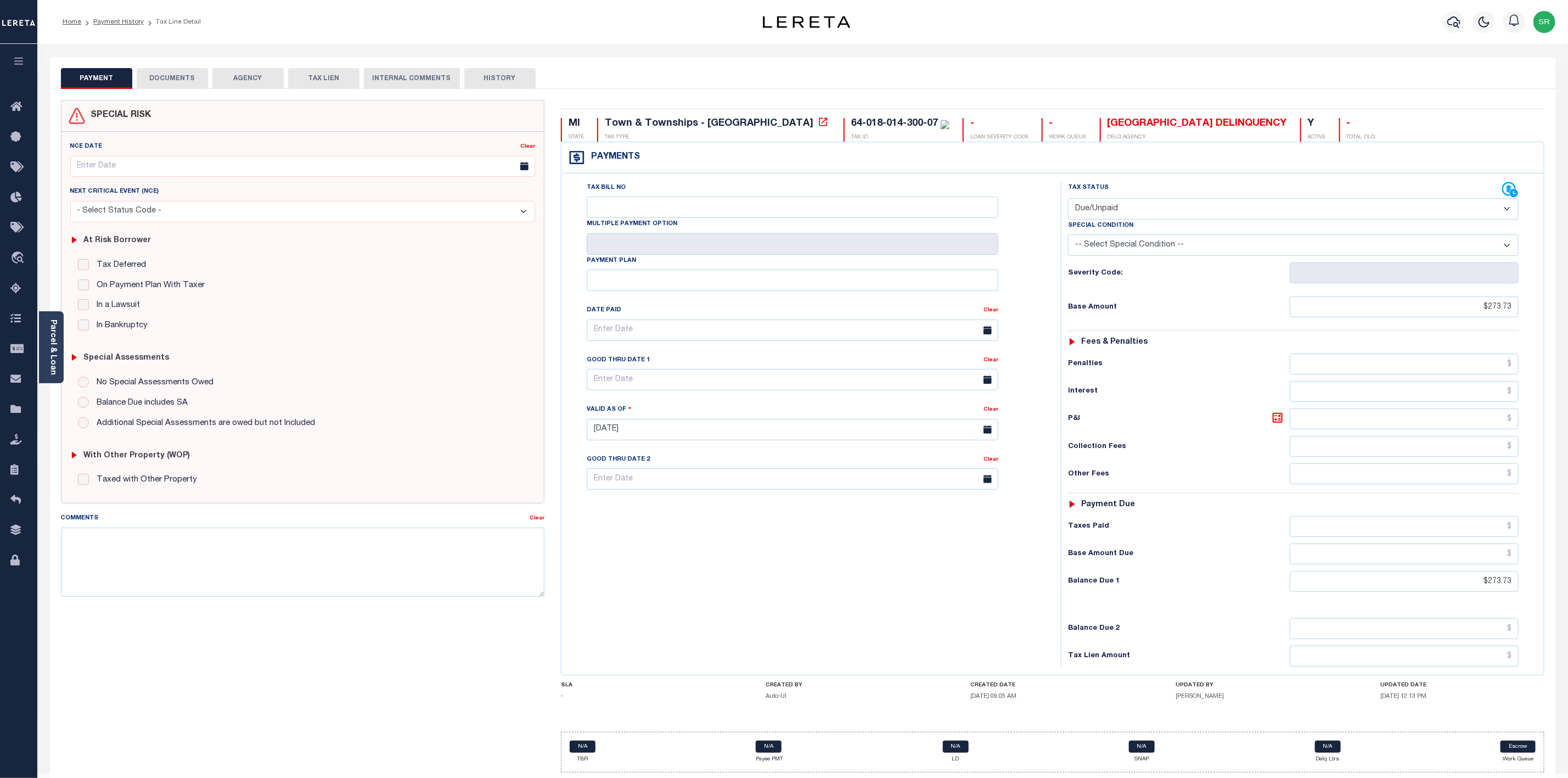
click at [176, 81] on button "DOCUMENTS" at bounding box center [172, 78] width 72 height 21
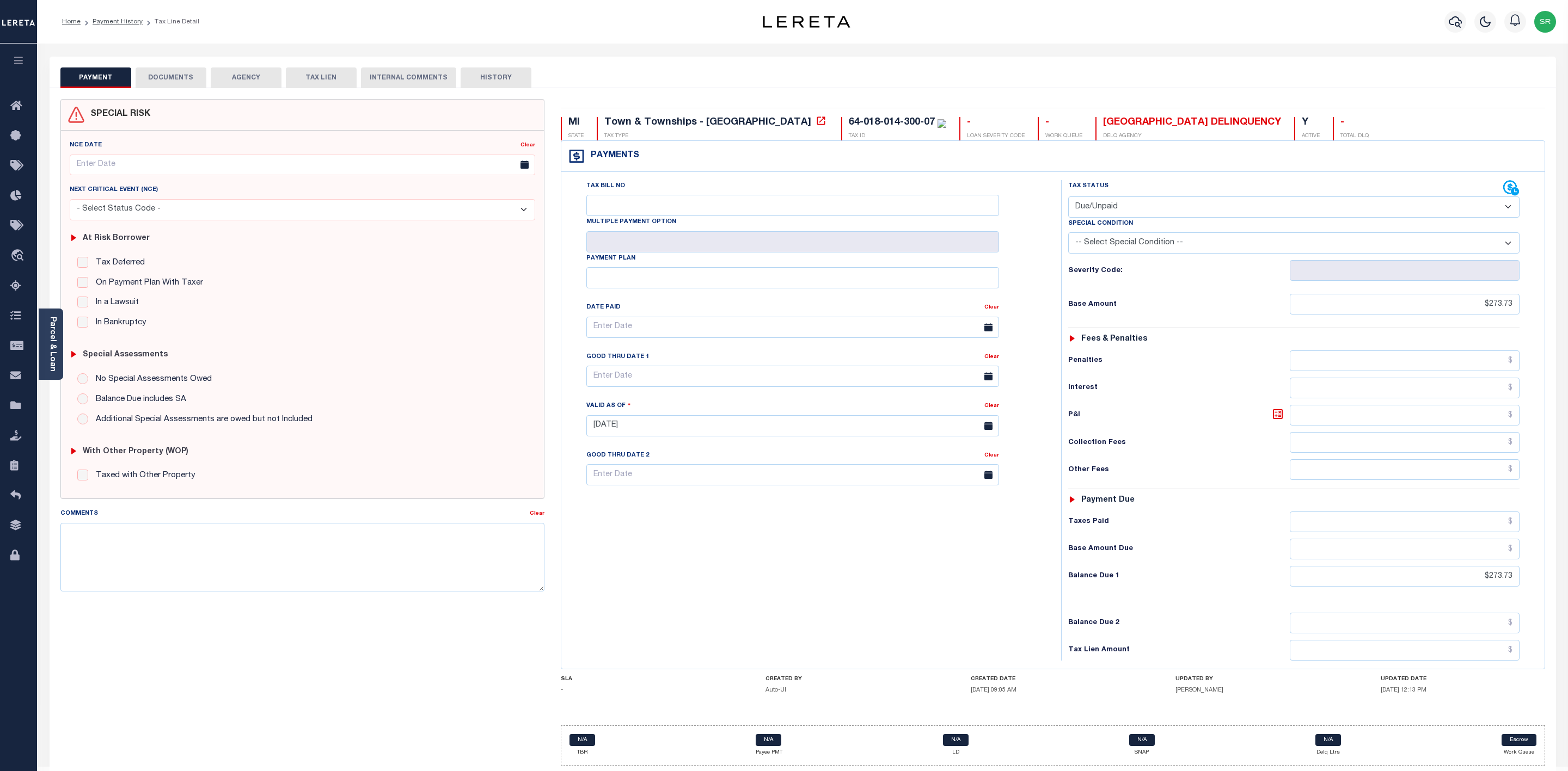
click at [175, 80] on button "DOCUMENTS" at bounding box center [171, 78] width 71 height 21
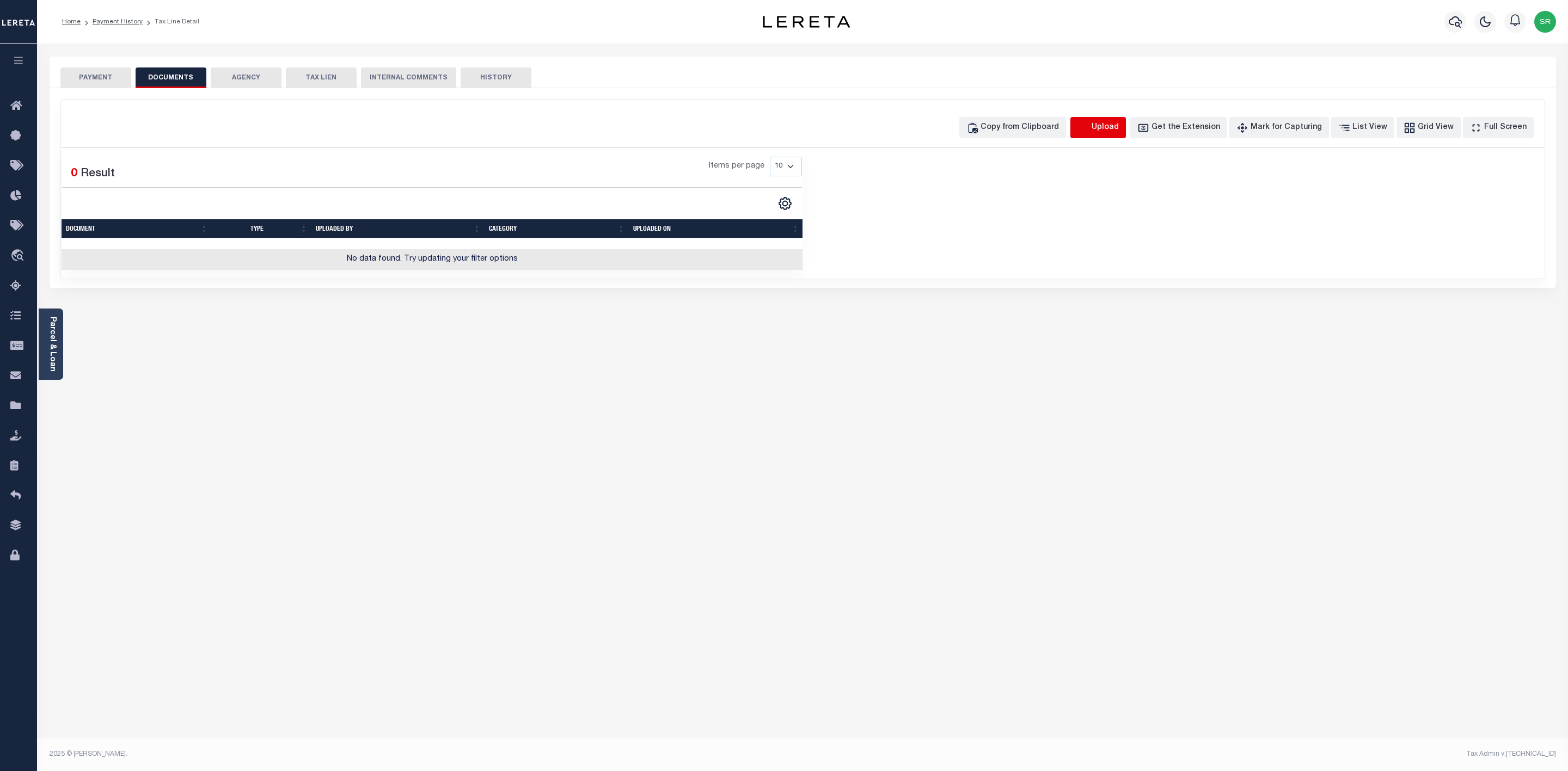
click at [1090, 128] on icon "button" at bounding box center [1084, 128] width 12 height 12
select select "POP"
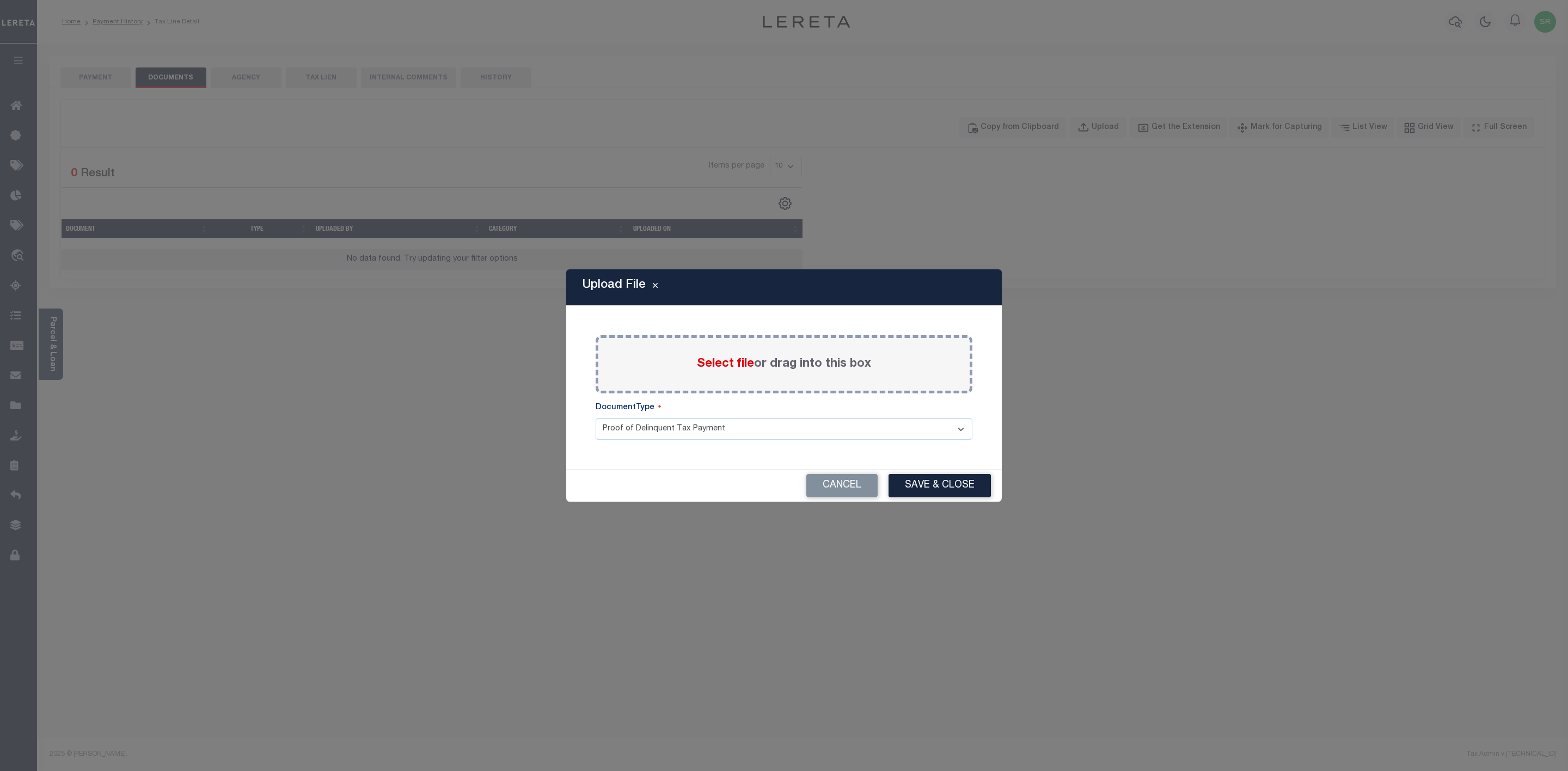
click at [732, 363] on span "Select file" at bounding box center [726, 364] width 57 height 12
click at [0, 0] on input "Select file or drag into this box" at bounding box center [0, 0] width 0 height 0
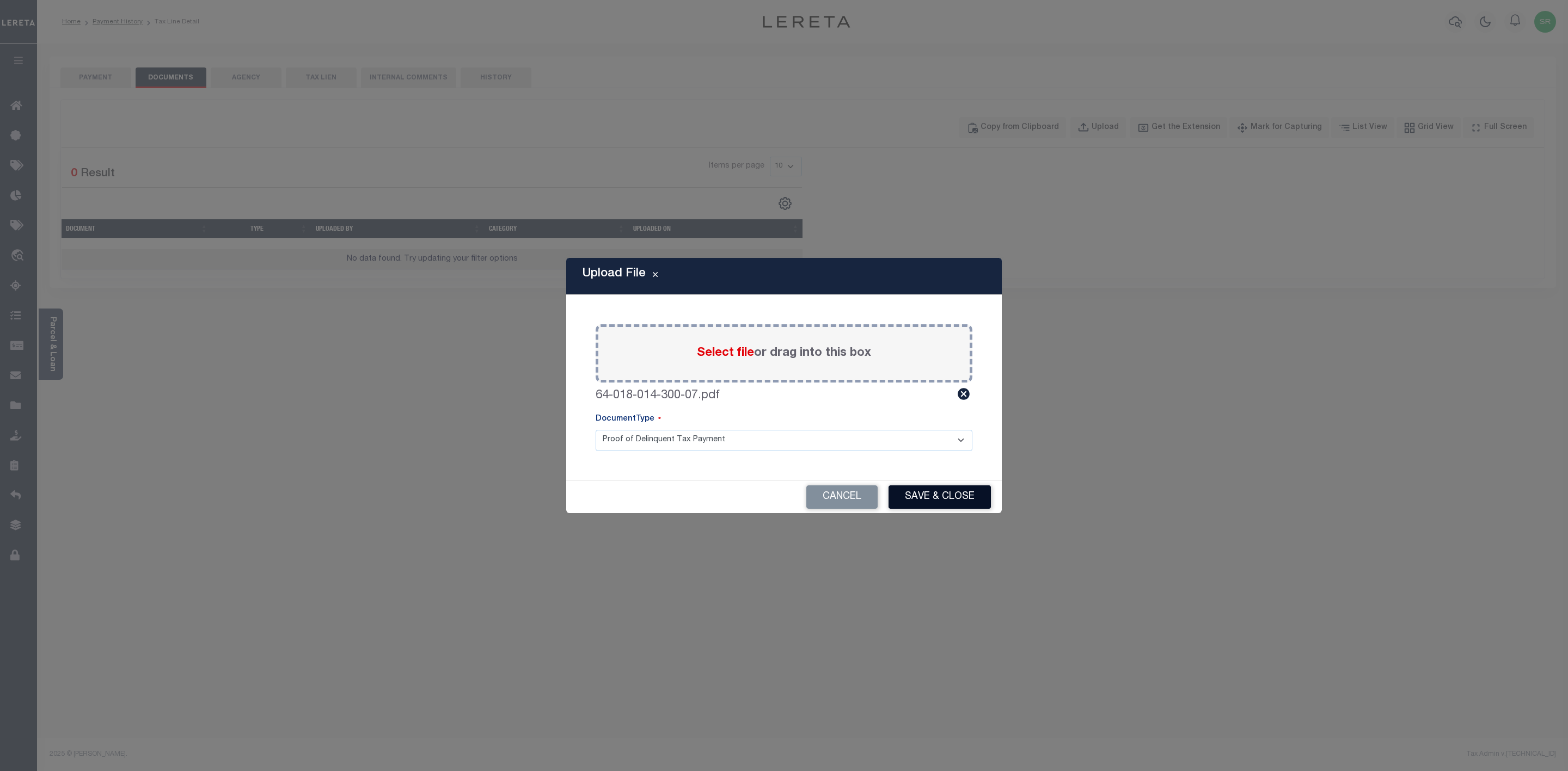
click at [924, 491] on button "Save & Close" at bounding box center [939, 497] width 102 height 23
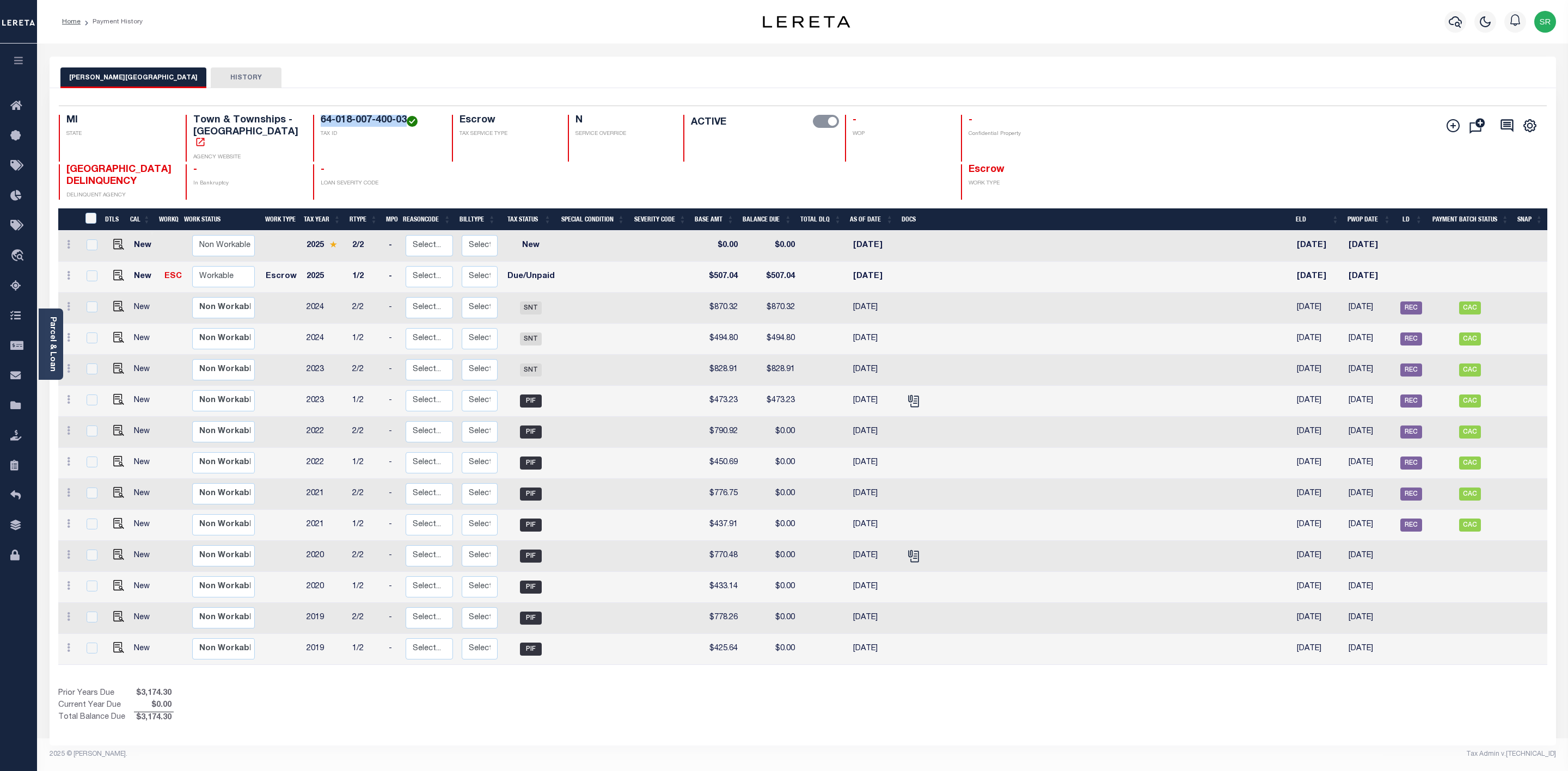
drag, startPoint x: 384, startPoint y: 116, endPoint x: 297, endPoint y: 124, distance: 87.4
click at [321, 124] on h4 "64-018-007-400-03" at bounding box center [380, 121] width 118 height 12
copy h4 "64-018-007-400-03"
click at [113, 270] on img "" at bounding box center [118, 275] width 11 height 11
checkbox input "true"
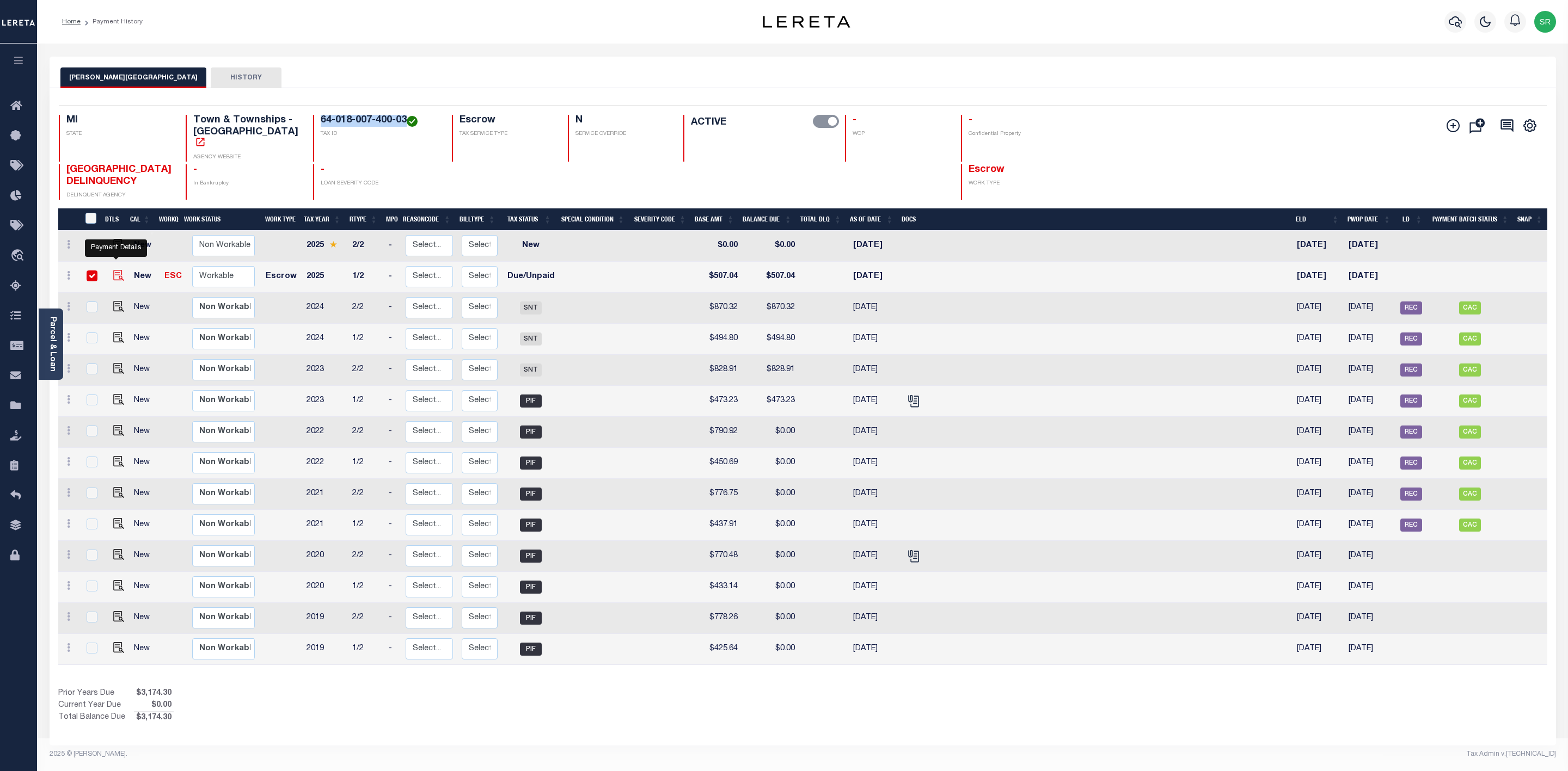
checkbox input "true"
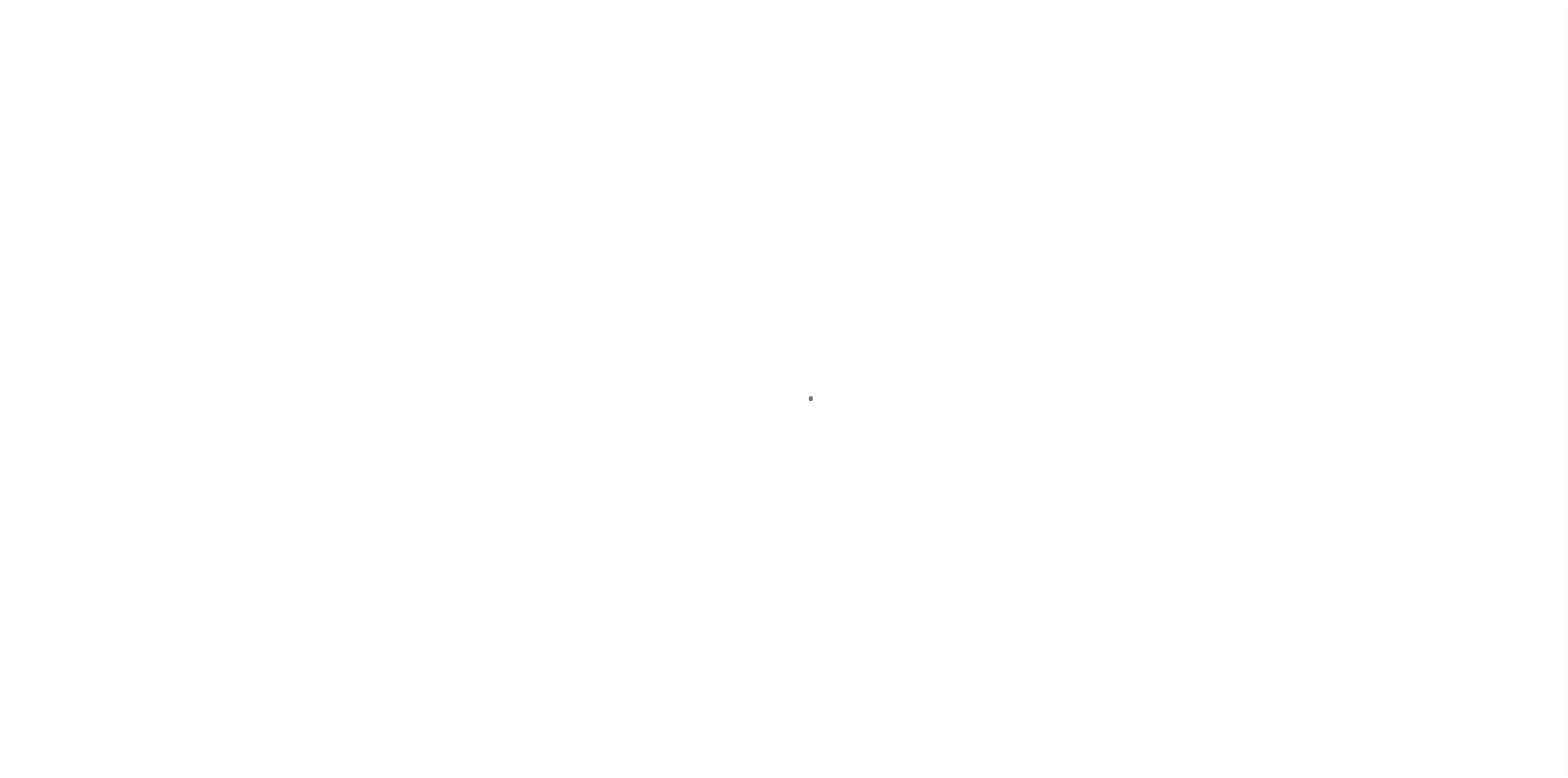
select select "DUE"
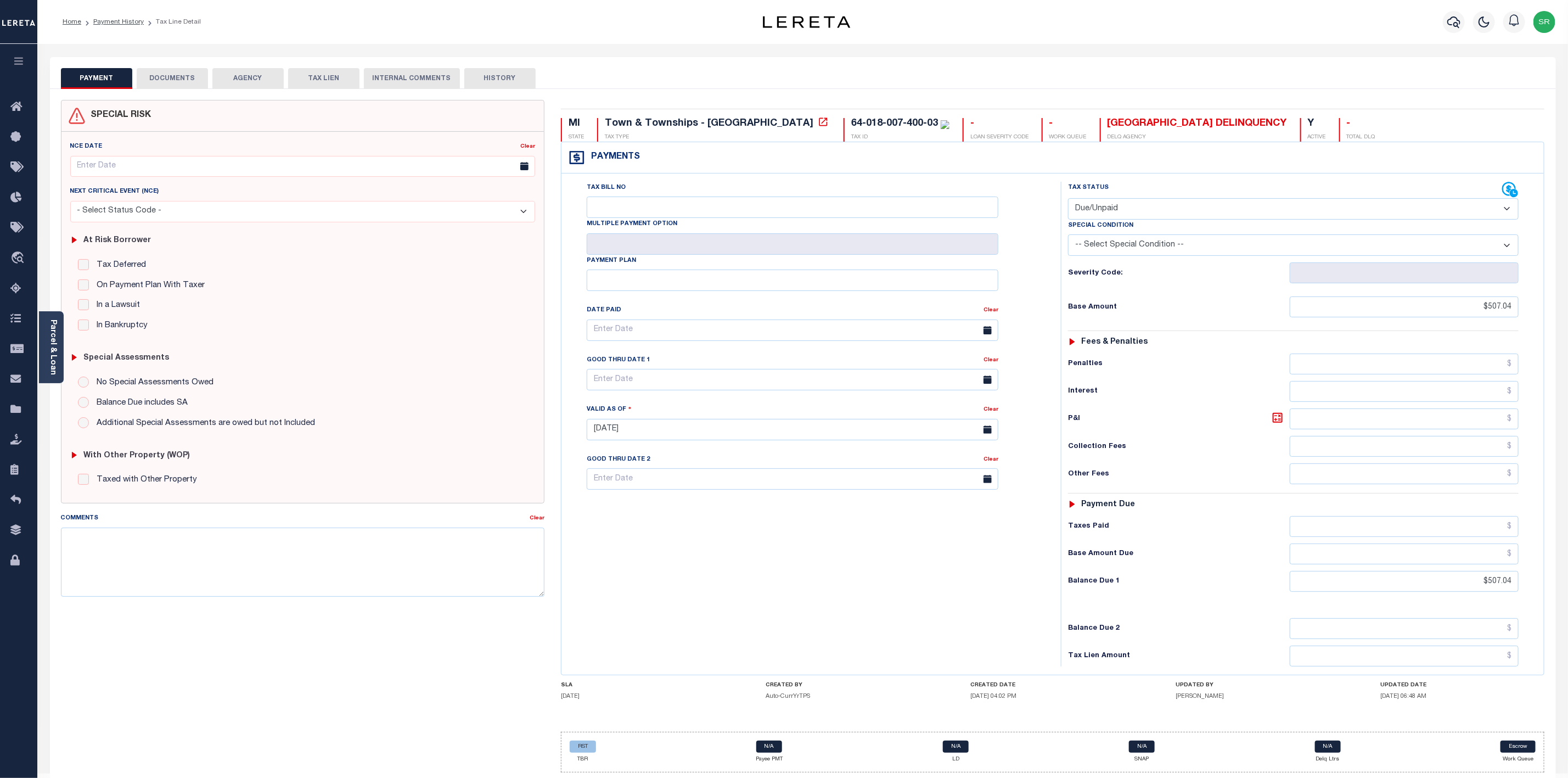
click at [186, 82] on button "DOCUMENTS" at bounding box center [172, 78] width 72 height 21
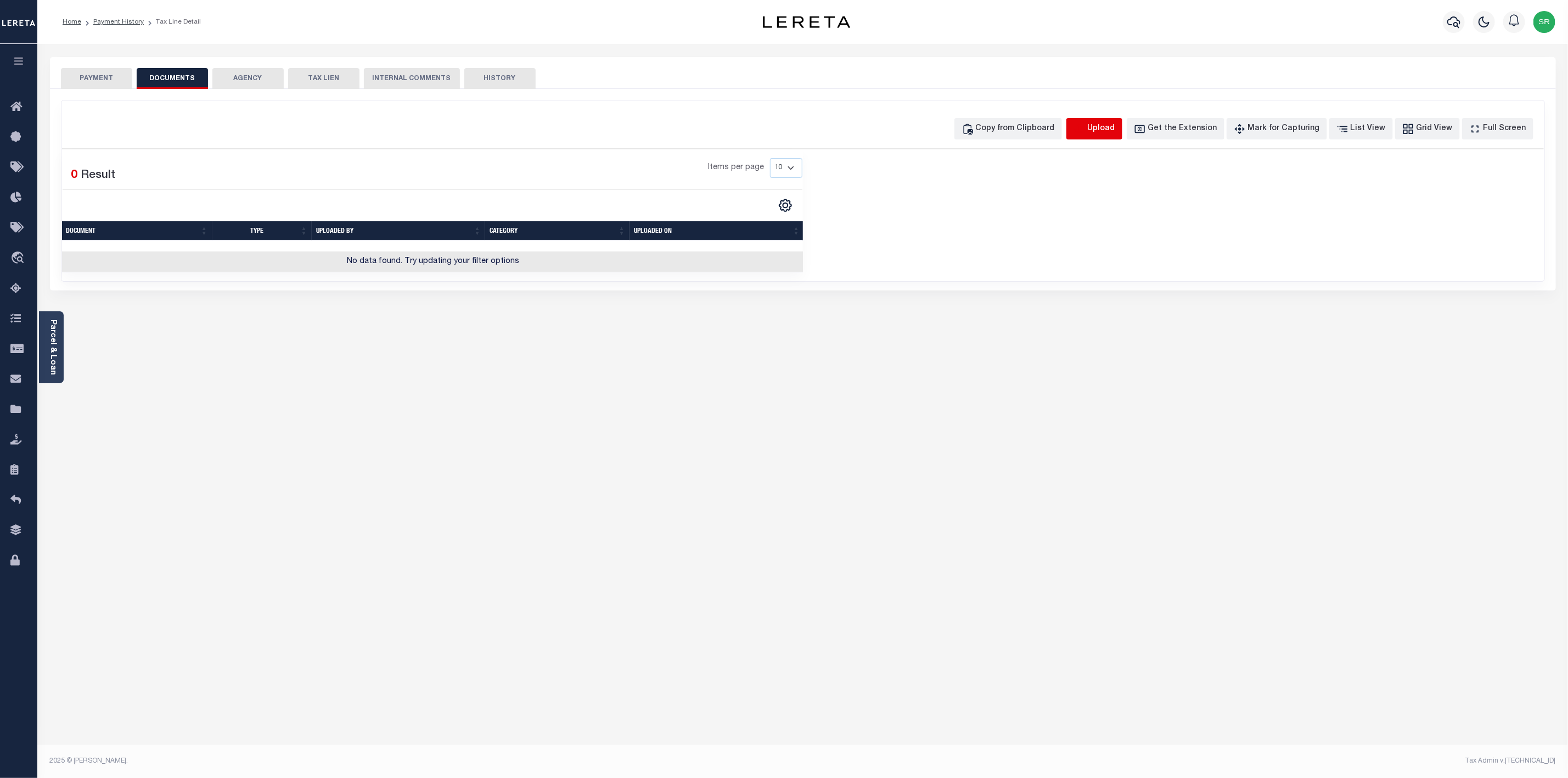
click at [1086, 123] on icon "button" at bounding box center [1080, 129] width 12 height 12
select select "POP"
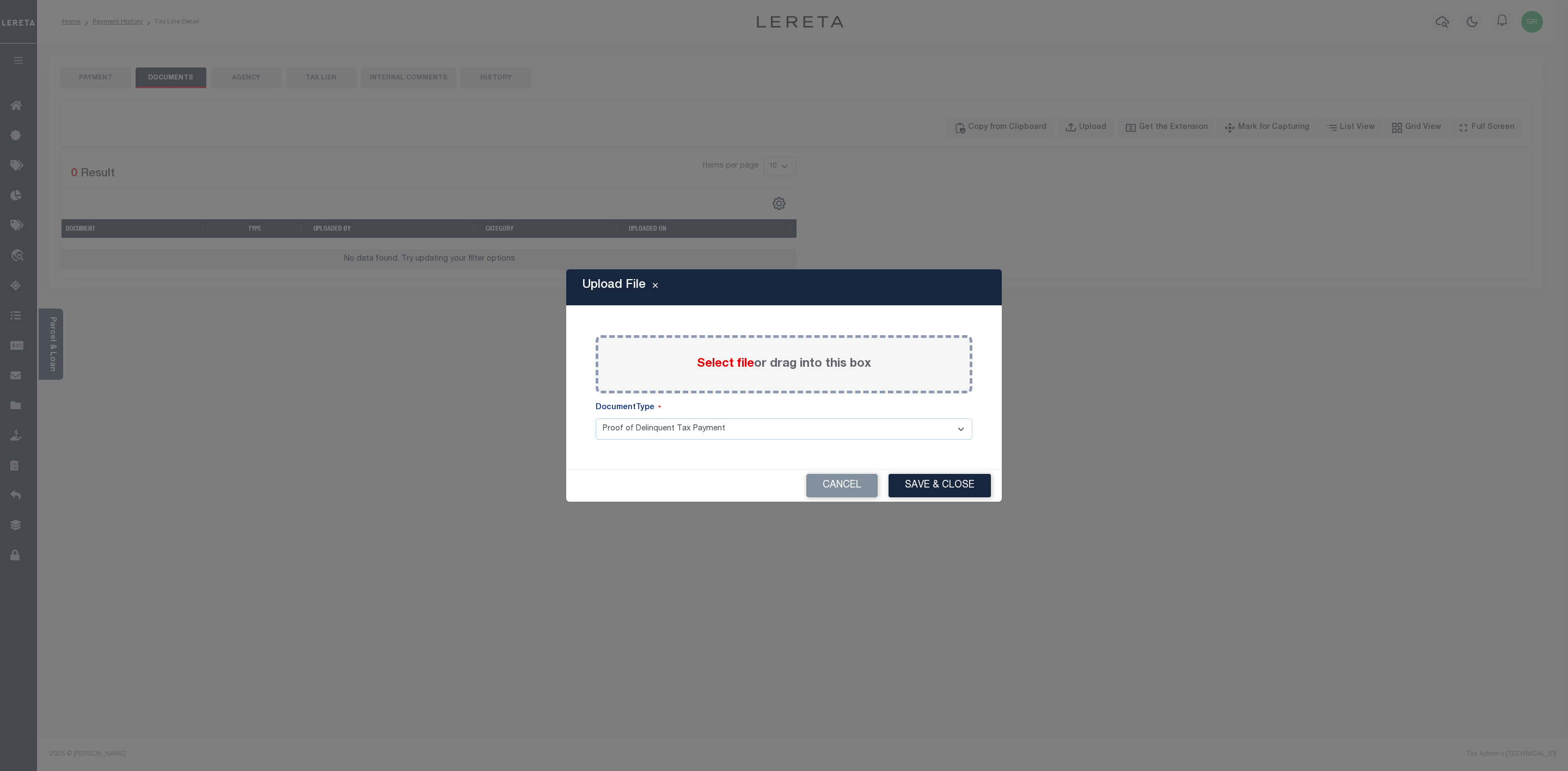
click at [725, 366] on span "Select file" at bounding box center [726, 364] width 57 height 12
click at [0, 0] on input "Select file or drag into this box" at bounding box center [0, 0] width 0 height 0
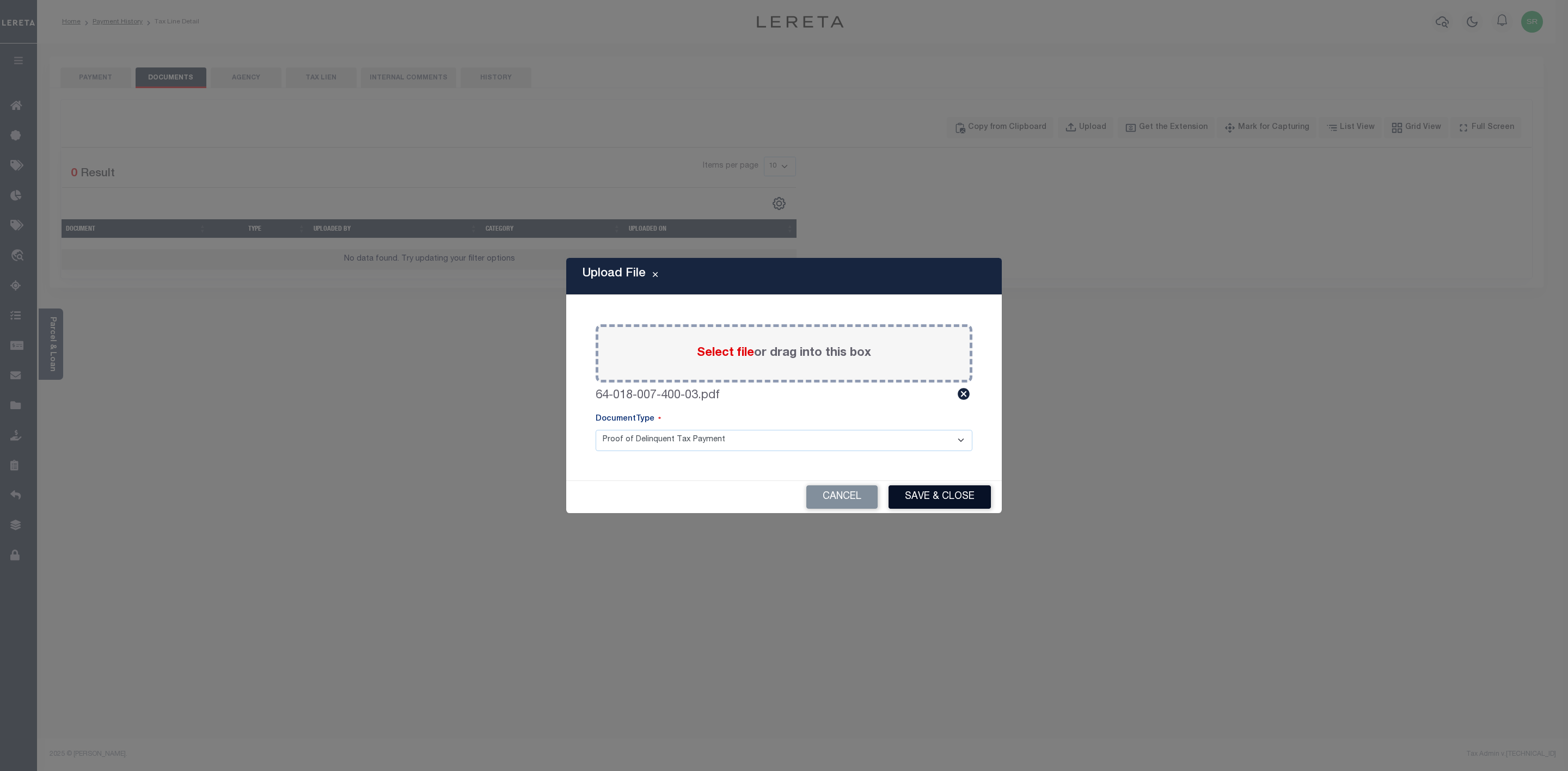
click at [949, 499] on button "Save & Close" at bounding box center [939, 497] width 102 height 23
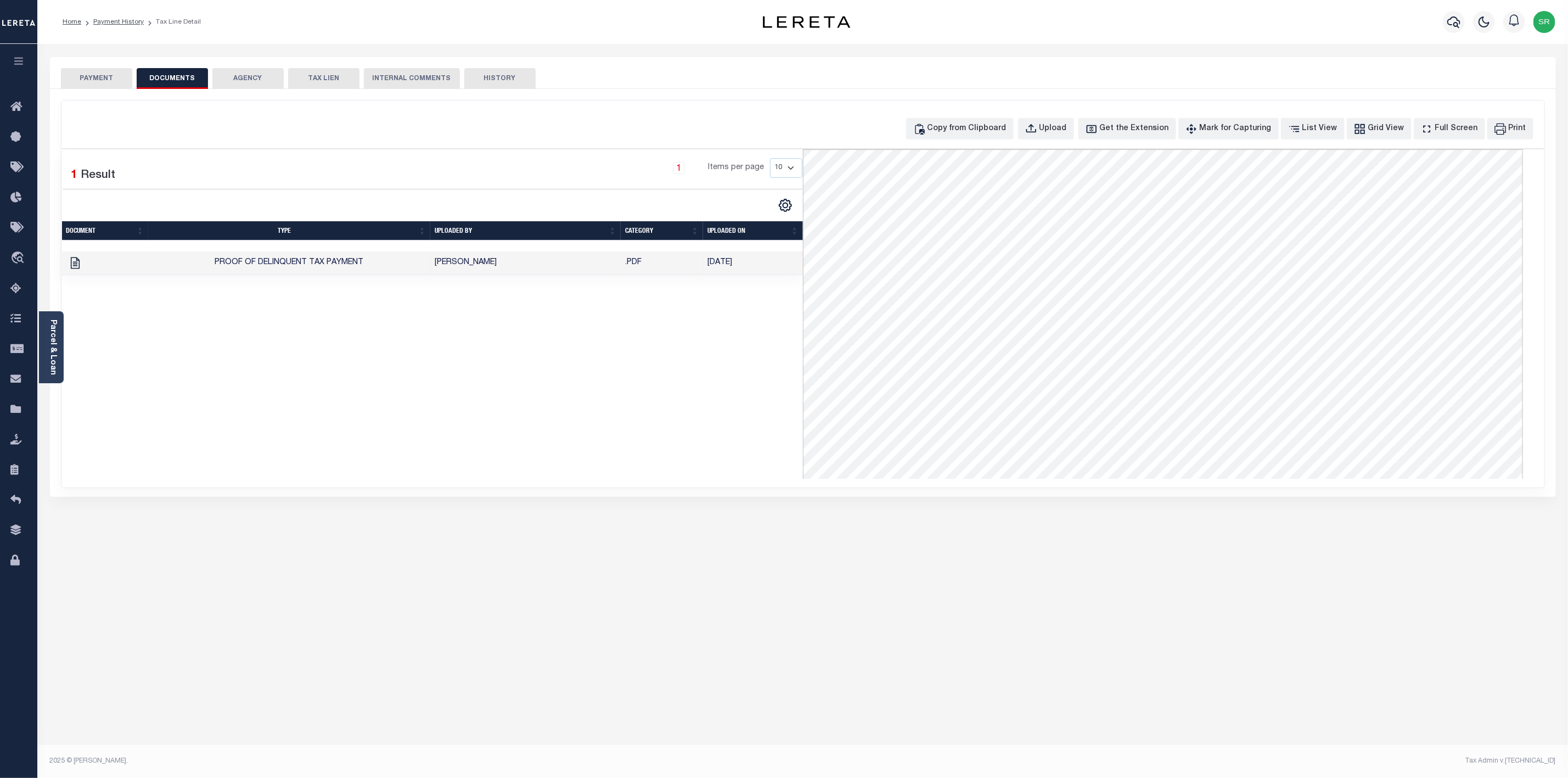
scroll to position [247, 0]
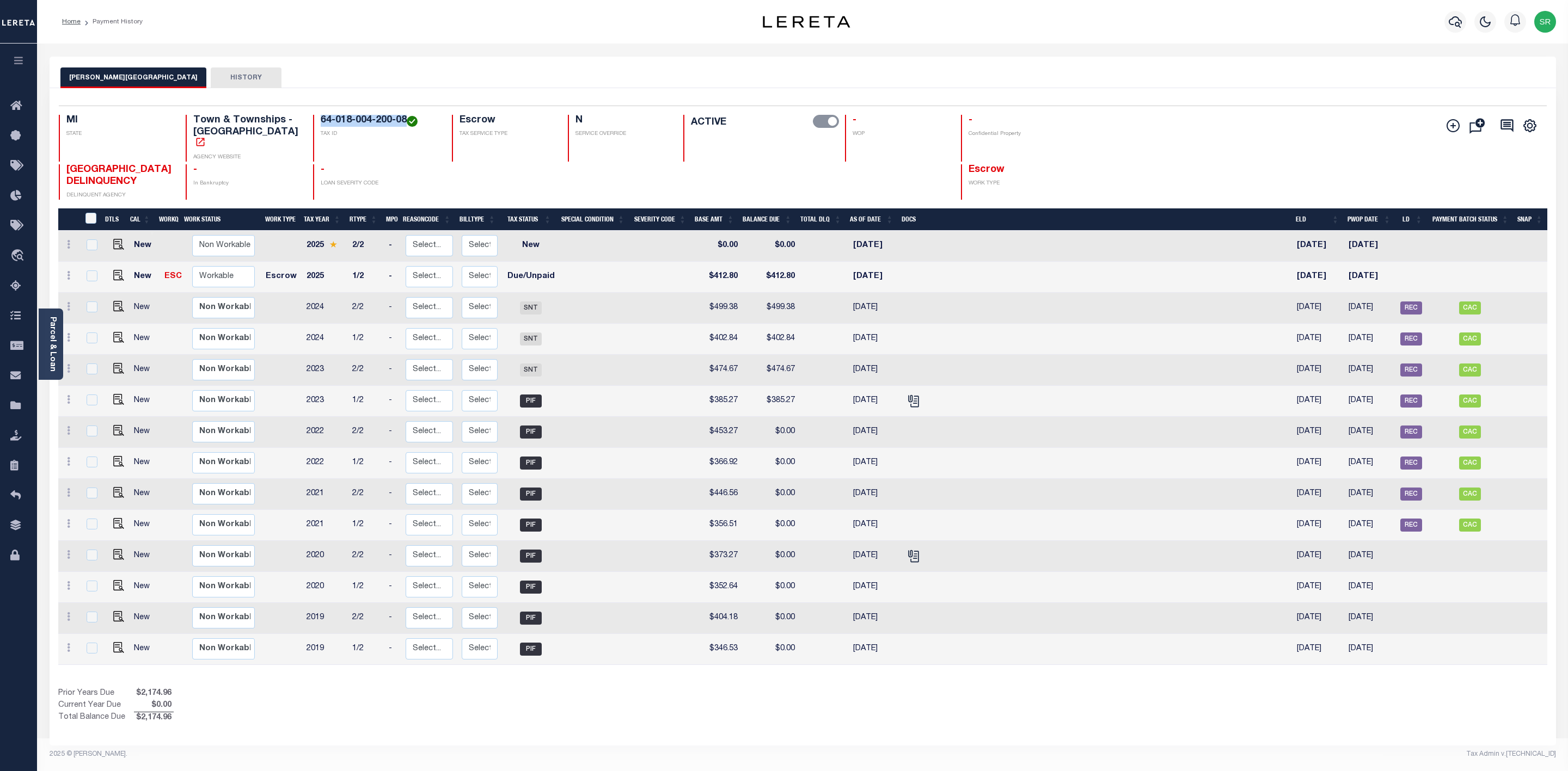
drag, startPoint x: 385, startPoint y: 119, endPoint x: 294, endPoint y: 120, distance: 91.0
click at [313, 120] on div "64-018-004-200-08 TAX ID" at bounding box center [375, 138] width 126 height 46
copy h4 "64-018-004-200-08"
click at [114, 270] on img "" at bounding box center [118, 275] width 11 height 11
checkbox input "true"
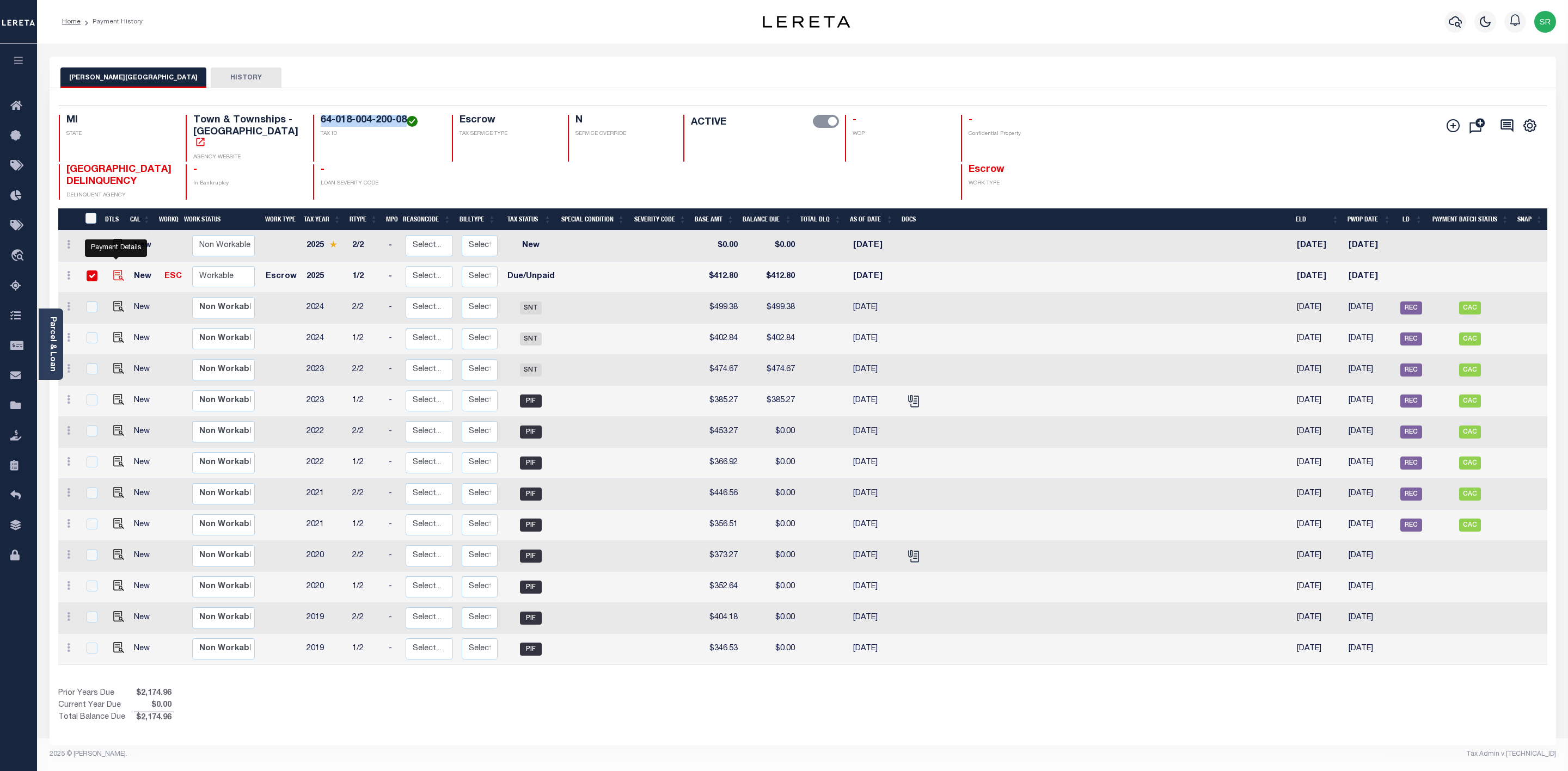
checkbox input "true"
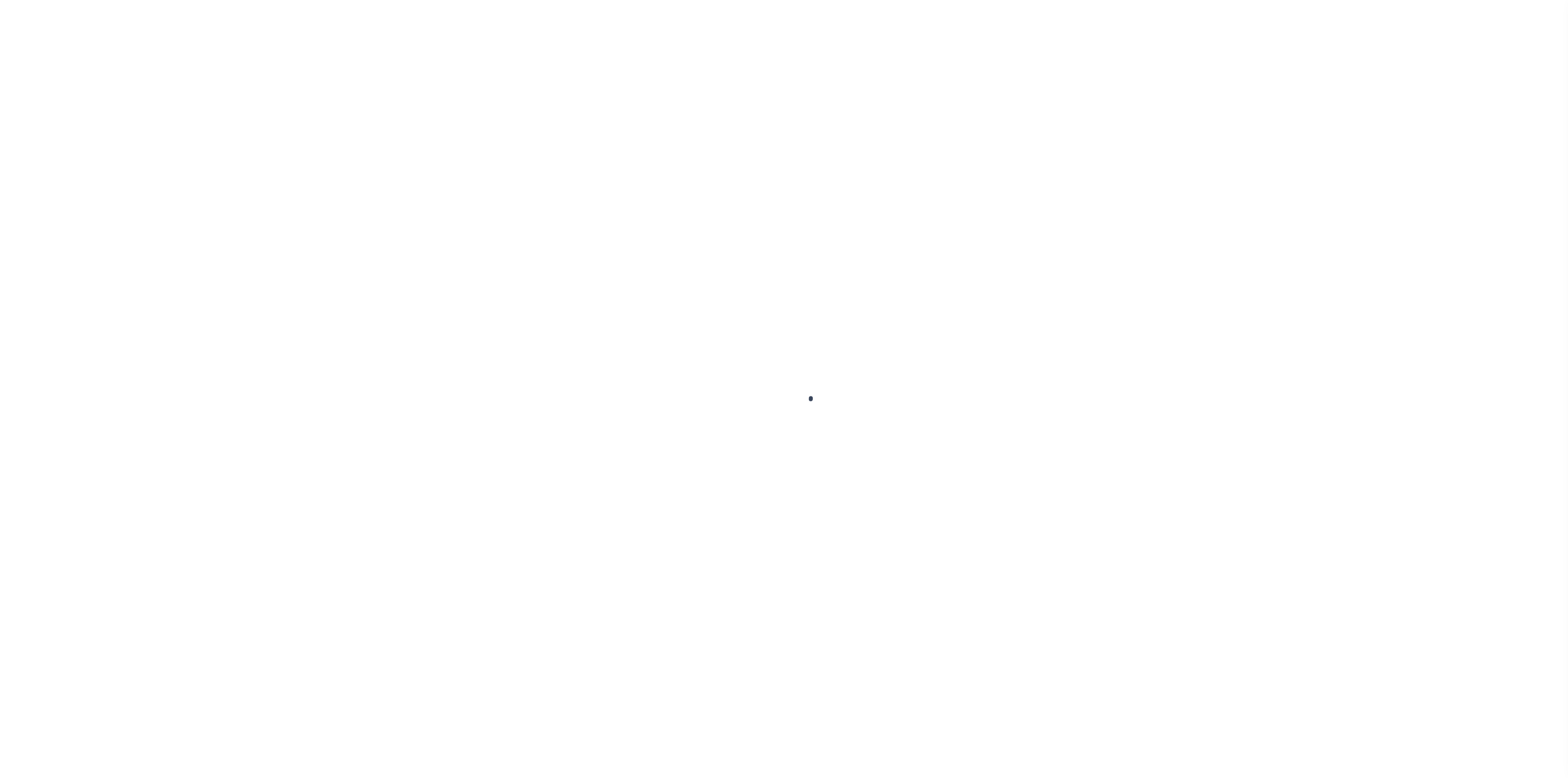
select select "DUE"
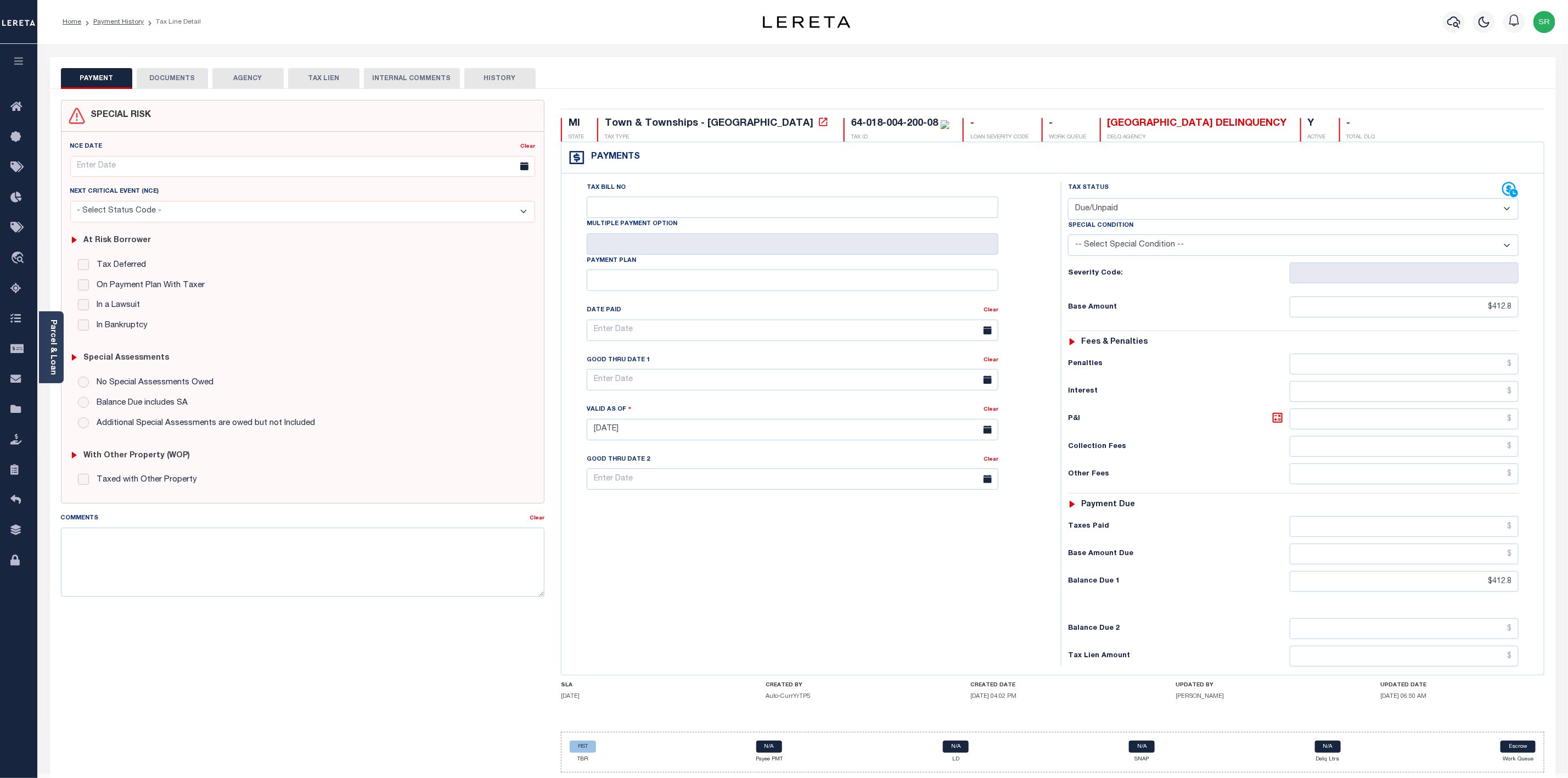
click at [180, 72] on button "DOCUMENTS" at bounding box center [172, 78] width 72 height 21
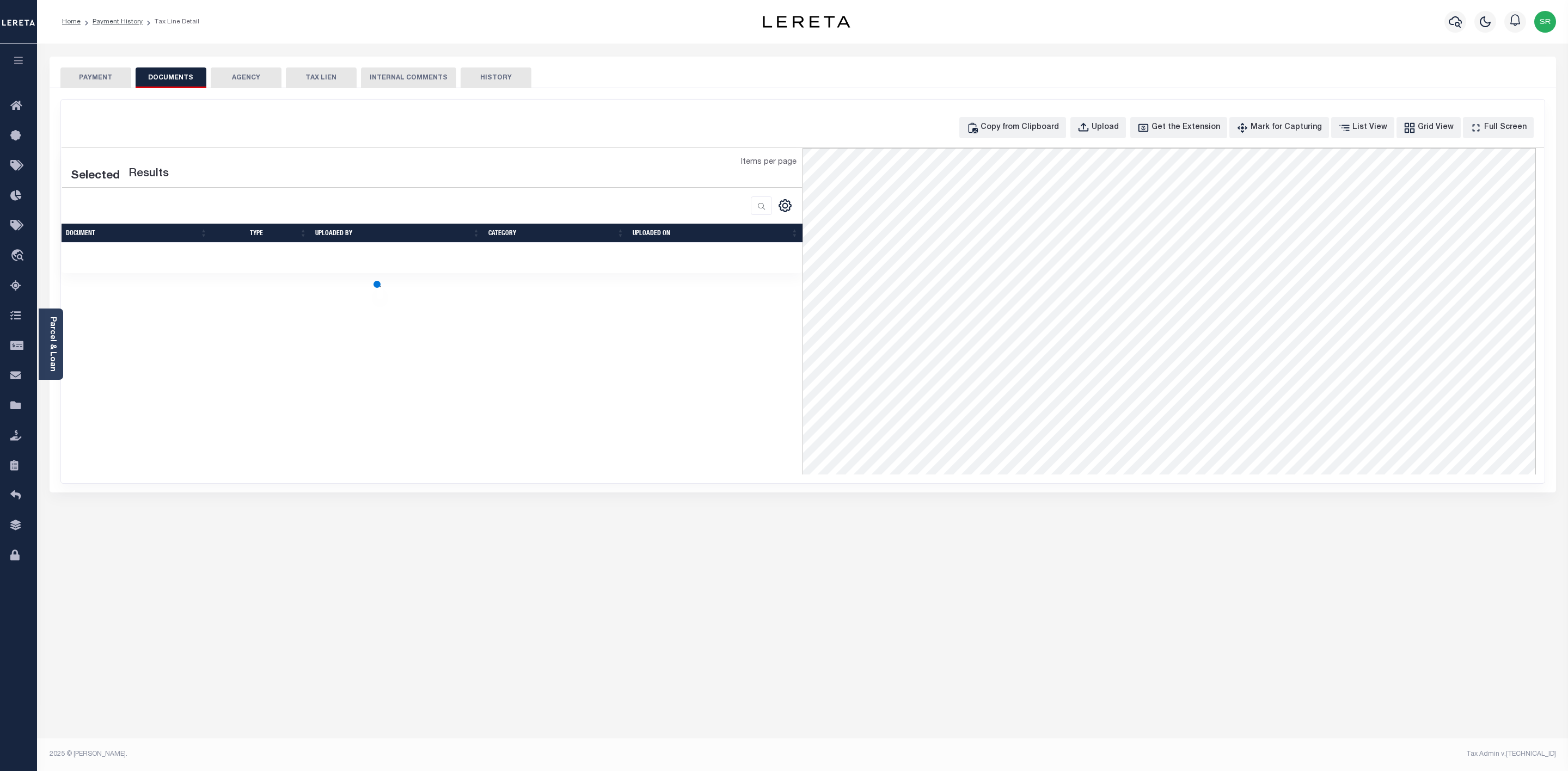
click at [179, 72] on button "DOCUMENTS" at bounding box center [171, 78] width 71 height 21
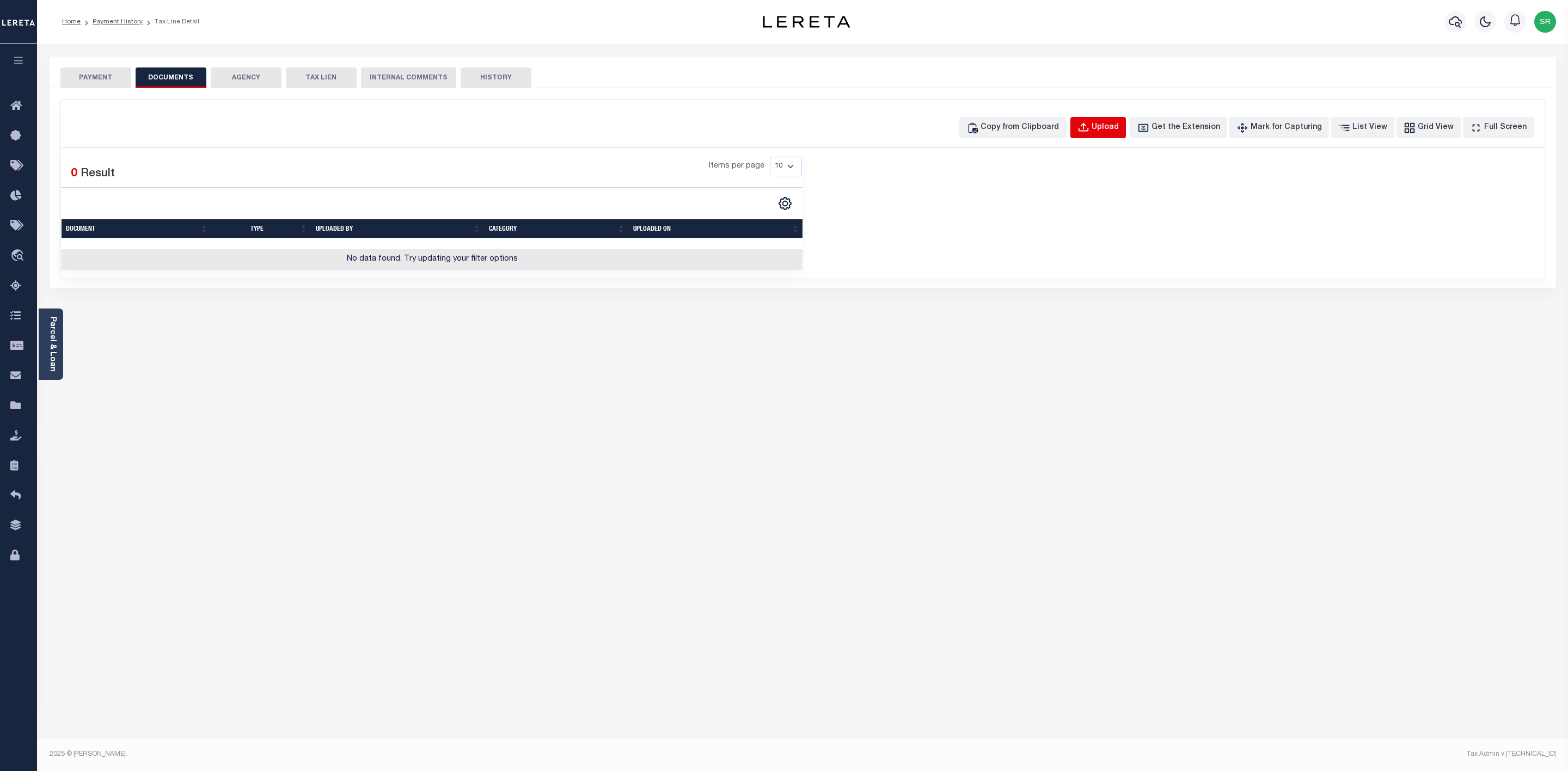
click at [1119, 125] on div "Upload" at bounding box center [1105, 128] width 27 height 12
select select "POP"
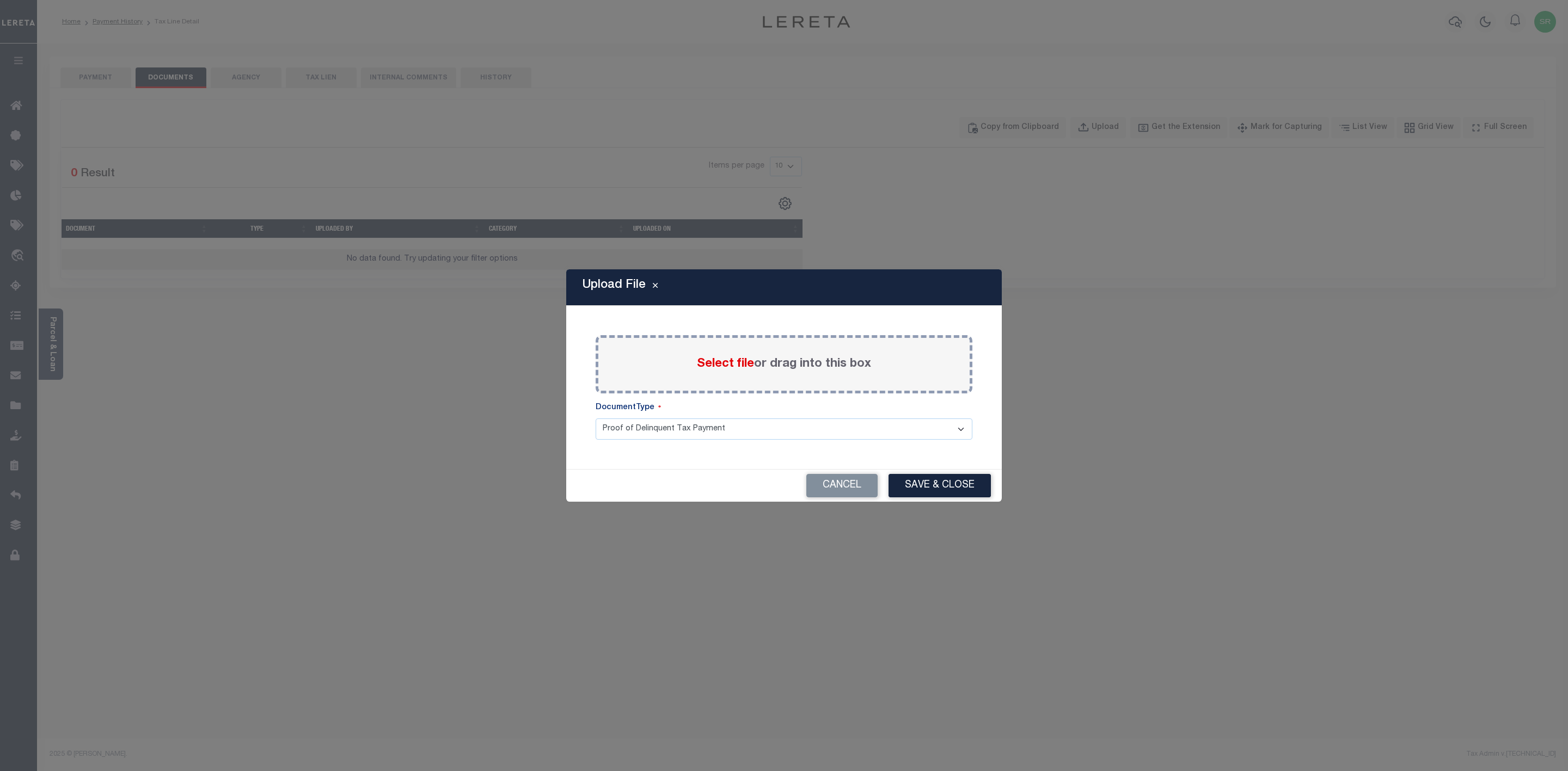
click at [719, 363] on span "Select file" at bounding box center [726, 364] width 57 height 12
click at [0, 0] on input "Select file or drag into this box" at bounding box center [0, 0] width 0 height 0
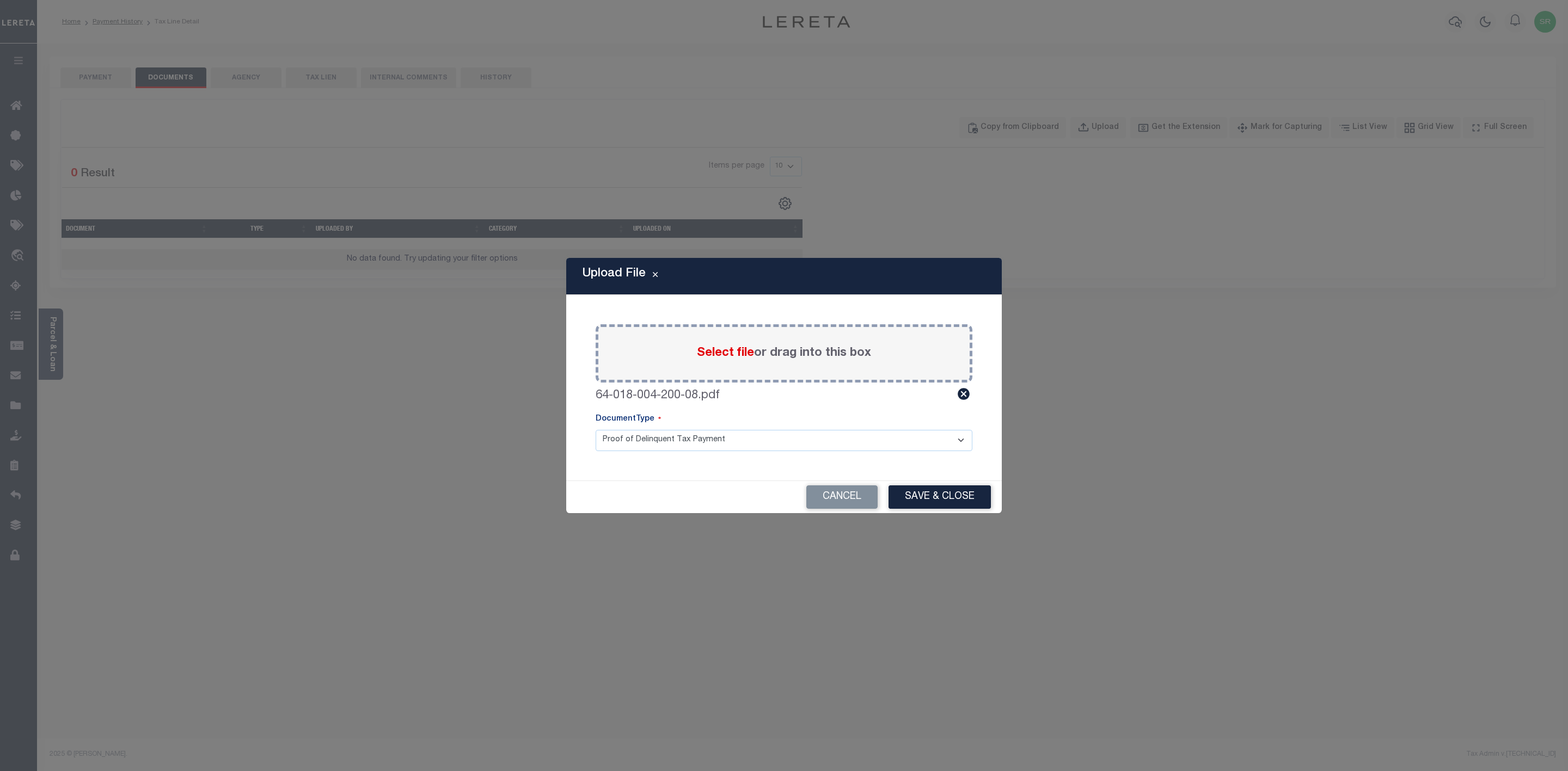
click at [930, 483] on div "Cancel Save & Close" at bounding box center [783, 497] width 435 height 32
click at [933, 489] on button "Save & Close" at bounding box center [939, 497] width 102 height 23
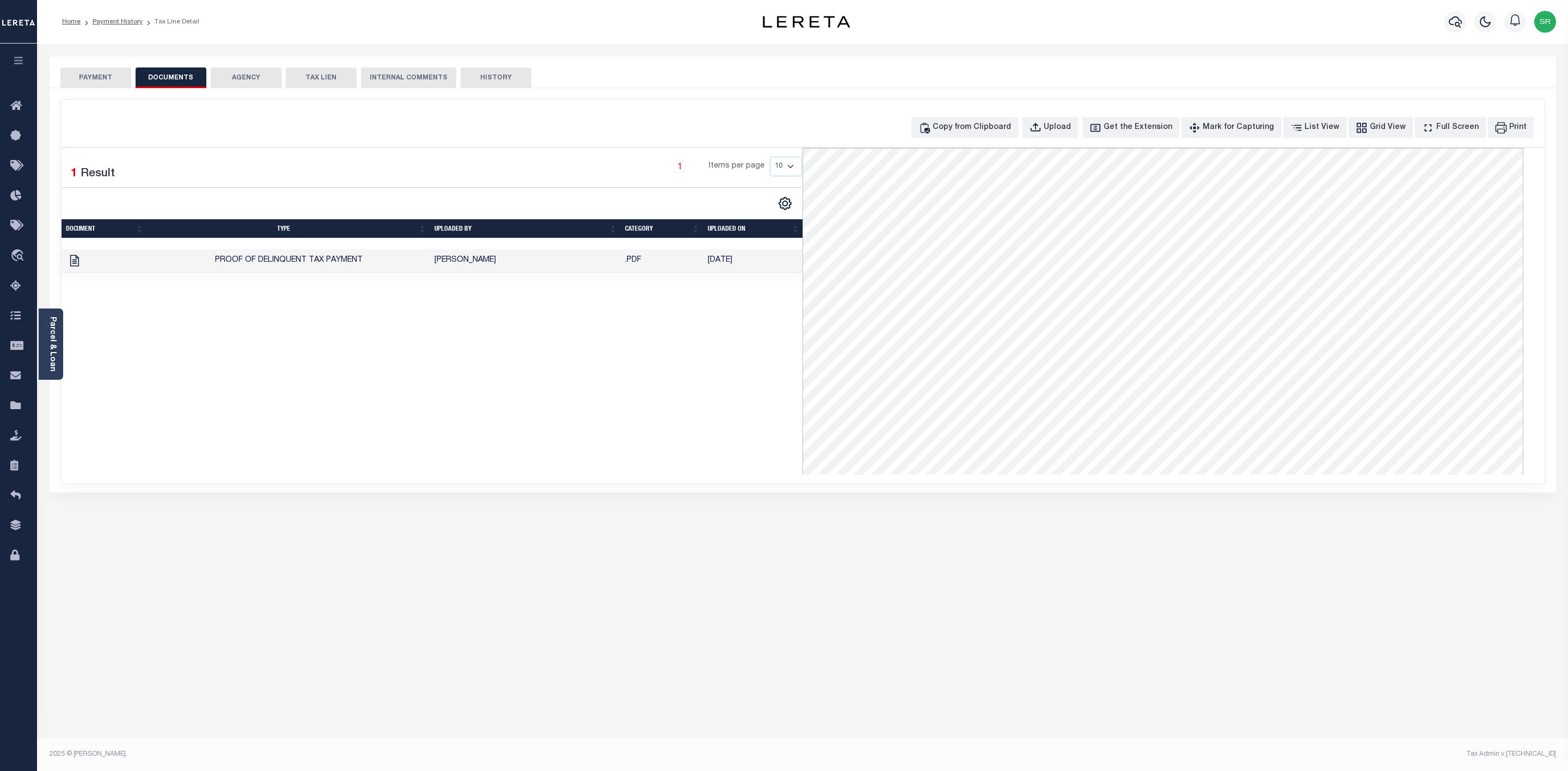
scroll to position [245, 0]
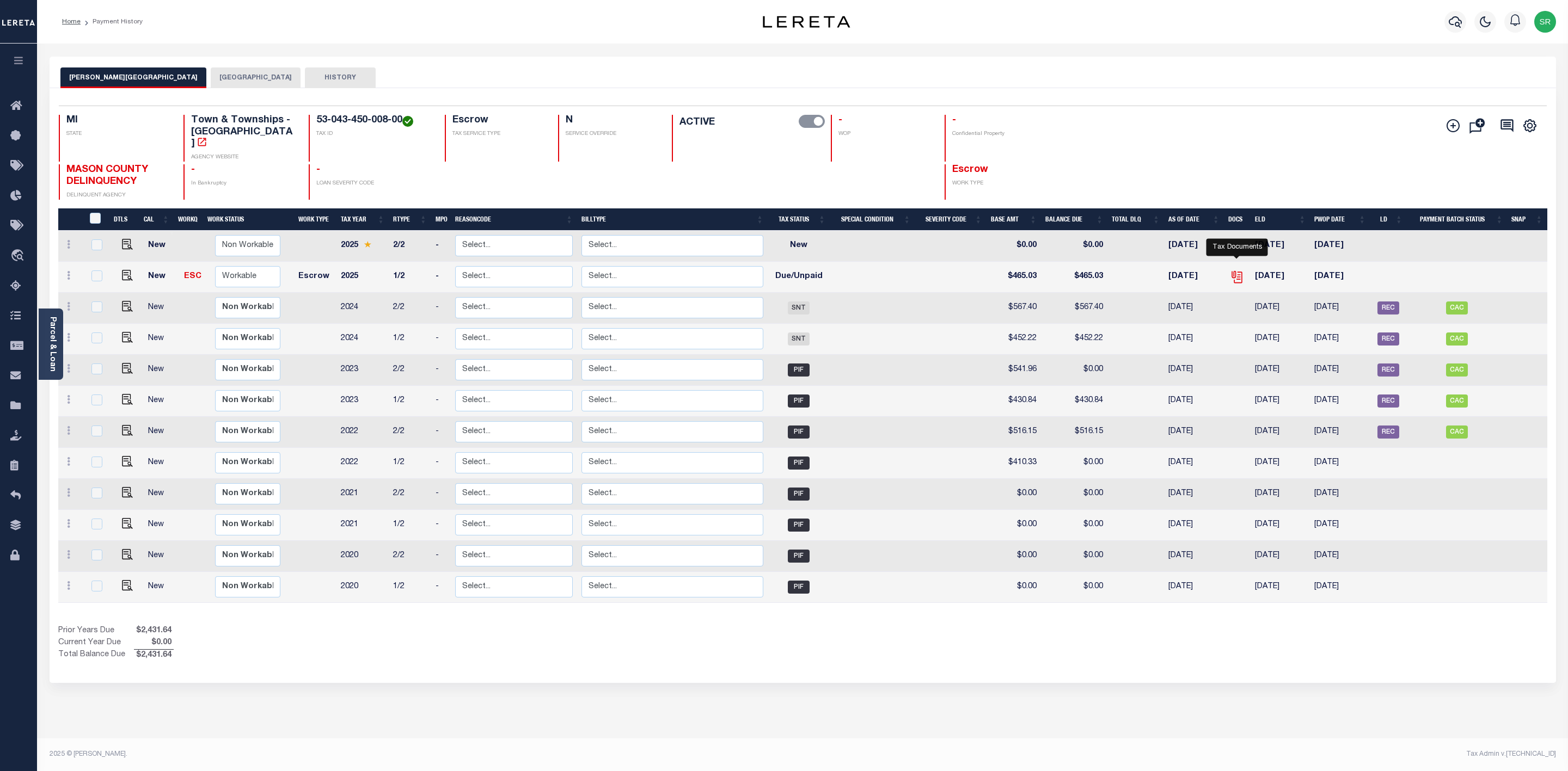
click at [1232, 270] on icon "" at bounding box center [1236, 276] width 14 height 14
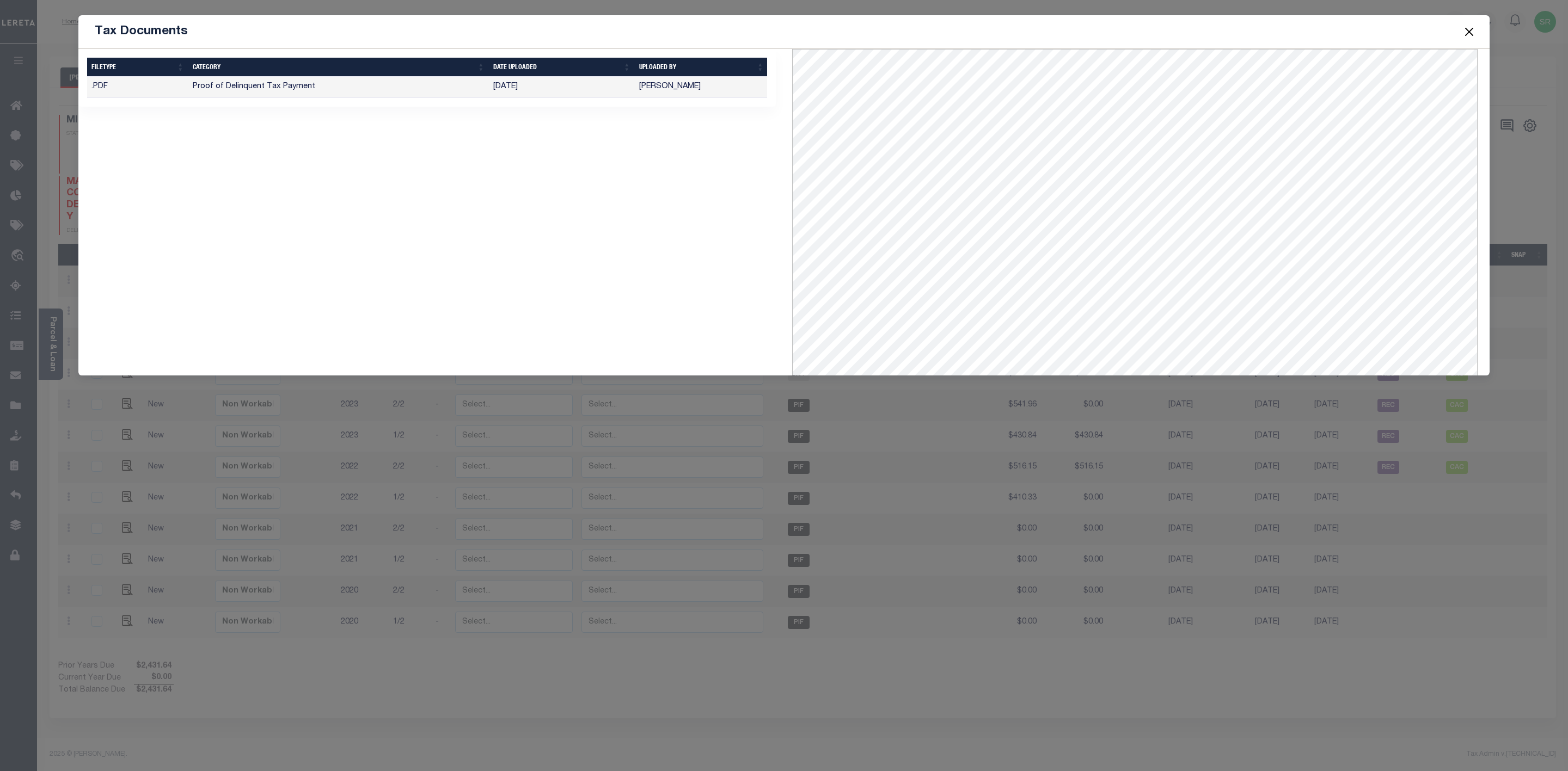
click at [1464, 31] on button "Close" at bounding box center [1469, 31] width 14 height 14
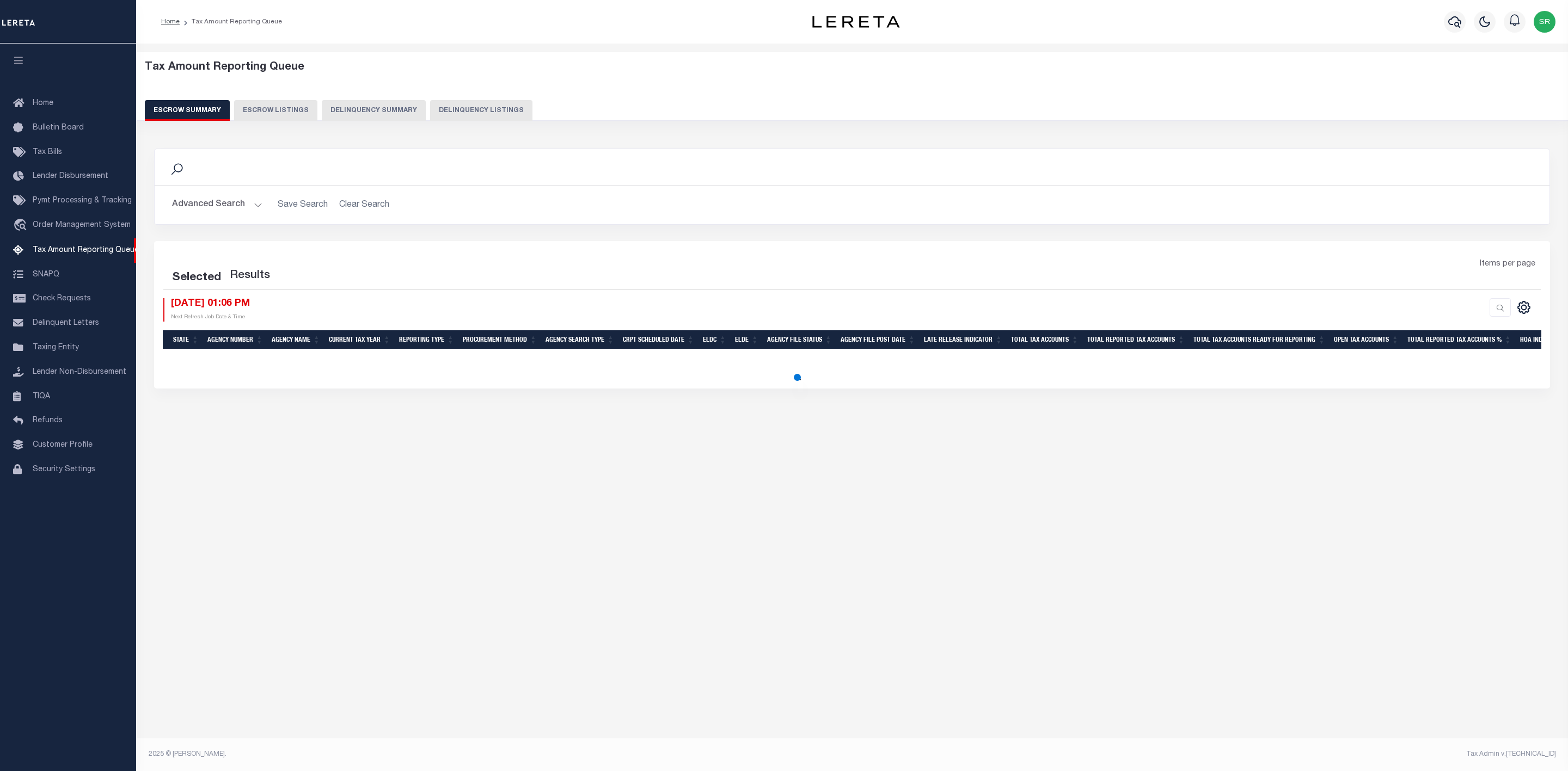
select select
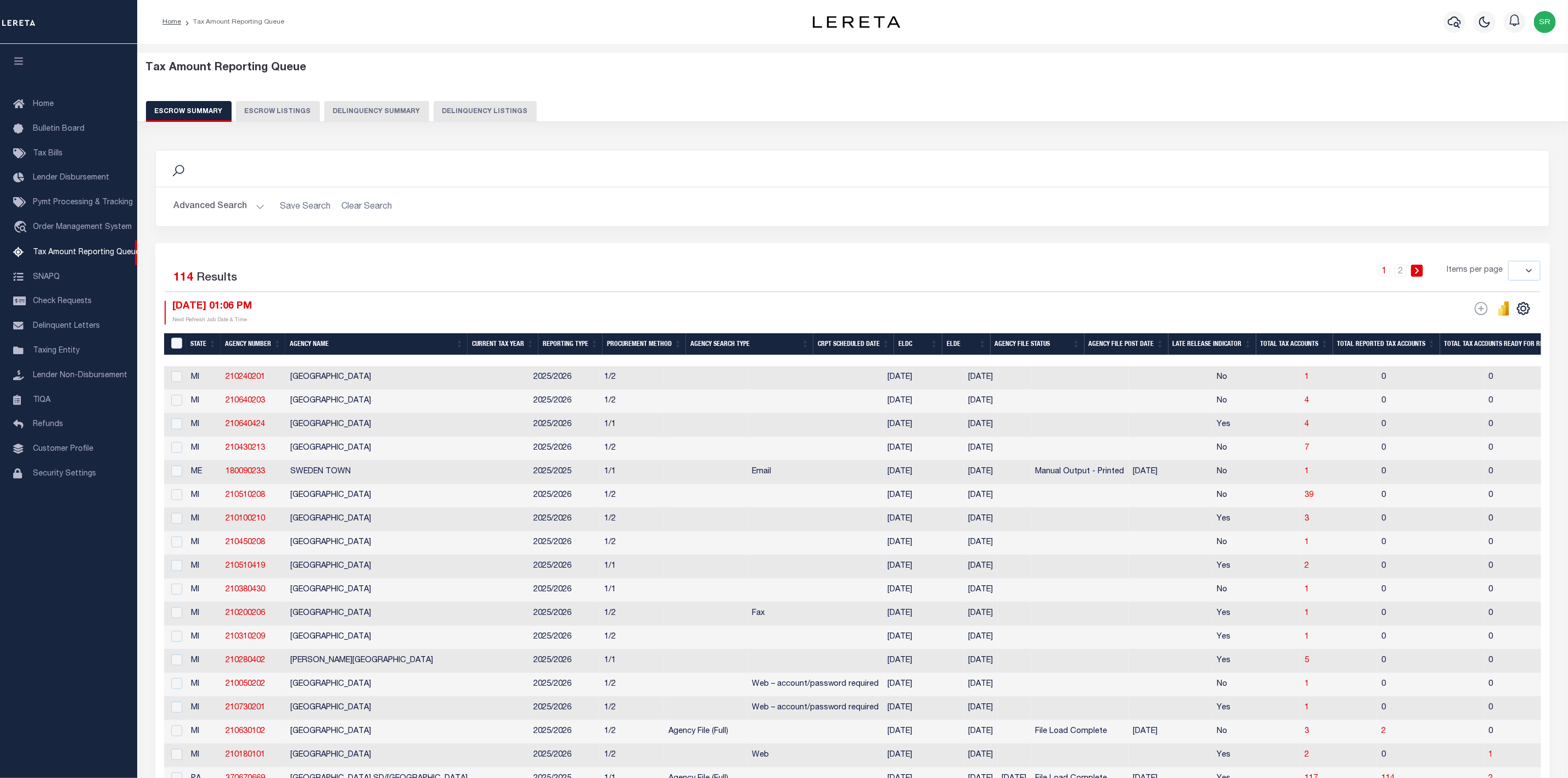
click at [802, 127] on div "Tax Amount Reporting Queue Escrow Summary Escrow Listings Delinquency Summary" at bounding box center [853, 96] width 1452 height 86
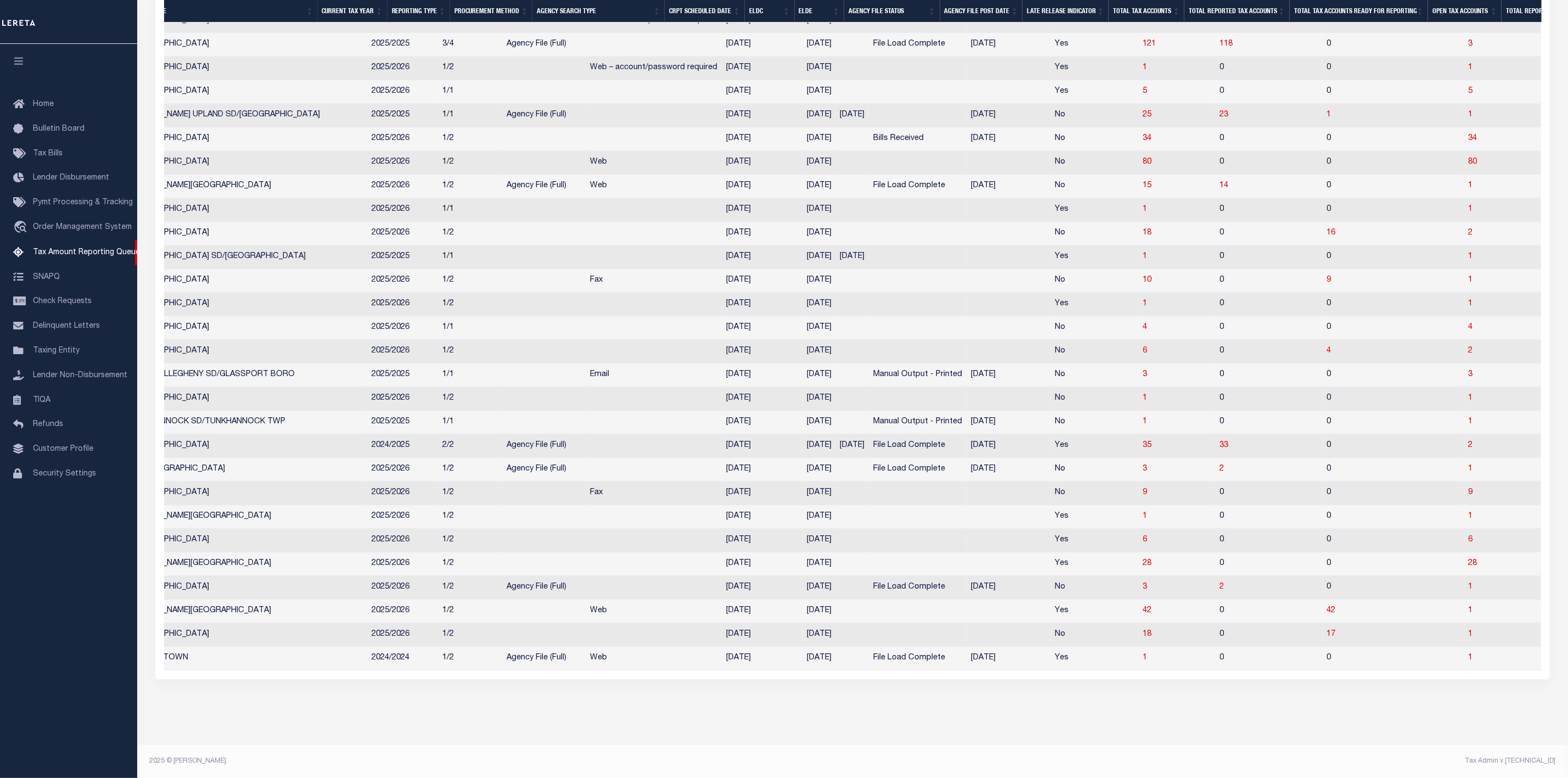
scroll to position [0, 612]
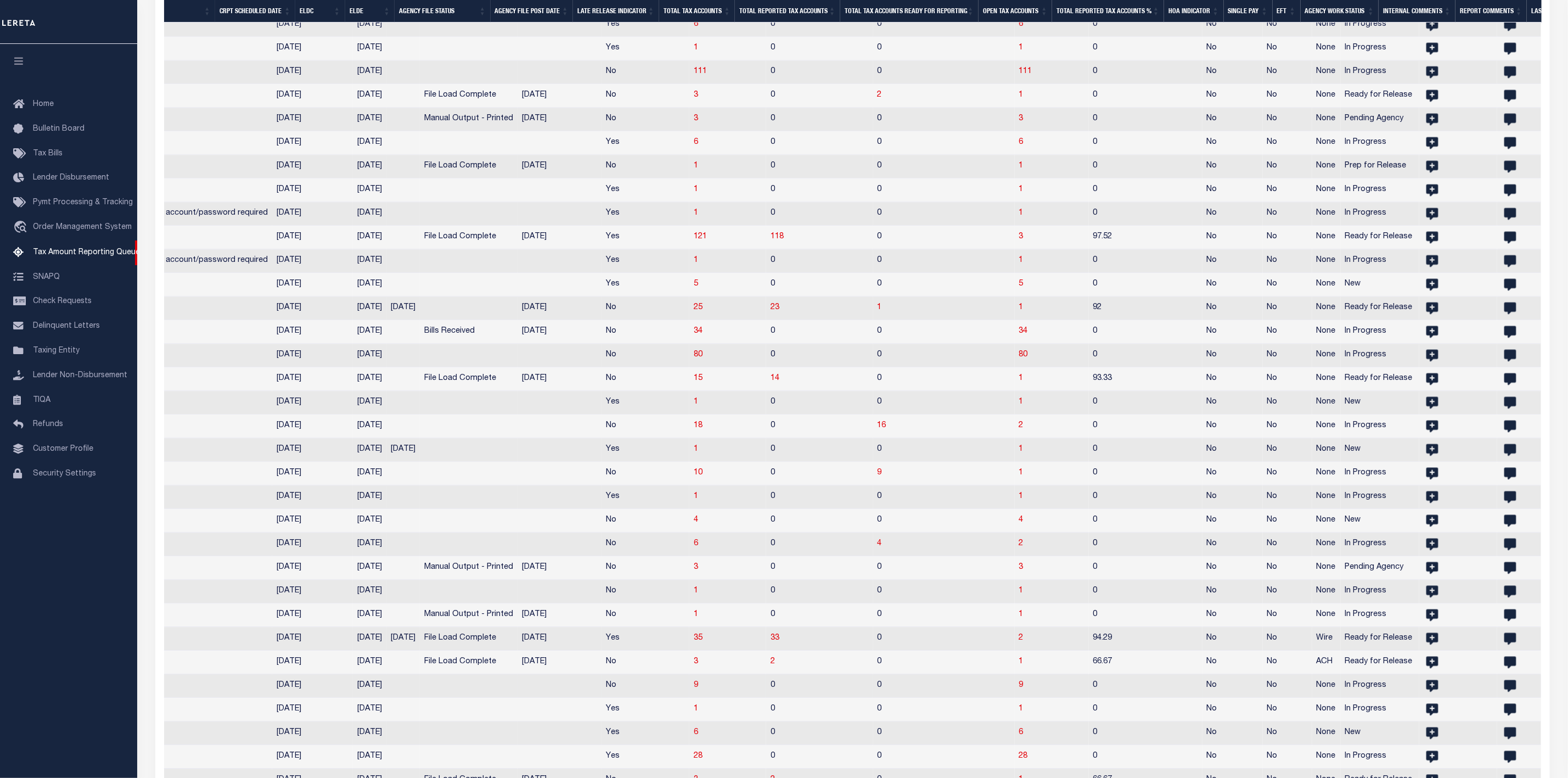
scroll to position [1606, 0]
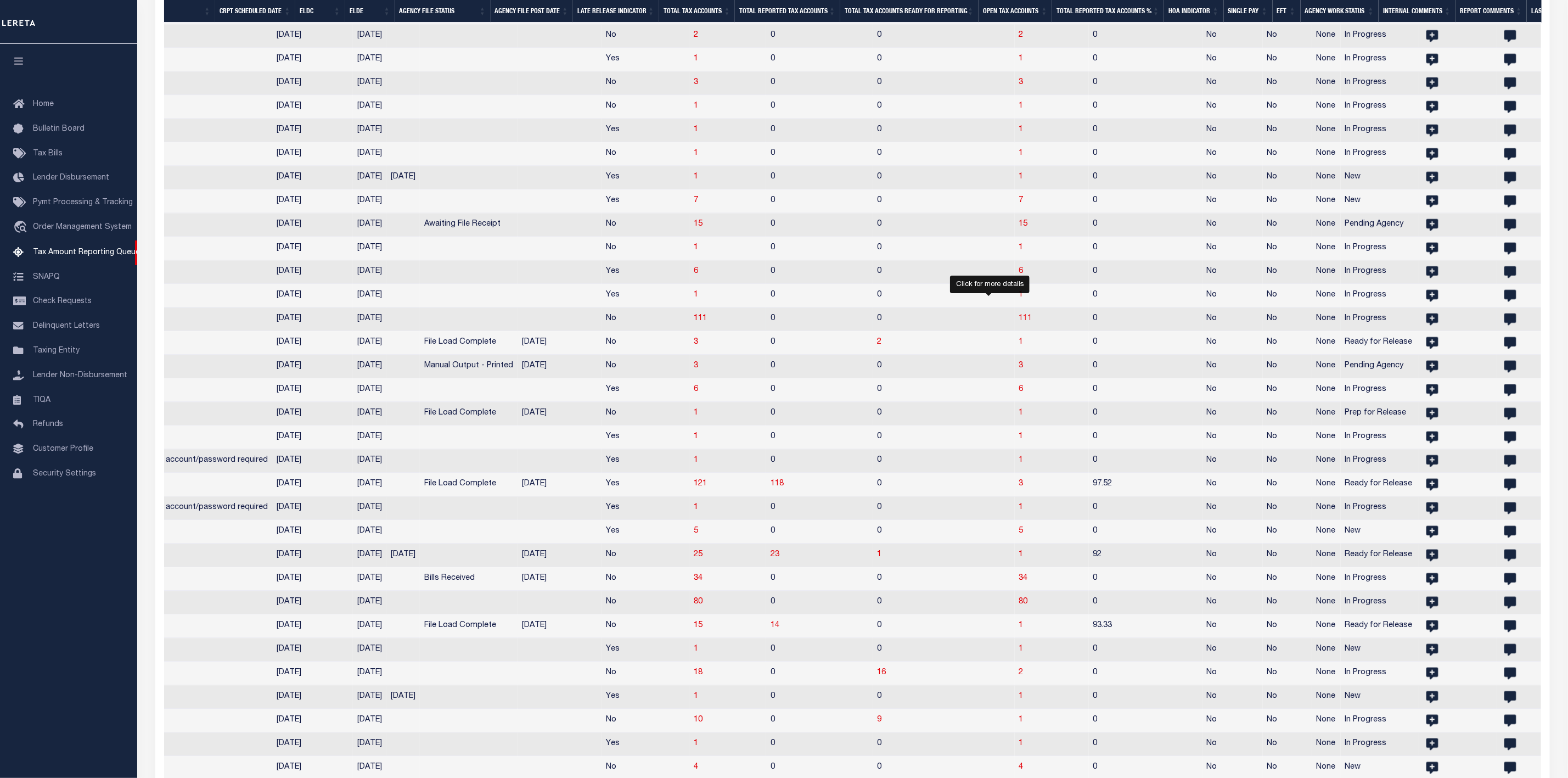
click at [1019, 322] on span "111" at bounding box center [1026, 318] width 13 height 7
select select "100"
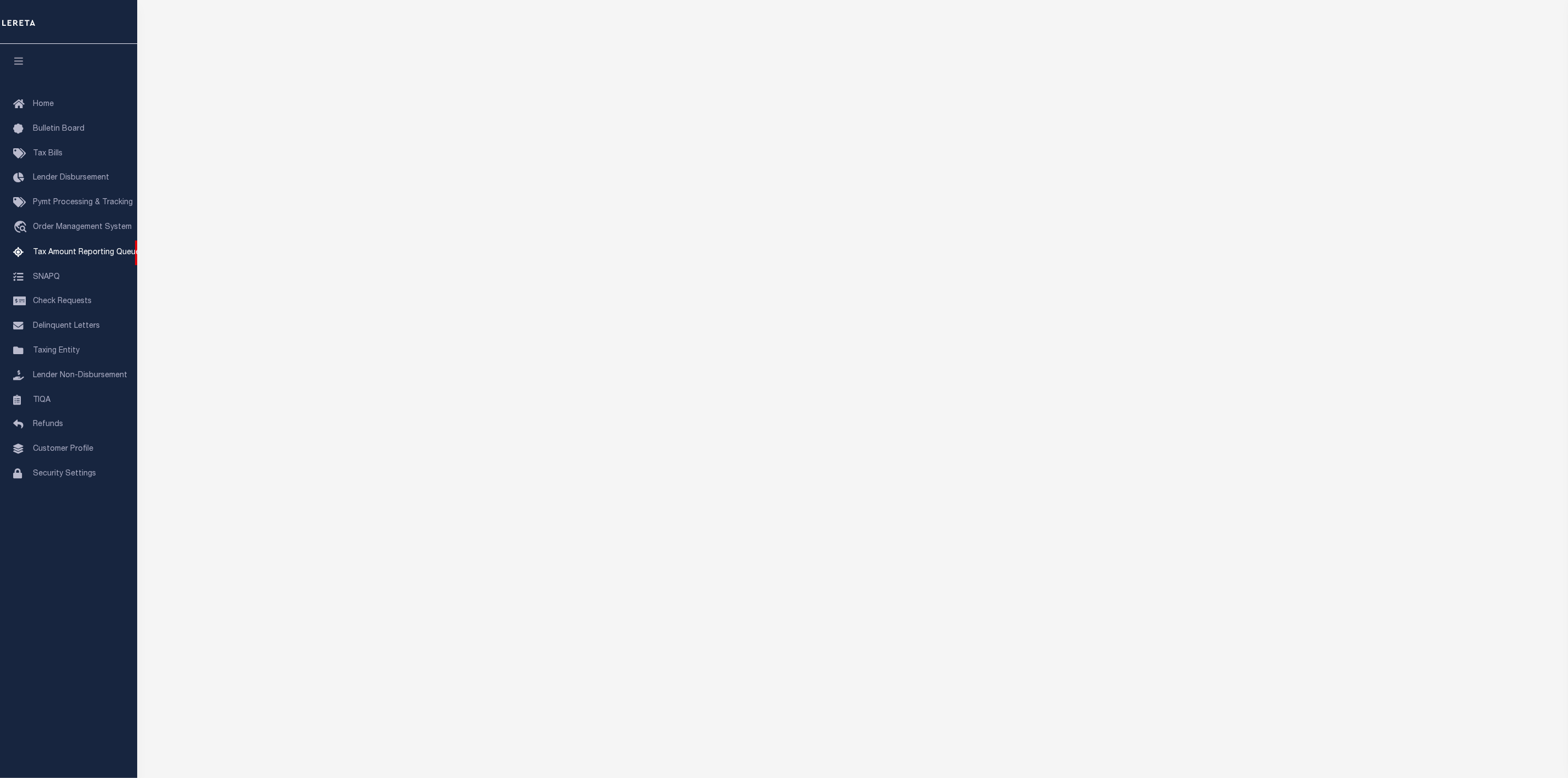
select select "100"
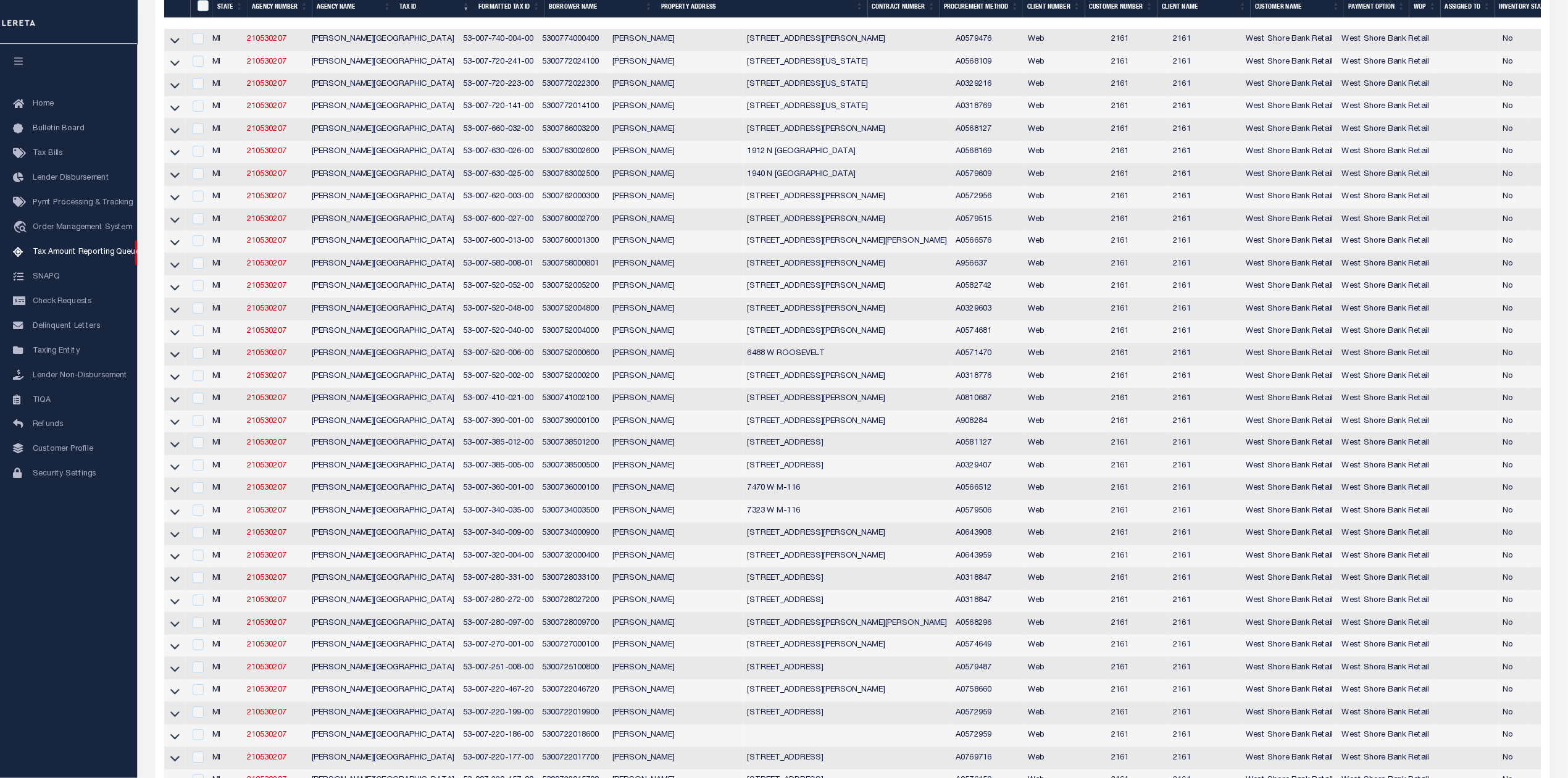
scroll to position [0, 0]
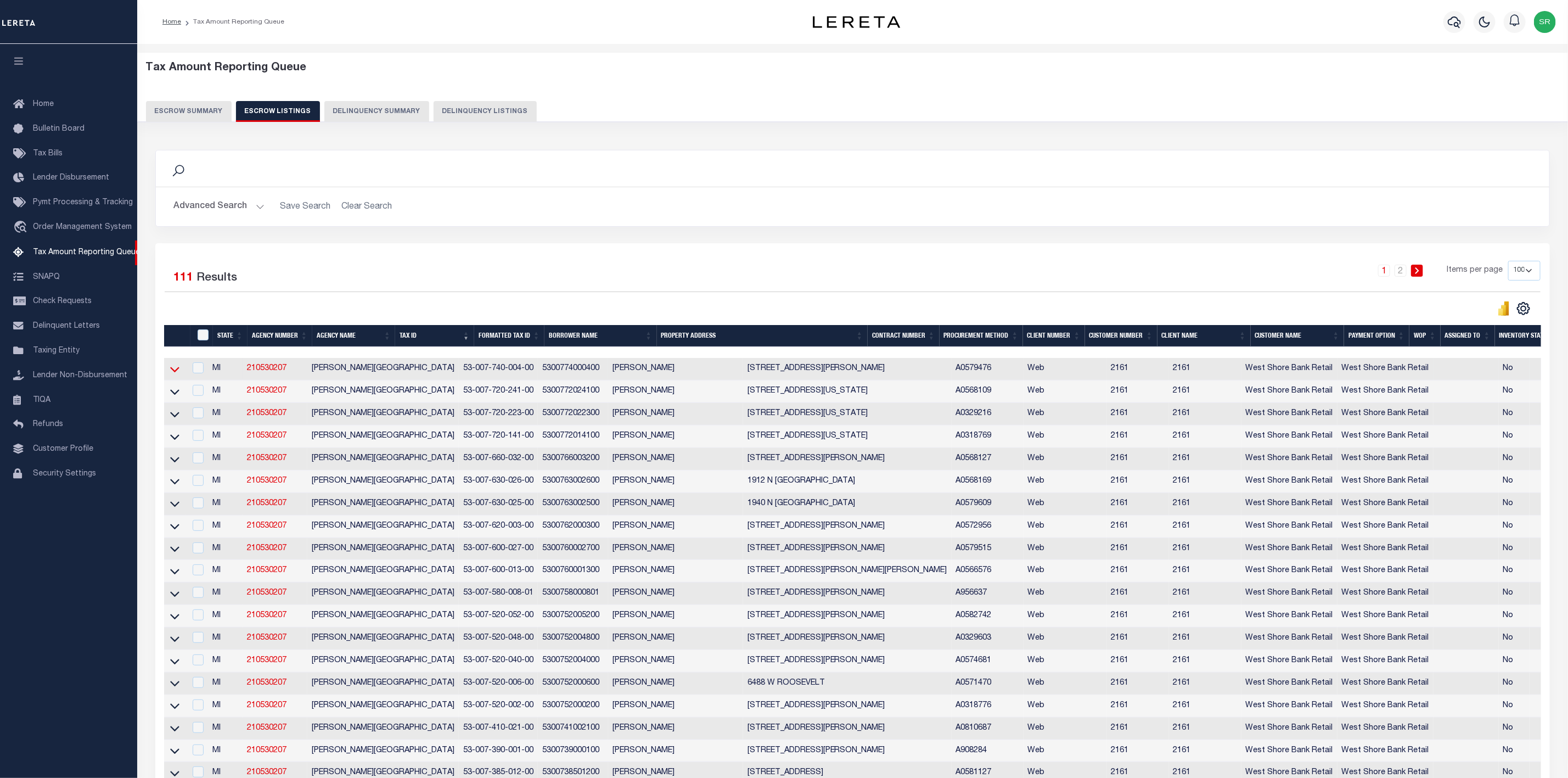
click at [177, 373] on icon at bounding box center [175, 369] width 9 height 11
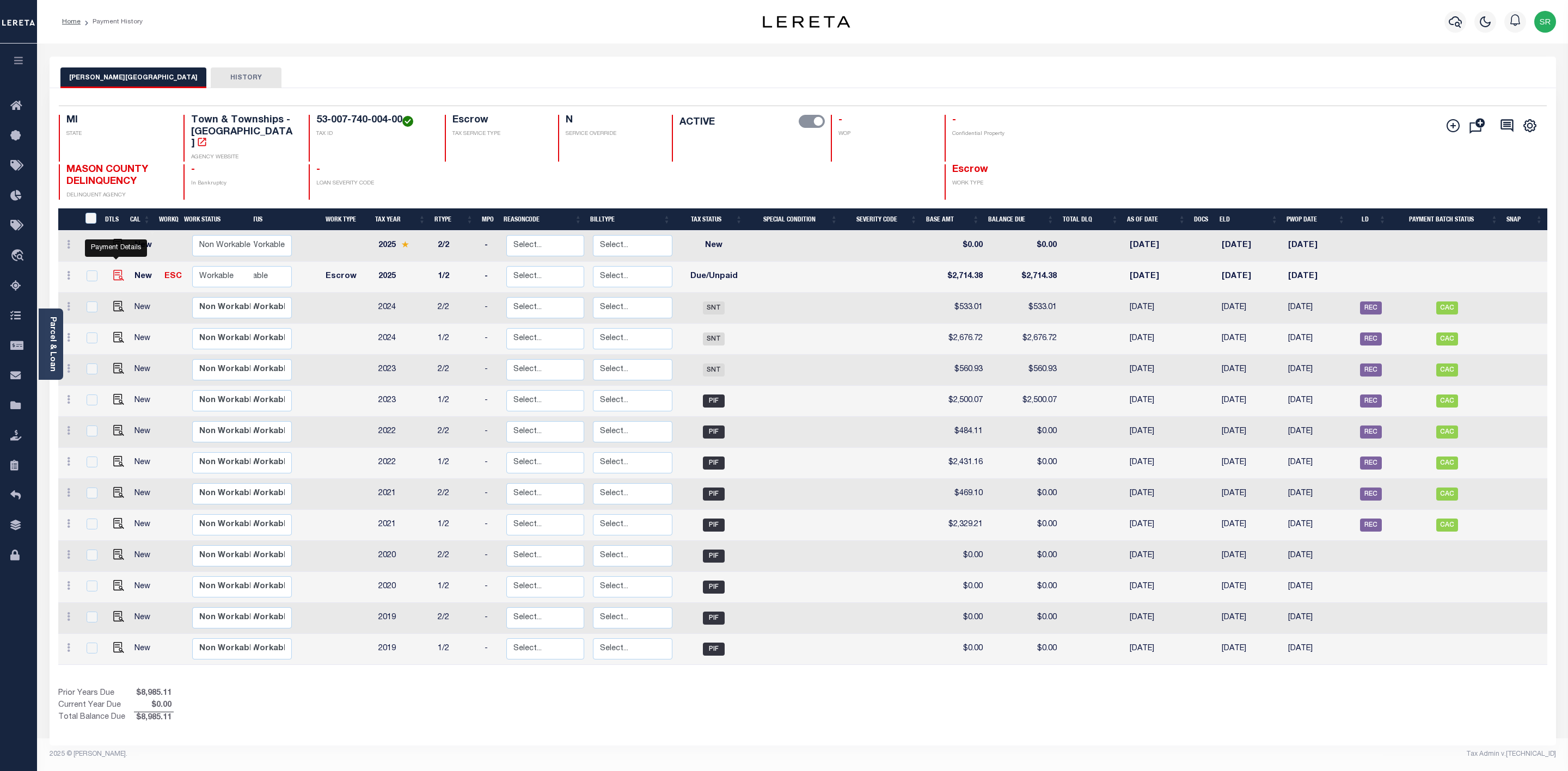
click at [114, 270] on img "" at bounding box center [118, 275] width 11 height 11
checkbox input "true"
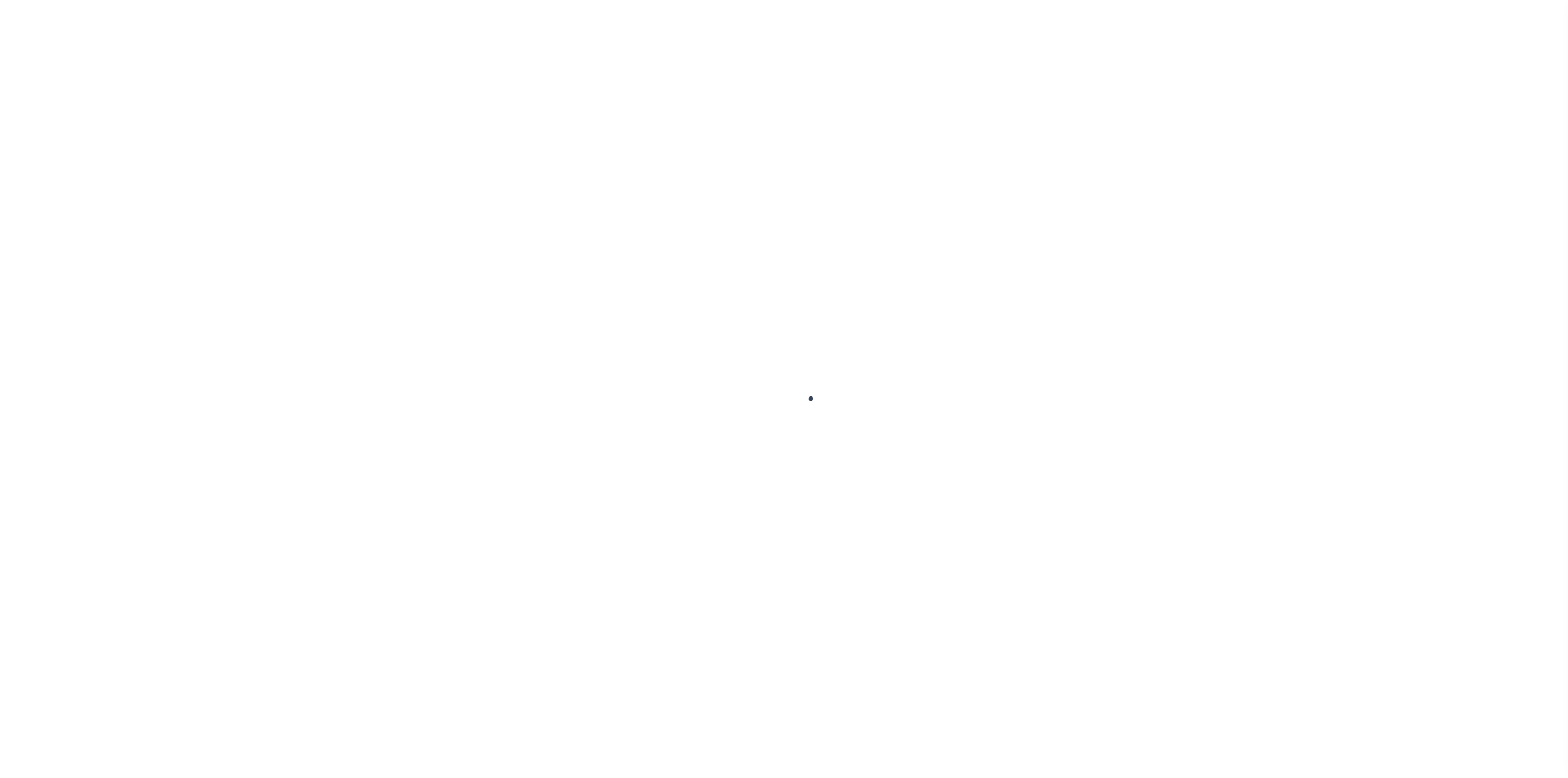
select select "DUE"
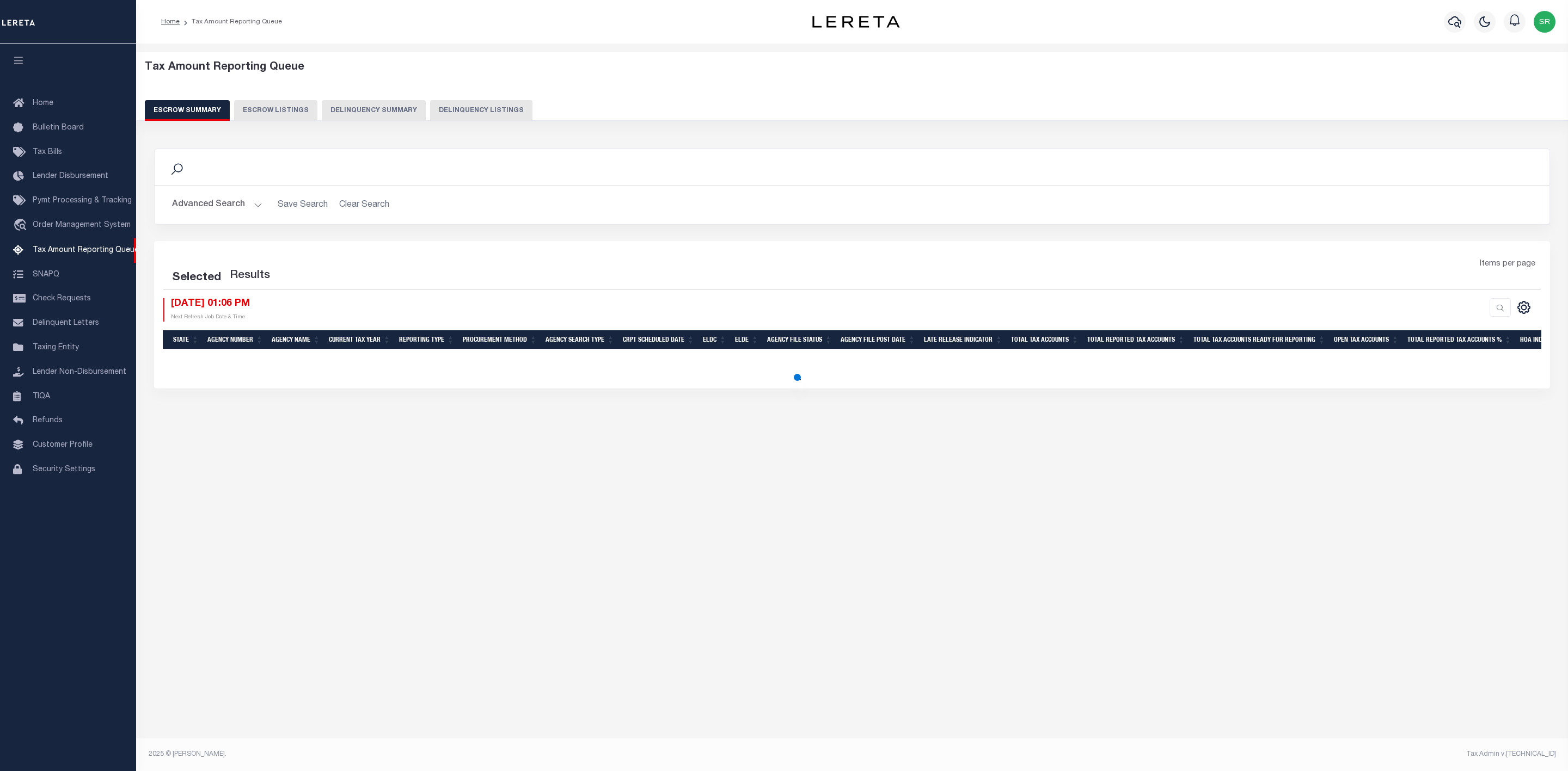
select select
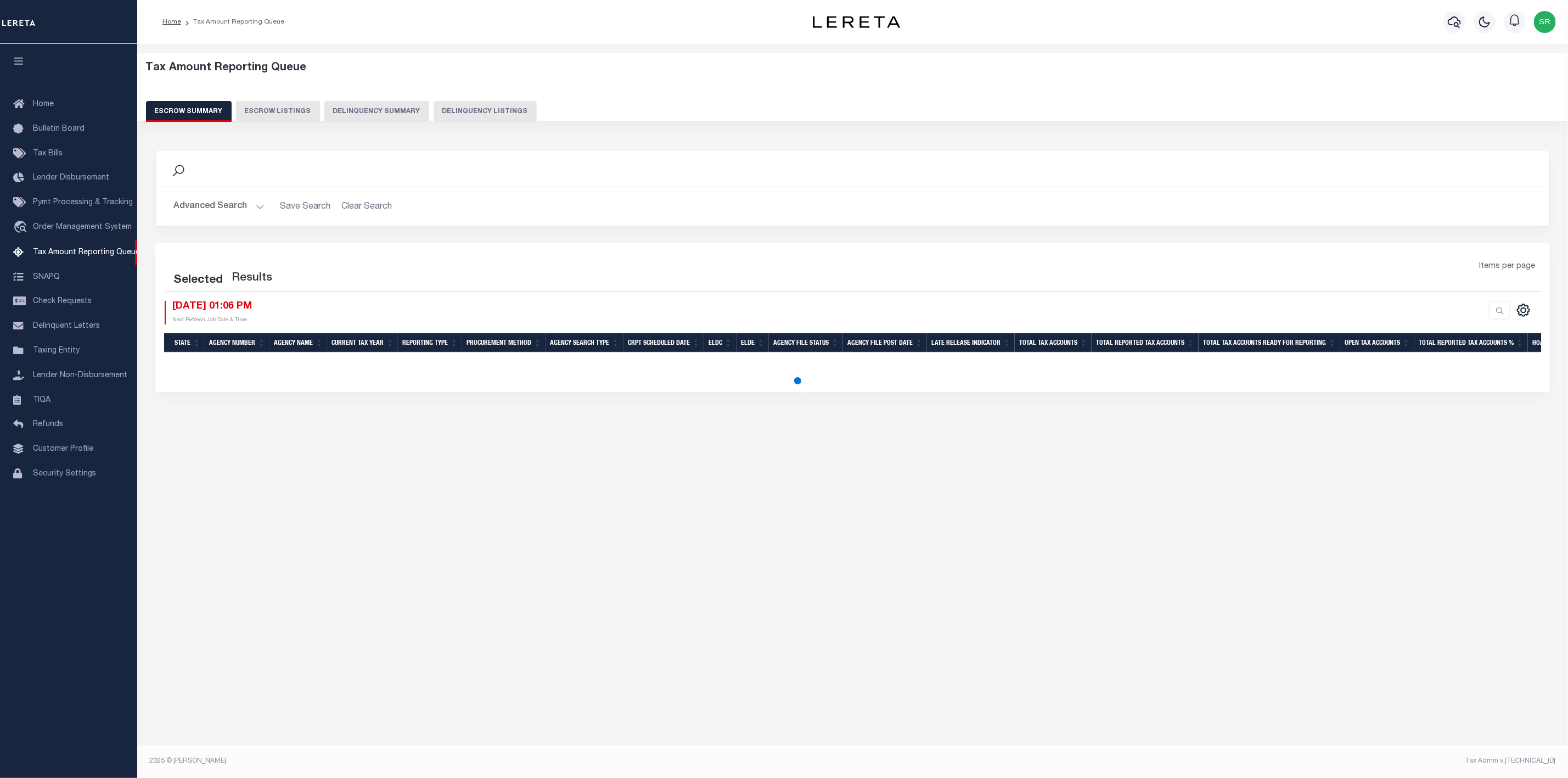
select select
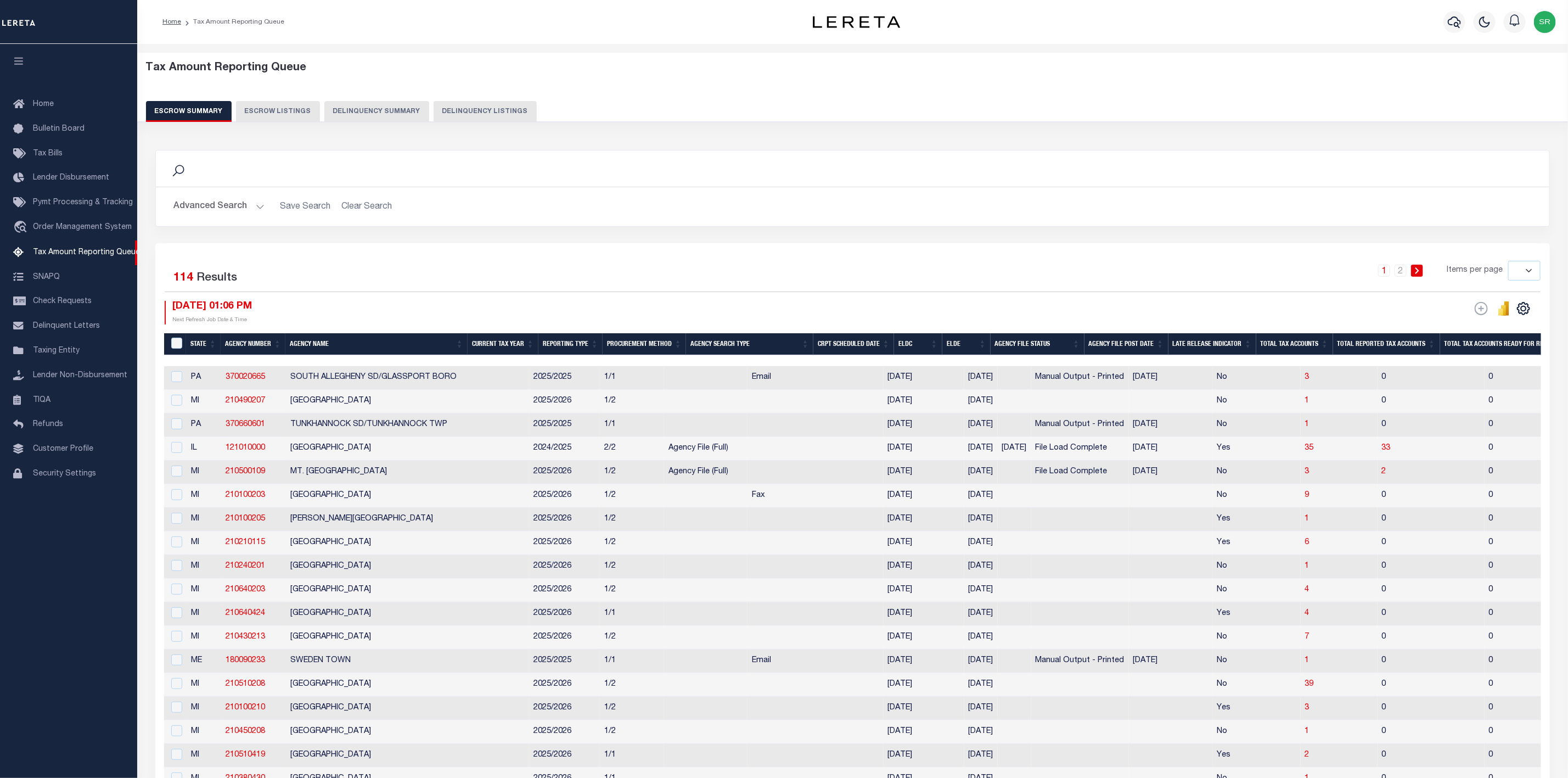
click at [163, 107] on button "Escrow Summary" at bounding box center [189, 111] width 86 height 21
click at [1402, 271] on link "2" at bounding box center [1401, 271] width 12 height 12
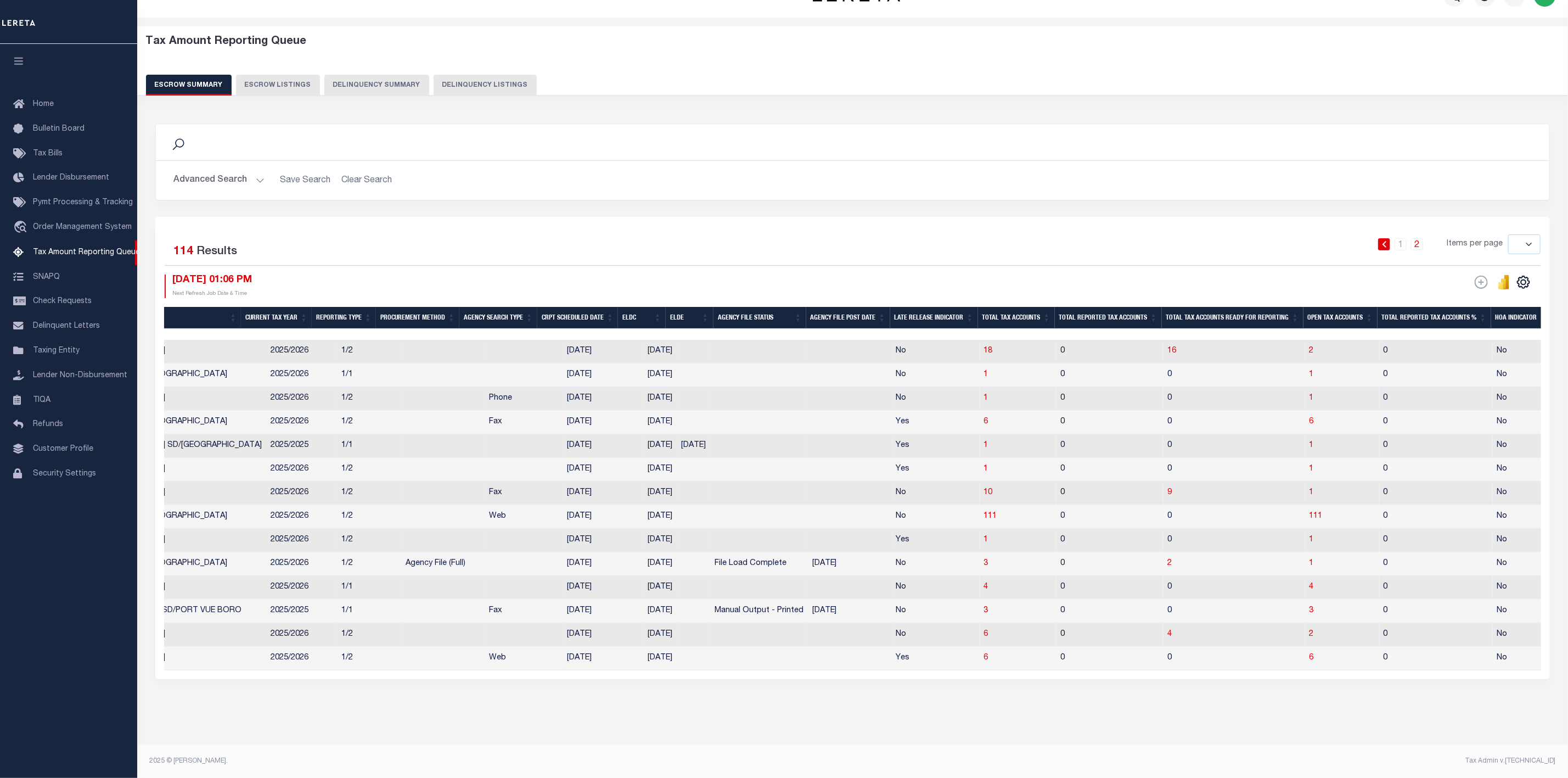
scroll to position [0, 217]
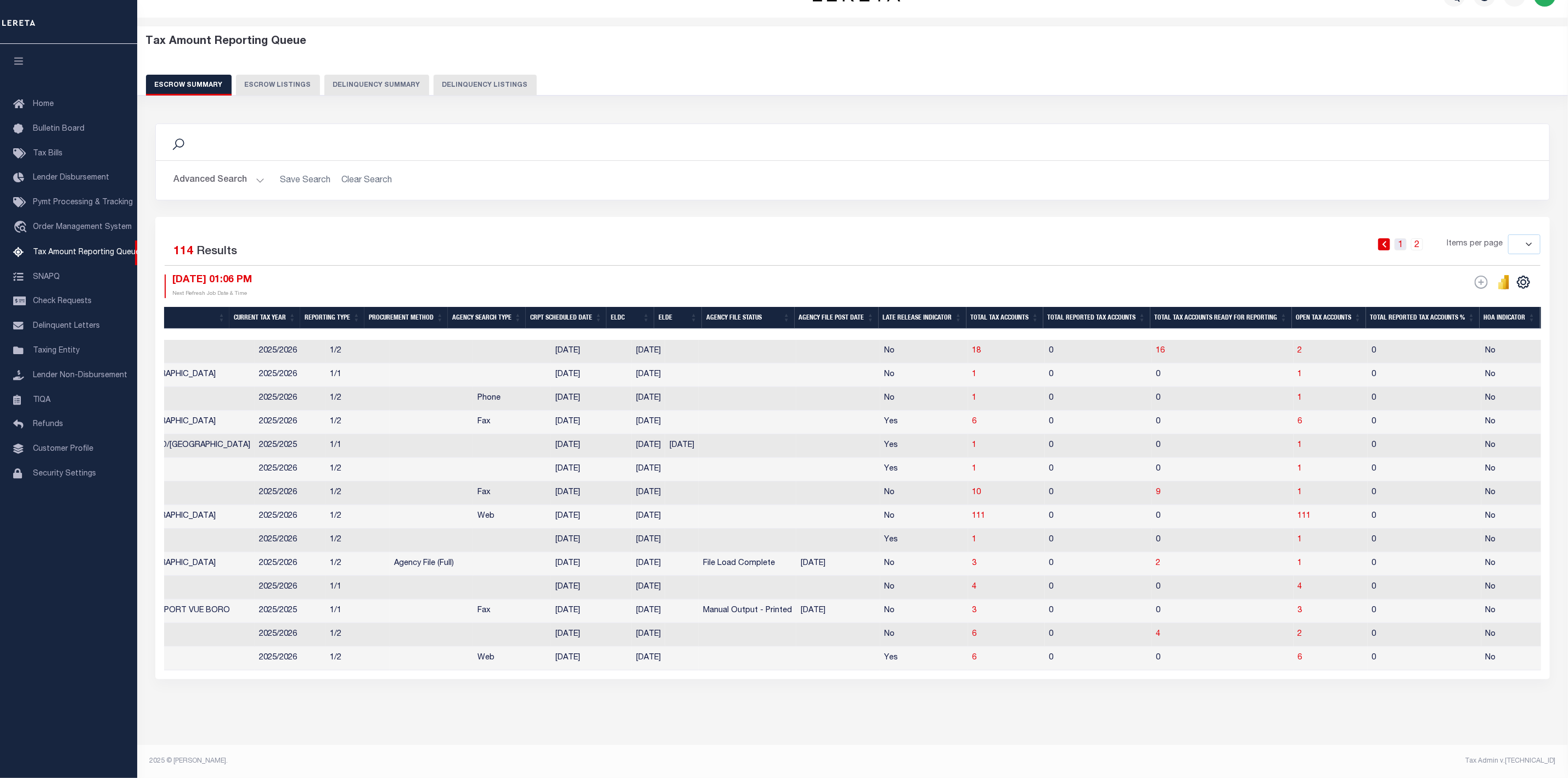
click at [1401, 239] on link "1" at bounding box center [1401, 245] width 12 height 12
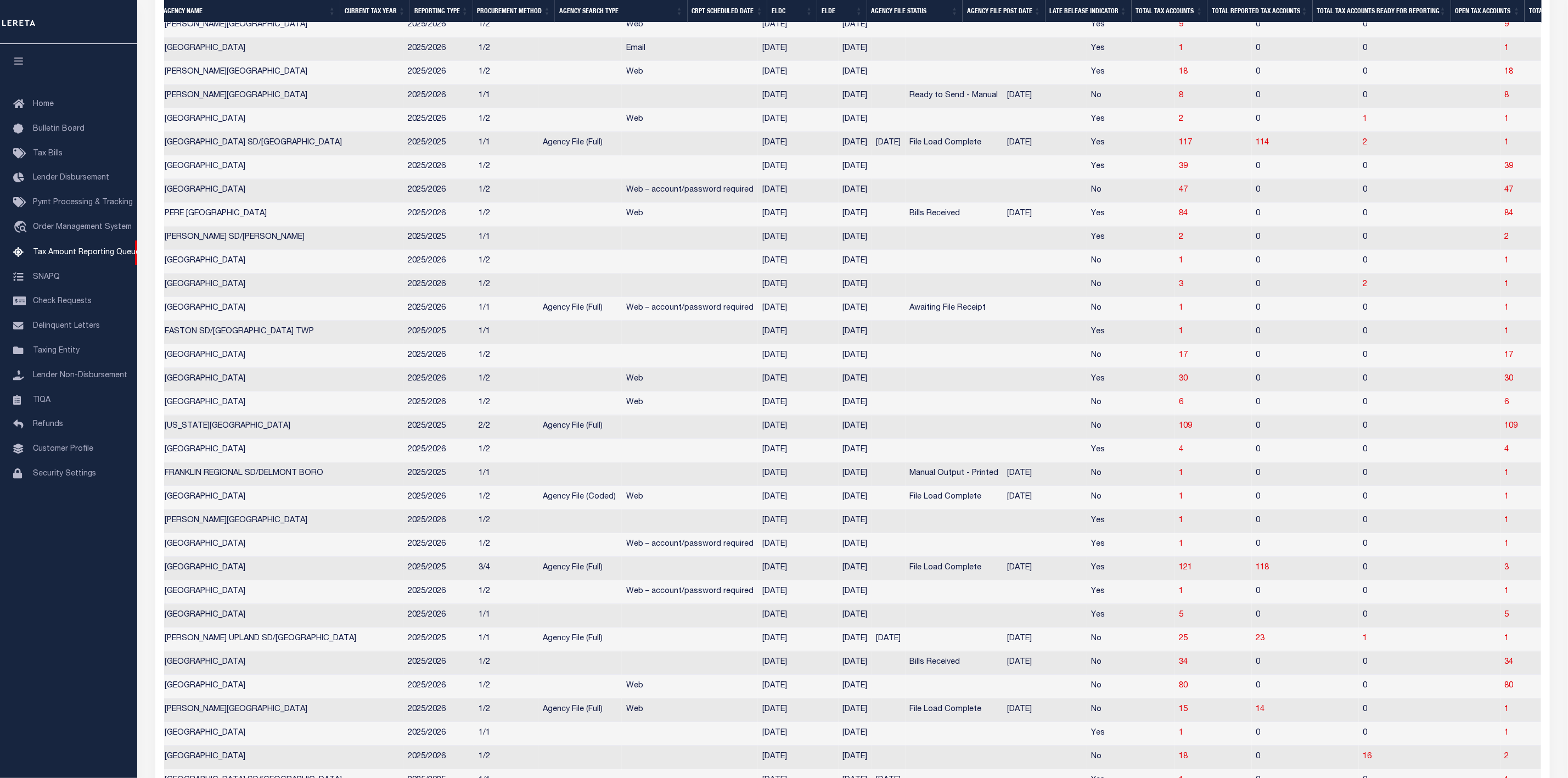
scroll to position [0, 0]
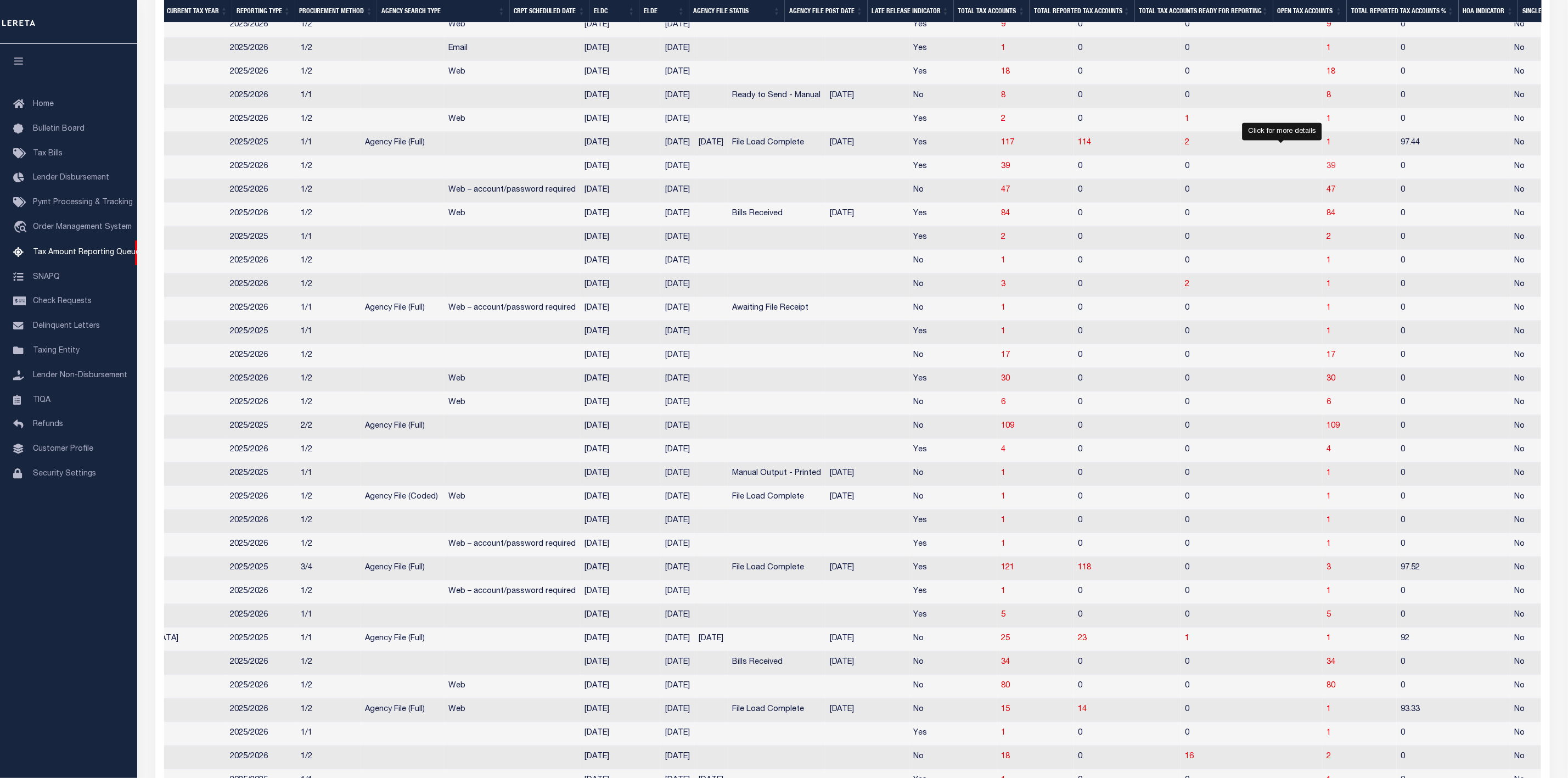
click at [1327, 170] on span "39" at bounding box center [1331, 166] width 9 height 7
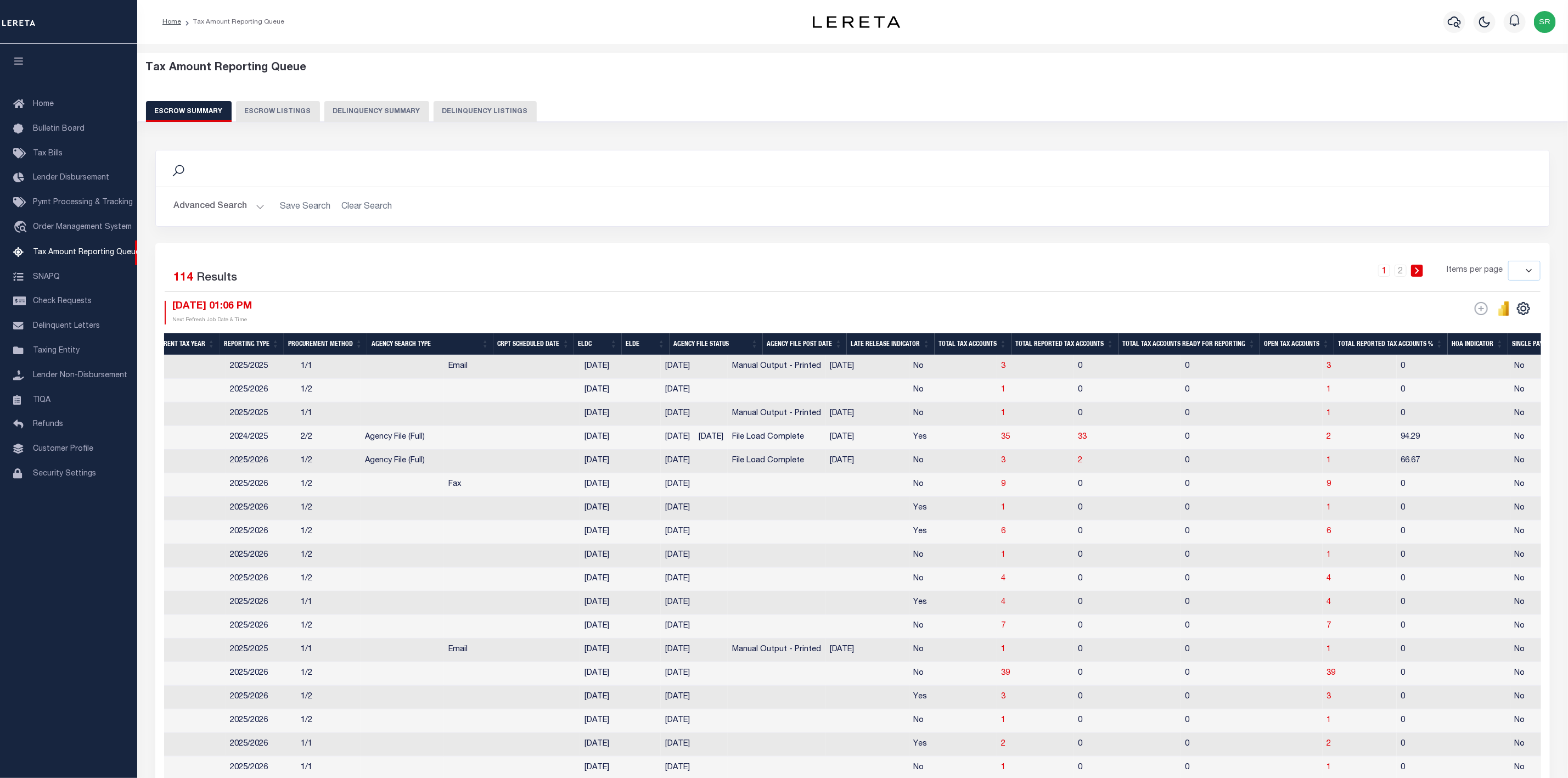
select select "100"
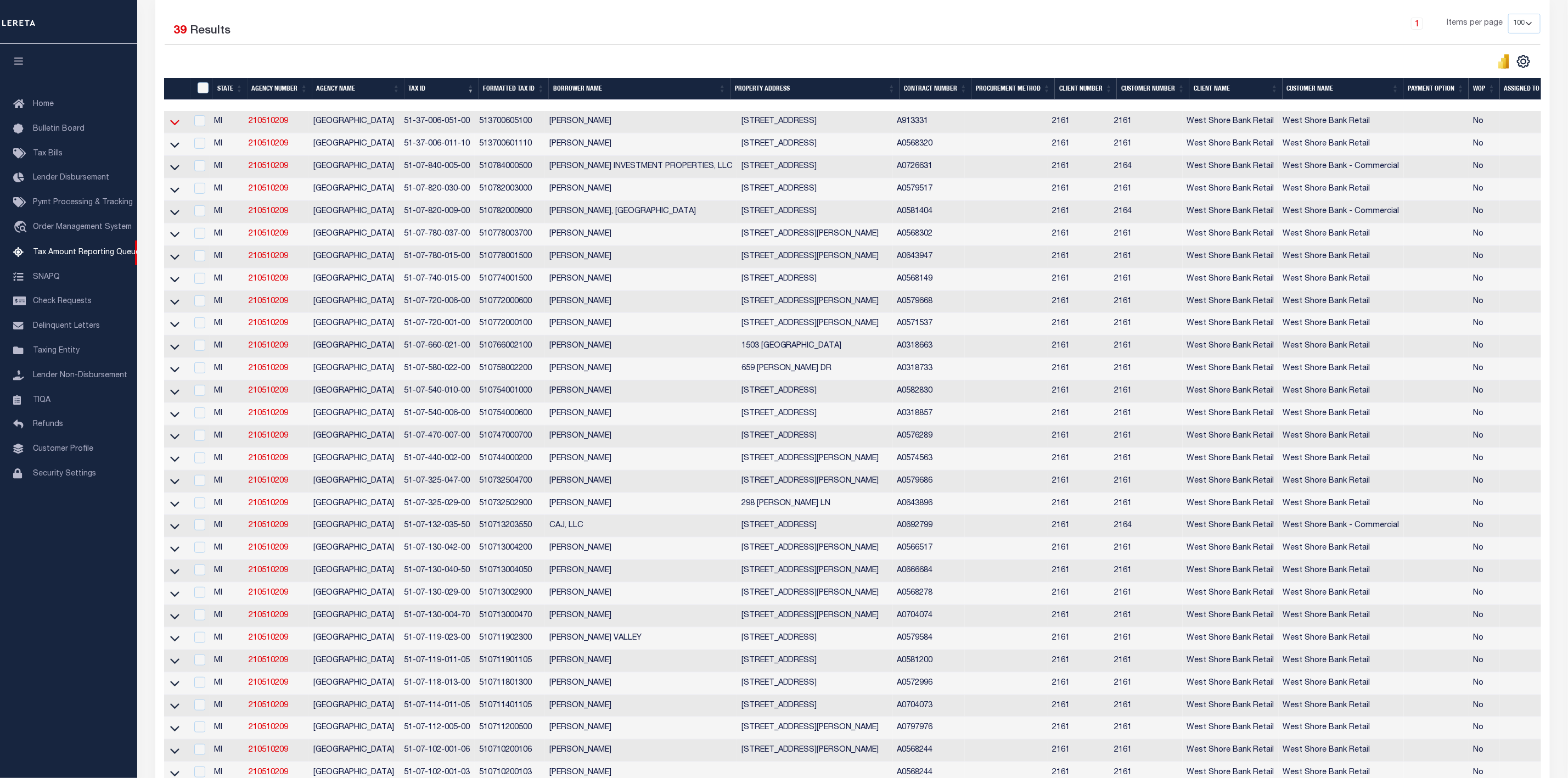
click at [176, 128] on icon at bounding box center [175, 122] width 9 height 11
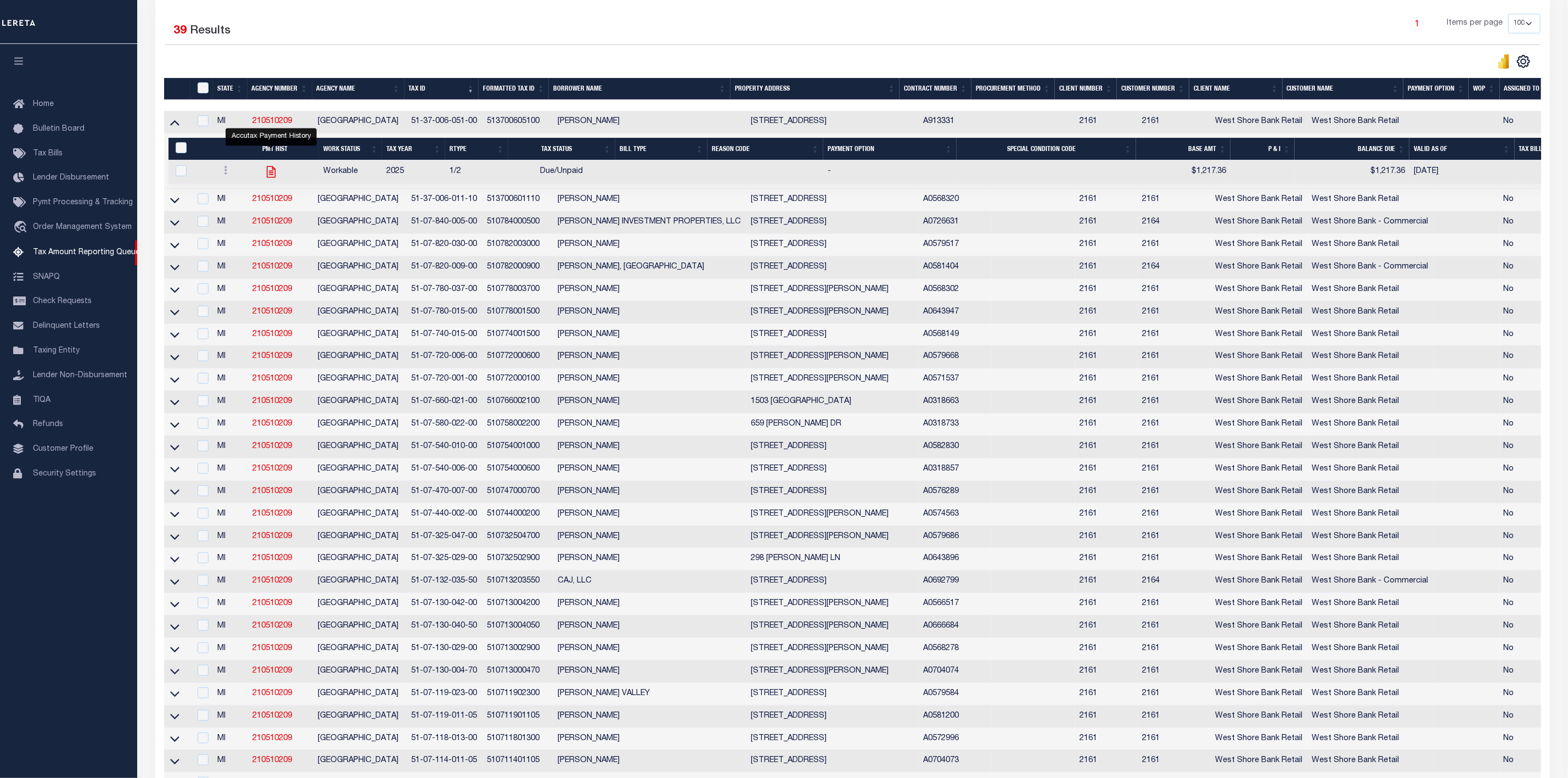
click at [270, 174] on icon "" at bounding box center [271, 172] width 14 height 14
checkbox input "true"
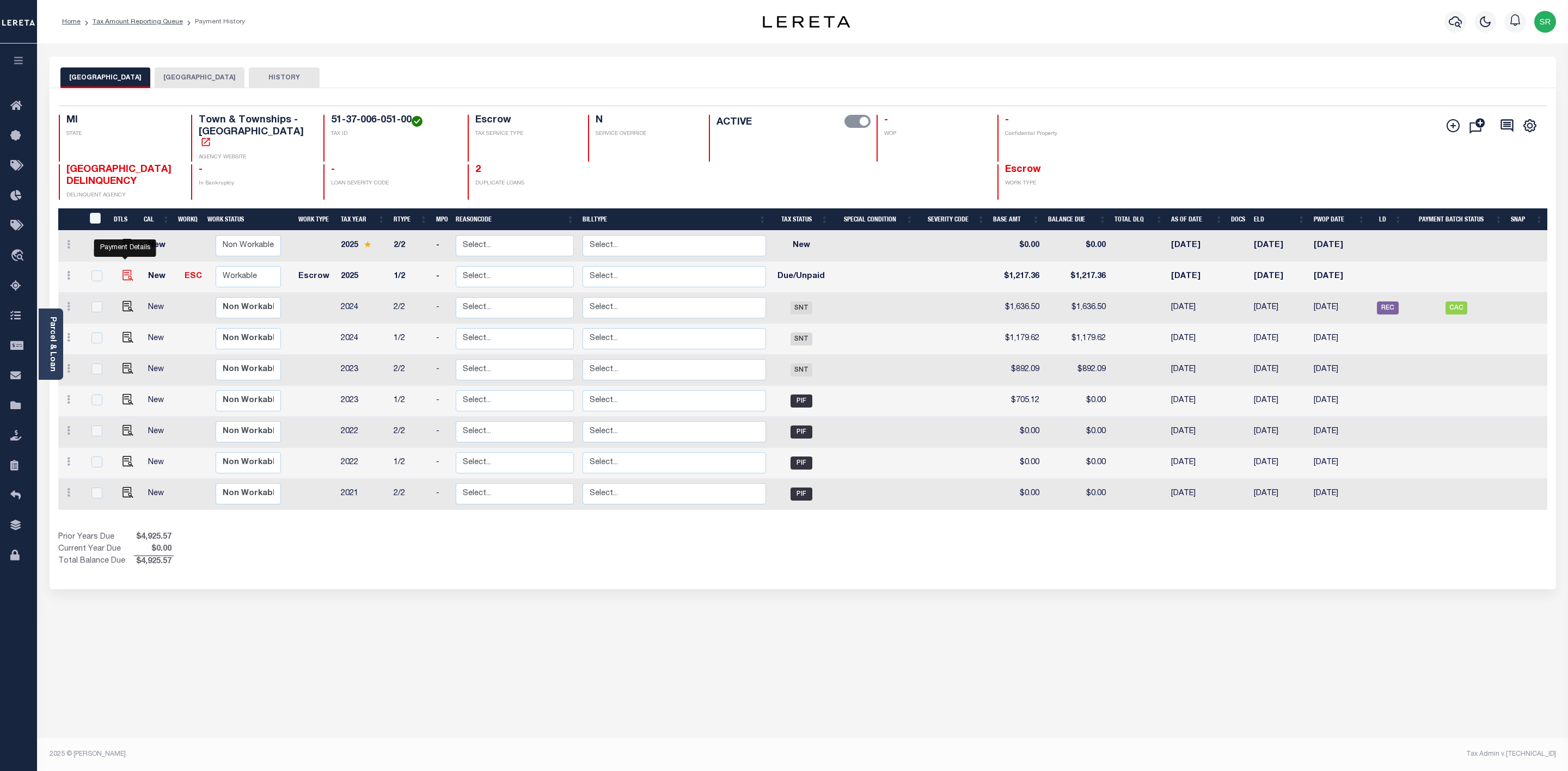
click at [122, 270] on img "" at bounding box center [128, 275] width 11 height 11
checkbox input "true"
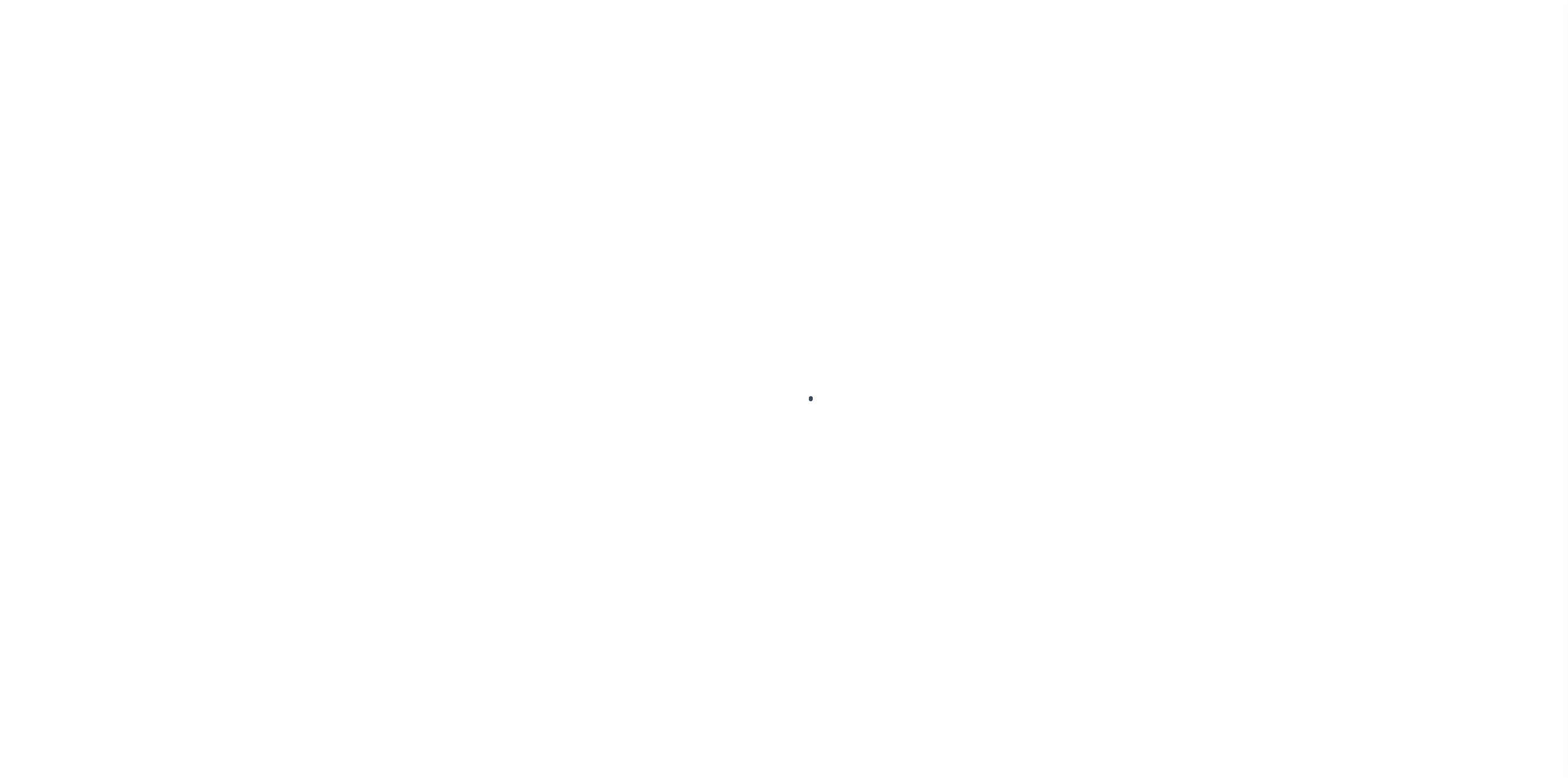
select select "DUE"
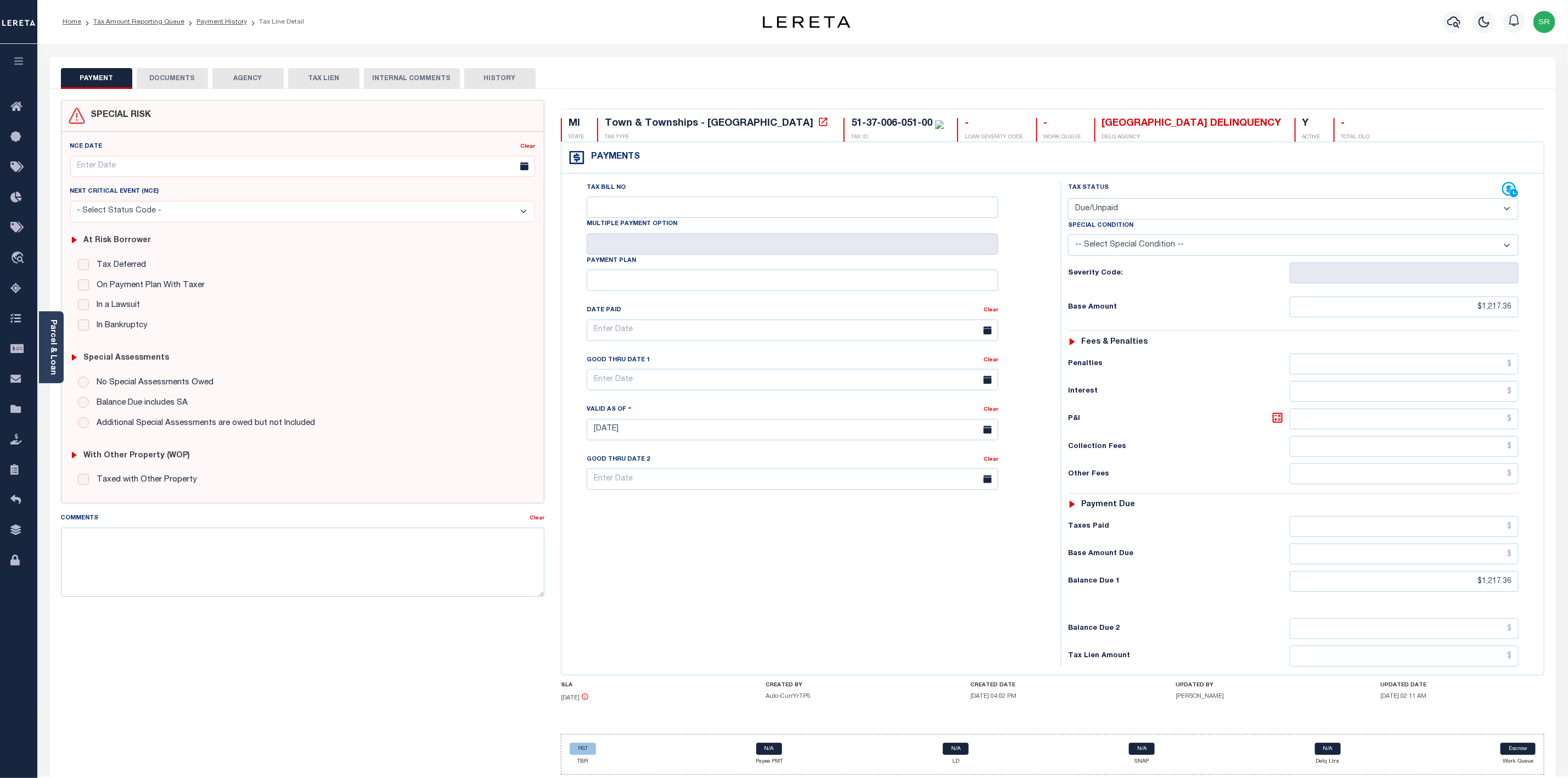
scroll to position [40, 0]
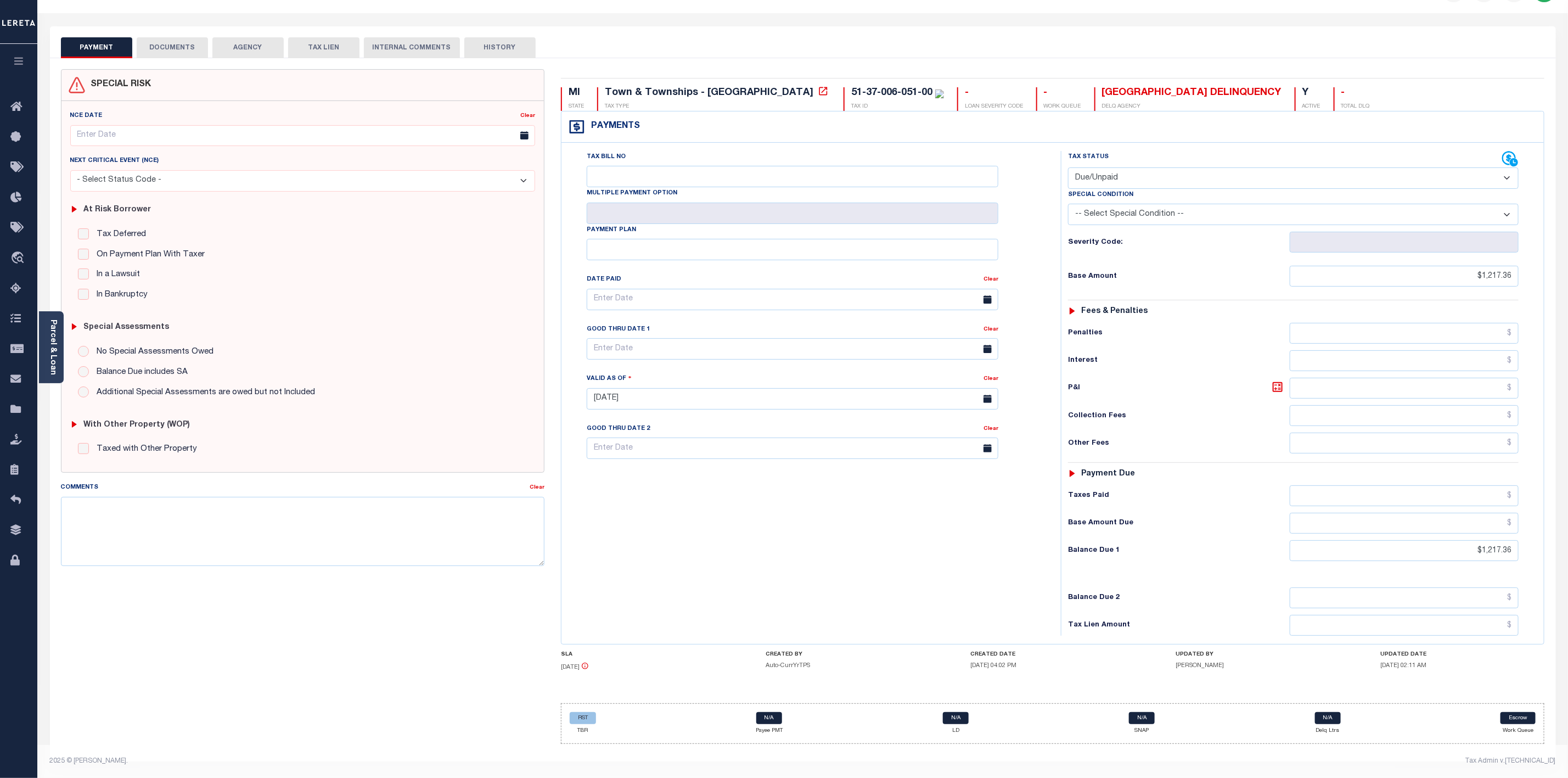
click at [1298, 664] on h5 "[PERSON_NAME]" at bounding box center [1257, 665] width 164 height 7
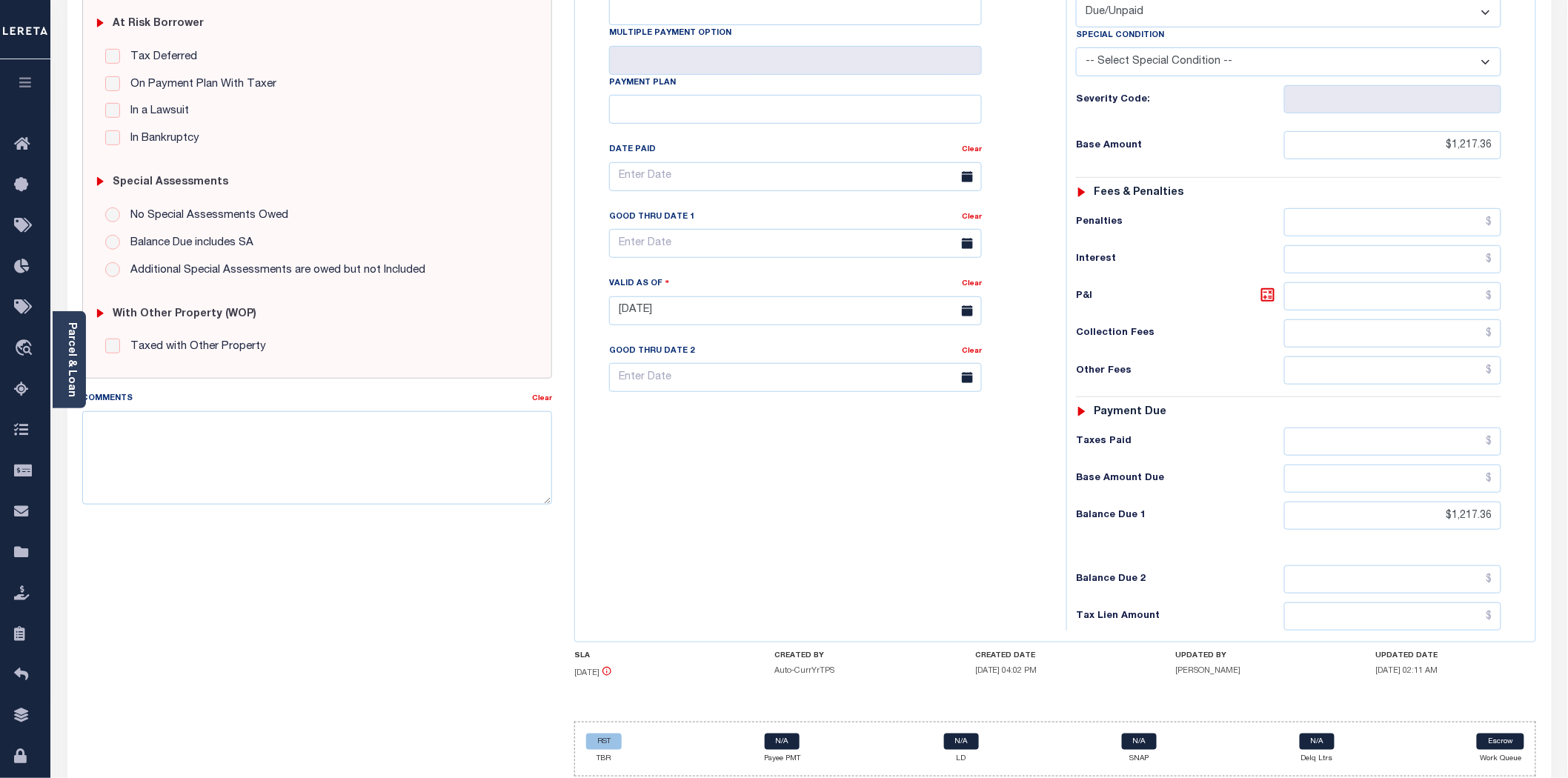
scroll to position [0, 0]
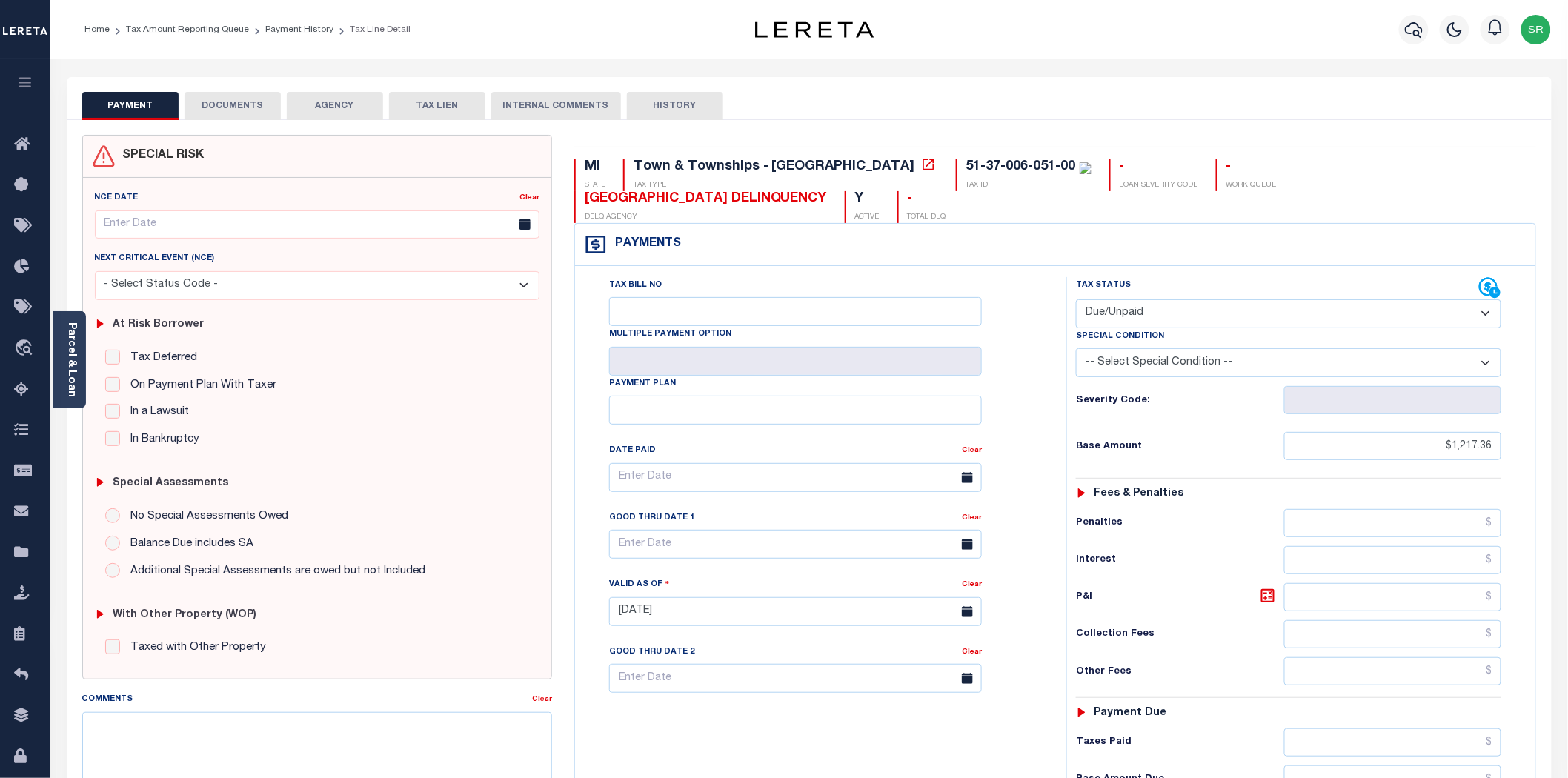
click at [210, 100] on button "DOCUMENTS" at bounding box center [232, 106] width 97 height 28
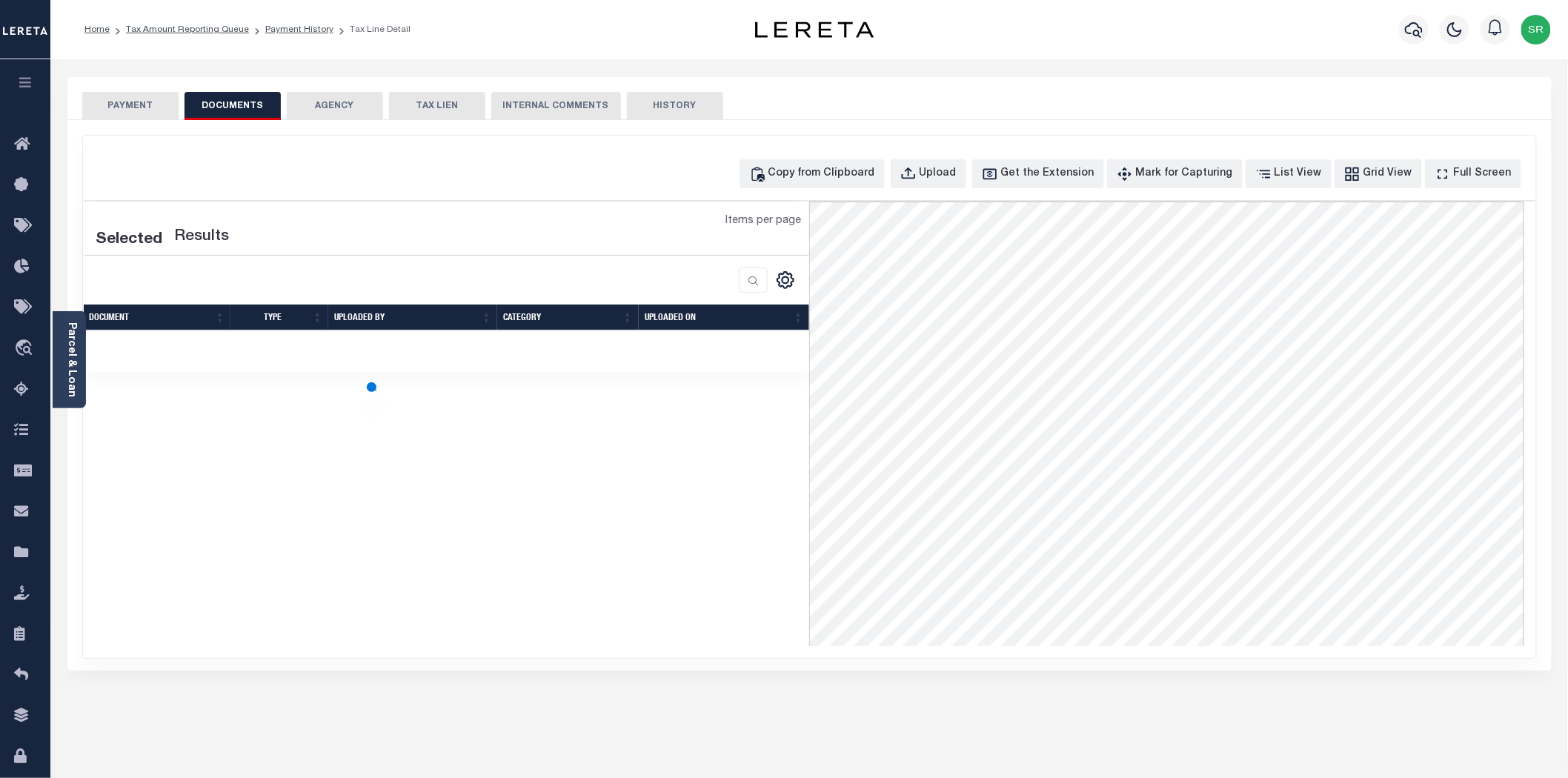
click at [210, 100] on button "DOCUMENTS" at bounding box center [232, 106] width 97 height 28
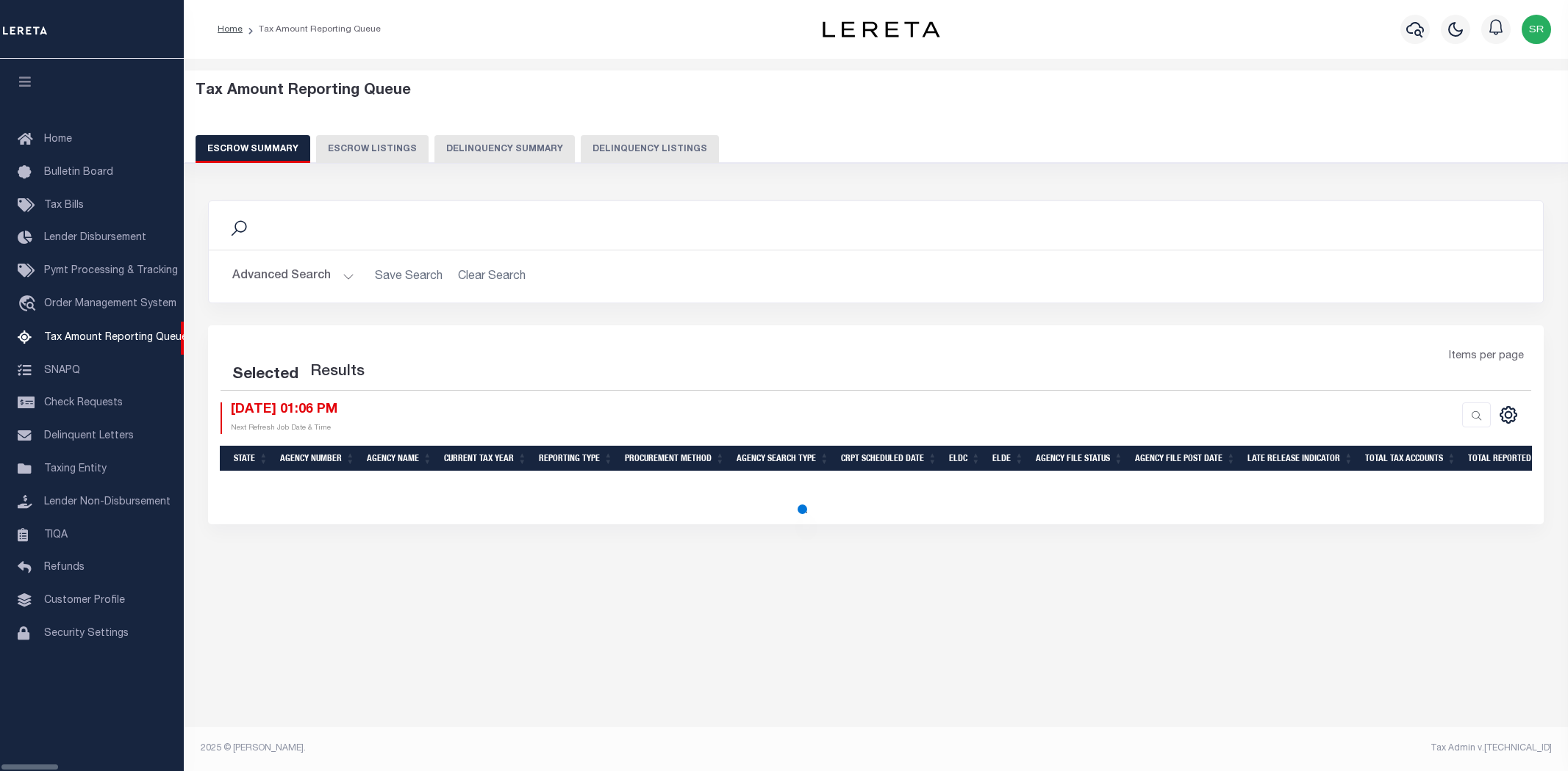
select select
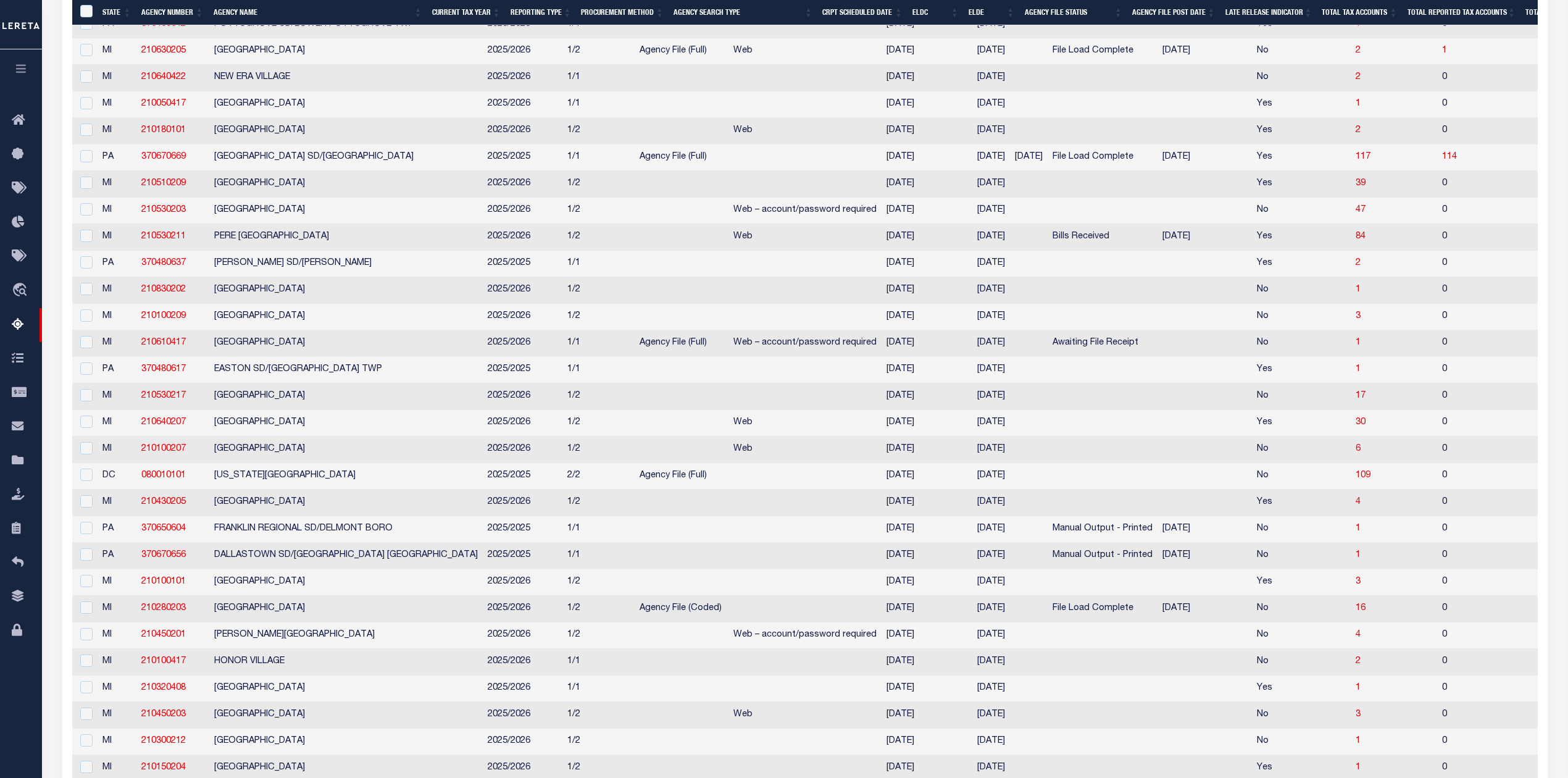
scroll to position [1001, 0]
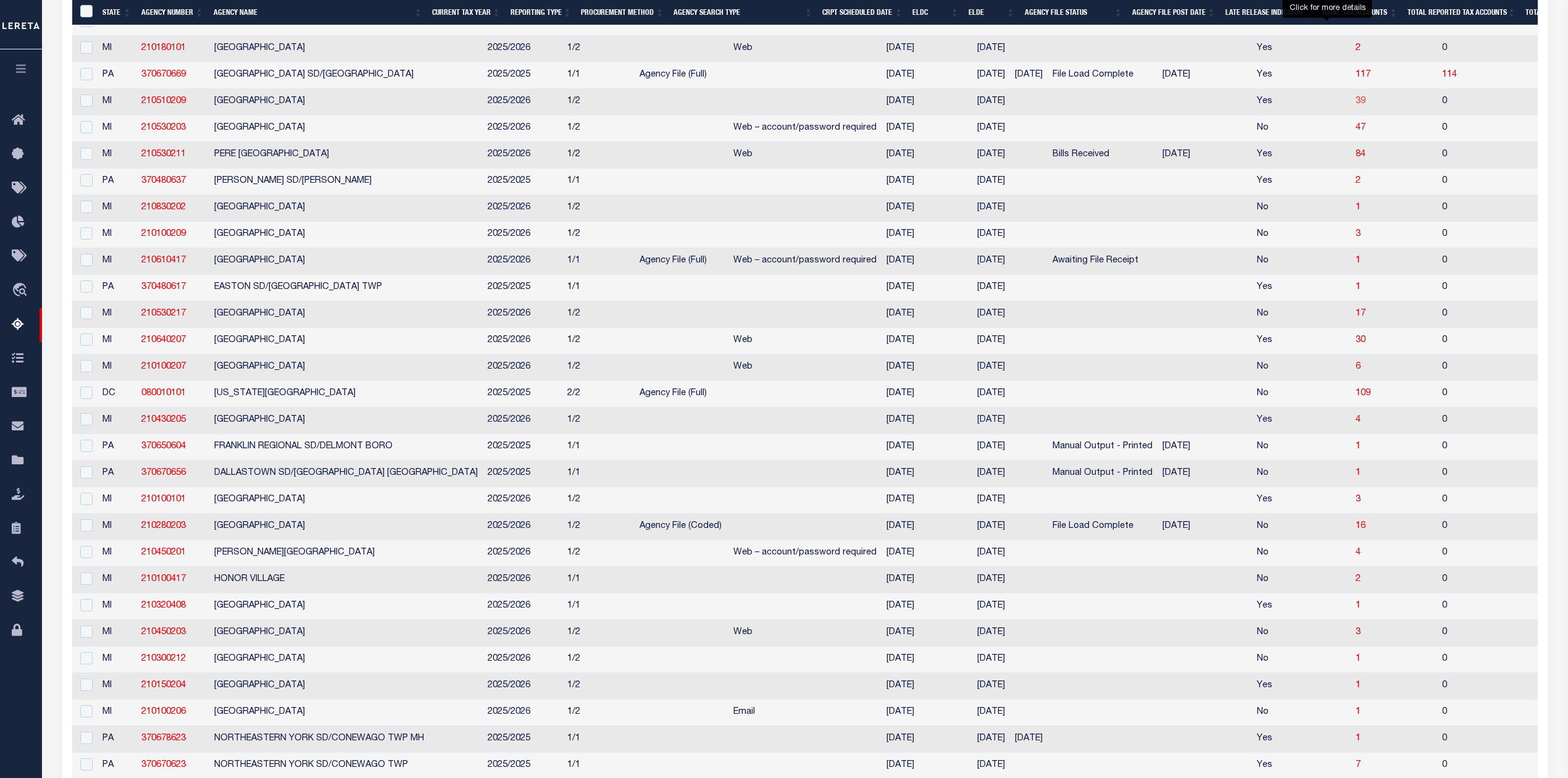
click at [1316, 106] on span "39" at bounding box center [1360, 101] width 10 height 8
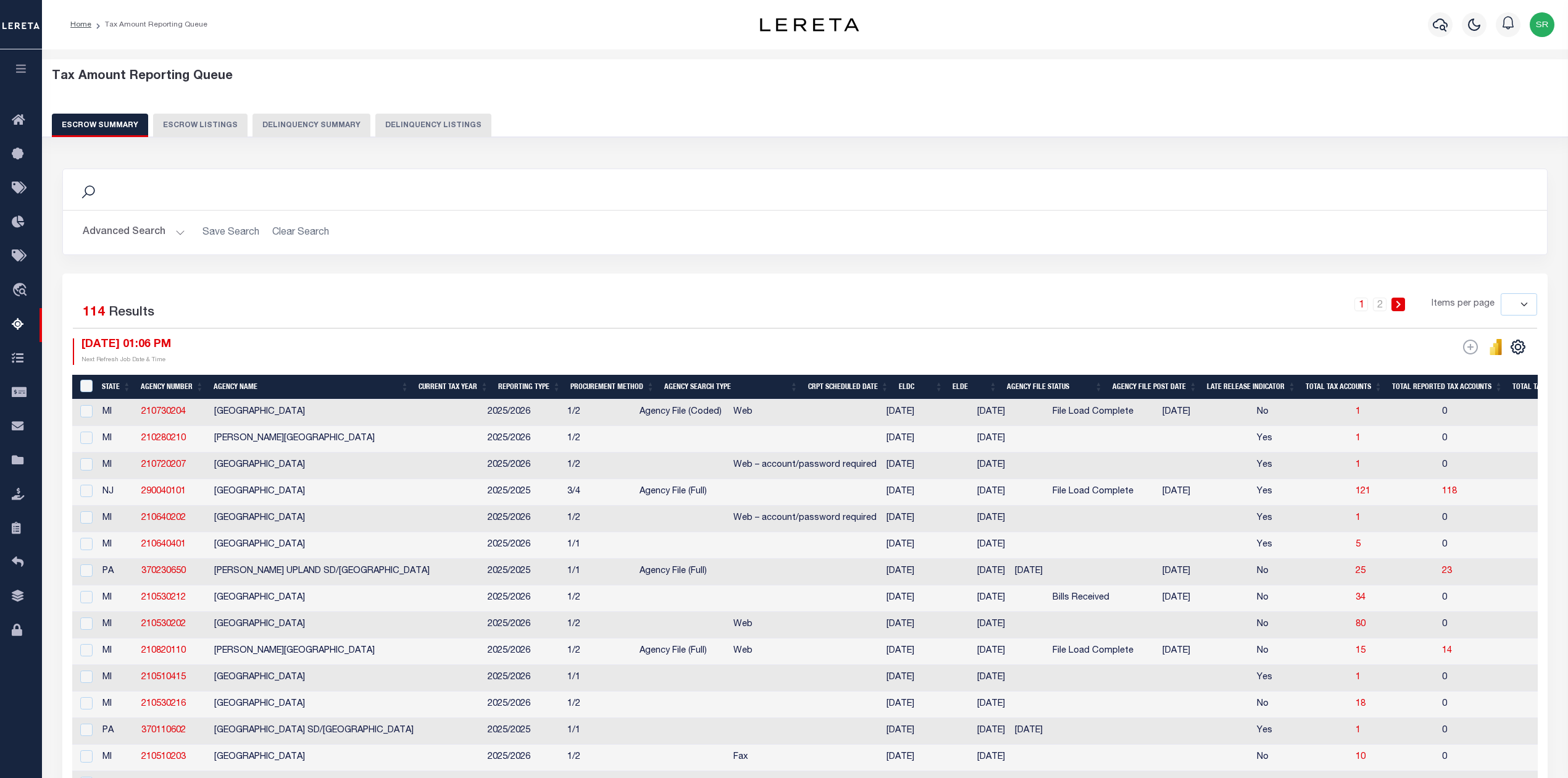
select select "100"
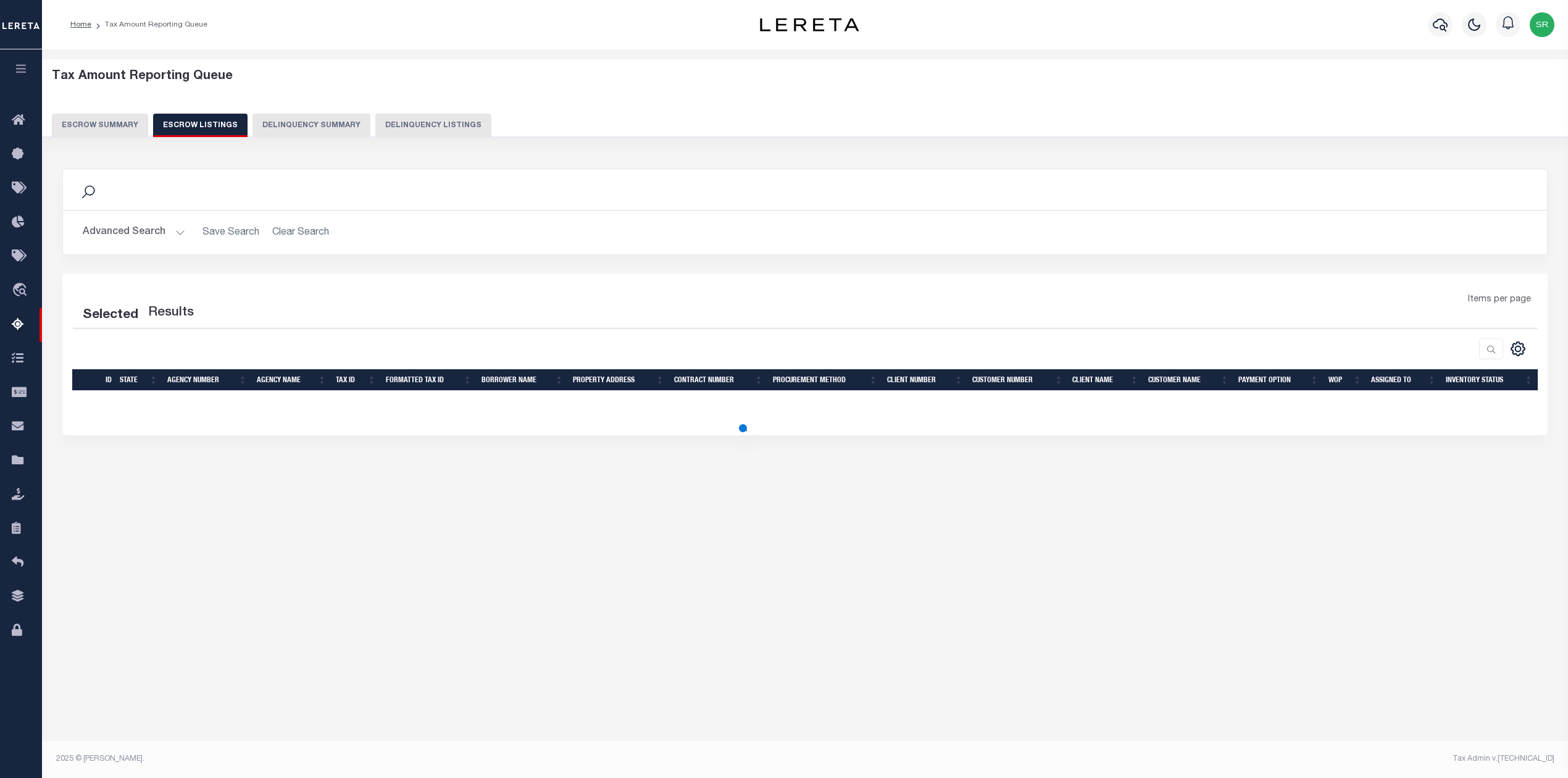
select select "100"
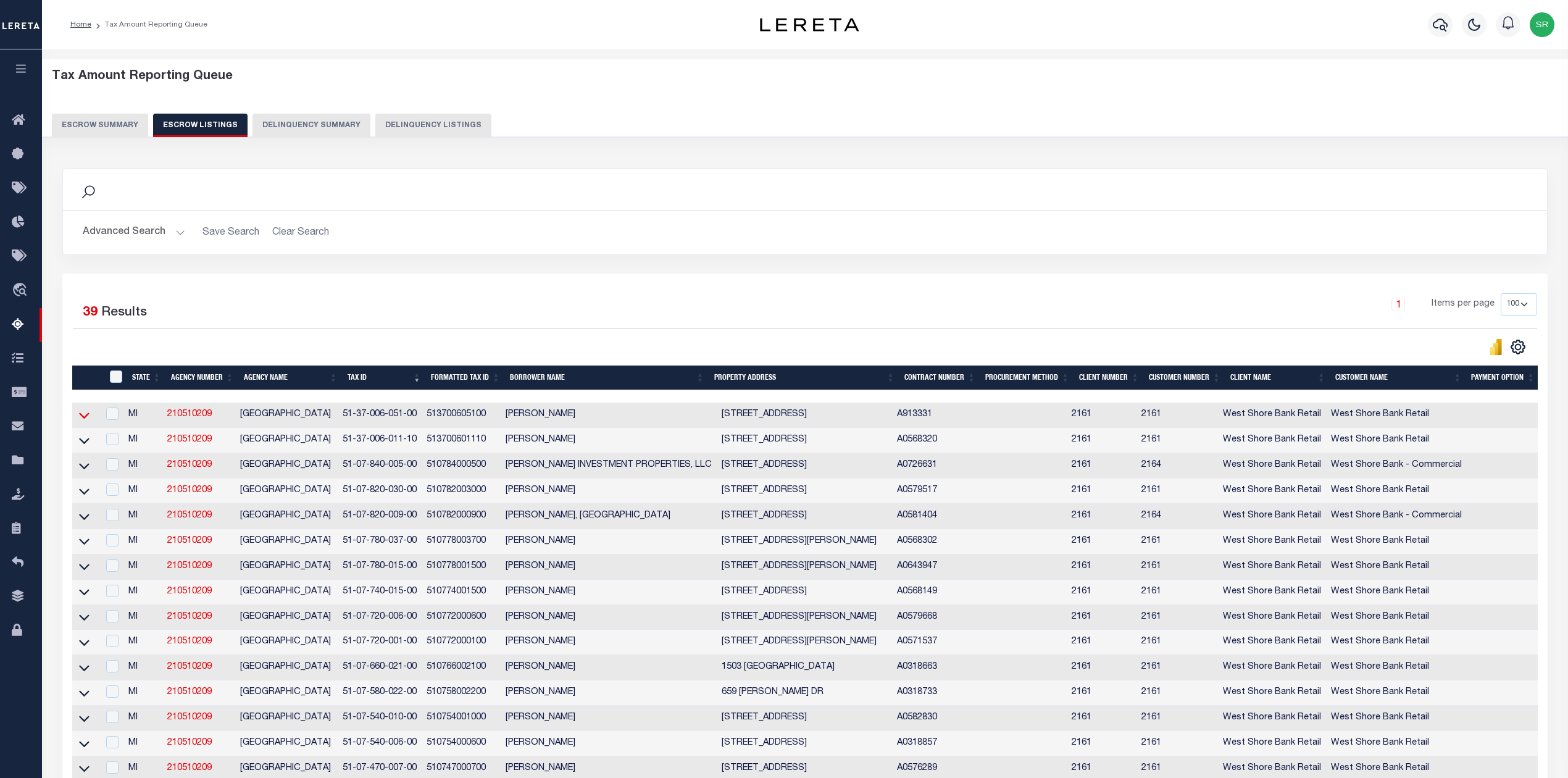
click at [85, 420] on icon at bounding box center [84, 415] width 11 height 13
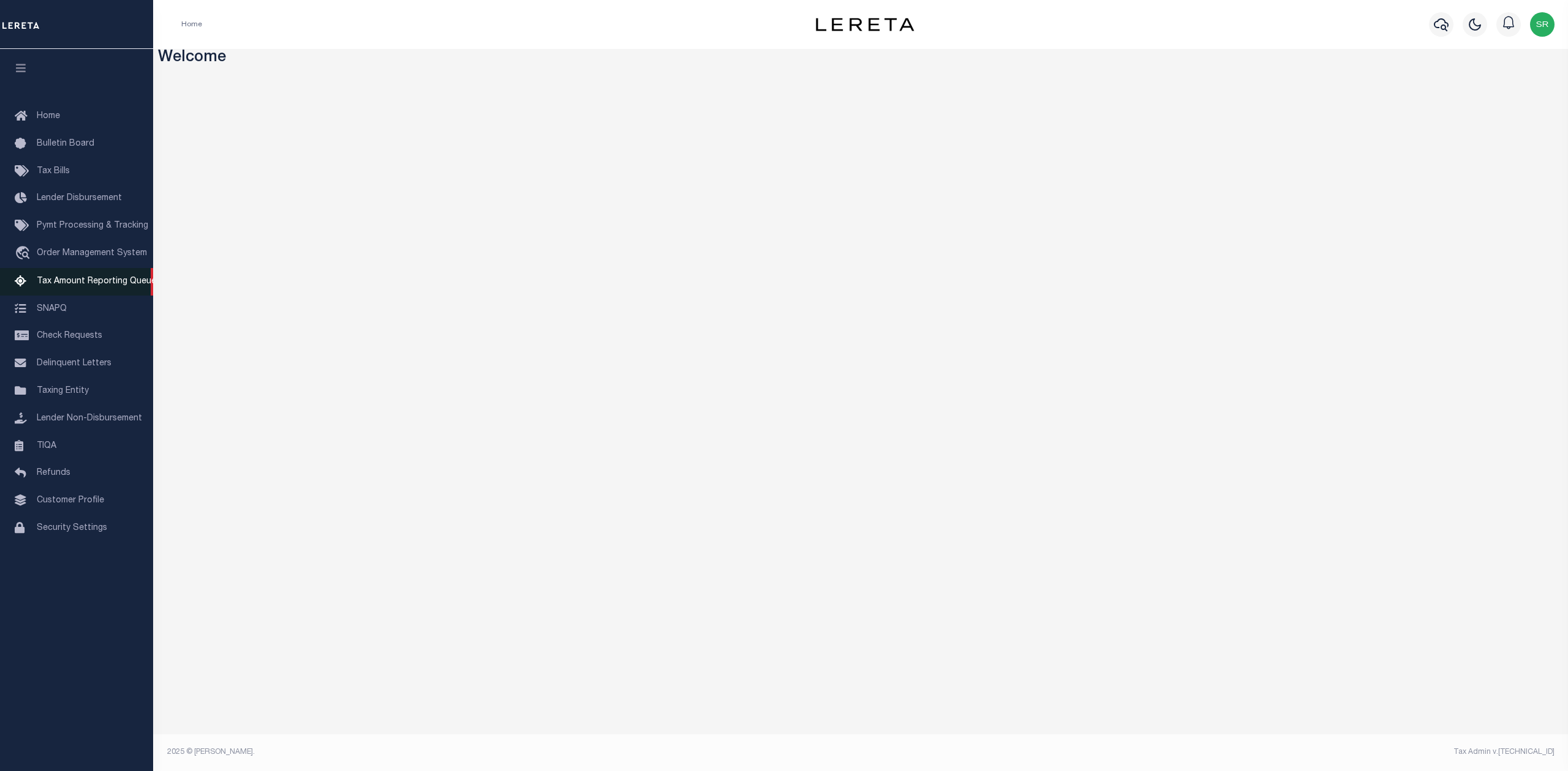
click at [110, 284] on span "Tax Amount Reporting Queue" at bounding box center [96, 281] width 120 height 8
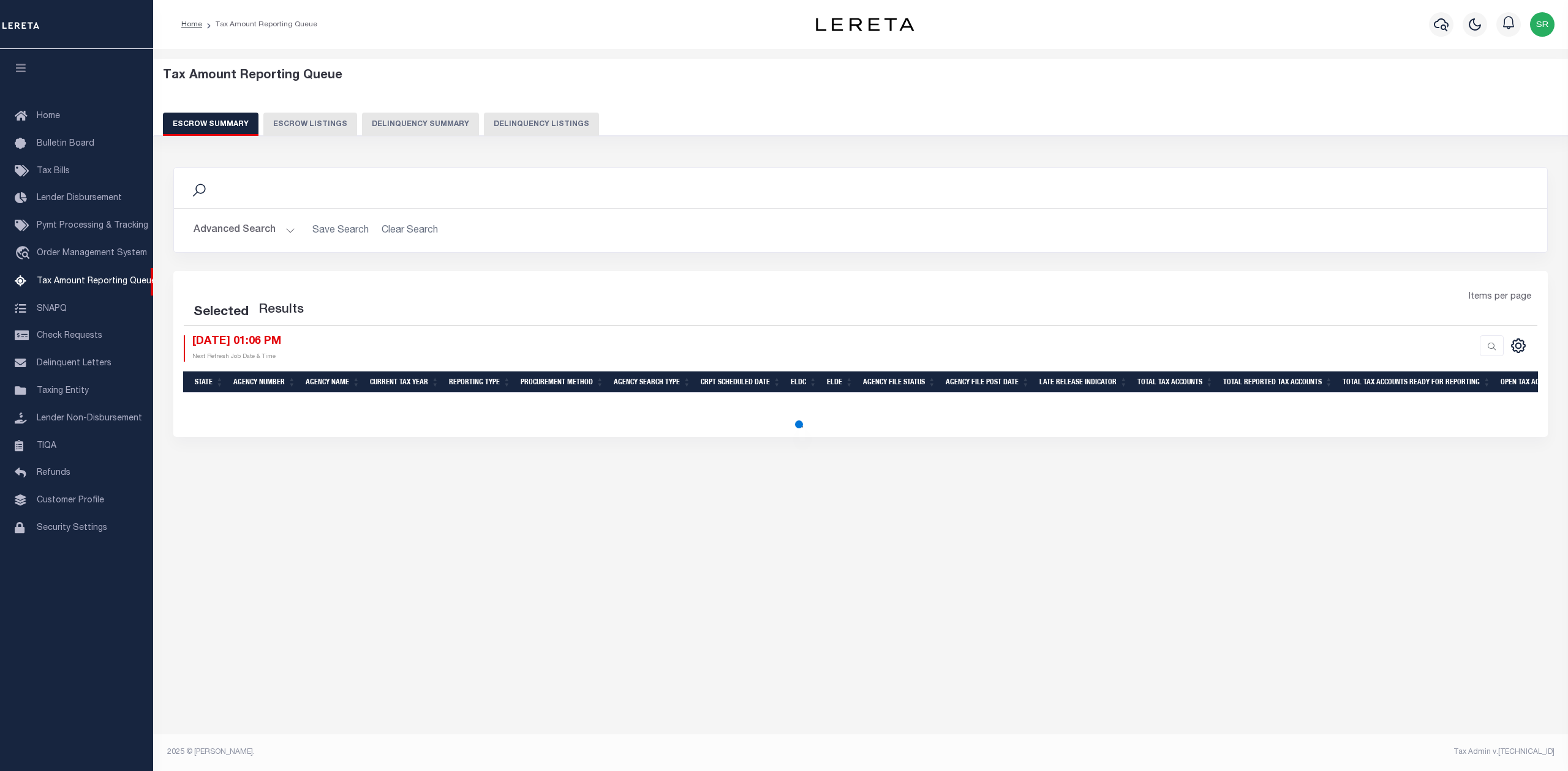
select select "100"
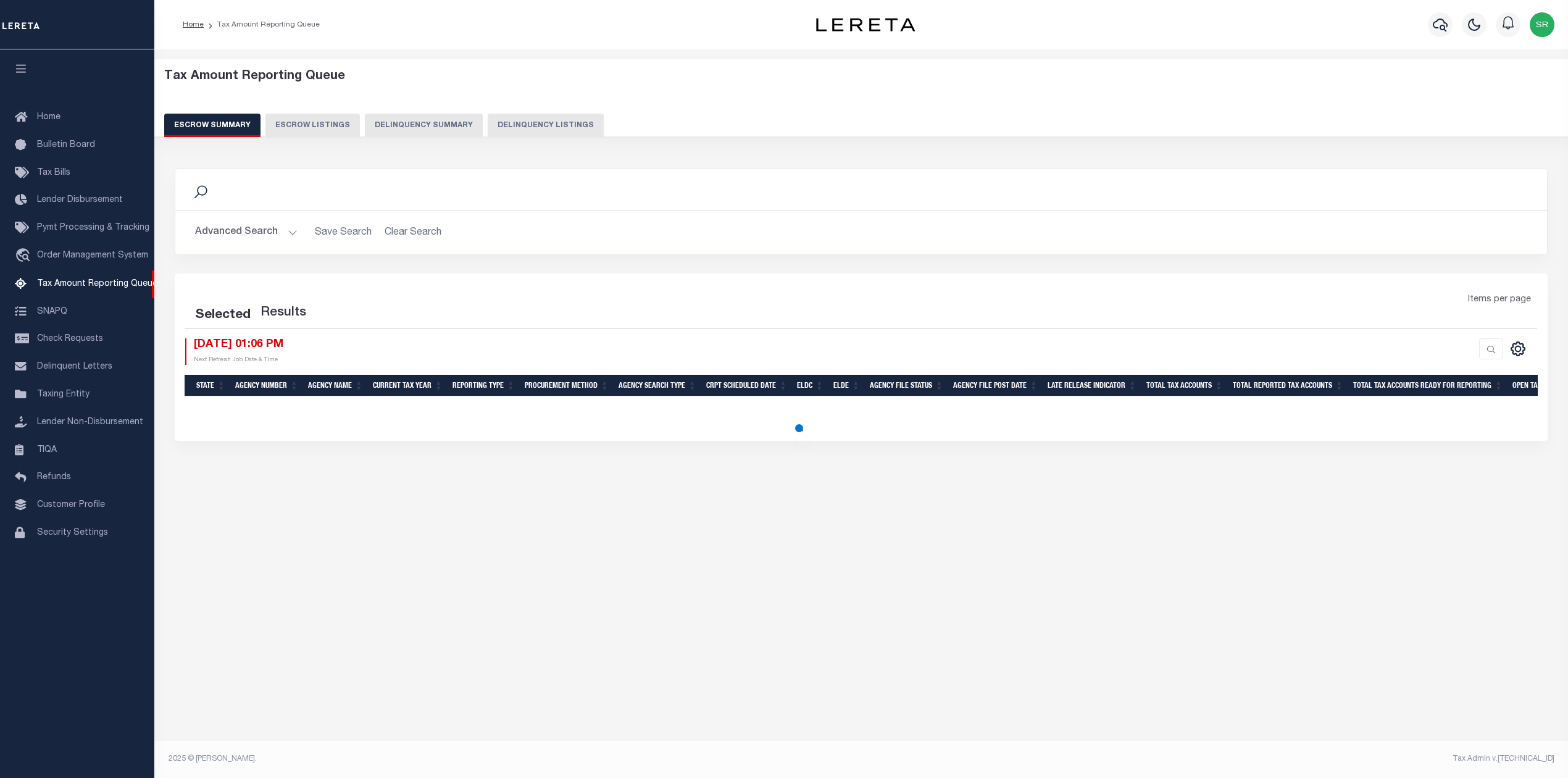
select select "100"
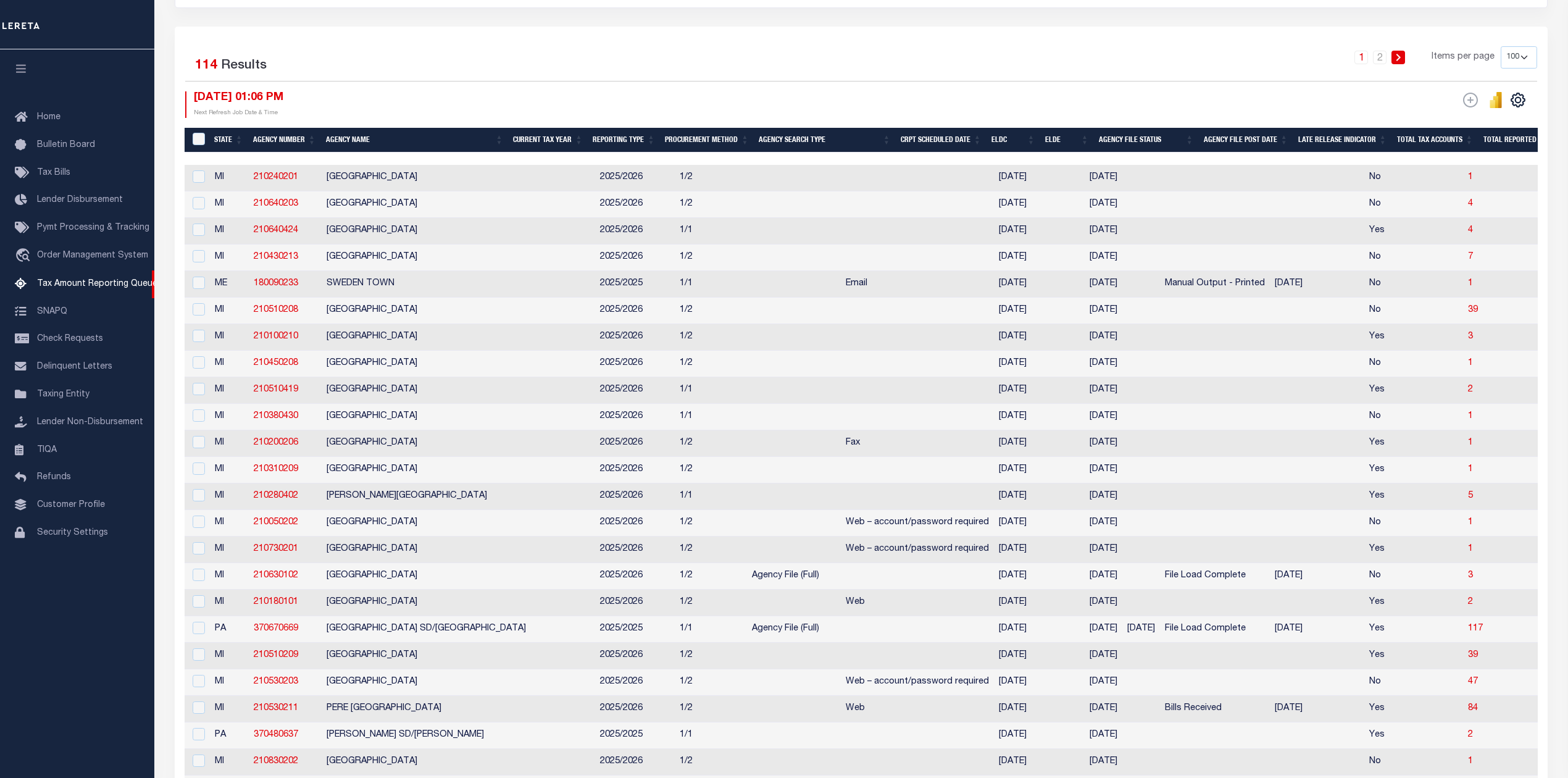
scroll to position [412, 0]
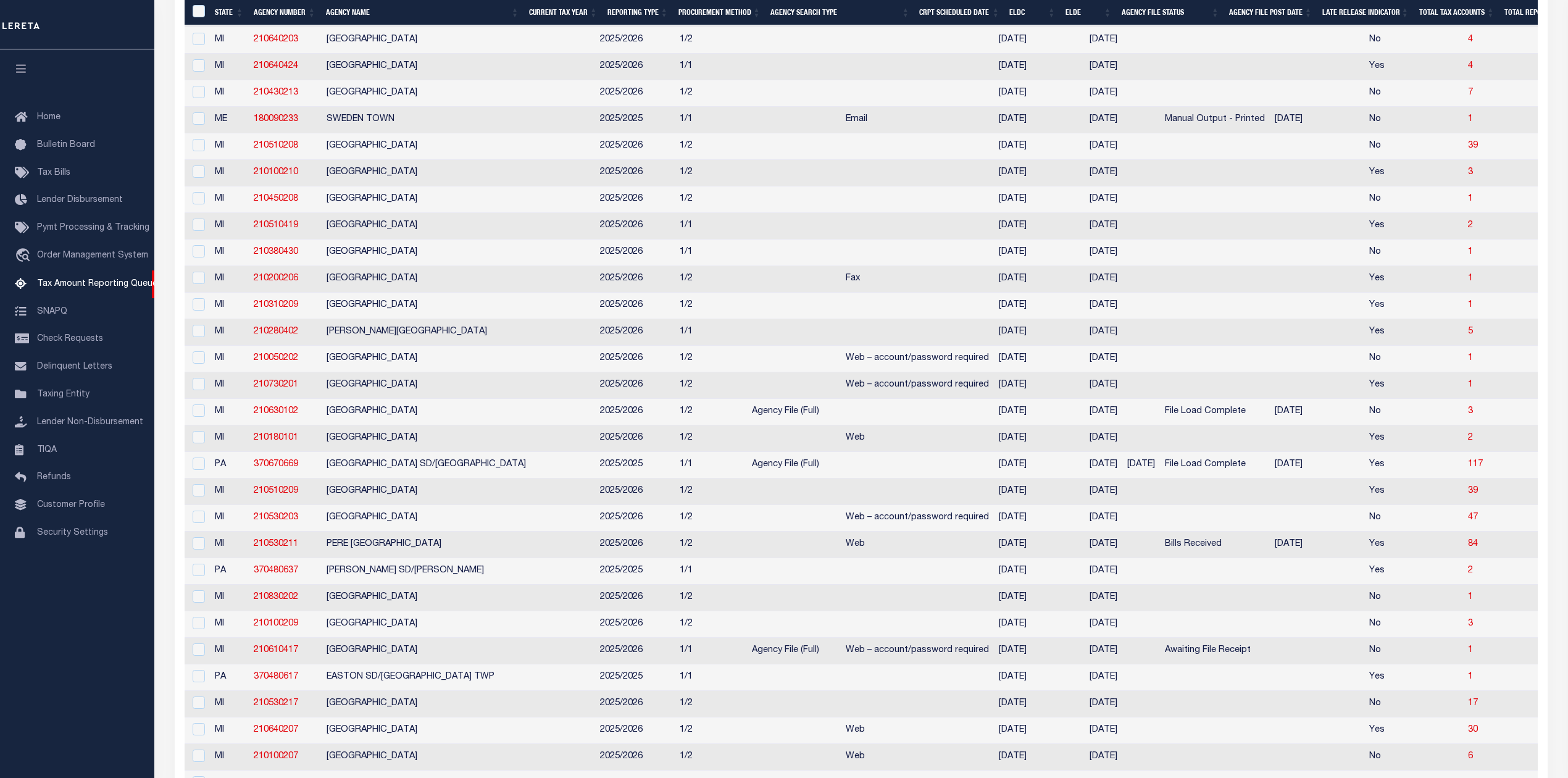
click at [1426, 70] on div "Click for more details" at bounding box center [1422, 60] width 90 height 20
click at [1423, 70] on div "Click for more details" at bounding box center [1422, 60] width 90 height 20
click at [1468, 495] on span "39" at bounding box center [1472, 491] width 10 height 8
select select "100"
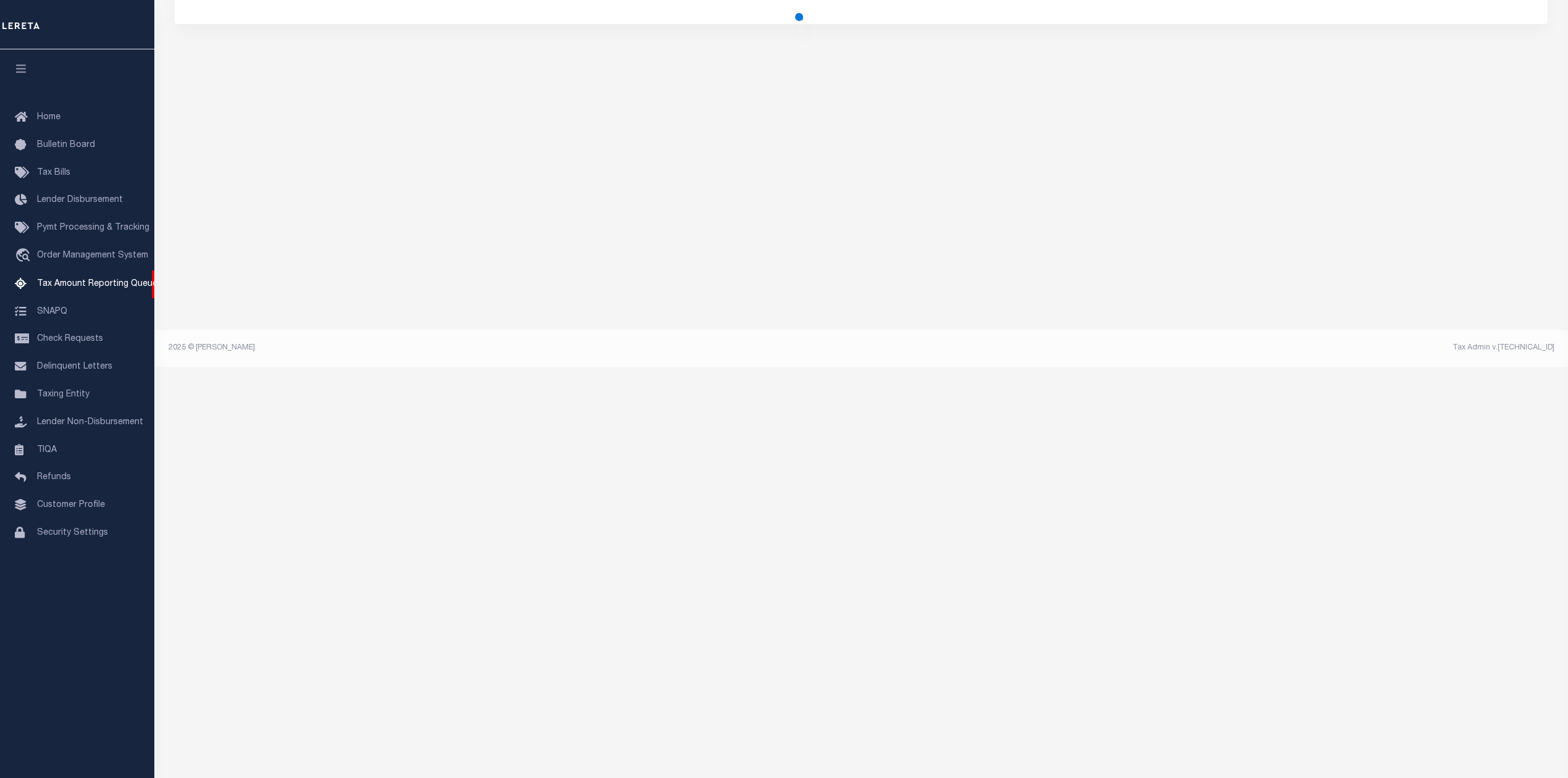
scroll to position [0, 0]
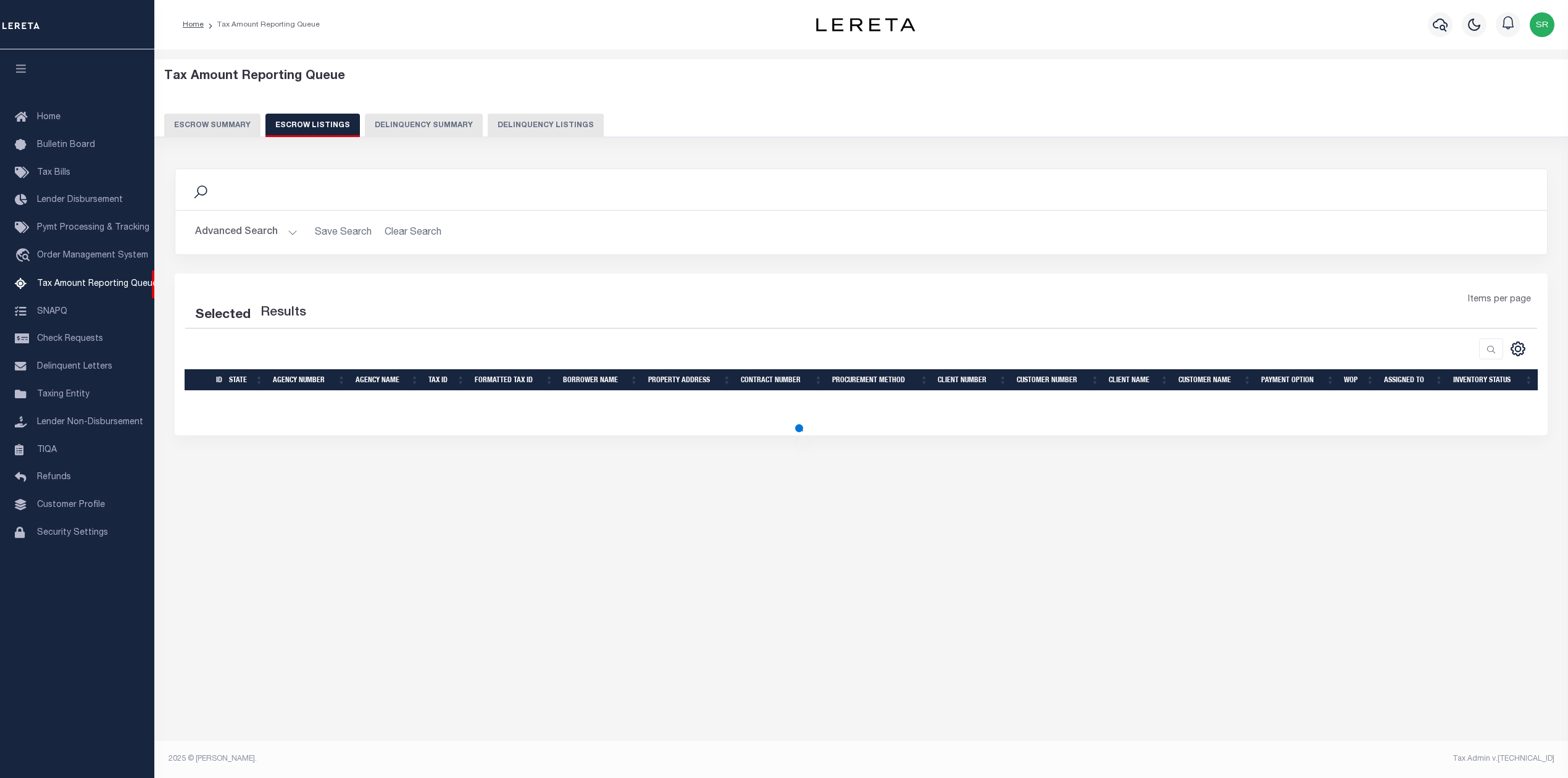
select select "100"
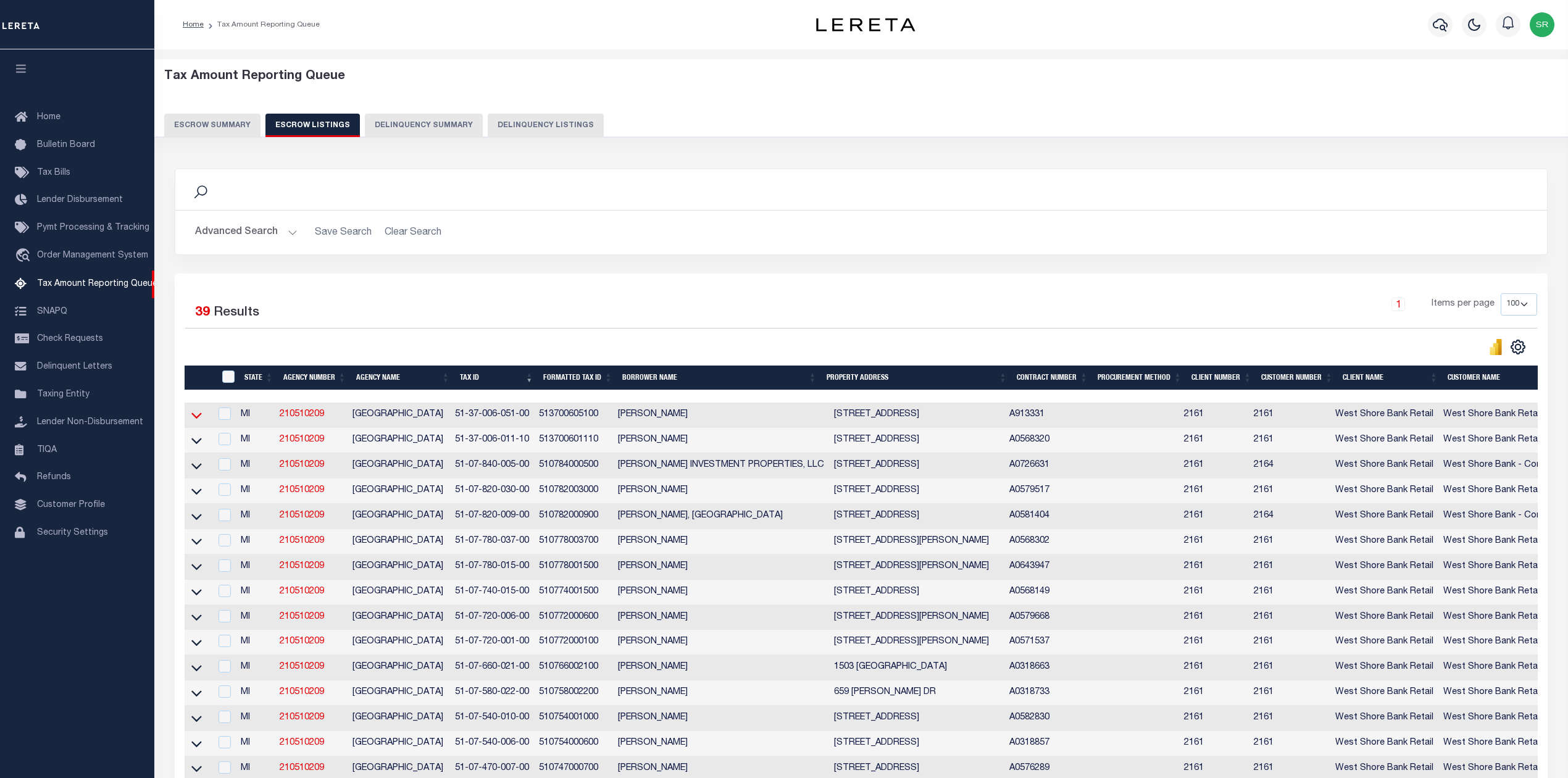
click at [193, 419] on icon at bounding box center [197, 416] width 11 height 6
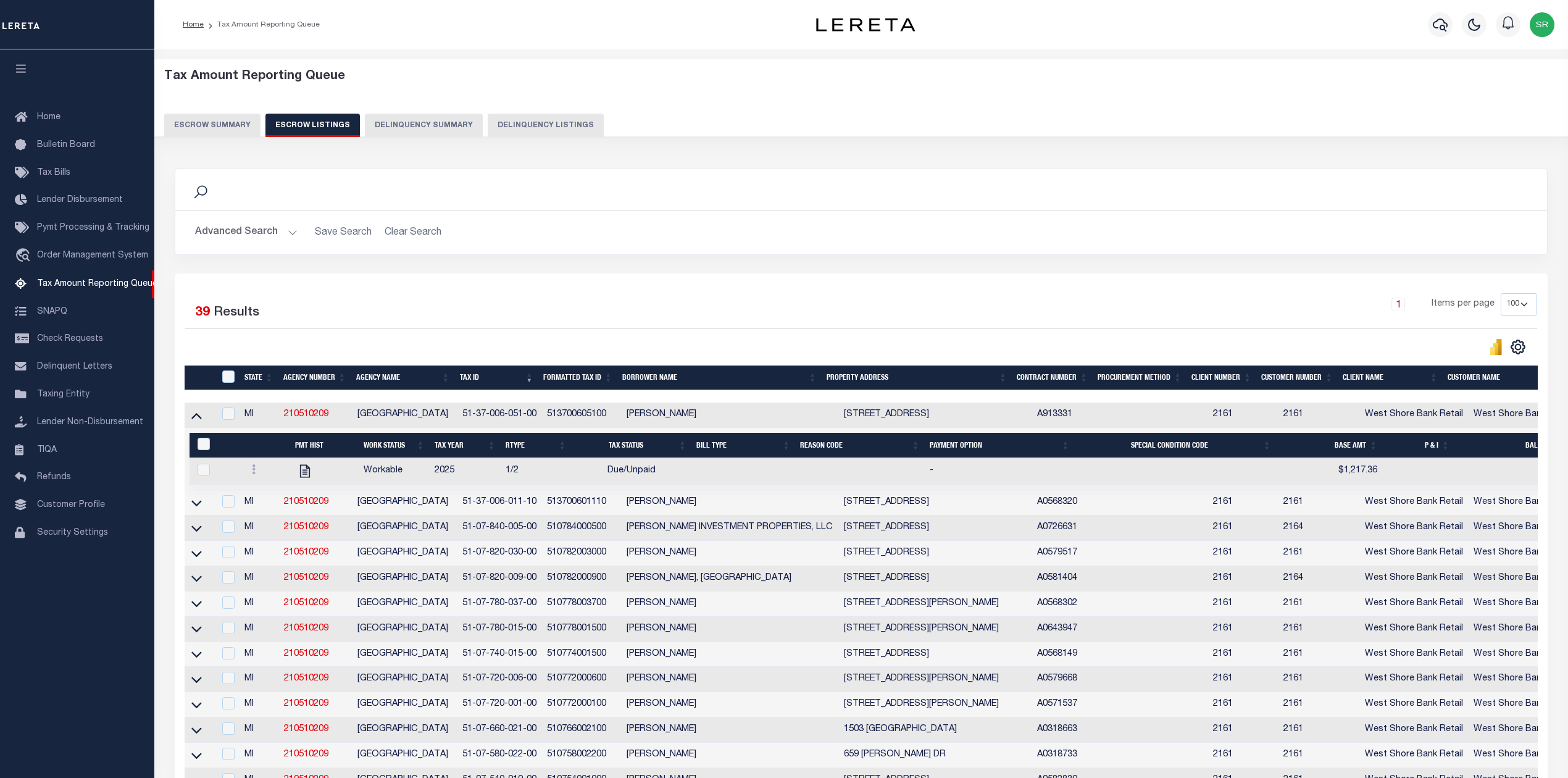
click at [193, 419] on icon at bounding box center [197, 415] width 11 height 13
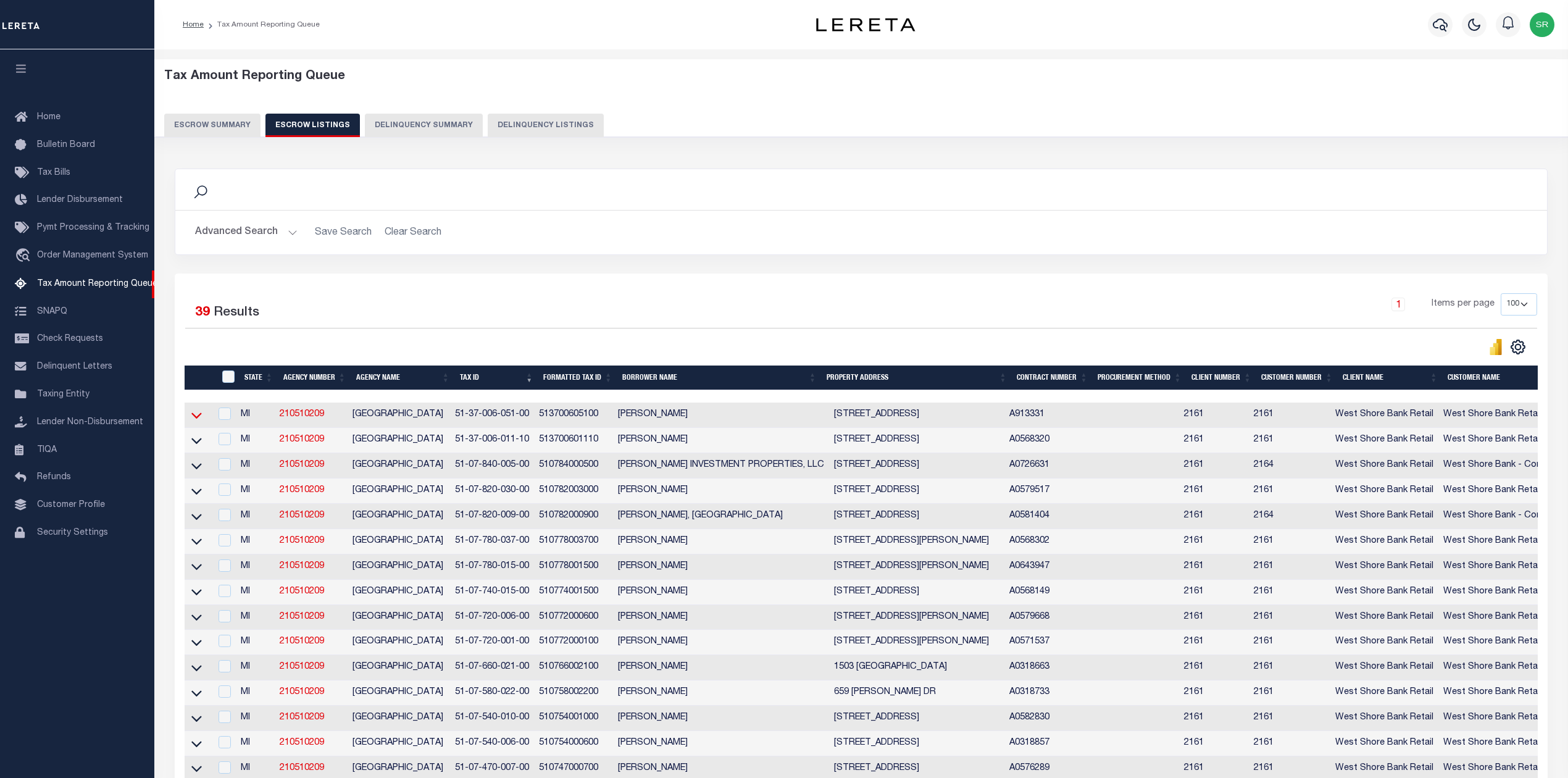
click at [194, 416] on icon at bounding box center [197, 415] width 11 height 13
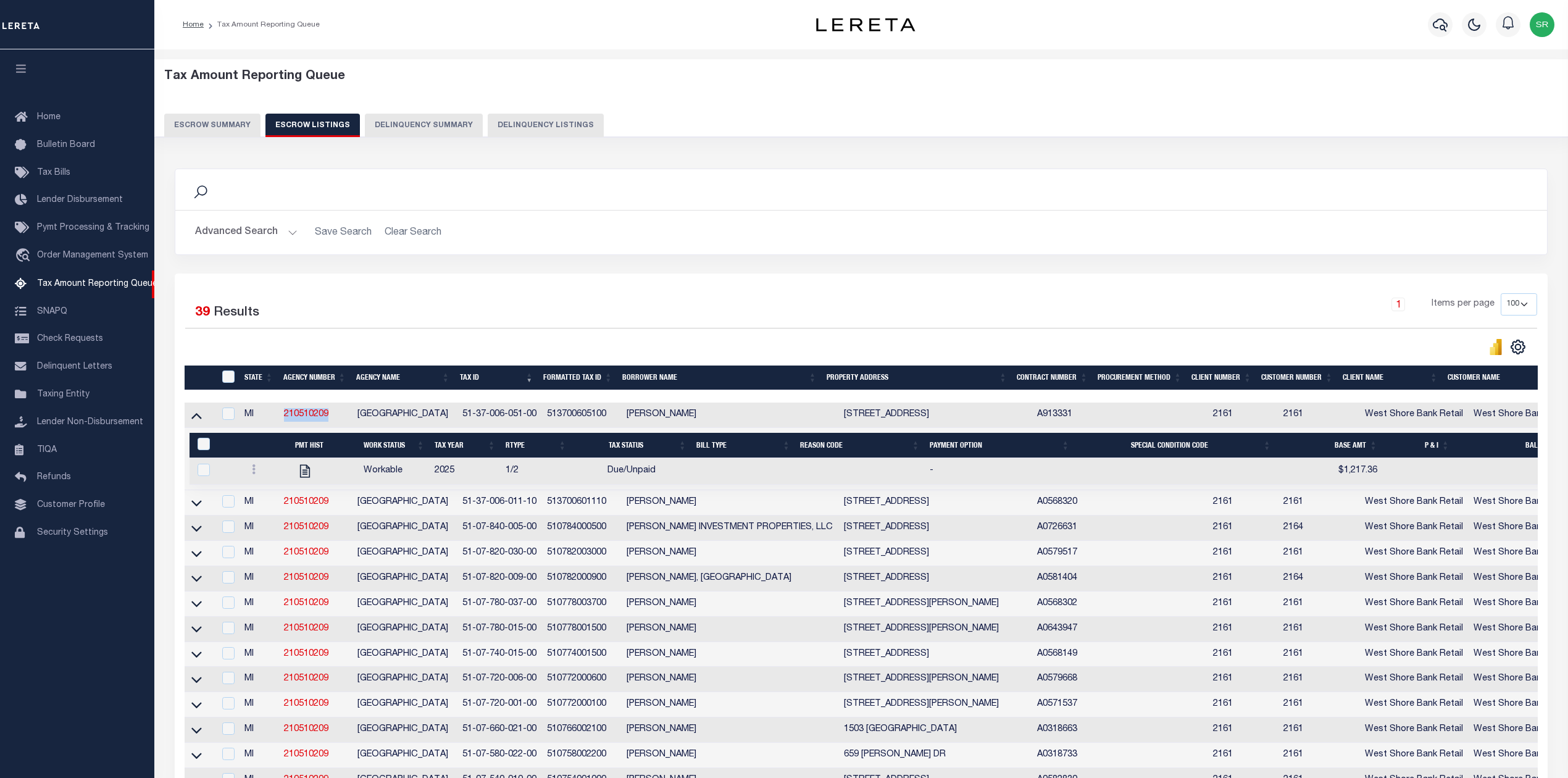
drag, startPoint x: 341, startPoint y: 418, endPoint x: 283, endPoint y: 418, distance: 58.0
click at [283, 418] on td "210510209" at bounding box center [316, 415] width 74 height 26
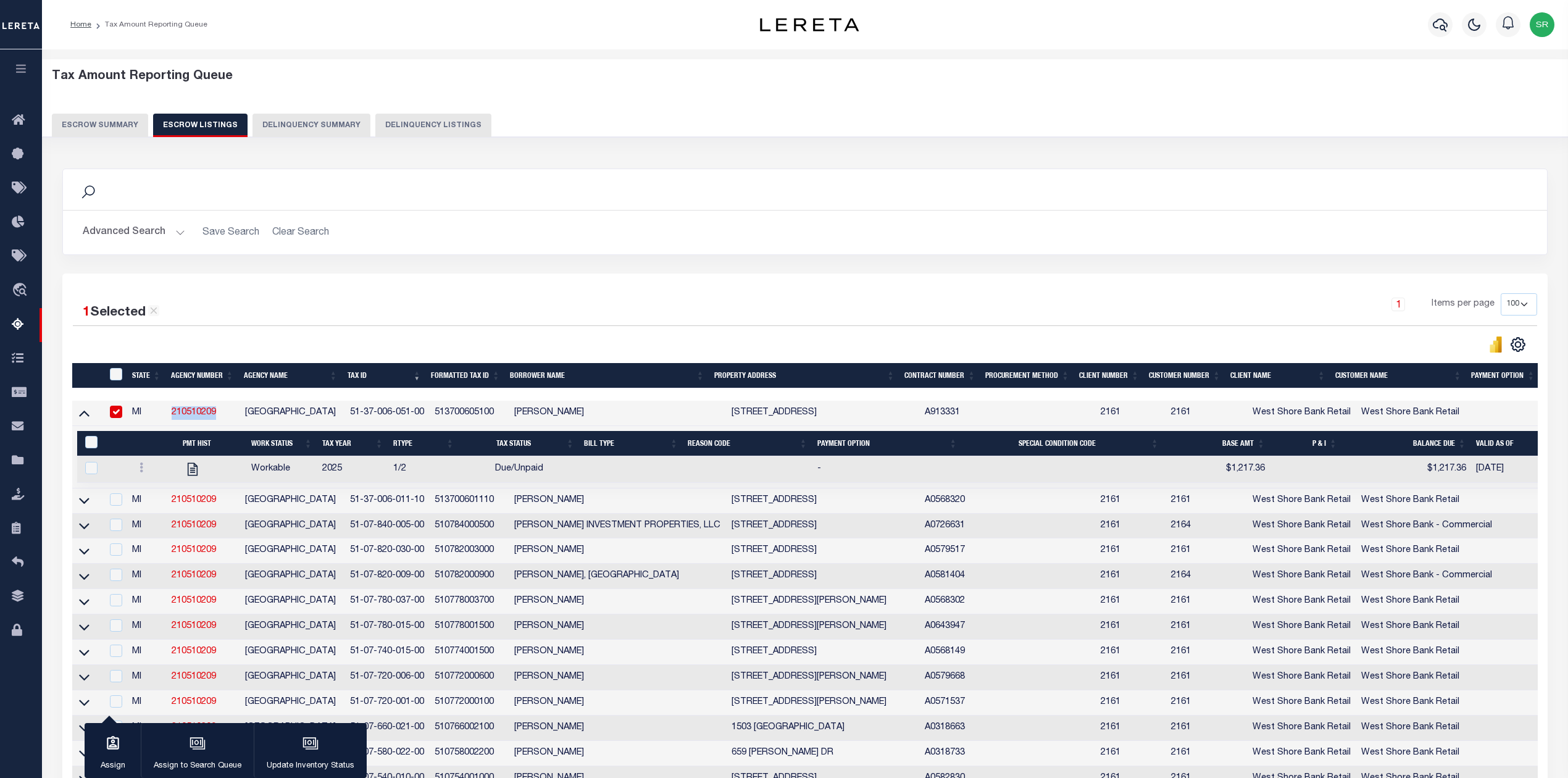
copy link "210510209"
drag, startPoint x: 429, startPoint y: 413, endPoint x: 348, endPoint y: 415, distance: 81.0
click at [348, 415] on td "51-37-006-051-00" at bounding box center [387, 414] width 84 height 26
checkbox input "false"
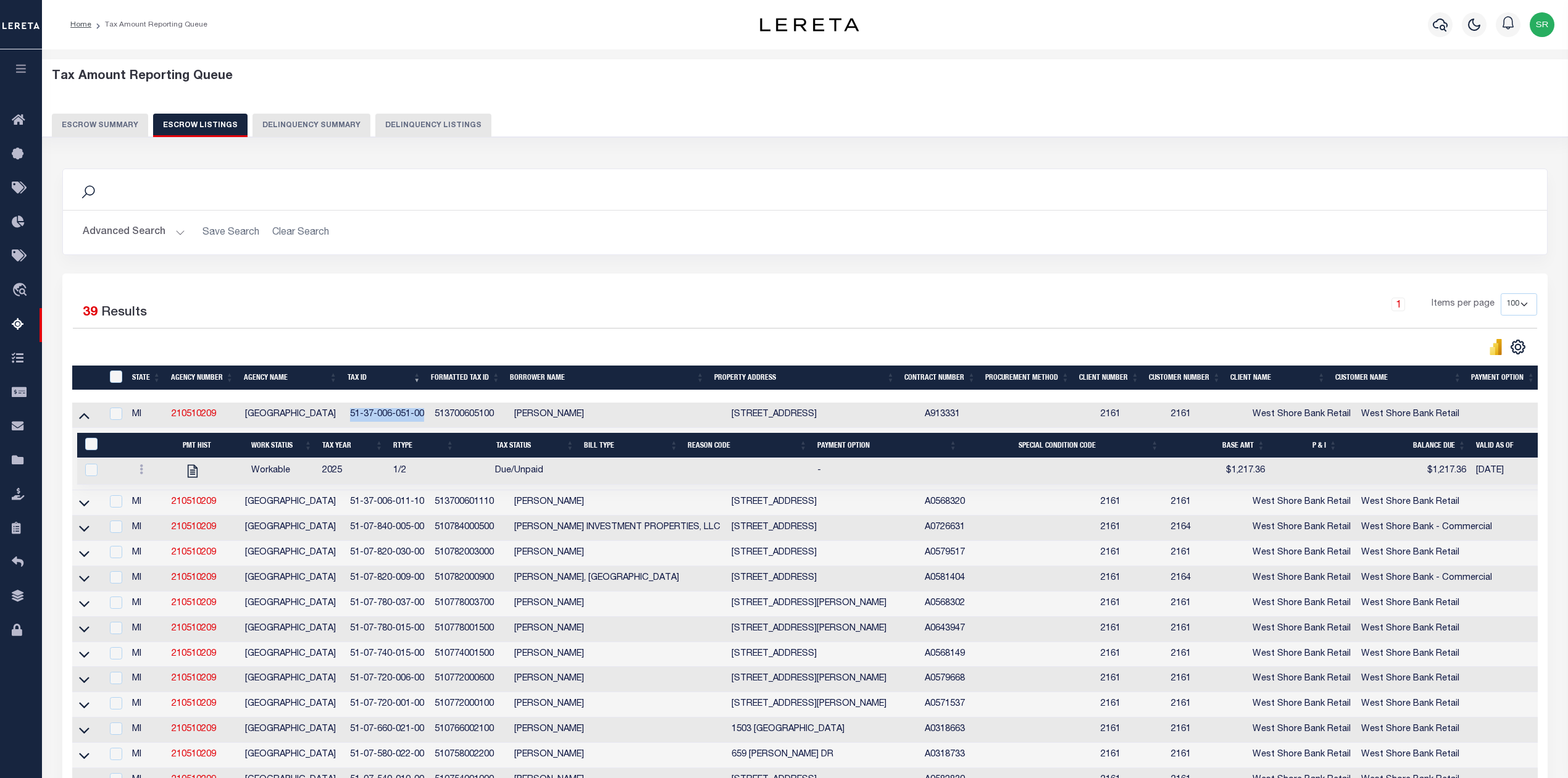
copy td "51-37-006-051-00"
click at [119, 379] on input "ID" at bounding box center [116, 377] width 12 height 12
checkbox input "true"
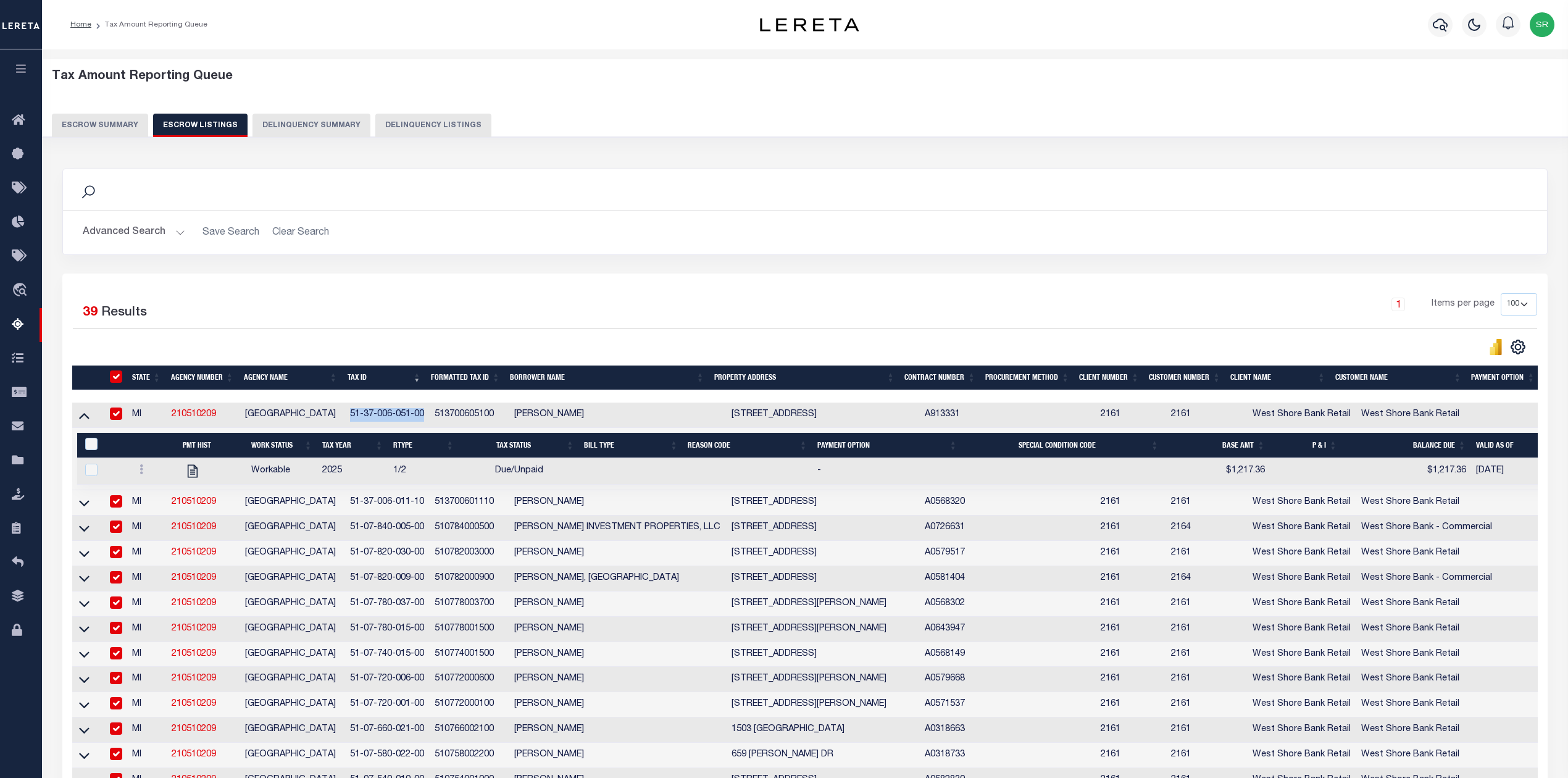
checkbox input "true"
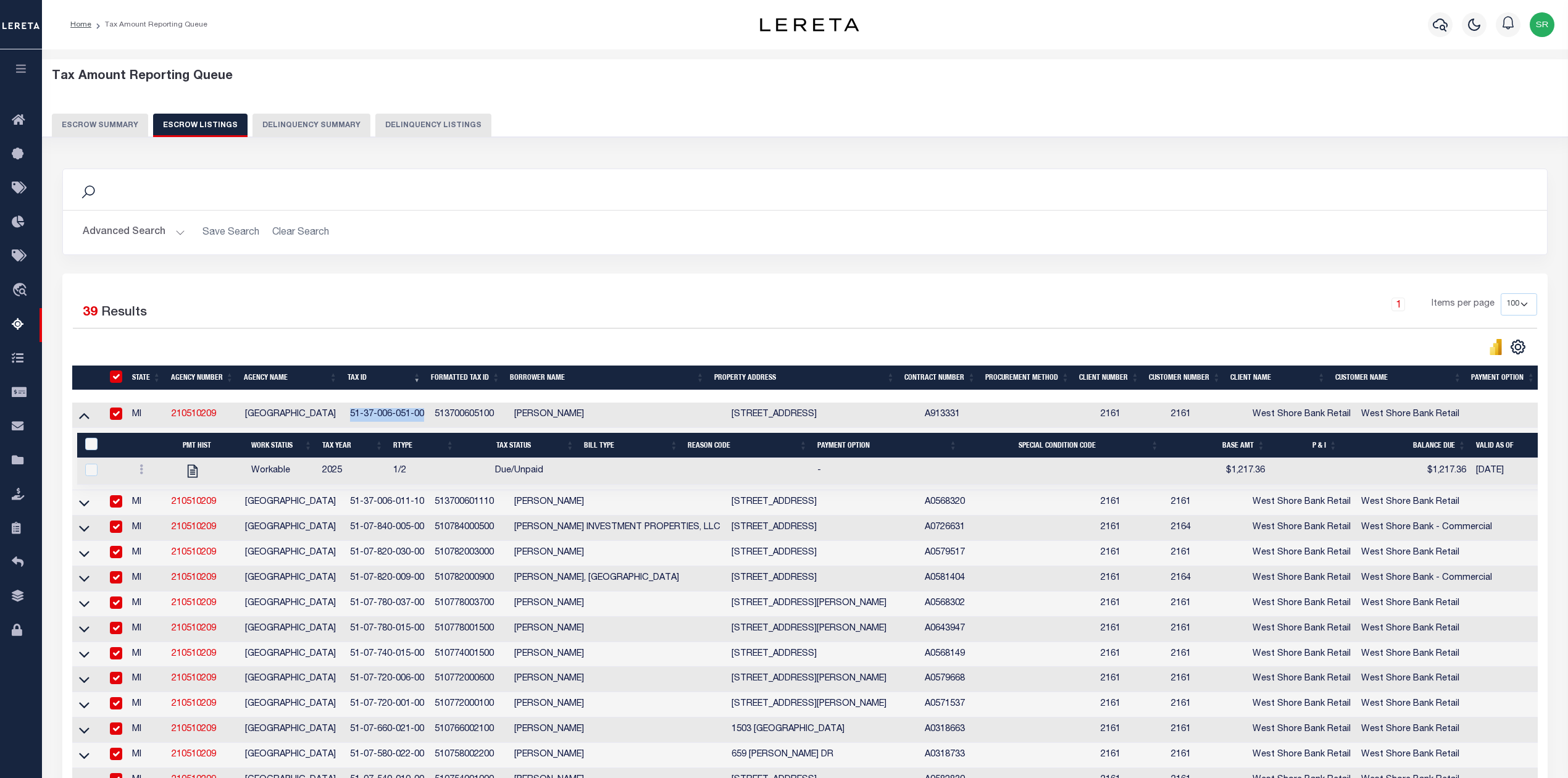
checkbox input "true"
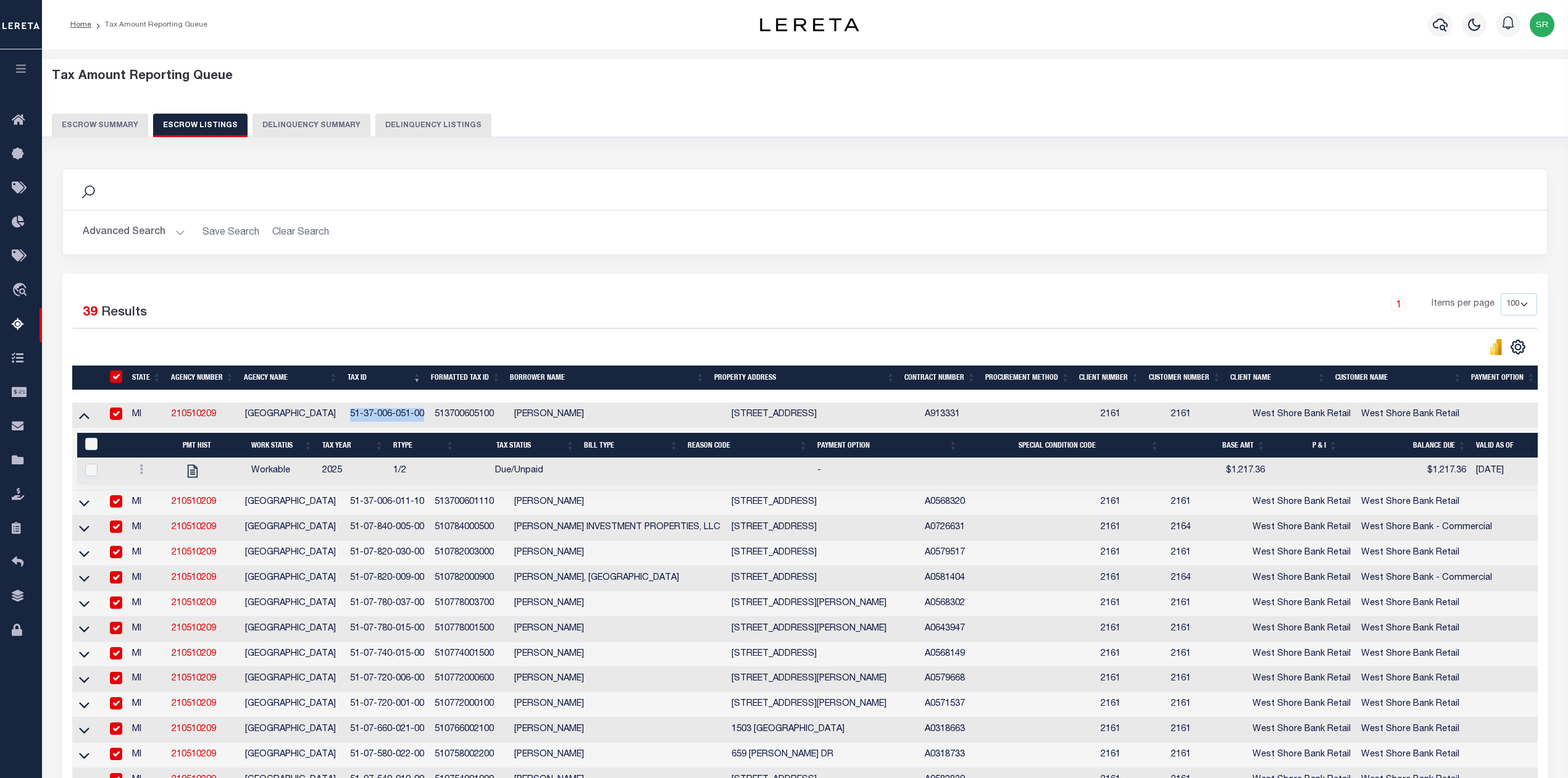
checkbox input "true"
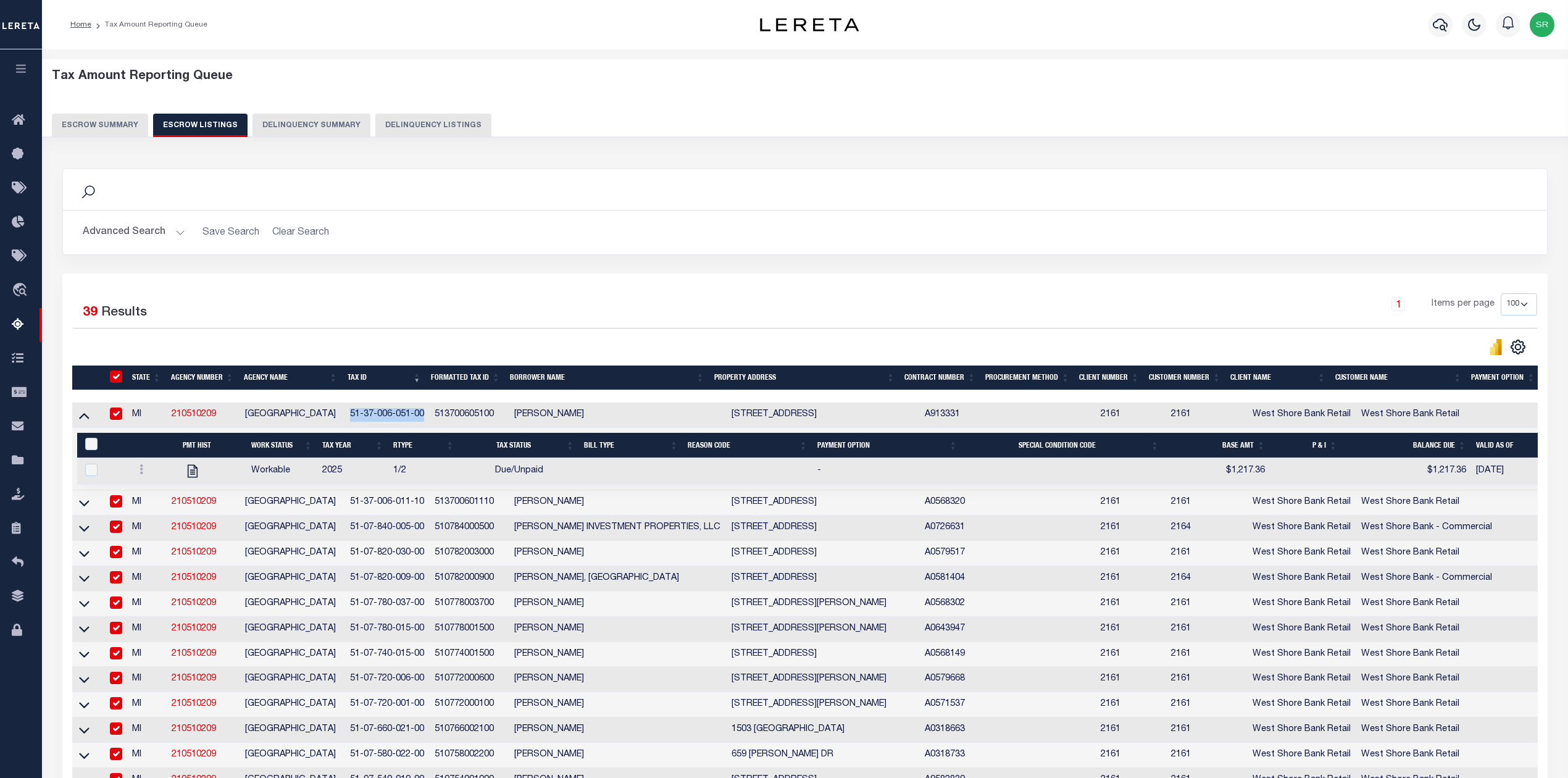
checkbox input "true"
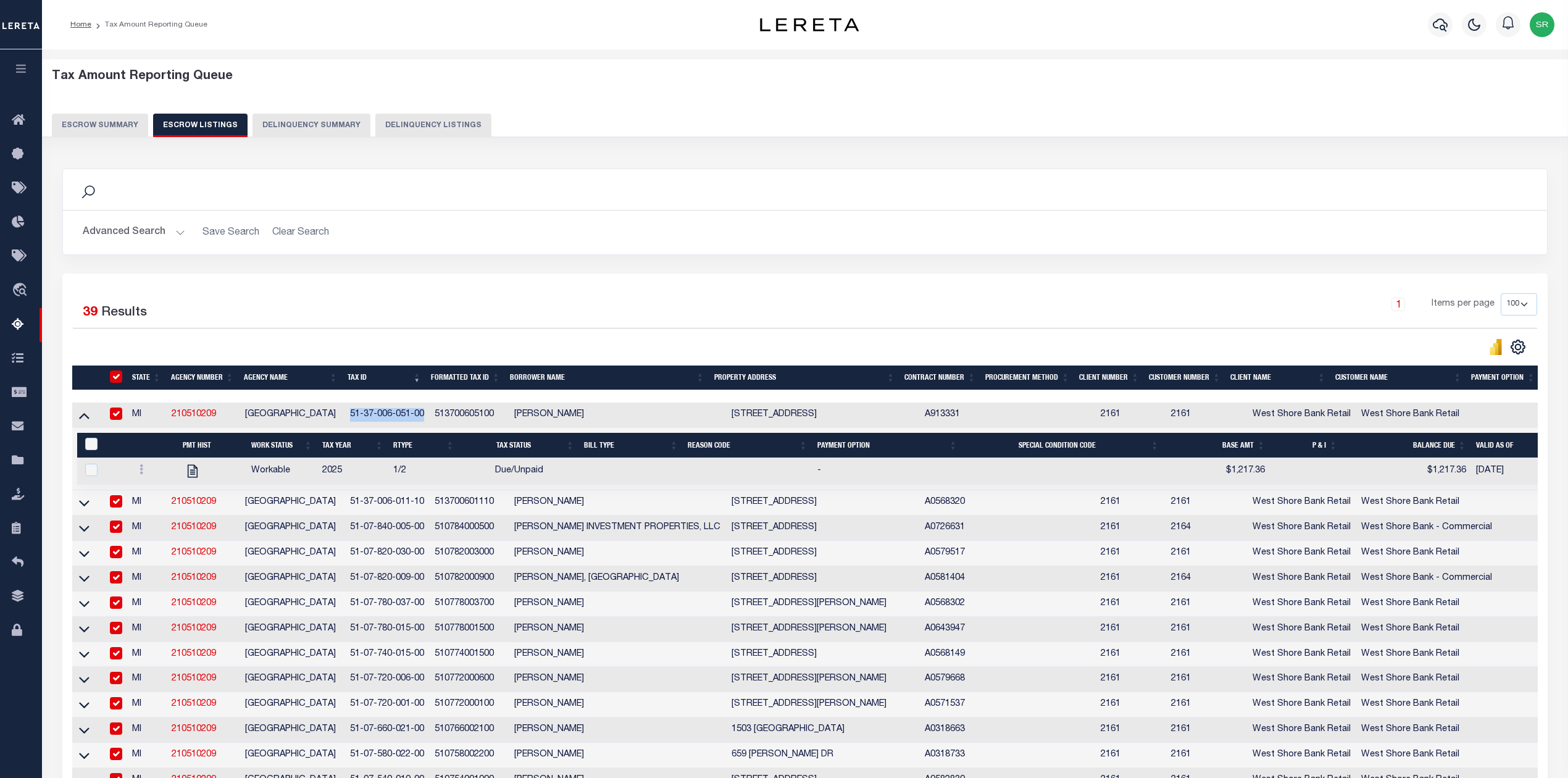
checkbox input "true"
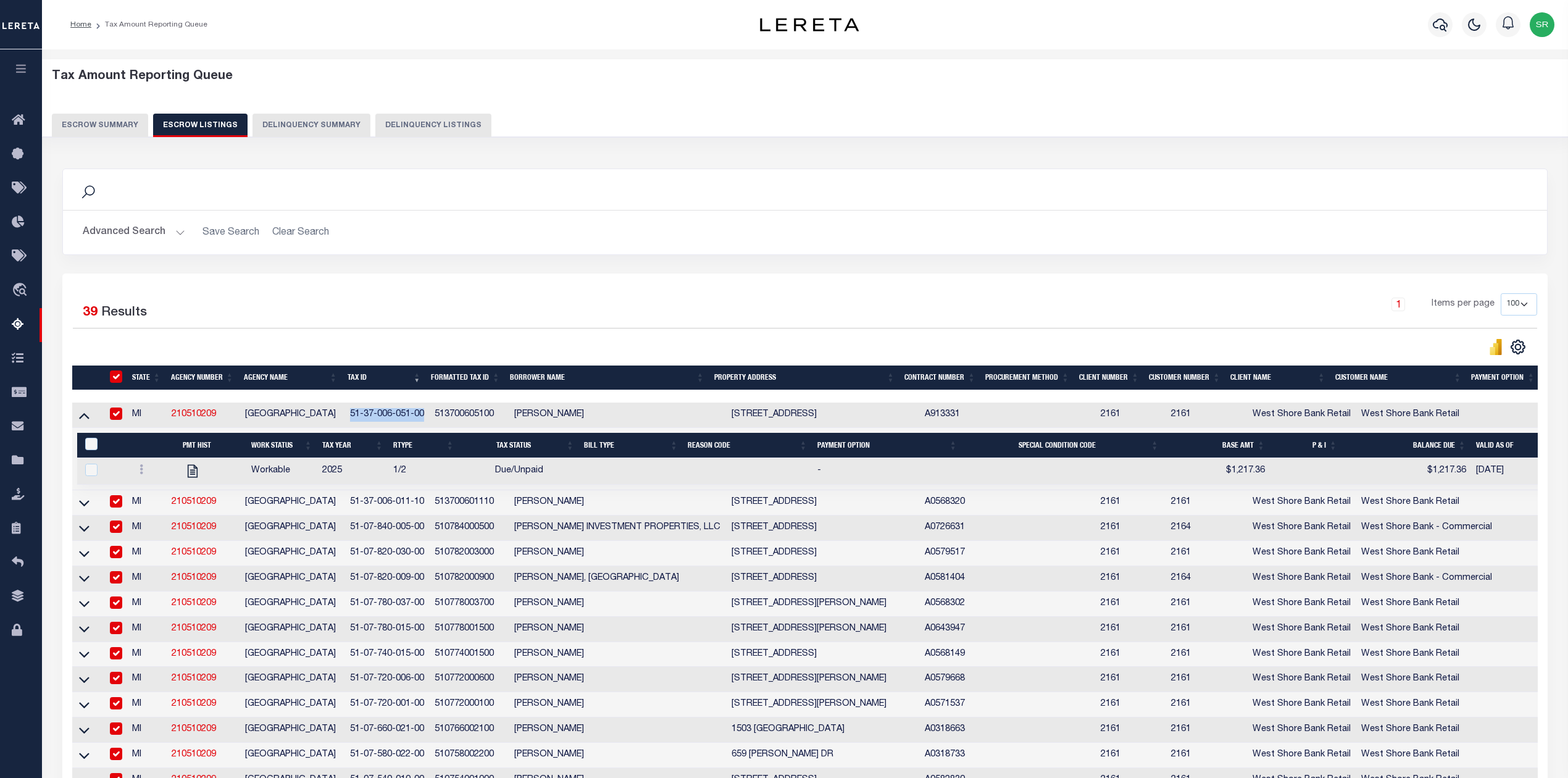
checkbox input "true"
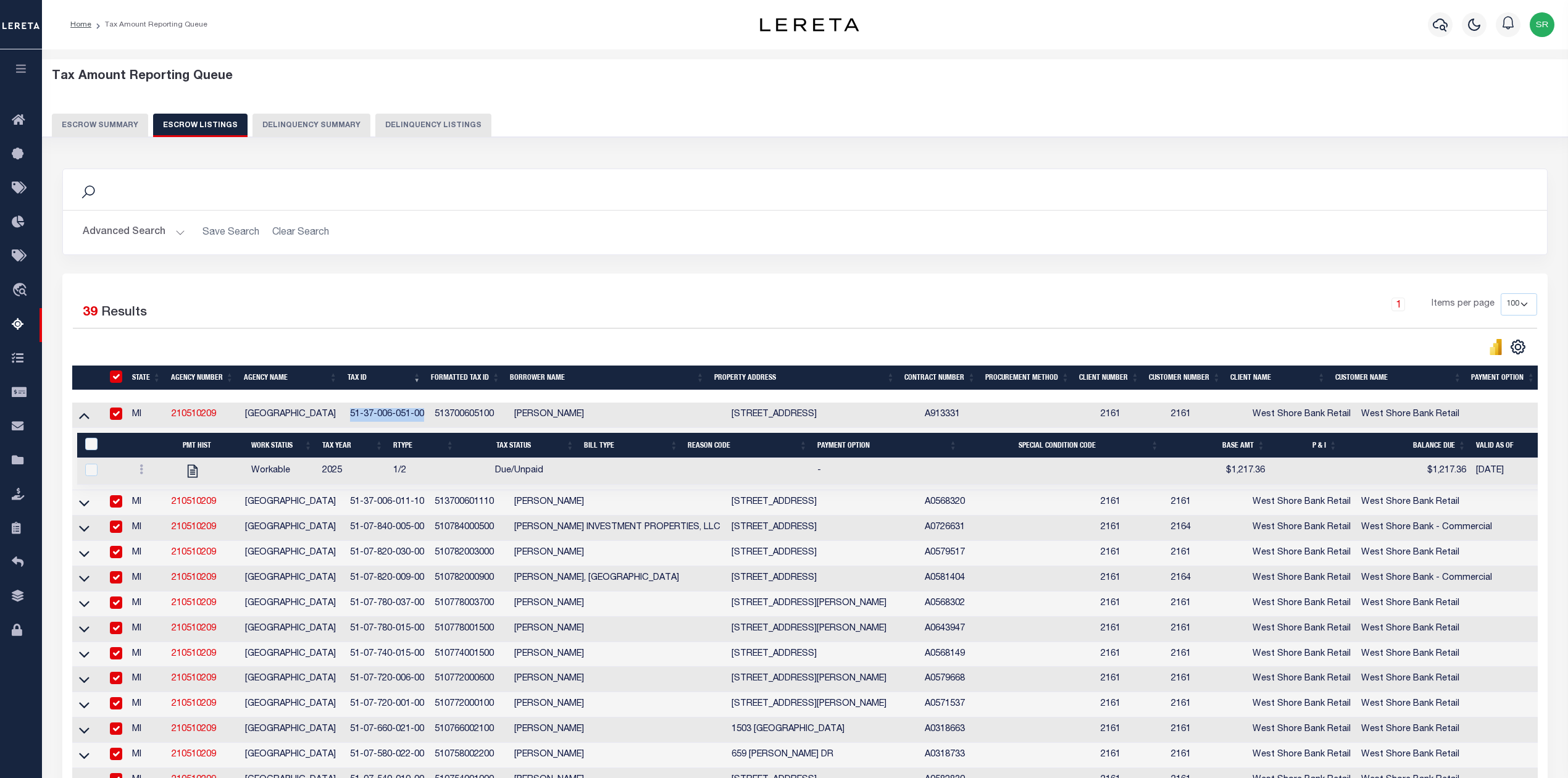
checkbox input "true"
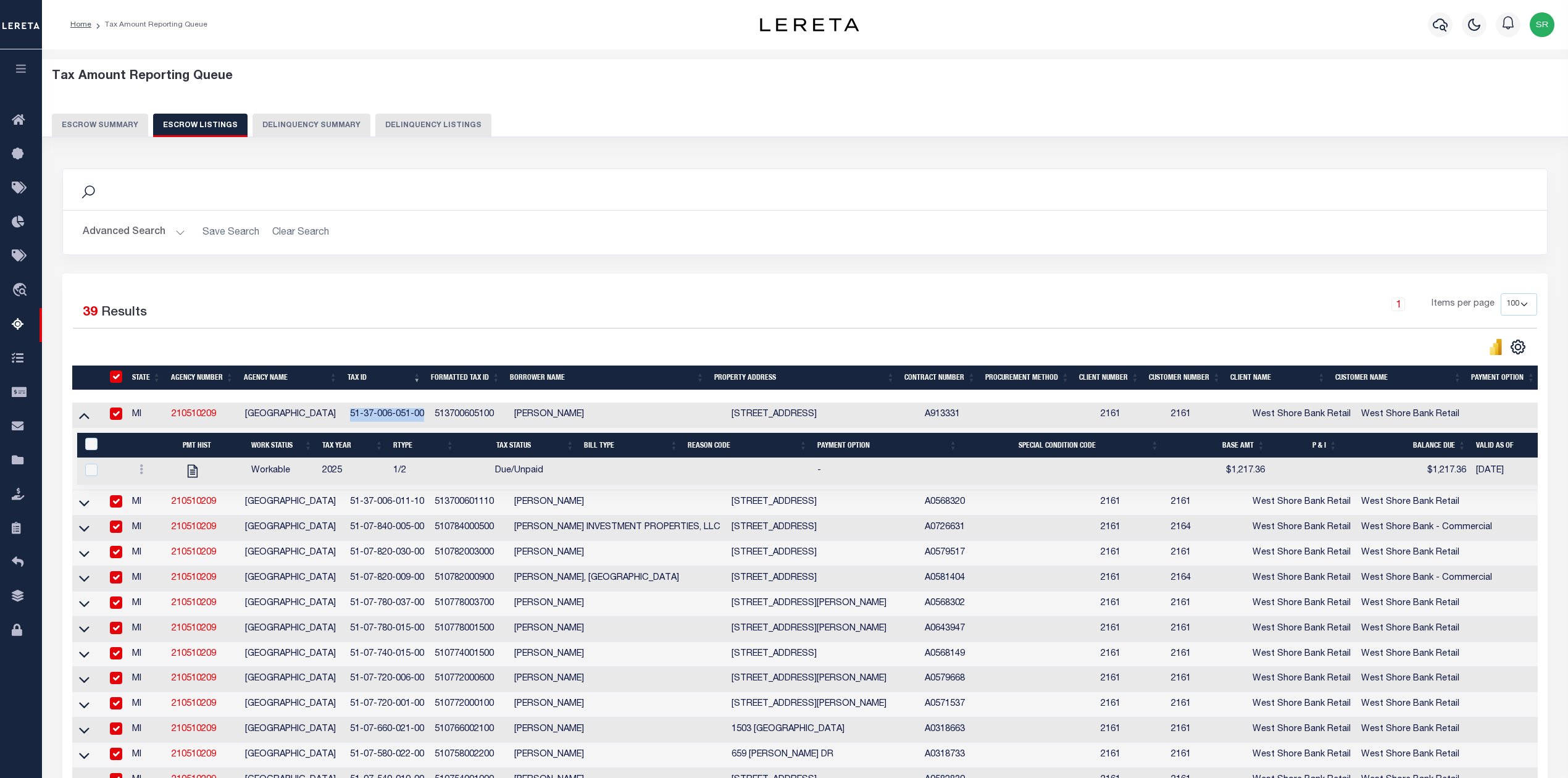
checkbox input "true"
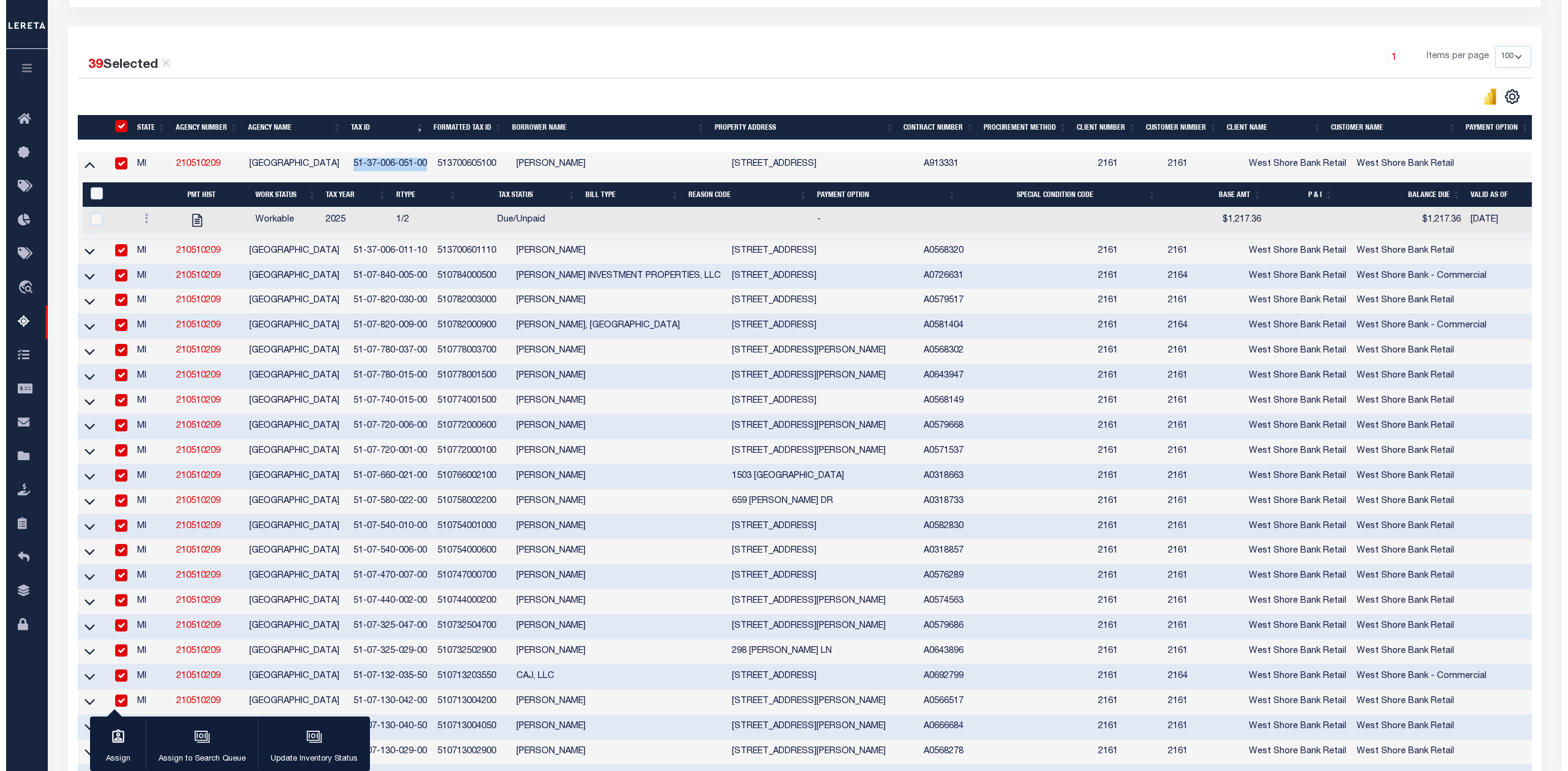
scroll to position [326, 0]
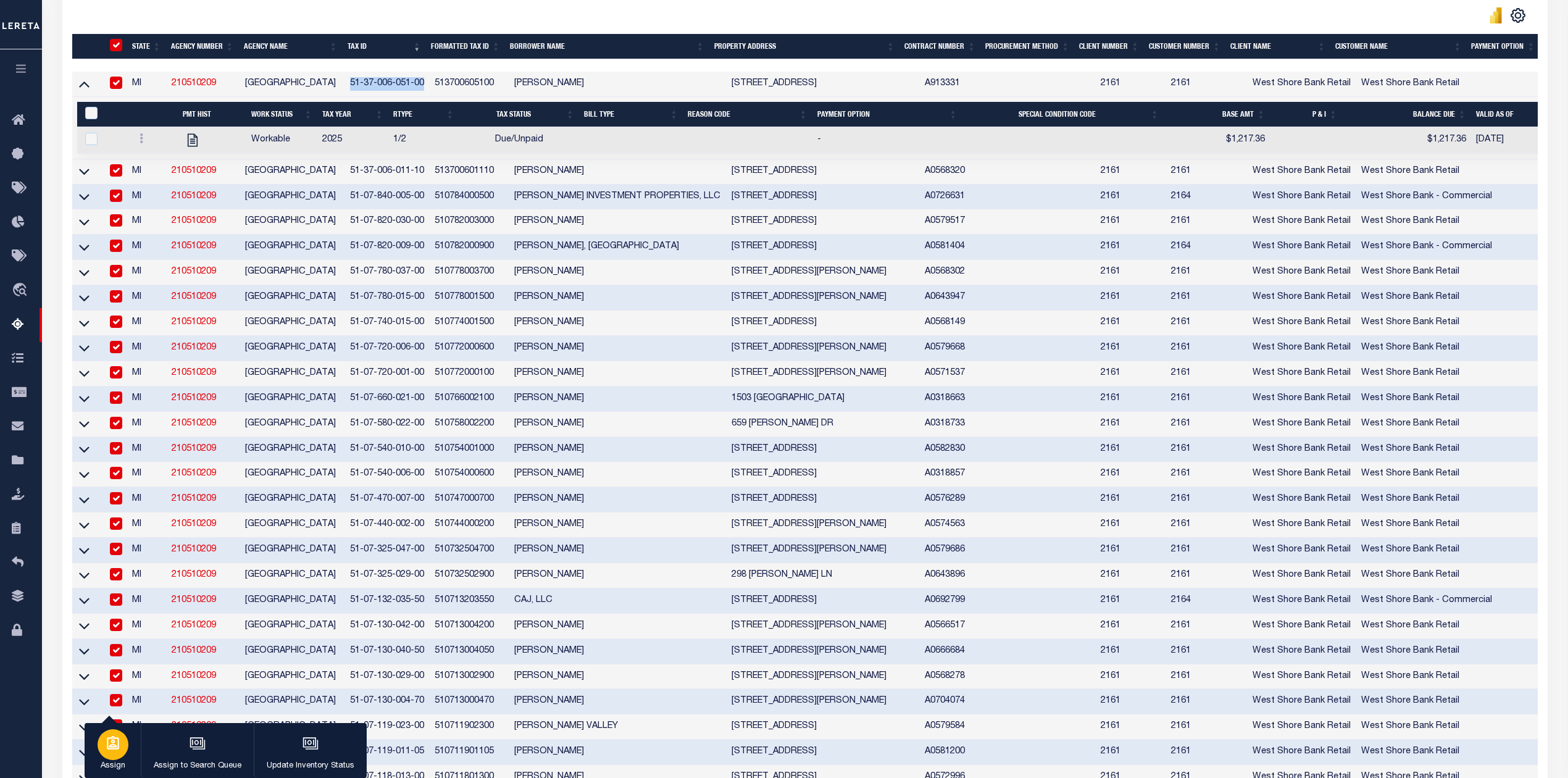
click at [116, 755] on div "button" at bounding box center [112, 745] width 31 height 31
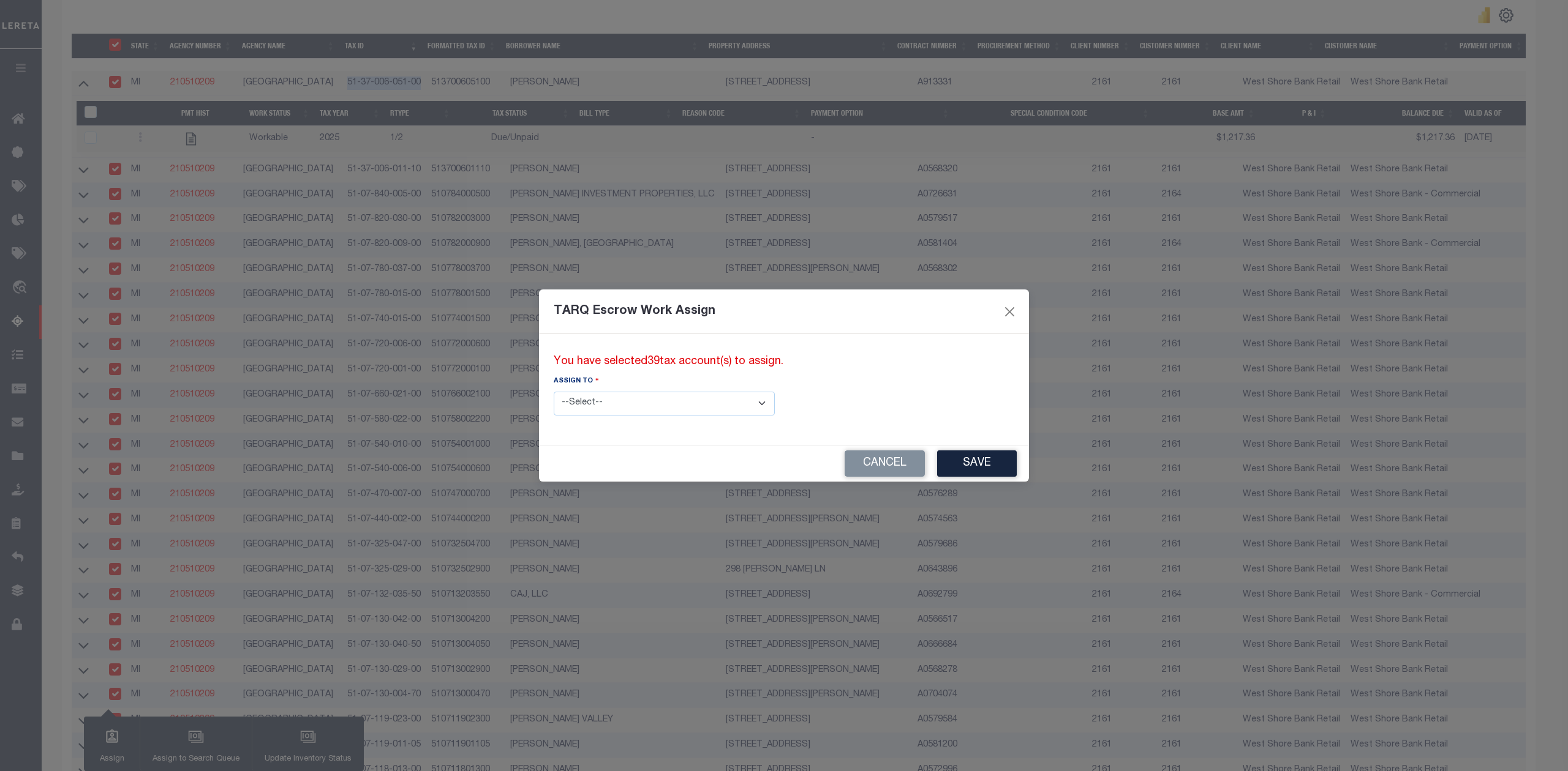
click at [638, 400] on select "--Select-- --Unassigned-- --Unassigned-- Adhikary Rinki Agustin Fernandez Agust…" at bounding box center [664, 403] width 221 height 24
select select "SreeVenkat Chandrashekar"
click at [554, 391] on select "--Select-- --Unassigned-- --Unassigned-- Adhikary Rinki Agustin Fernandez Agust…" at bounding box center [664, 403] width 221 height 24
click at [937, 468] on button "Save" at bounding box center [977, 463] width 80 height 26
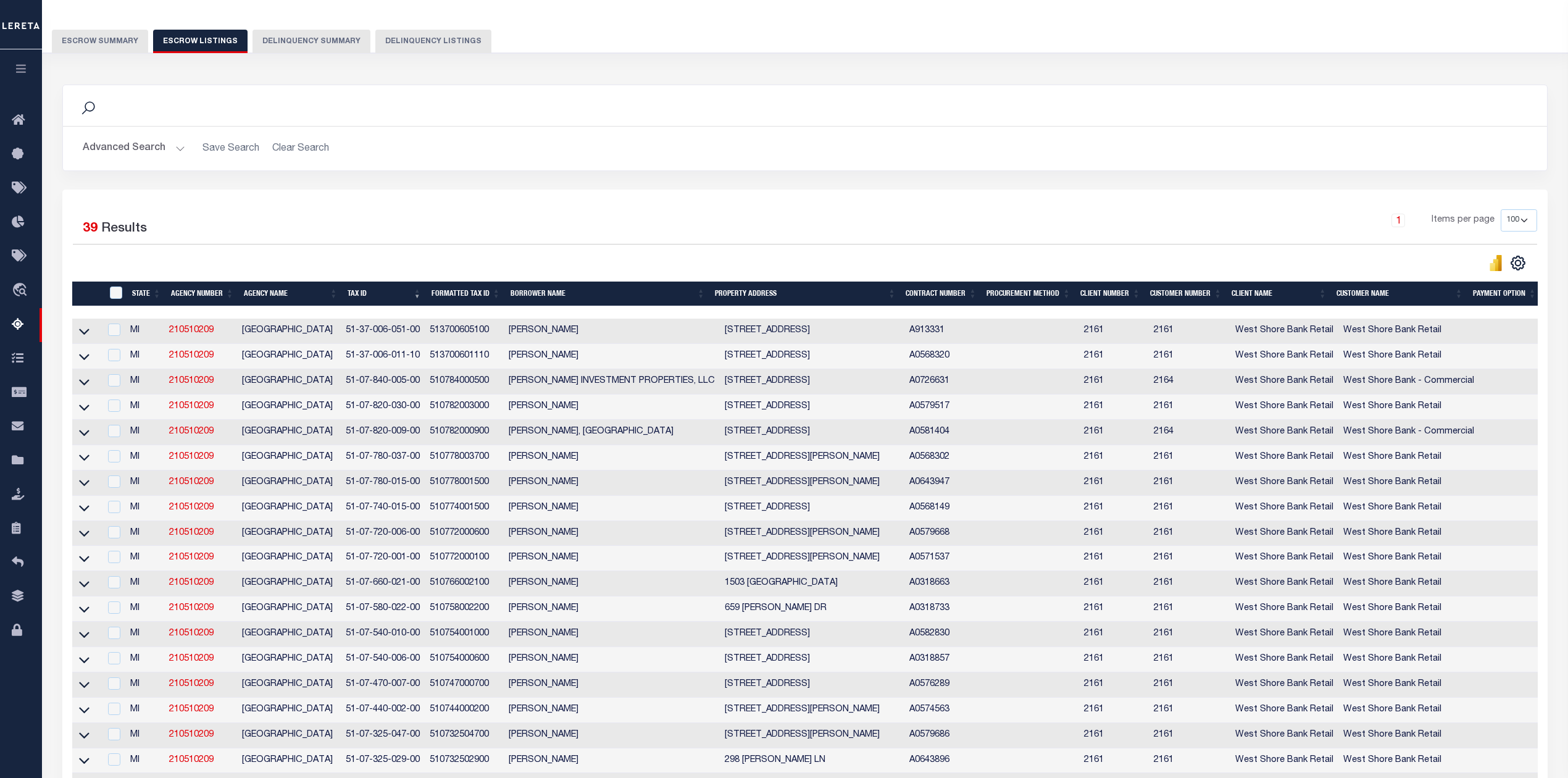
scroll to position [0, 0]
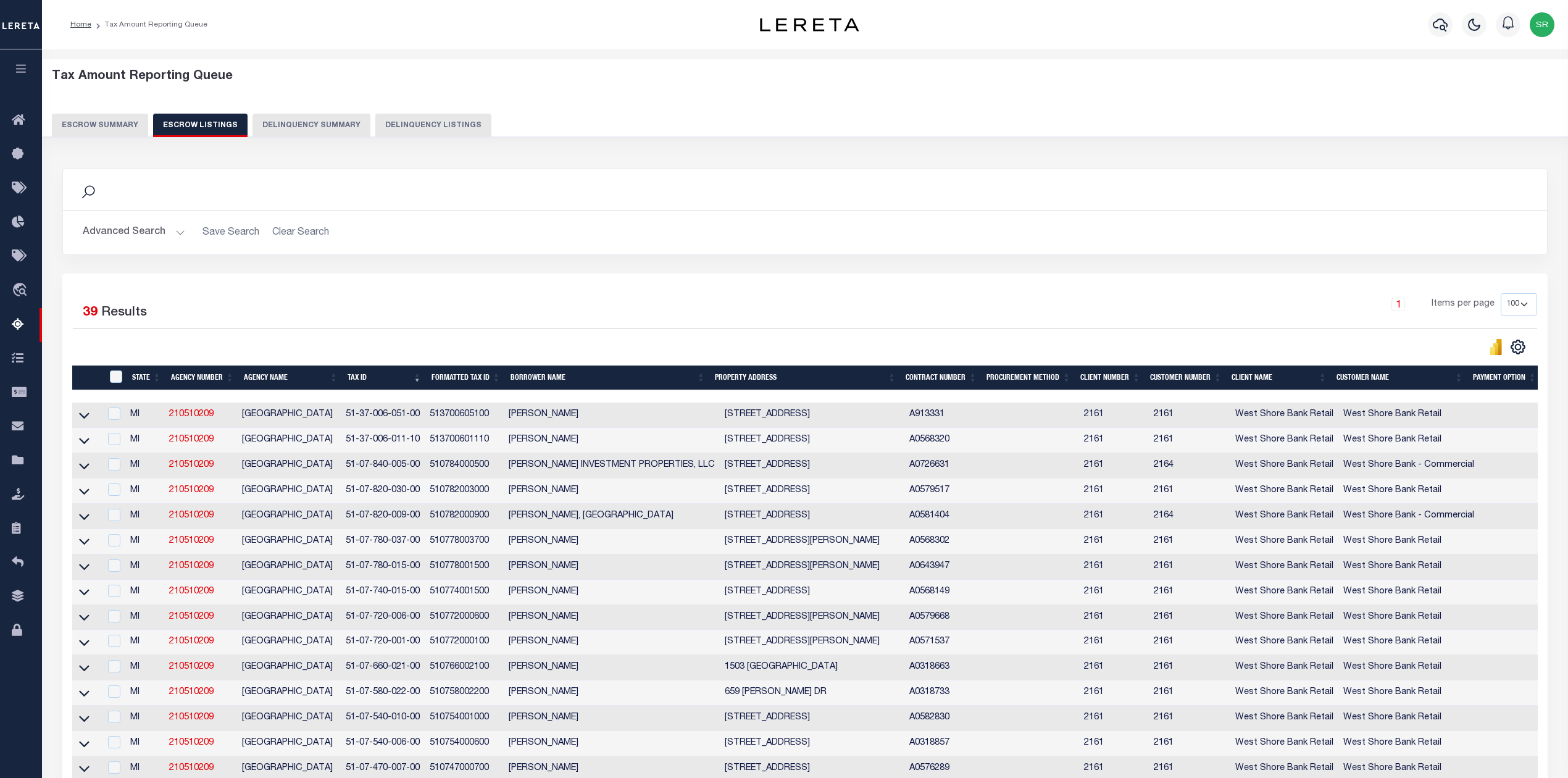
click at [109, 124] on button "Escrow Summary" at bounding box center [100, 125] width 96 height 23
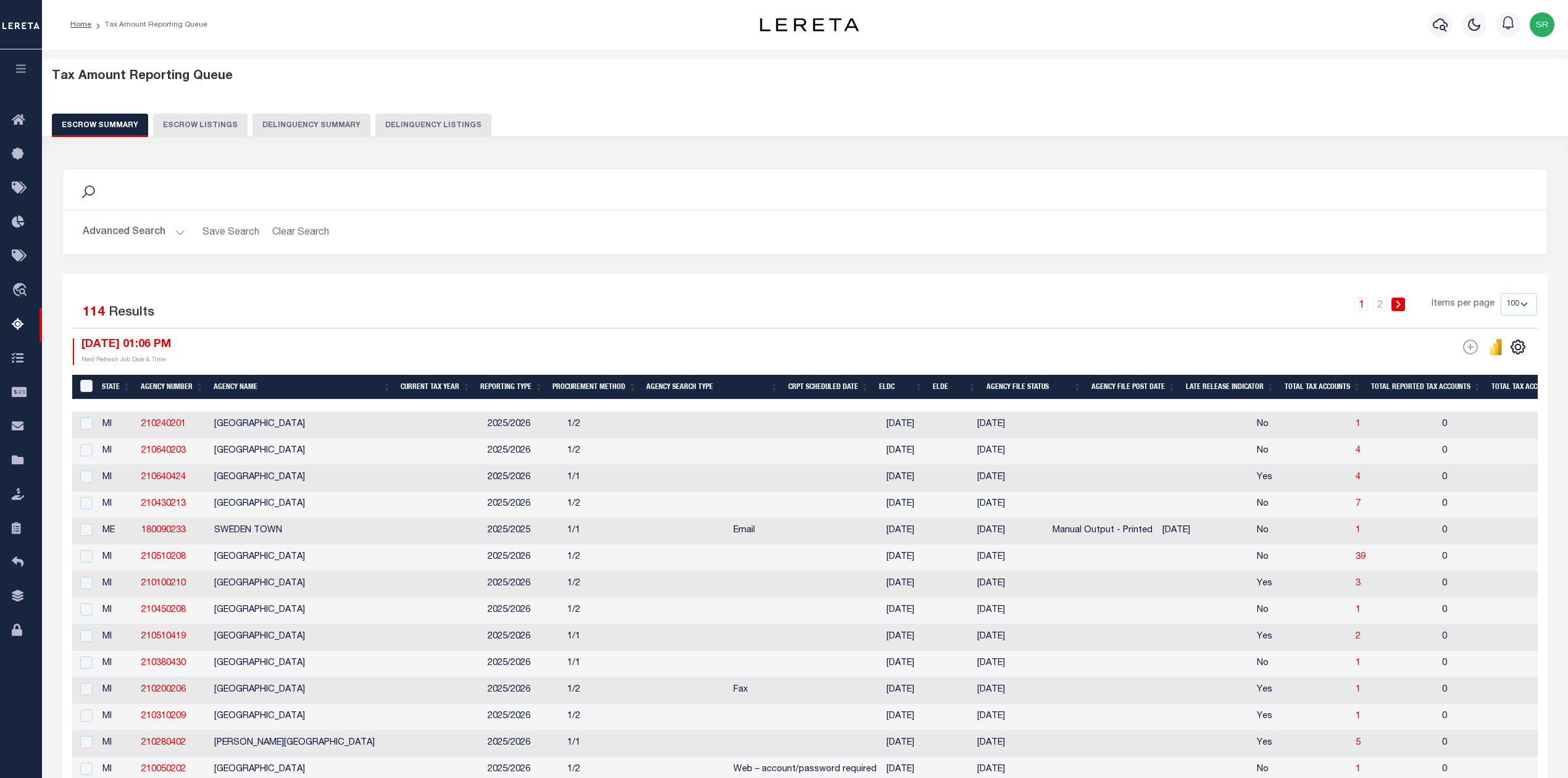
click at [109, 124] on button "Escrow Summary" at bounding box center [100, 125] width 96 height 23
click at [522, 310] on div "1 2 Items per page 10 25 50 100 500" at bounding box center [991, 309] width 1094 height 32
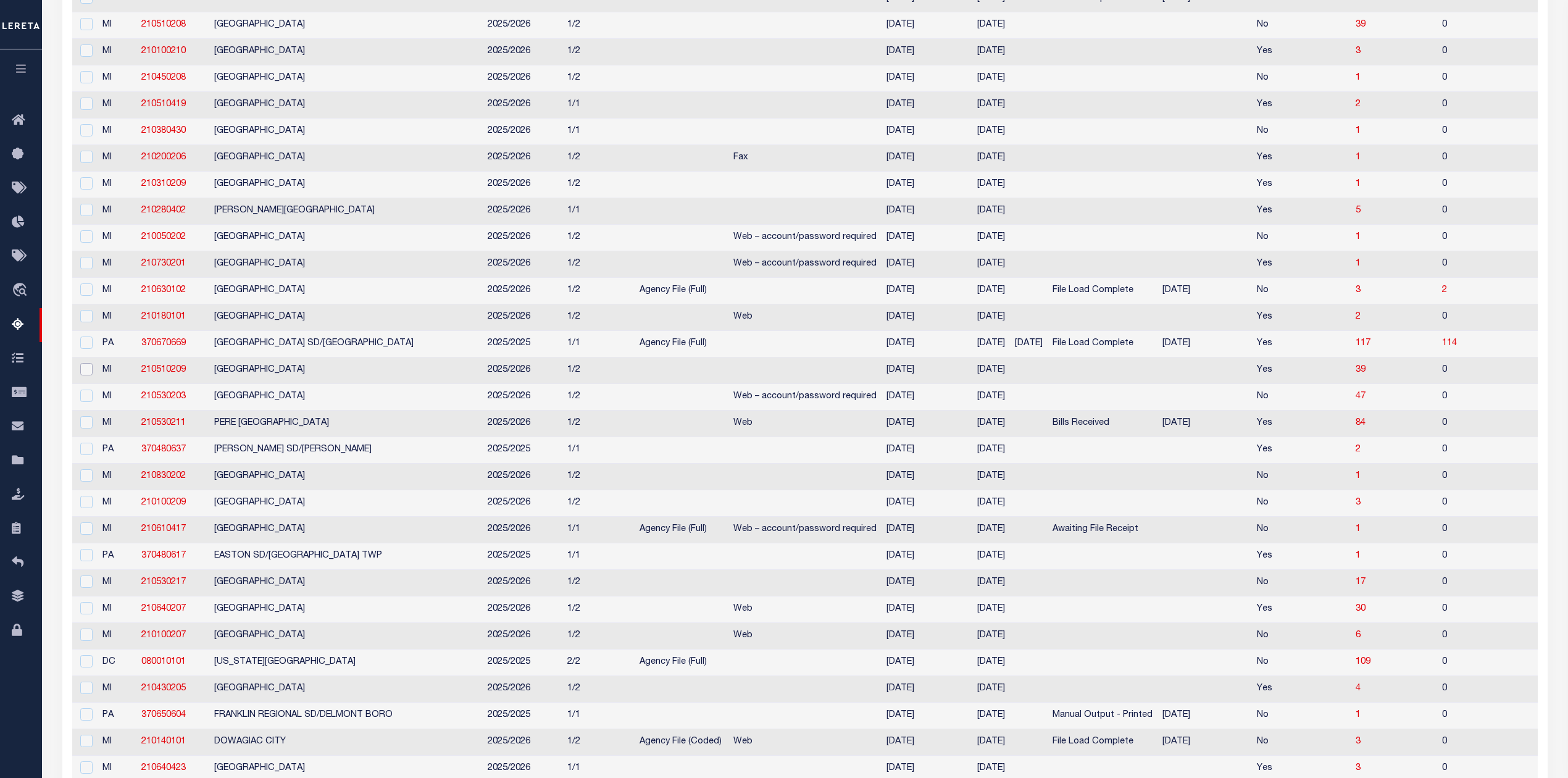
click at [87, 375] on input "checkbox" at bounding box center [87, 369] width 12 height 12
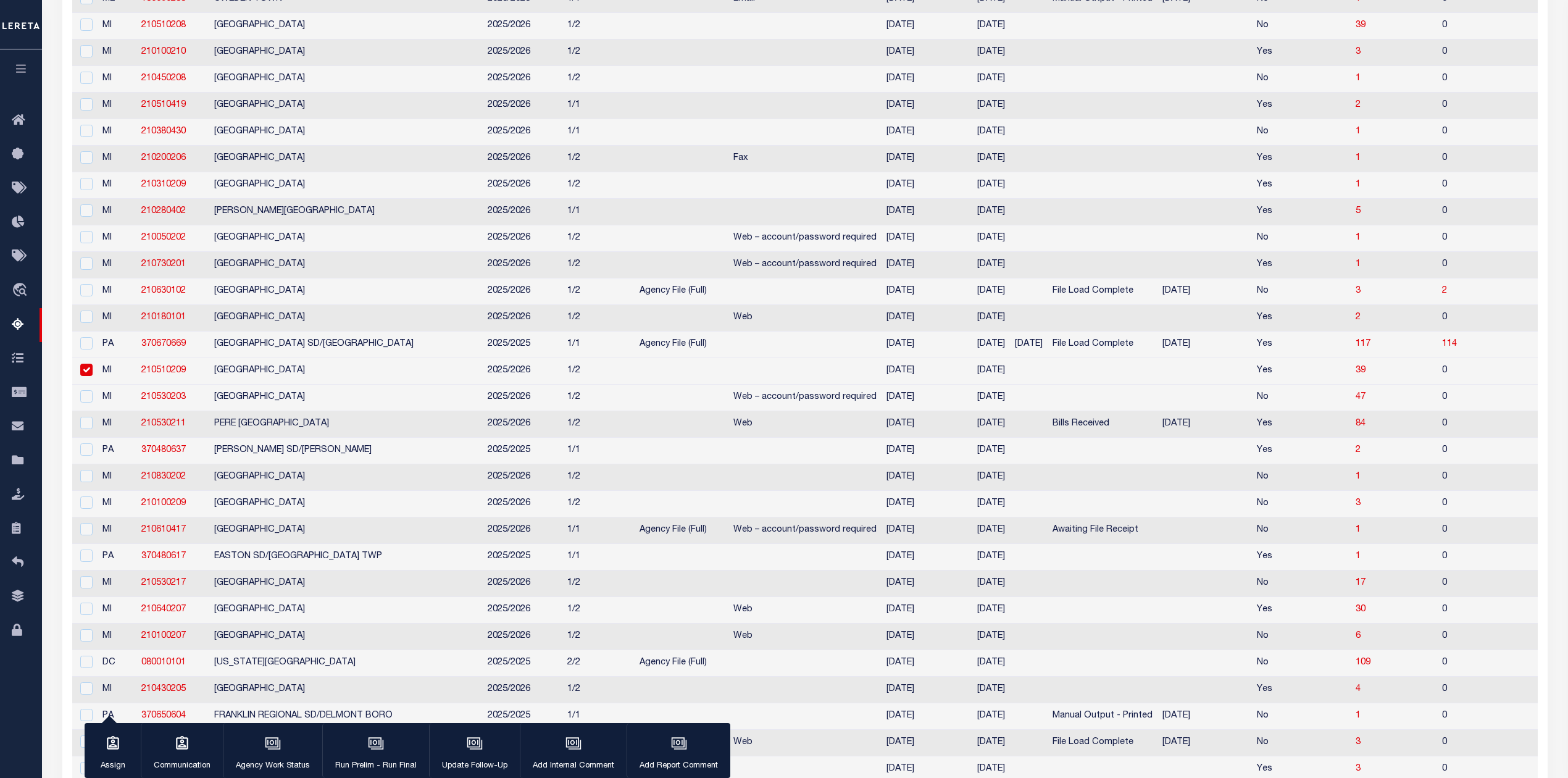
click at [562, 384] on td "1/2" at bounding box center [598, 371] width 72 height 26
checkbox input "false"
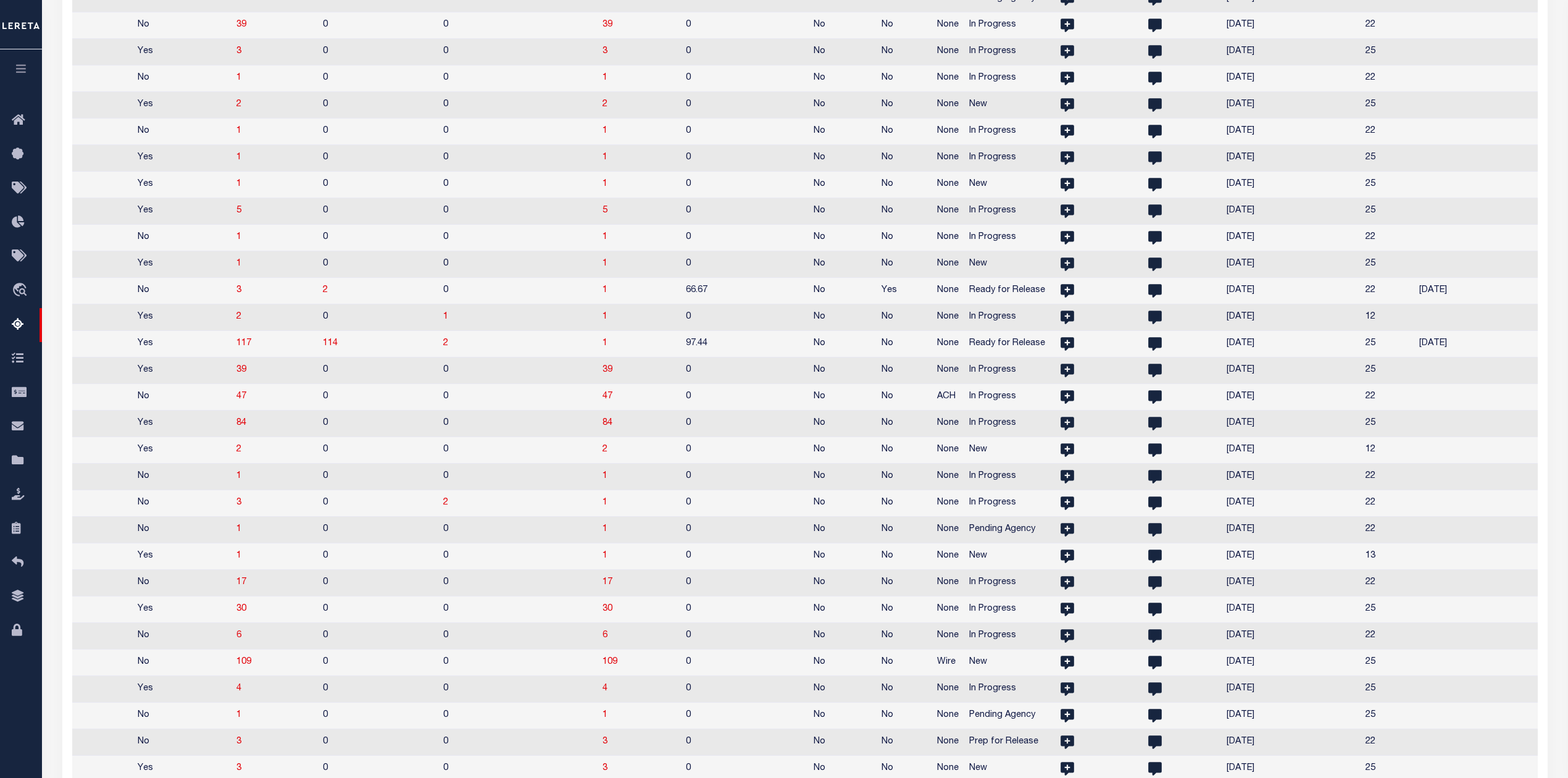
scroll to position [0, 0]
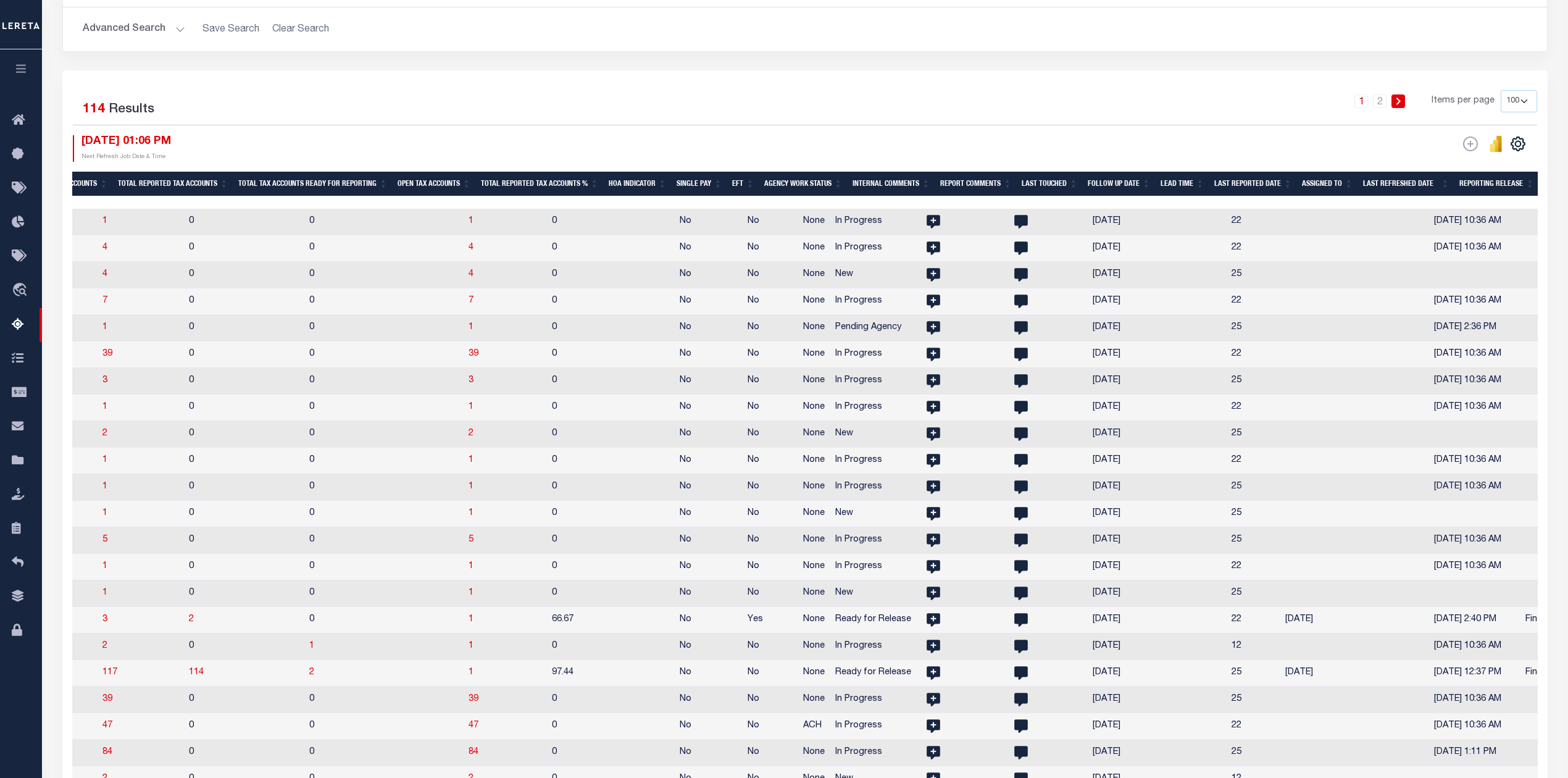
click at [1085, 105] on div "1 2 Items per page 10 25 50 100 500" at bounding box center [991, 106] width 1094 height 32
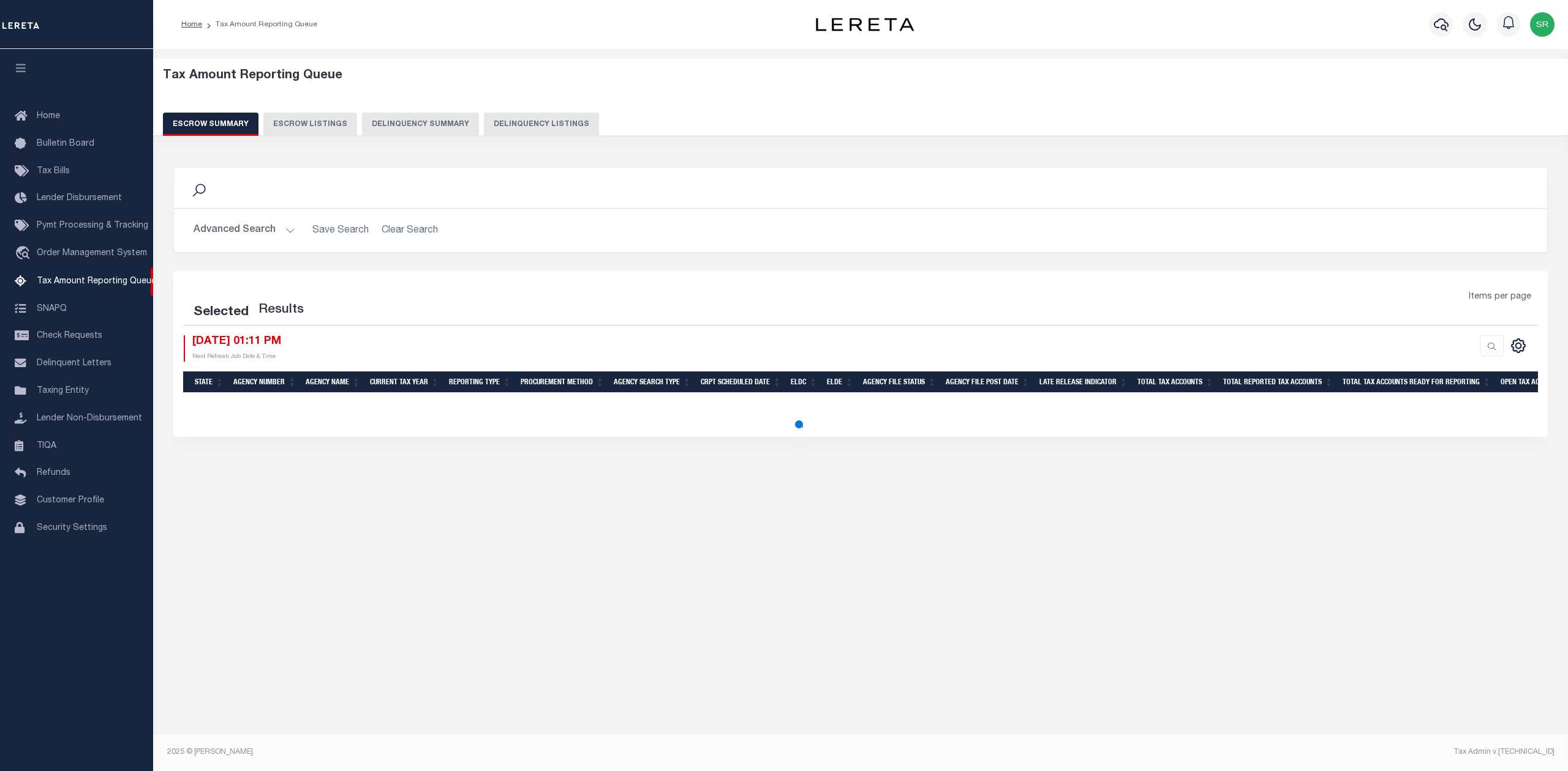
select select
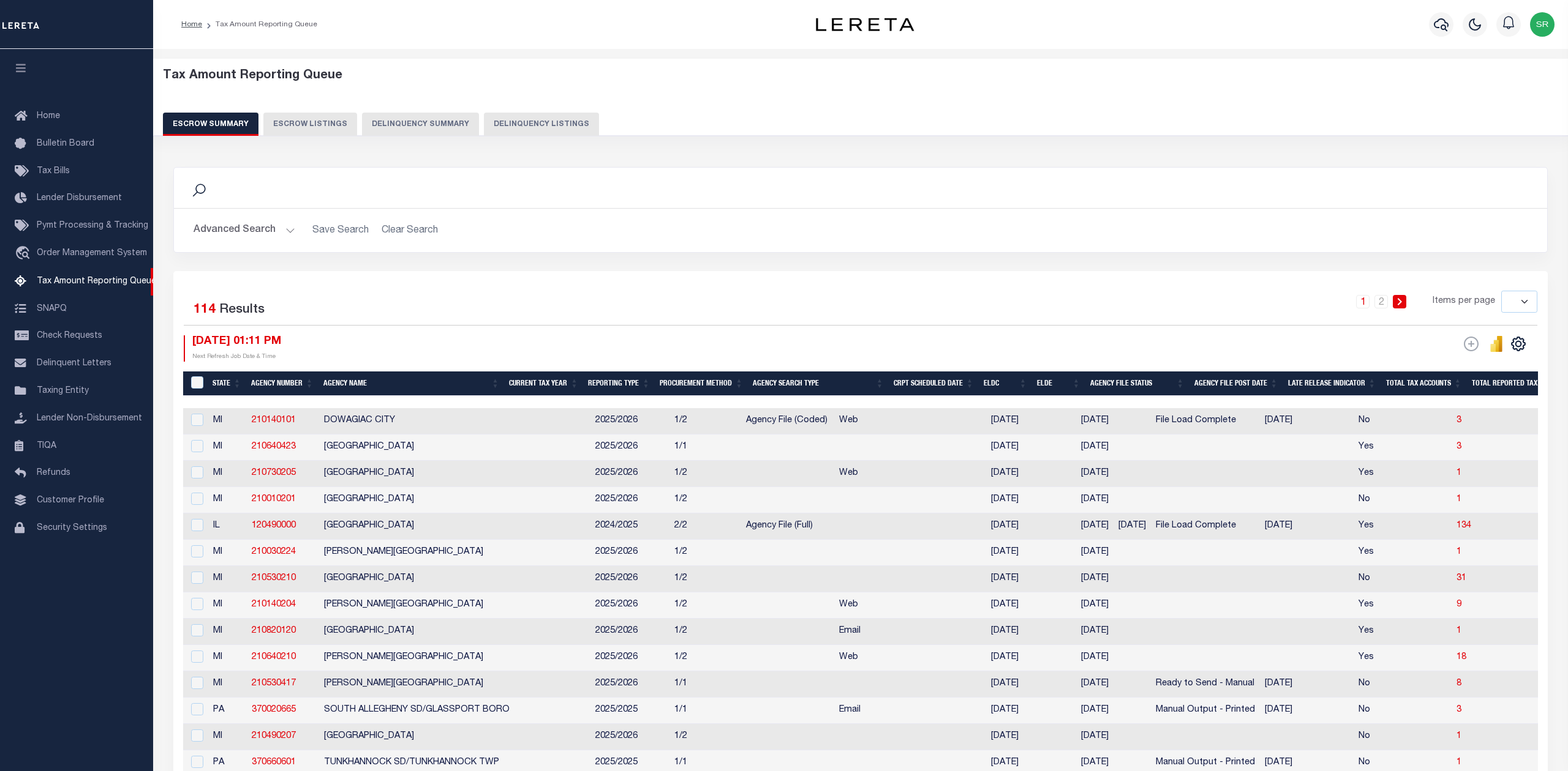
click at [664, 268] on div "Search Advanced Search Save Search Clear Search EscrowSummaryGridWrapper_dynami…" at bounding box center [860, 219] width 1392 height 104
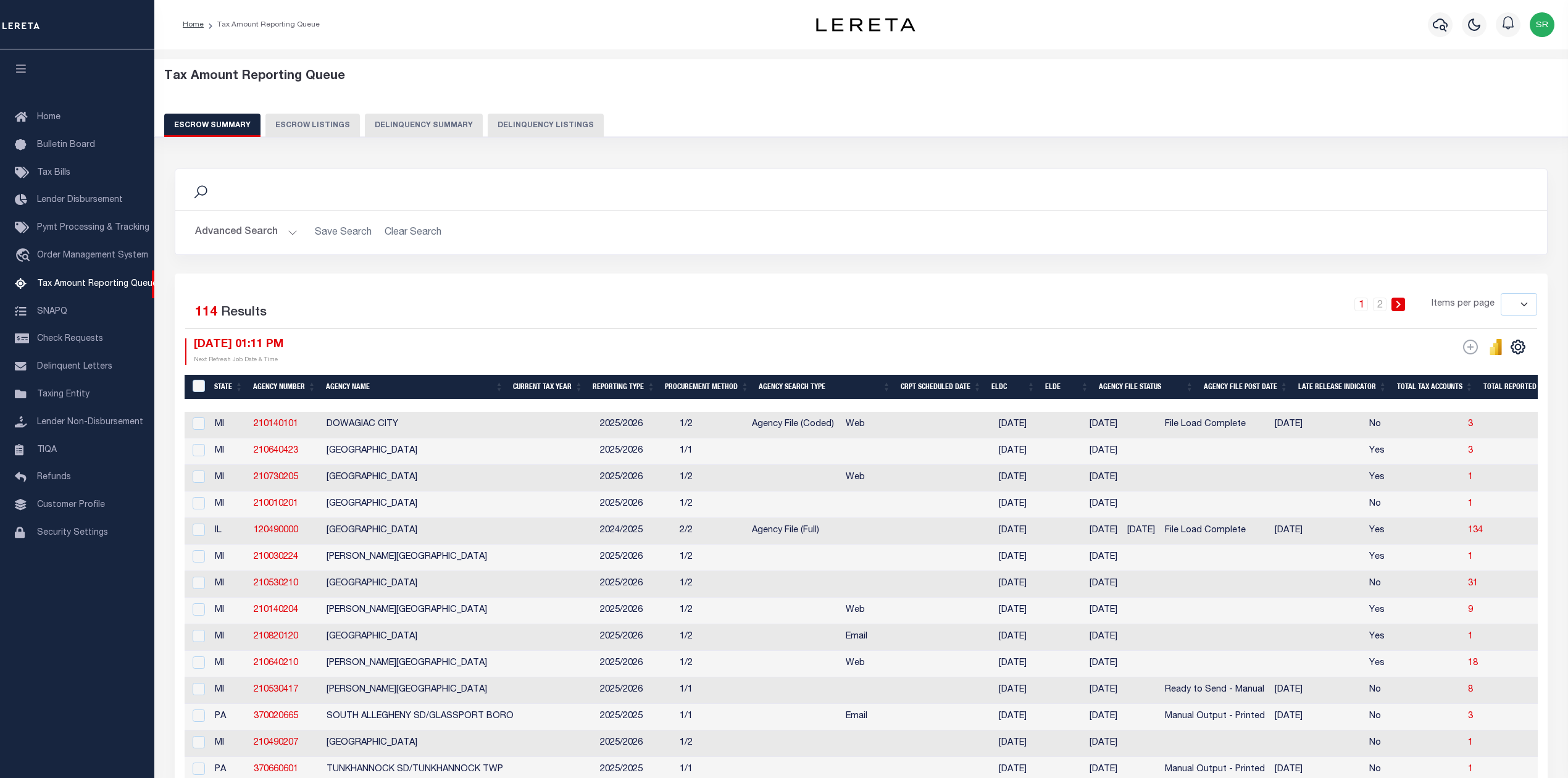
click at [838, 206] on div "Search" at bounding box center [861, 190] width 1372 height 41
click at [591, 255] on div "Advanced Search Save Search Clear Search EscrowSummaryGridWrapper_dynamictable_…" at bounding box center [861, 232] width 1372 height 44
